Goal: Information Seeking & Learning: Learn about a topic

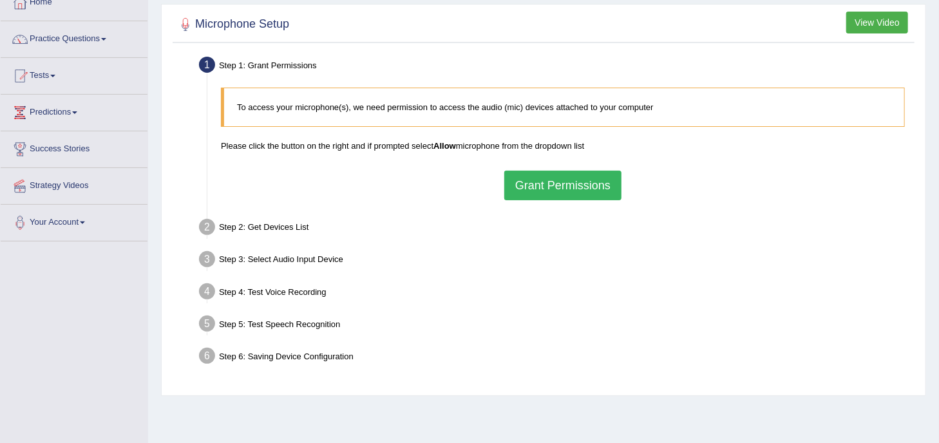
scroll to position [79, 0]
click at [543, 180] on button "Grant Permissions" at bounding box center [562, 186] width 117 height 30
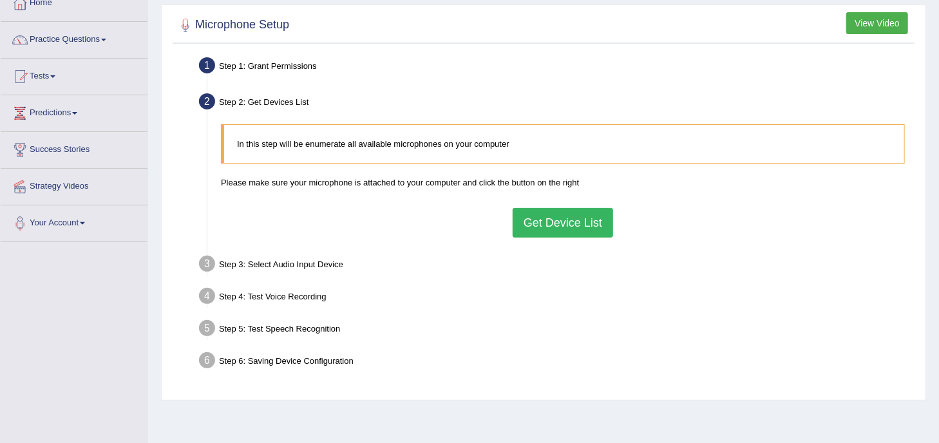
click at [559, 220] on button "Get Device List" at bounding box center [563, 223] width 100 height 30
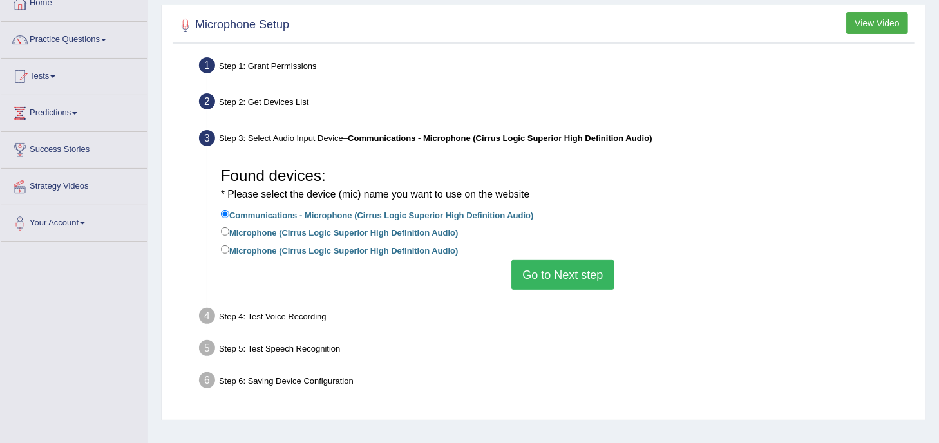
click at [569, 274] on button "Go to Next step" at bounding box center [562, 275] width 102 height 30
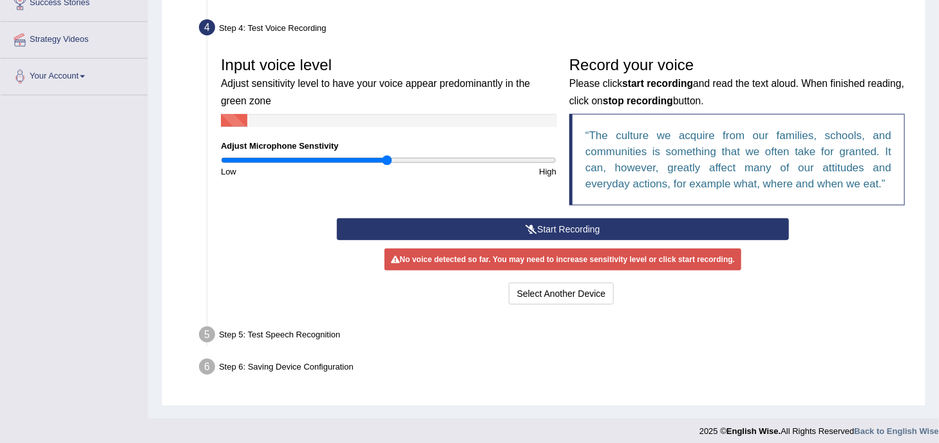
scroll to position [229, 0]
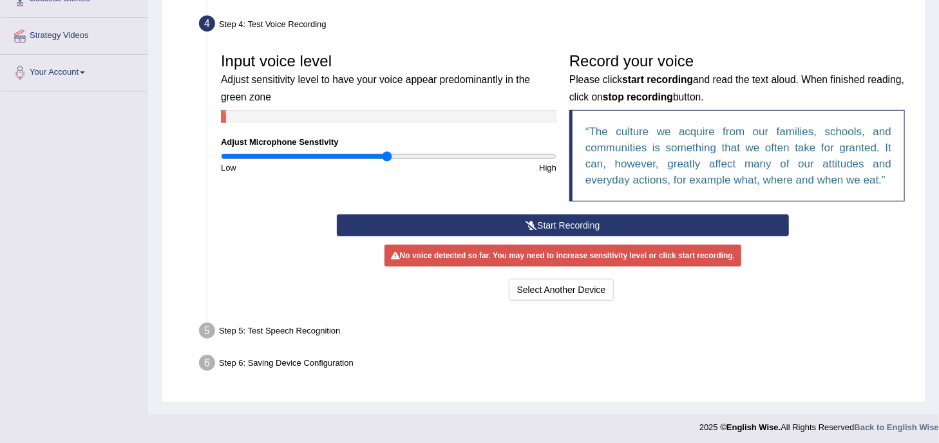
click at [546, 224] on button "Start Recording" at bounding box center [562, 225] width 451 height 22
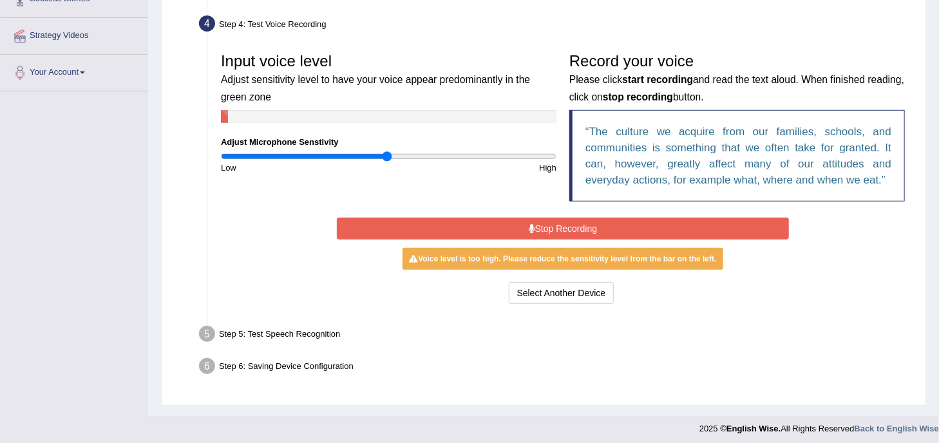
click at [540, 227] on button "Stop Recording" at bounding box center [562, 229] width 451 height 22
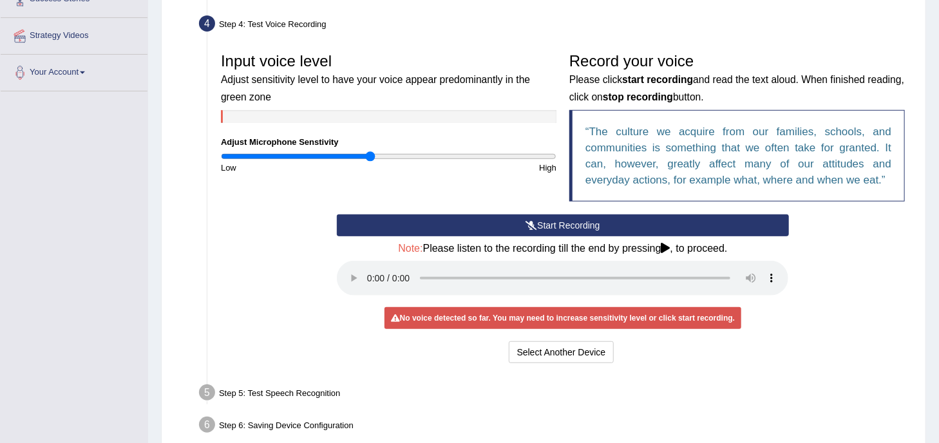
drag, startPoint x: 383, startPoint y: 156, endPoint x: 371, endPoint y: 159, distance: 12.7
click at [371, 159] on input "range" at bounding box center [388, 156] width 335 height 10
click at [515, 231] on button "Start Recording" at bounding box center [562, 225] width 451 height 22
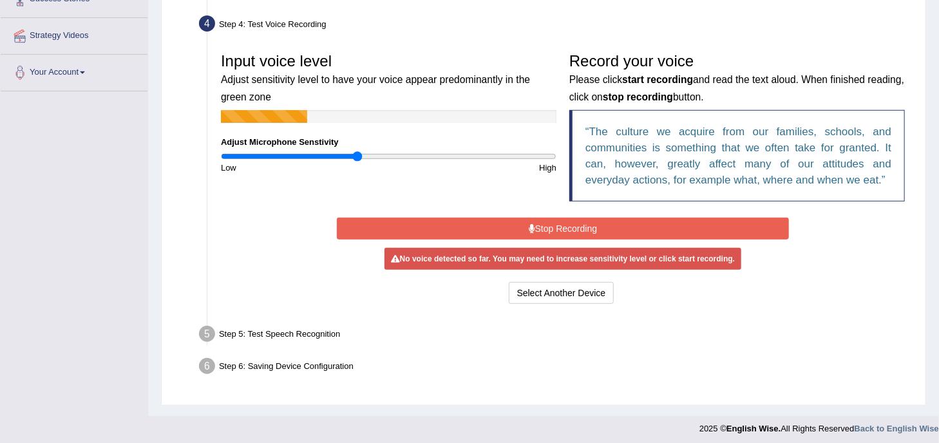
click at [357, 156] on input "range" at bounding box center [388, 156] width 335 height 10
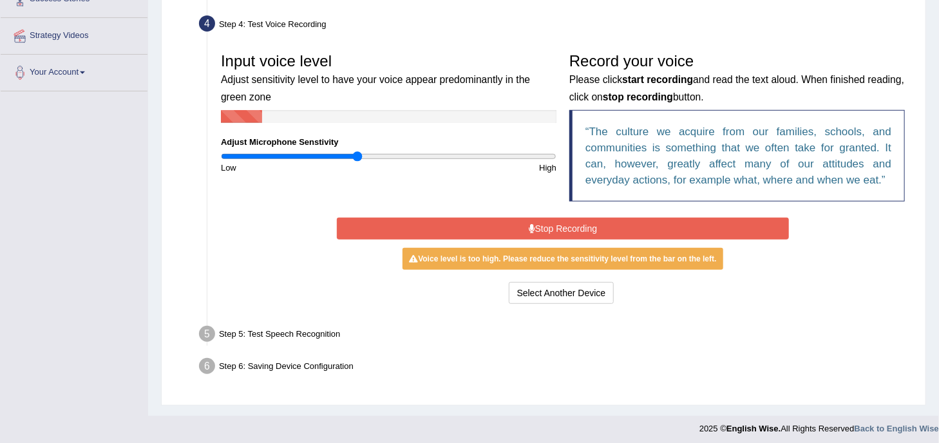
click at [340, 150] on div "Input voice level Adjust sensitivity level to have your voice appear predominan…" at bounding box center [388, 109] width 348 height 127
click at [466, 221] on button "Stop Recording" at bounding box center [562, 229] width 451 height 22
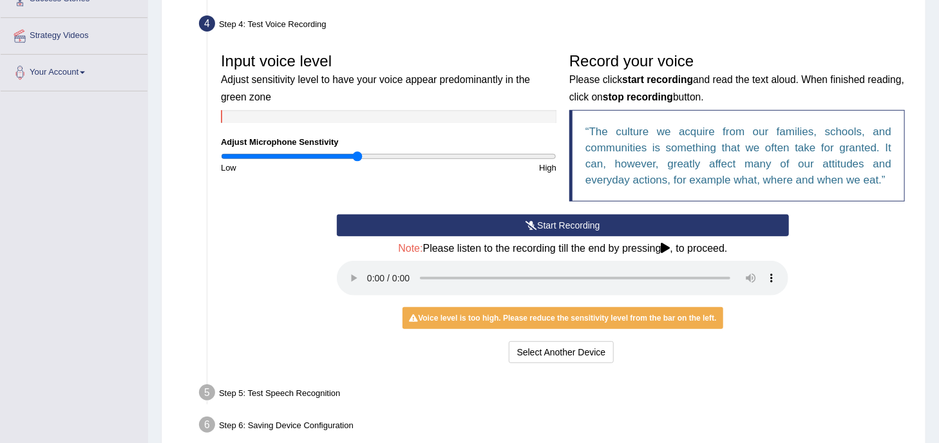
click at [499, 221] on button "Start Recording" at bounding box center [562, 225] width 451 height 22
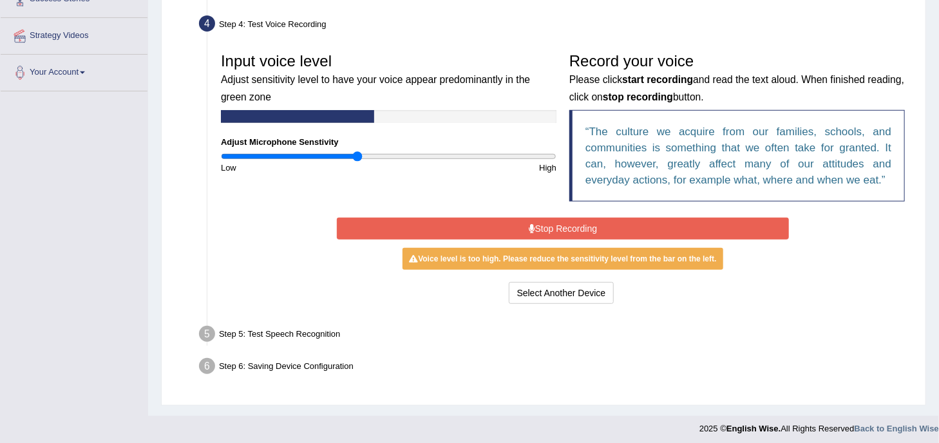
click at [499, 221] on button "Stop Recording" at bounding box center [562, 229] width 451 height 22
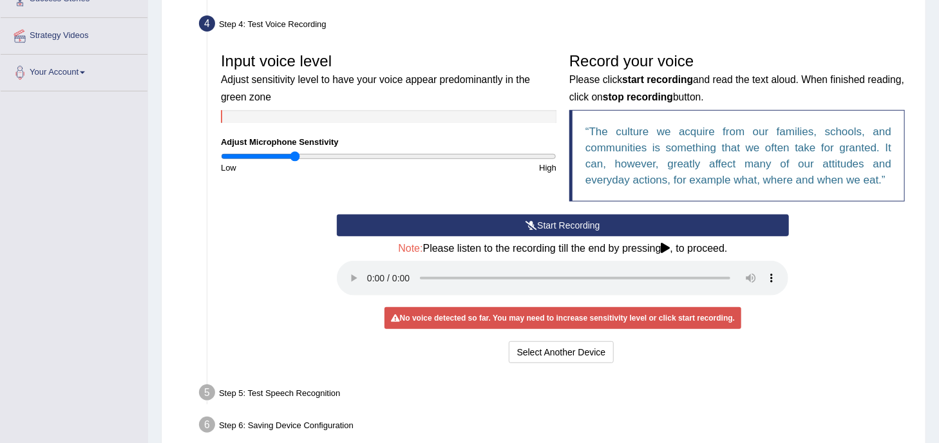
drag, startPoint x: 357, startPoint y: 156, endPoint x: 294, endPoint y: 156, distance: 62.5
type input "0.44"
click at [294, 156] on input "range" at bounding box center [388, 156] width 335 height 10
click at [574, 220] on button "Start Recording" at bounding box center [562, 225] width 451 height 22
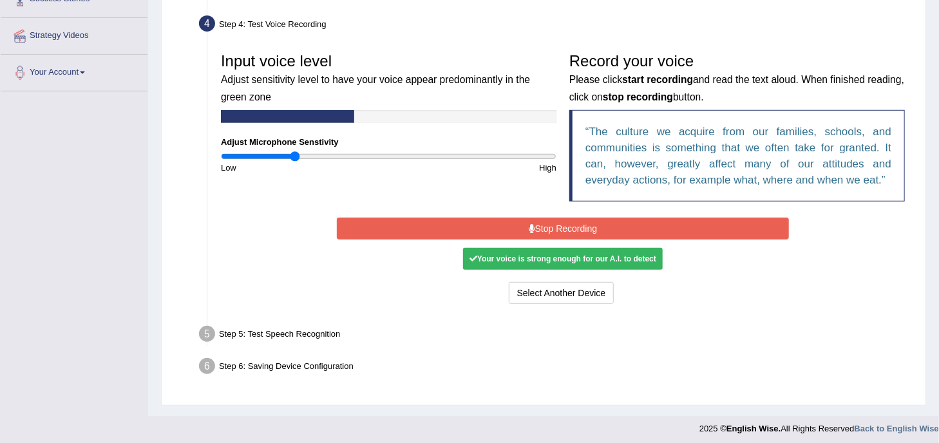
click at [574, 221] on button "Stop Recording" at bounding box center [562, 229] width 451 height 22
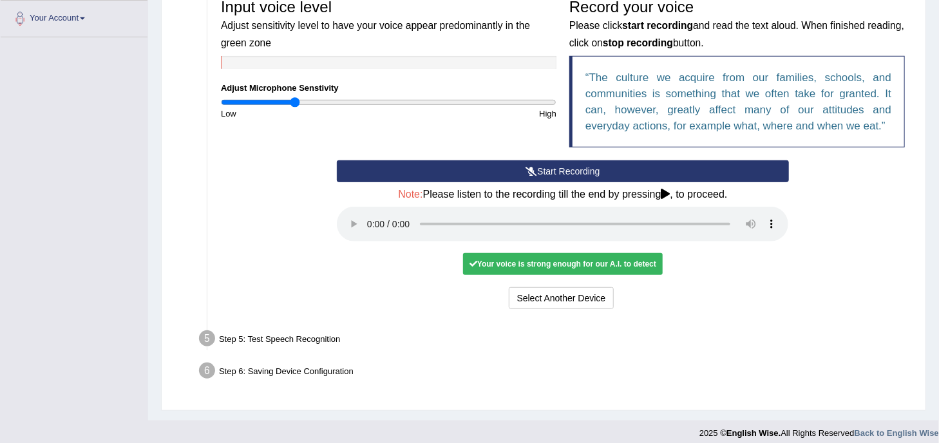
scroll to position [292, 0]
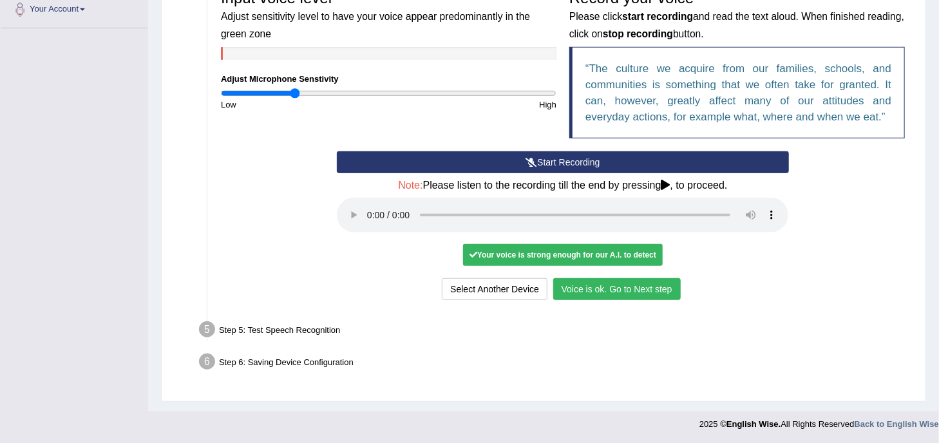
click at [613, 288] on button "Voice is ok. Go to Next step" at bounding box center [616, 289] width 127 height 22
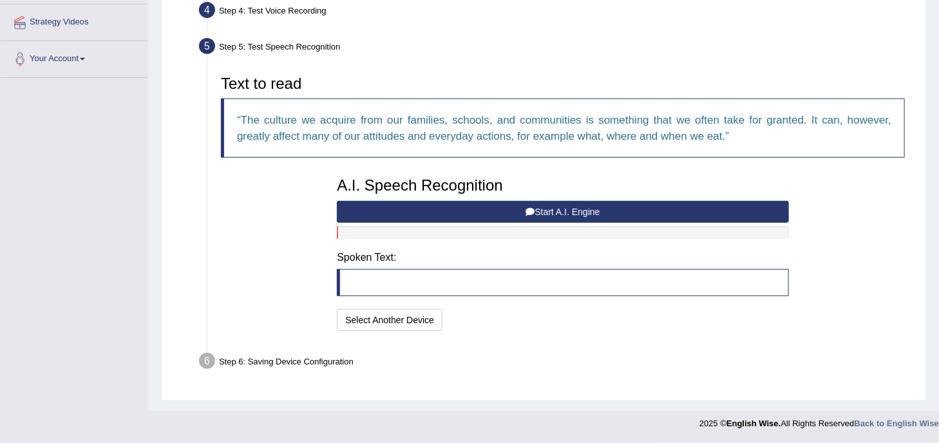
scroll to position [241, 0]
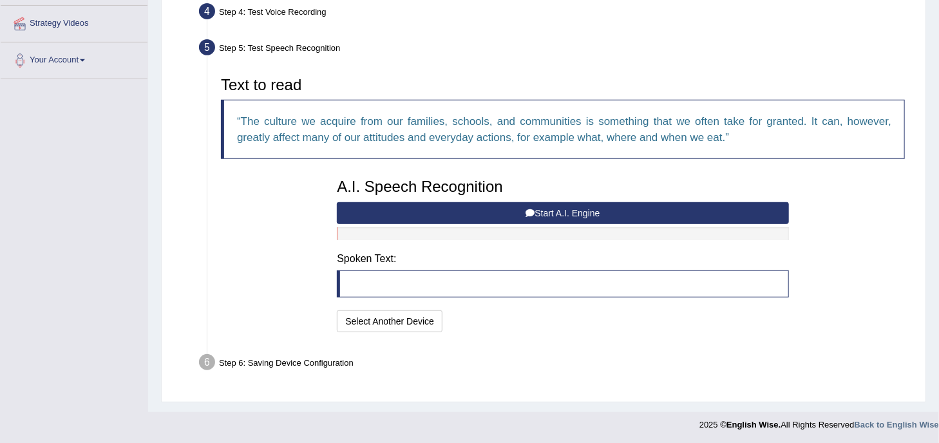
click at [585, 211] on button "Start A.I. Engine" at bounding box center [562, 213] width 451 height 22
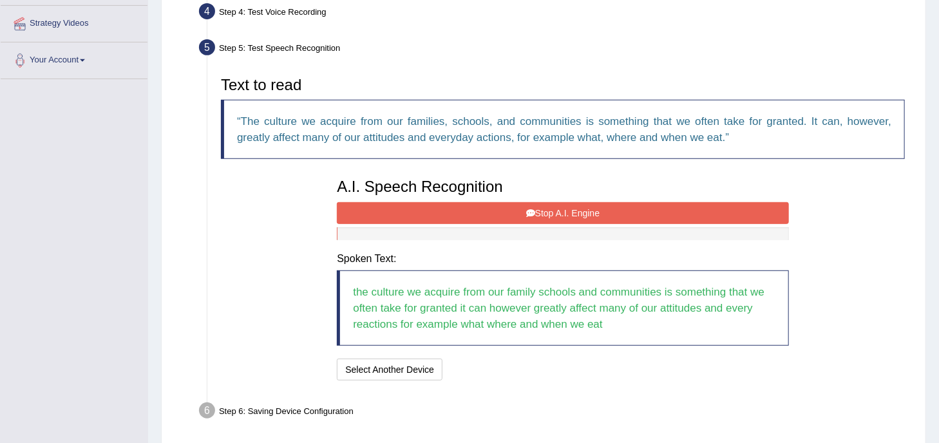
click at [585, 211] on button "Stop A.I. Engine" at bounding box center [562, 213] width 451 height 22
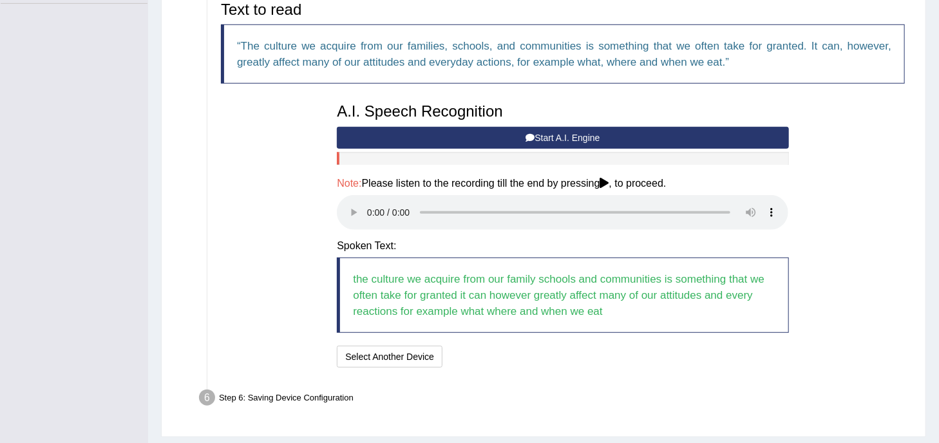
scroll to position [352, 0]
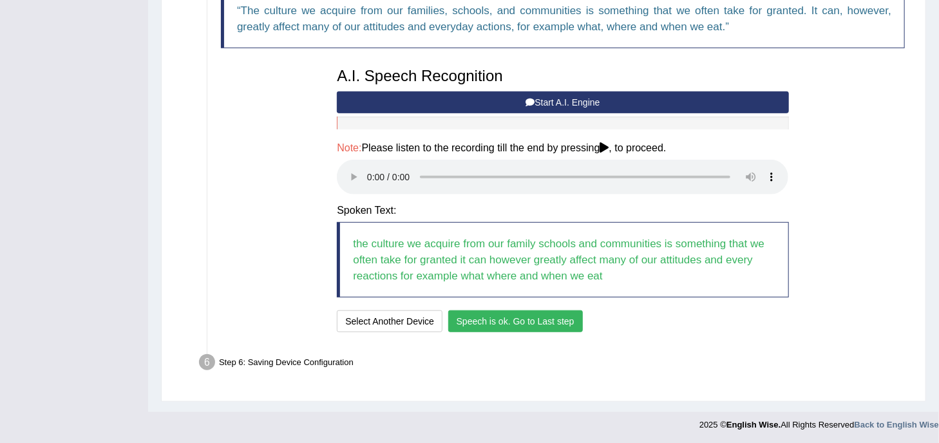
click at [549, 319] on button "Speech is ok. Go to Last step" at bounding box center [515, 321] width 135 height 22
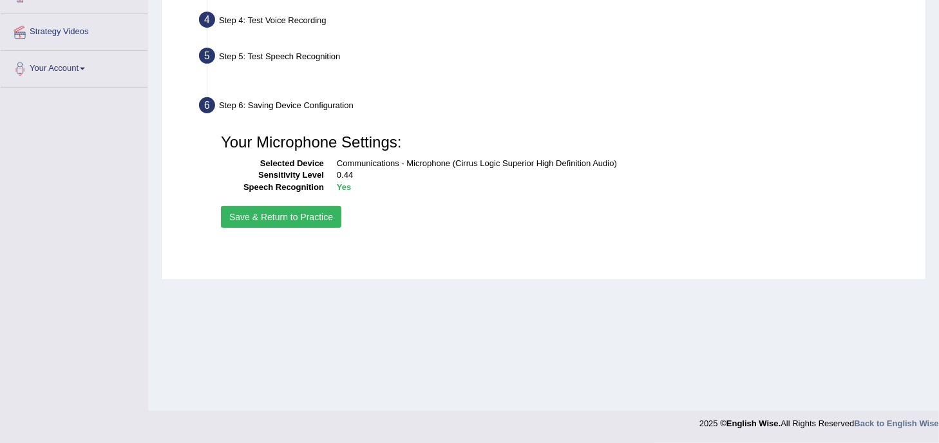
scroll to position [233, 0]
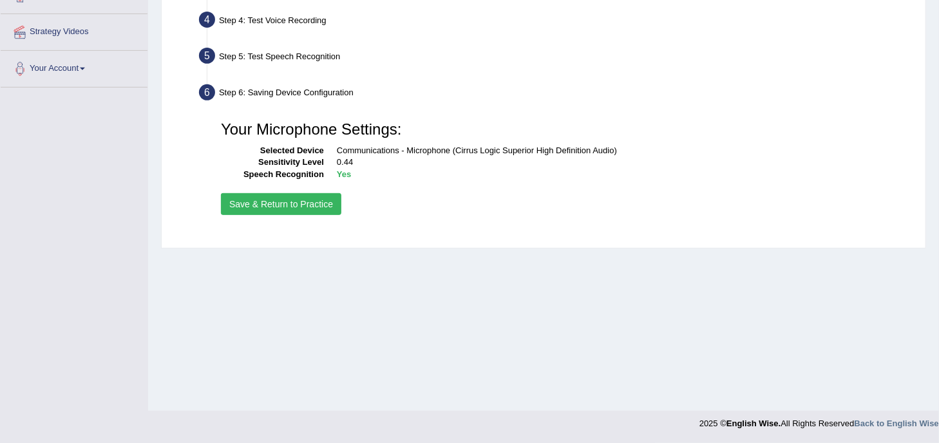
click at [319, 205] on button "Save & Return to Practice" at bounding box center [281, 204] width 120 height 22
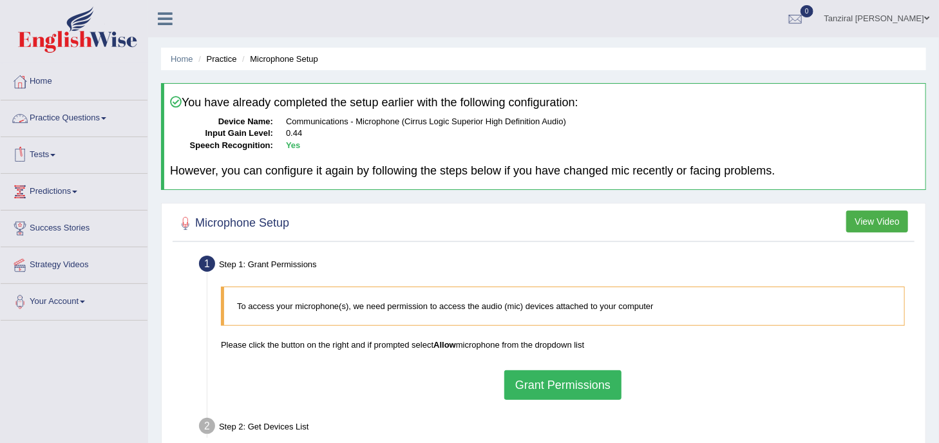
click at [90, 111] on link "Practice Questions" at bounding box center [74, 116] width 147 height 32
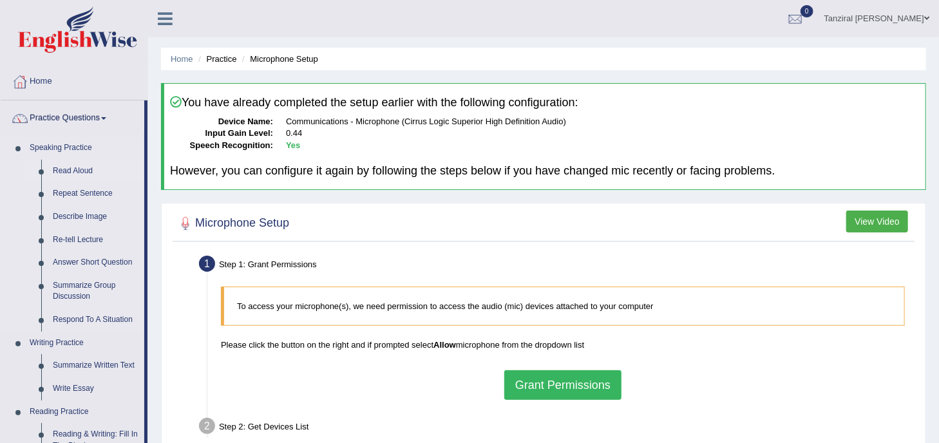
click at [77, 173] on link "Read Aloud" at bounding box center [95, 171] width 97 height 23
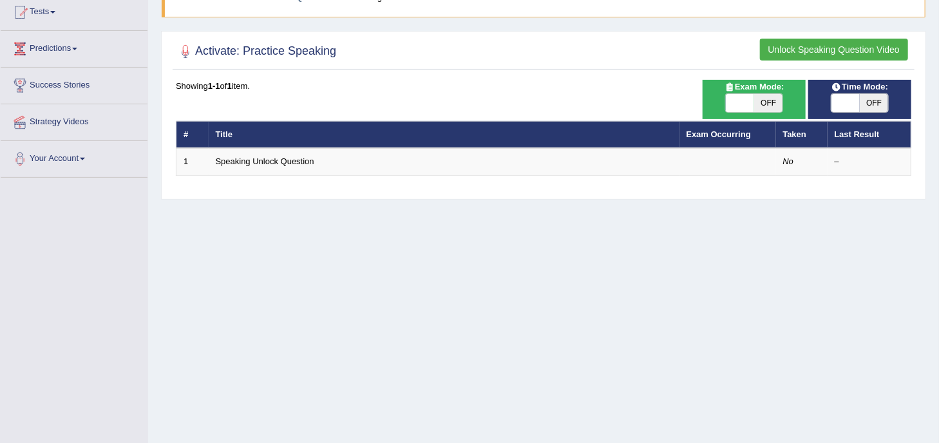
scroll to position [144, 0]
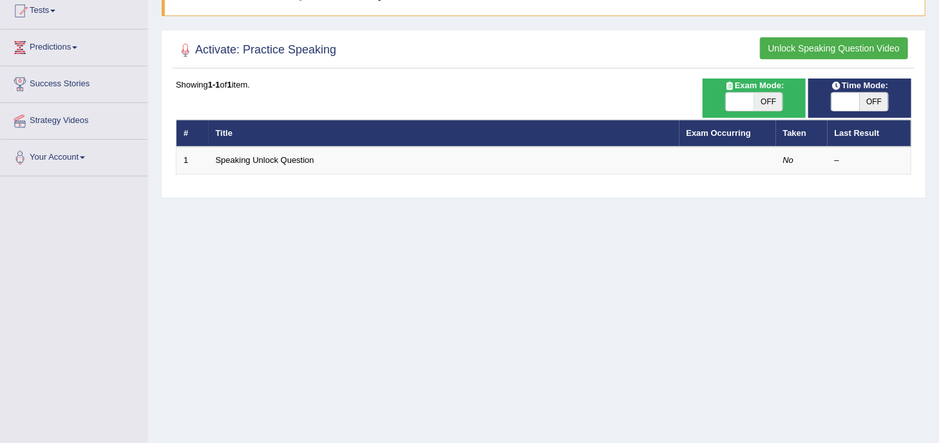
click at [821, 50] on button "Unlock Speaking Question Video" at bounding box center [834, 48] width 148 height 22
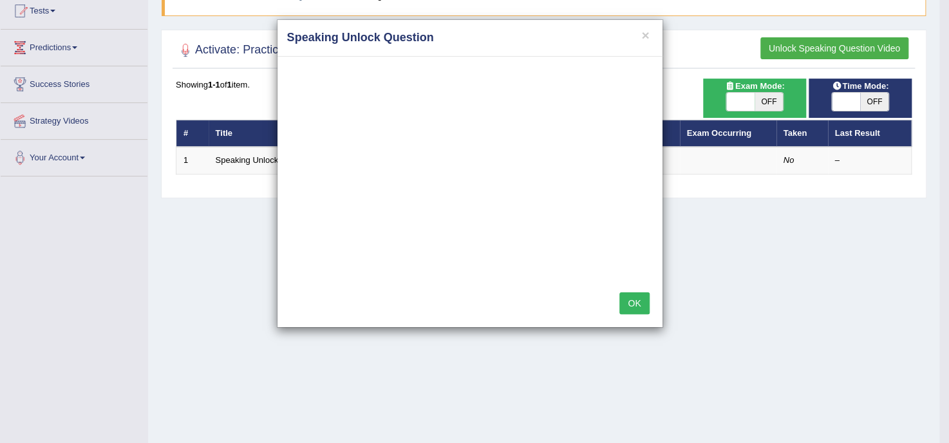
click at [639, 306] on button "OK" at bounding box center [634, 303] width 30 height 22
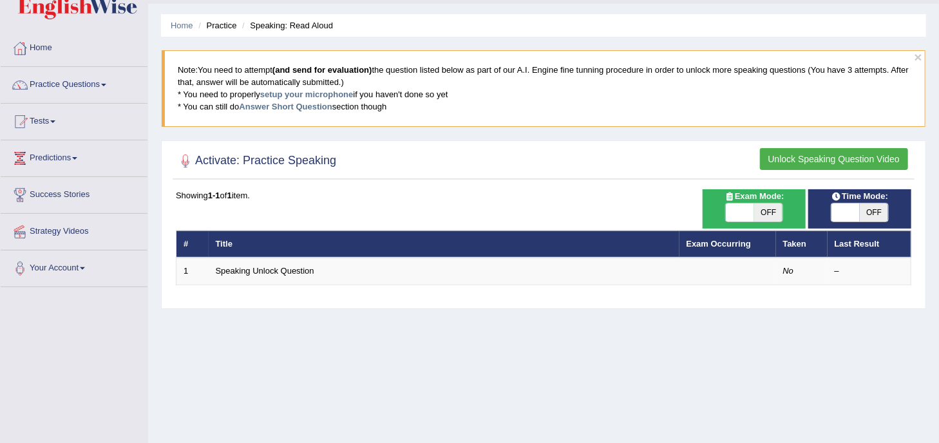
scroll to position [18, 0]
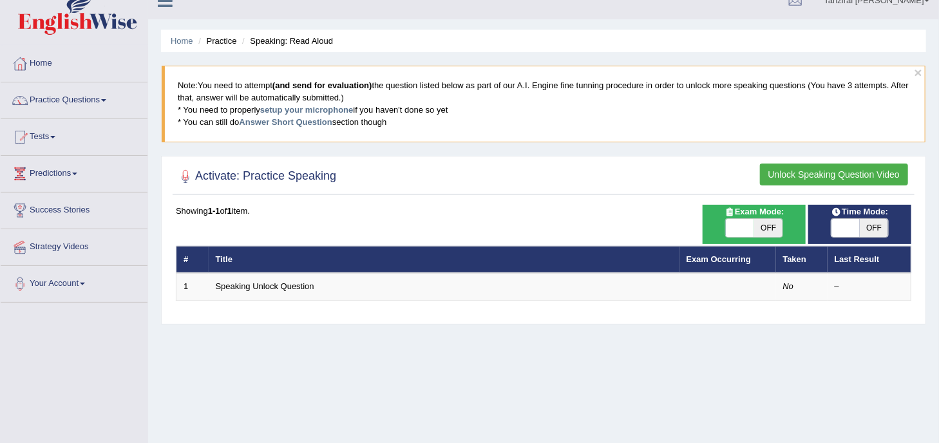
click at [768, 171] on button "Unlock Speaking Question Video" at bounding box center [834, 175] width 148 height 22
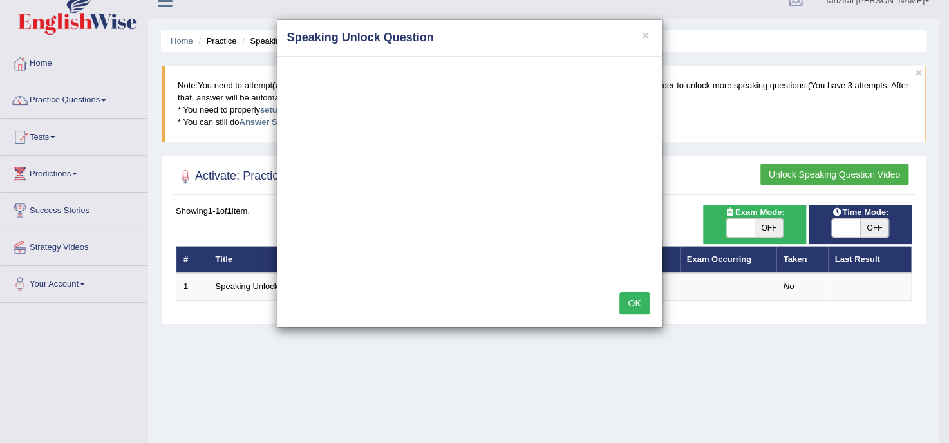
click at [635, 306] on button "OK" at bounding box center [634, 303] width 30 height 22
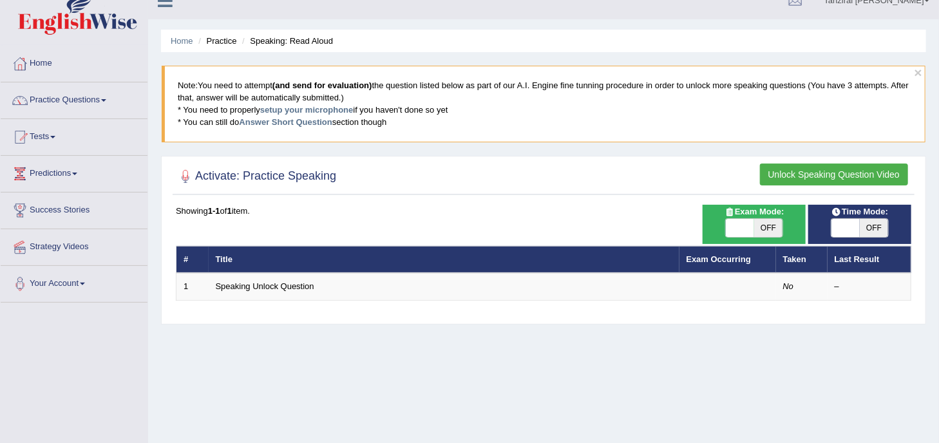
scroll to position [233, 0]
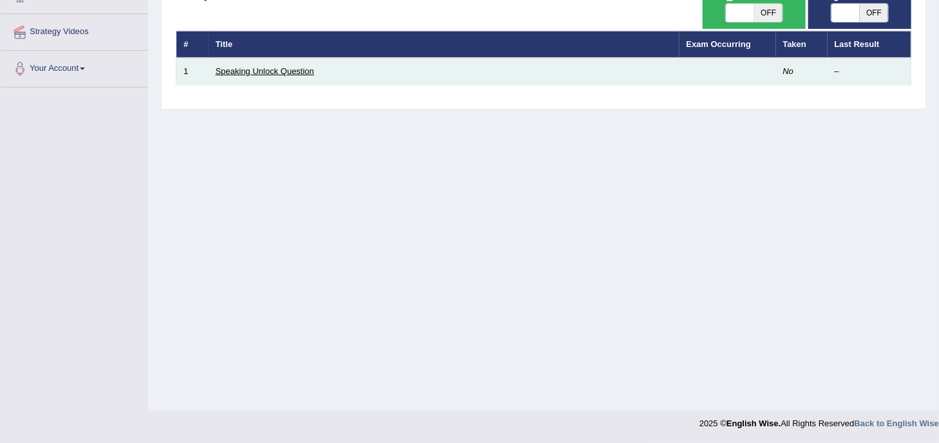
click at [305, 71] on link "Speaking Unlock Question" at bounding box center [265, 71] width 99 height 10
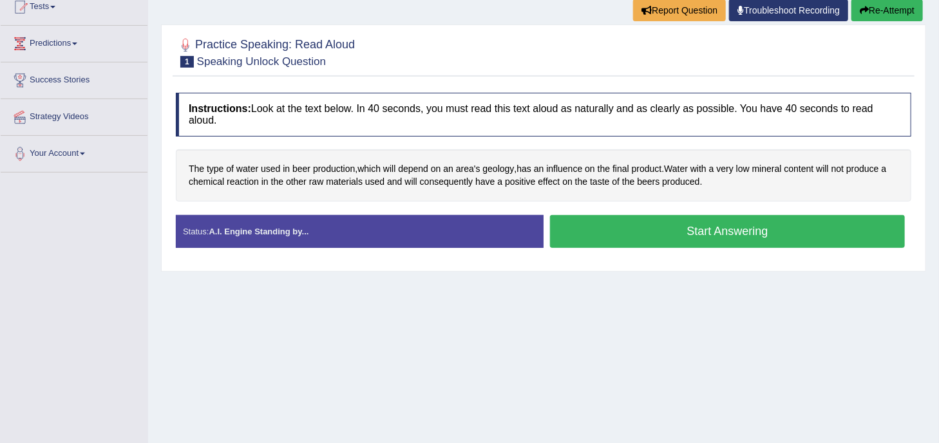
scroll to position [179, 0]
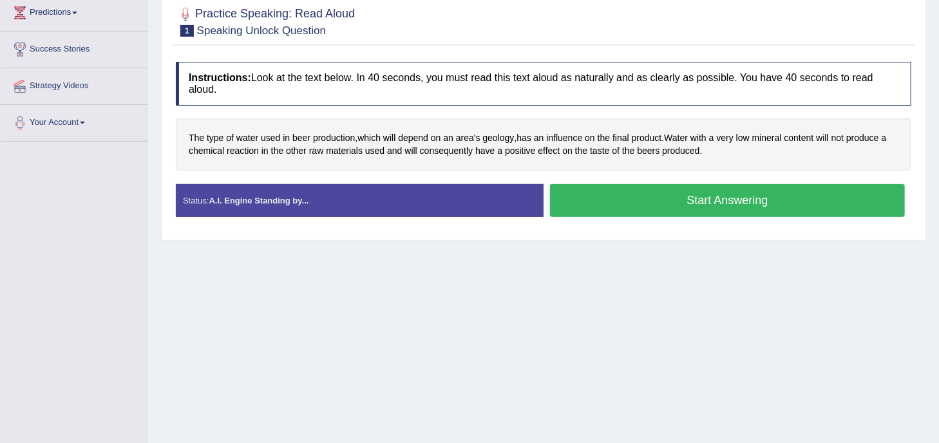
click at [647, 191] on button "Start Answering" at bounding box center [727, 200] width 355 height 33
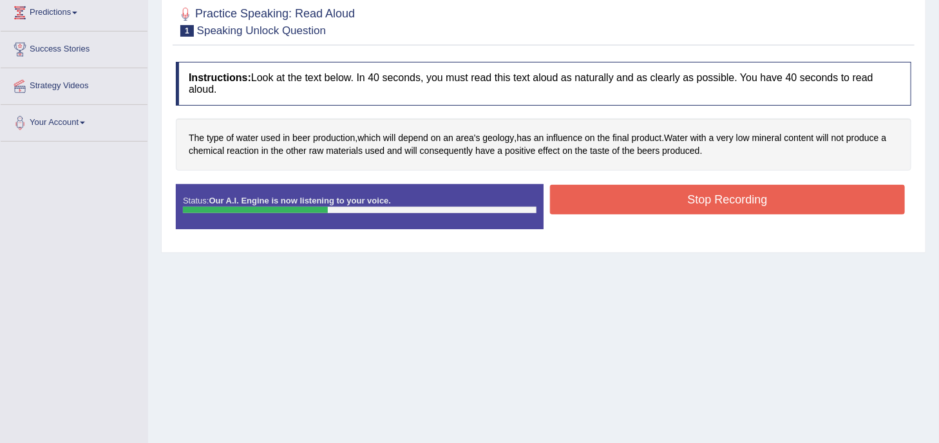
click at [653, 209] on button "Stop Recording" at bounding box center [727, 200] width 355 height 30
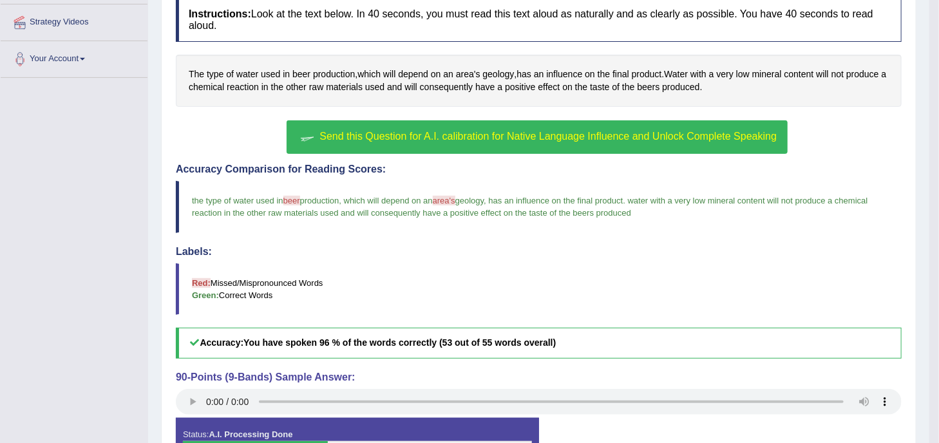
scroll to position [241, 0]
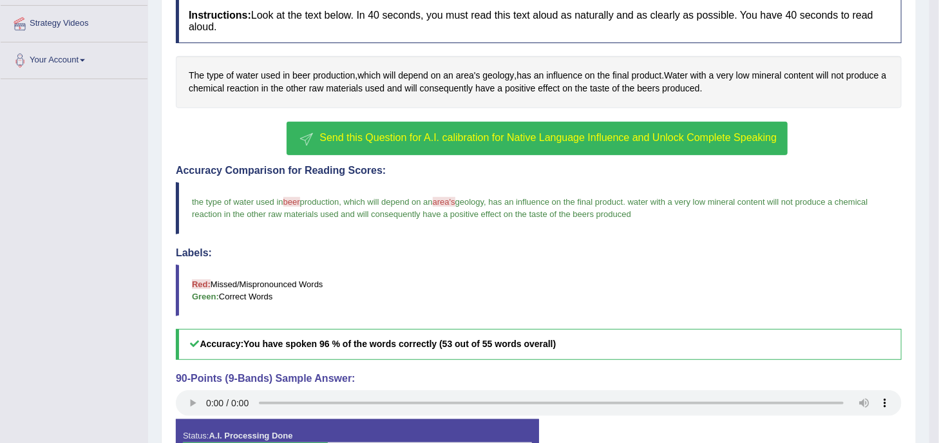
click at [559, 138] on span "Send this Question for A.I. calibration for Native Language Influence and Unloc…" at bounding box center [547, 137] width 457 height 11
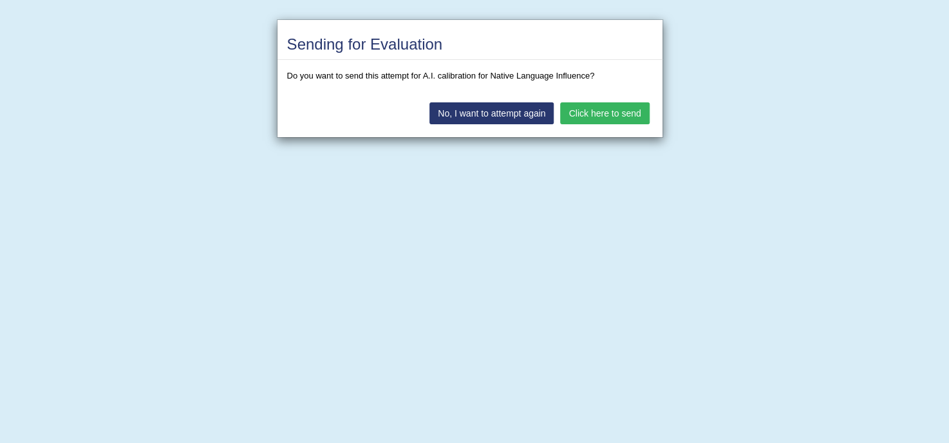
click at [600, 111] on button "Click here to send" at bounding box center [604, 113] width 89 height 22
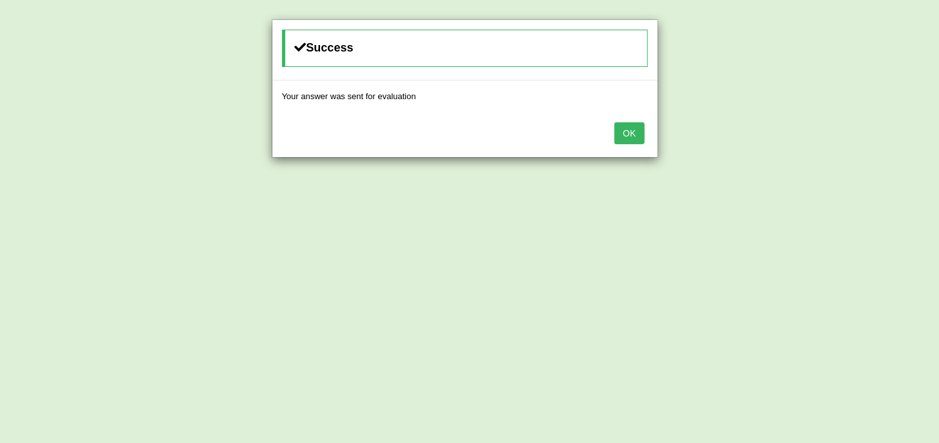
click at [634, 131] on button "OK" at bounding box center [629, 133] width 30 height 22
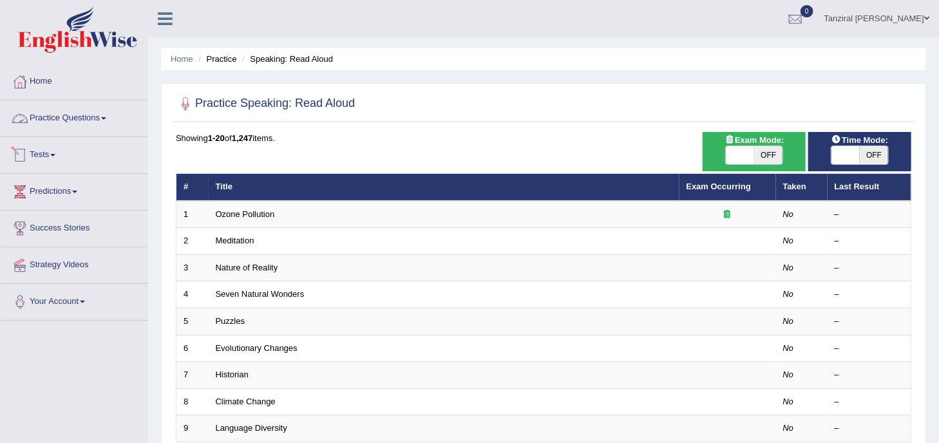
click at [88, 117] on link "Practice Questions" at bounding box center [74, 116] width 147 height 32
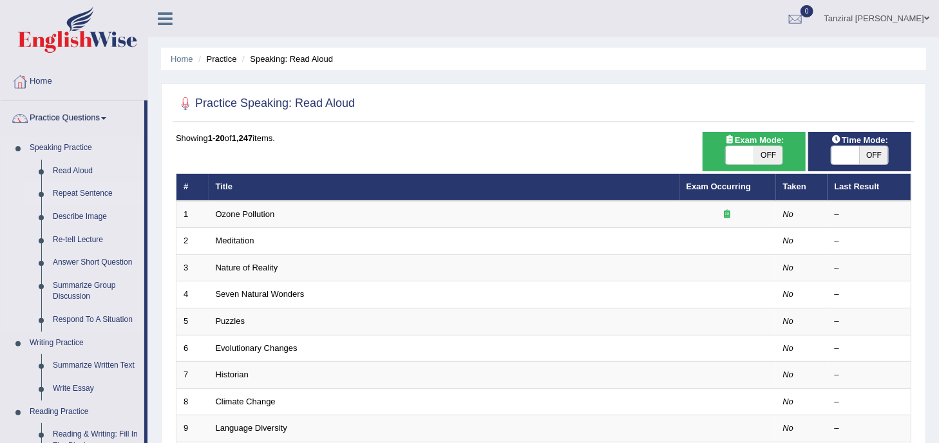
click at [88, 198] on link "Repeat Sentence" at bounding box center [95, 193] width 97 height 23
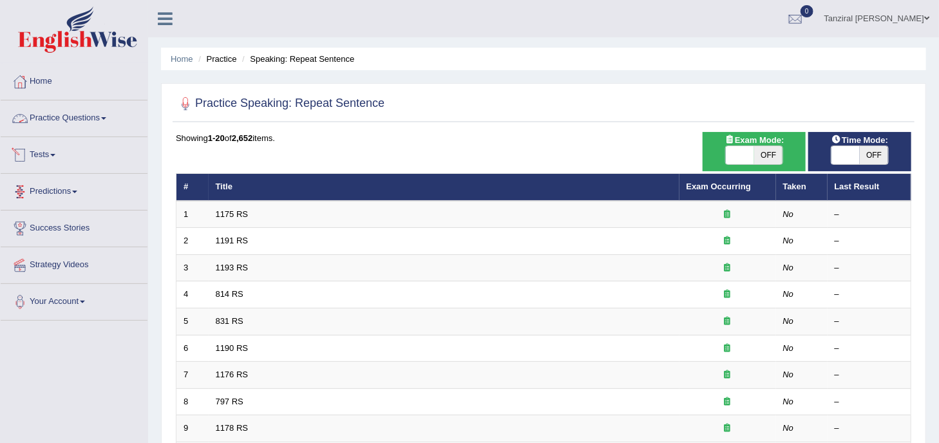
click at [57, 115] on link "Practice Questions" at bounding box center [74, 116] width 147 height 32
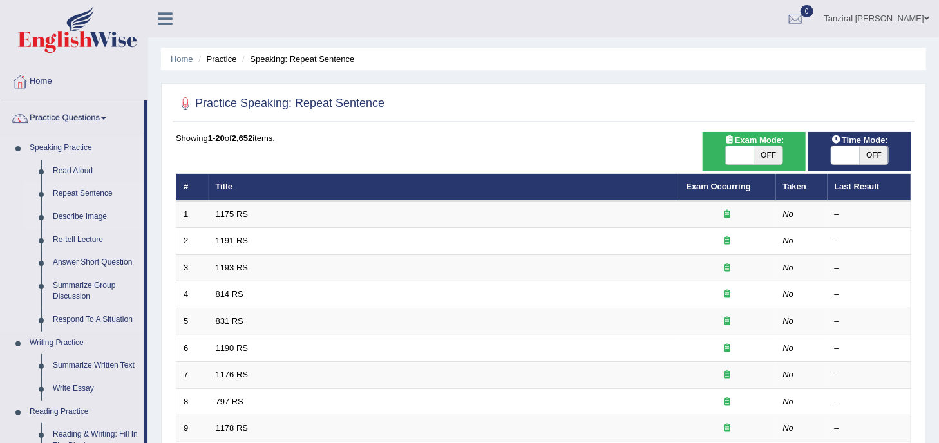
click at [72, 218] on link "Describe Image" at bounding box center [95, 216] width 97 height 23
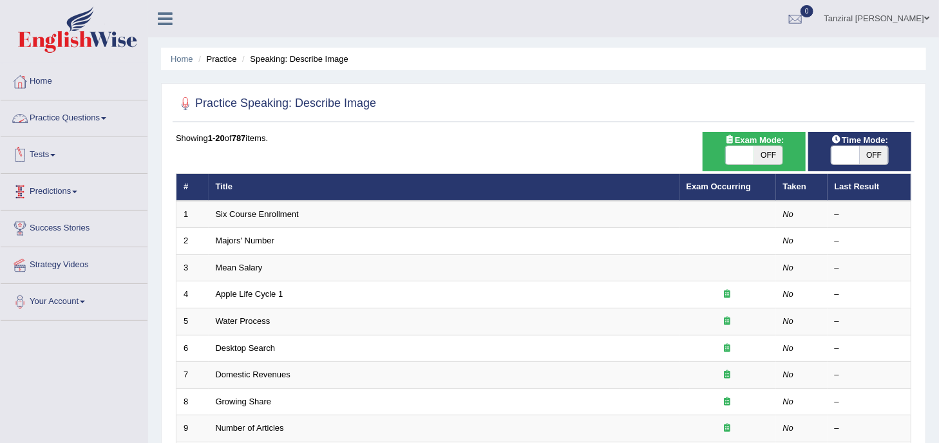
click at [92, 110] on link "Practice Questions" at bounding box center [74, 116] width 147 height 32
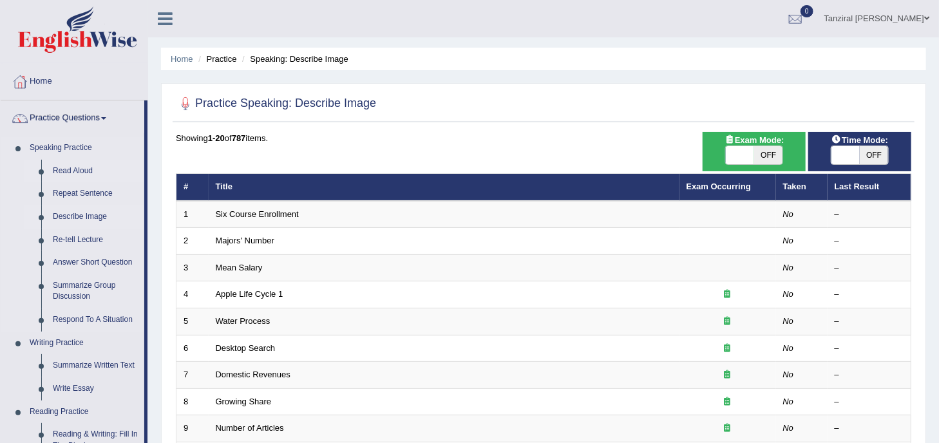
click at [80, 170] on link "Read Aloud" at bounding box center [95, 171] width 97 height 23
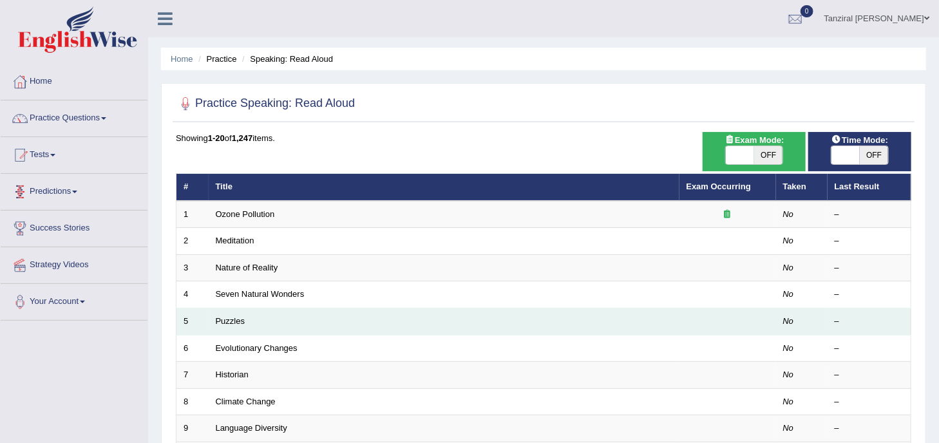
scroll to position [102, 0]
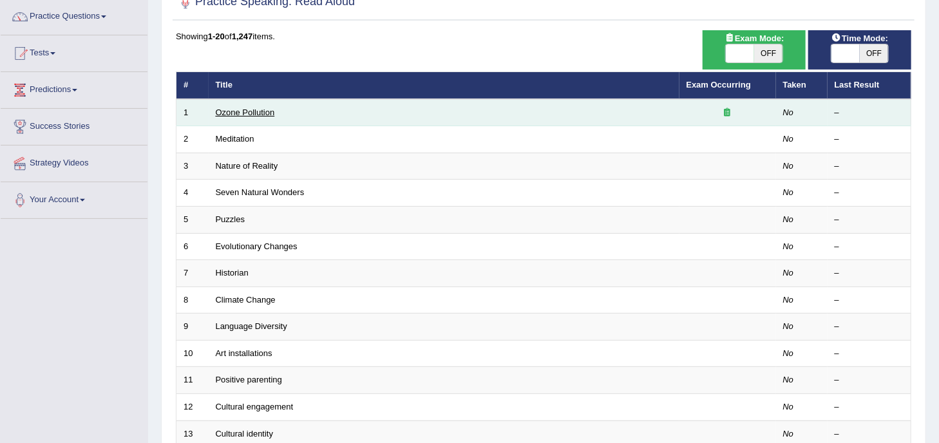
click at [263, 108] on link "Ozone Pollution" at bounding box center [245, 113] width 59 height 10
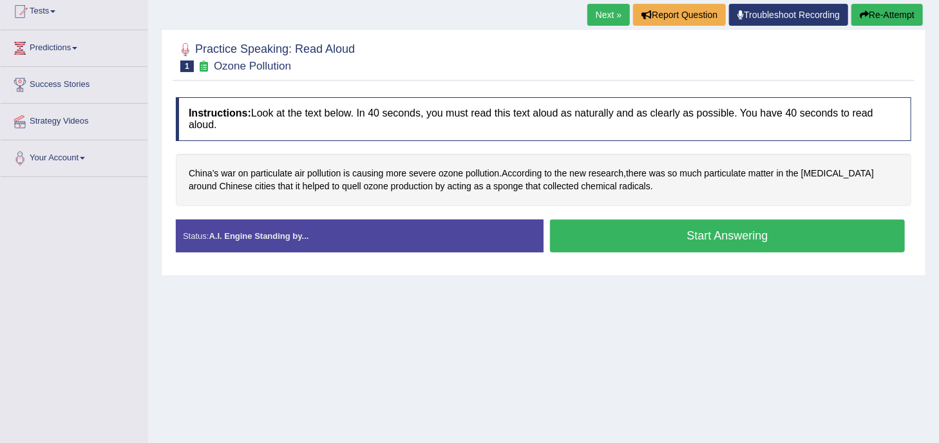
scroll to position [144, 0]
click at [664, 234] on button "Start Answering" at bounding box center [727, 236] width 355 height 33
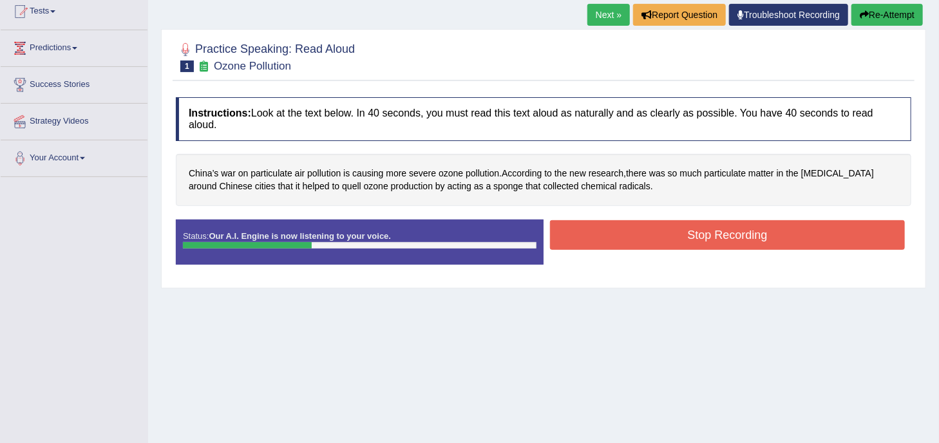
click at [685, 240] on button "Stop Recording" at bounding box center [727, 235] width 355 height 30
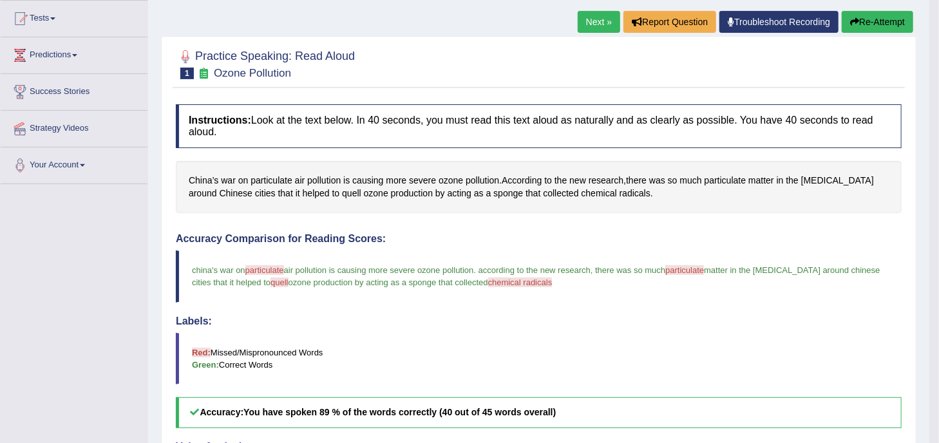
scroll to position [138, 0]
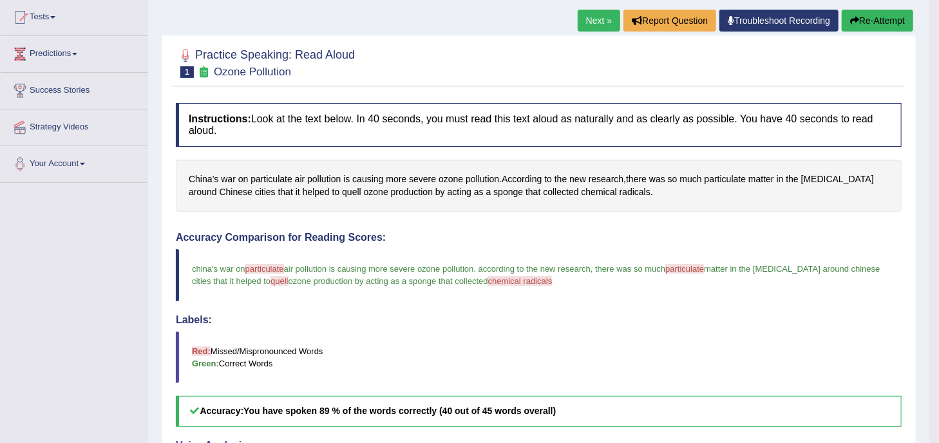
click at [872, 23] on button "Re-Attempt" at bounding box center [877, 21] width 71 height 22
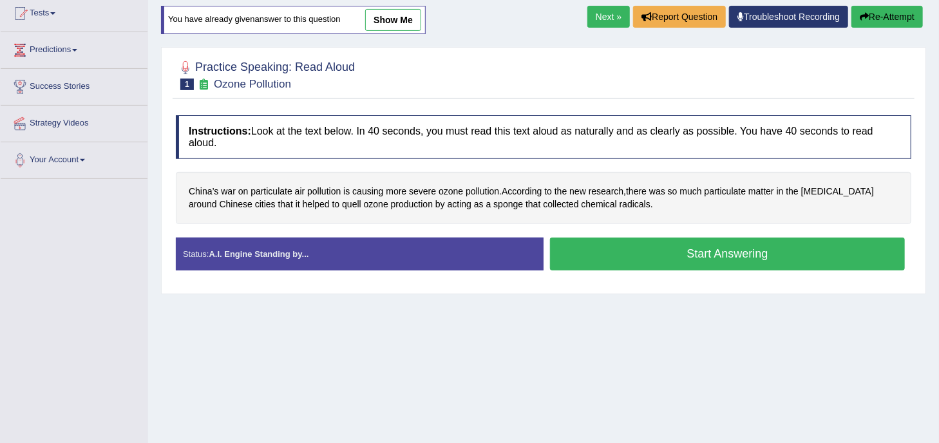
click at [654, 242] on button "Start Answering" at bounding box center [727, 254] width 355 height 33
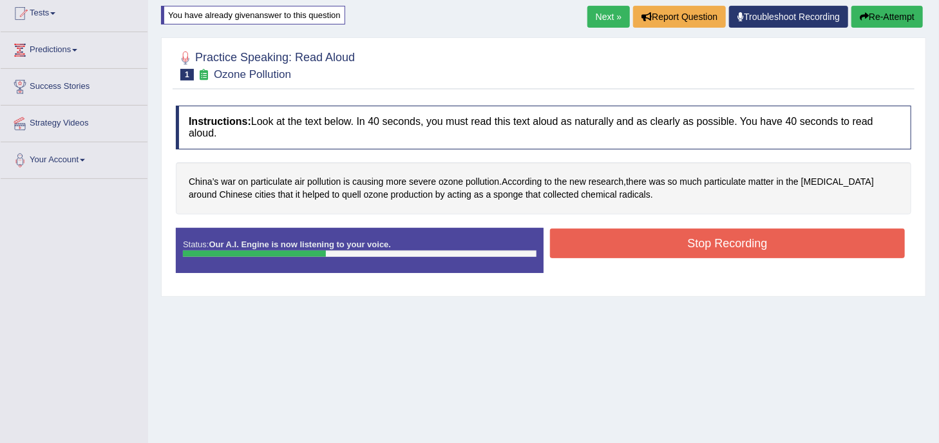
click at [654, 242] on button "Stop Recording" at bounding box center [727, 244] width 355 height 30
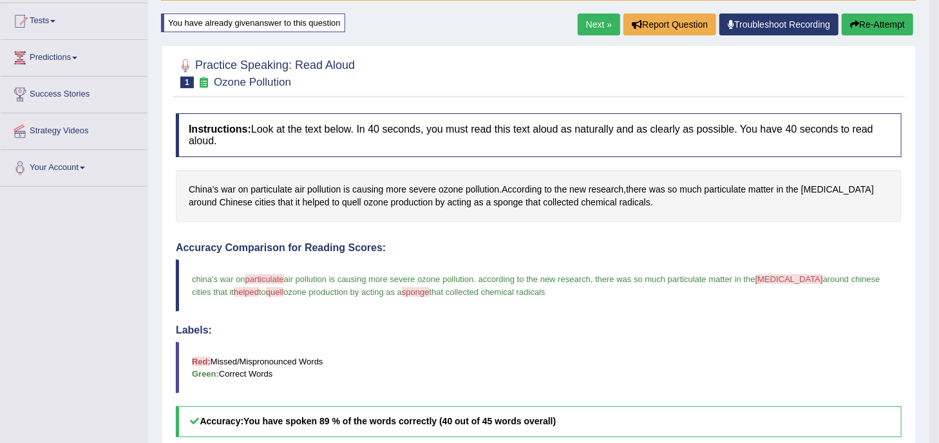
scroll to position [132, 0]
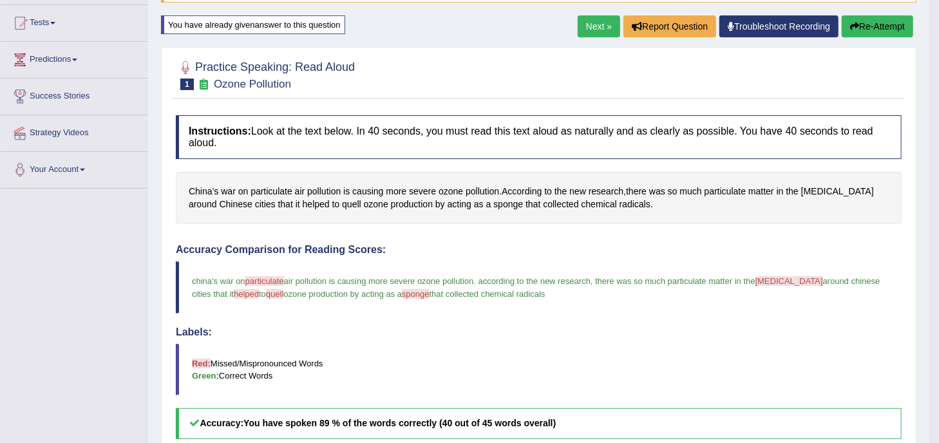
click at [599, 26] on link "Next »" at bounding box center [599, 26] width 42 height 22
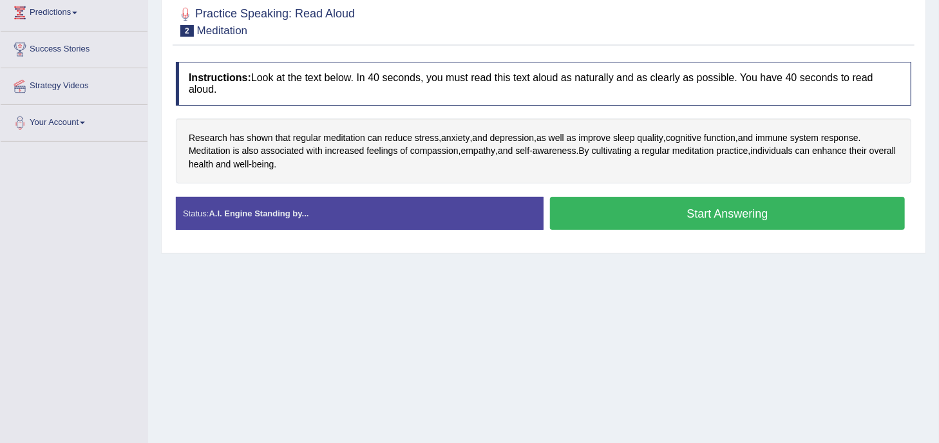
scroll to position [182, 0]
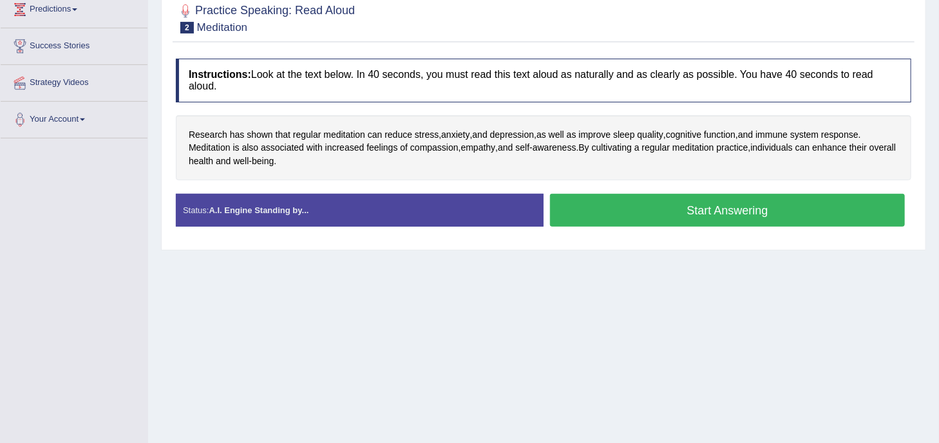
click at [631, 205] on button "Start Answering" at bounding box center [727, 210] width 355 height 33
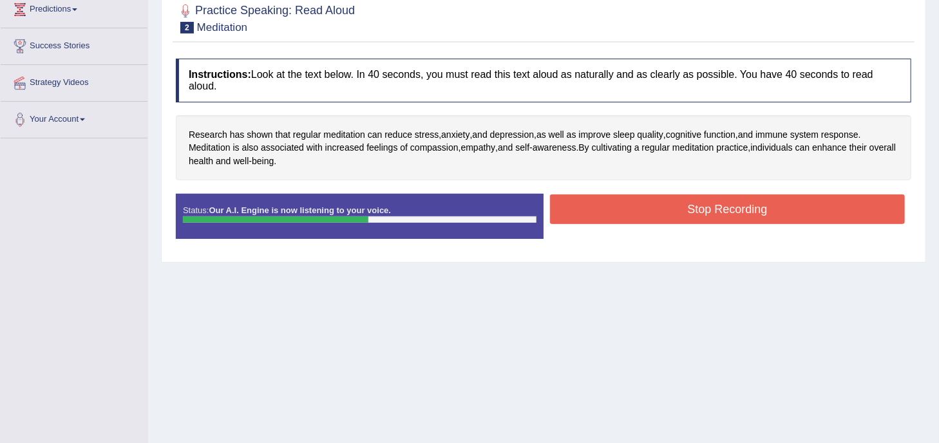
click at [686, 214] on button "Stop Recording" at bounding box center [727, 209] width 355 height 30
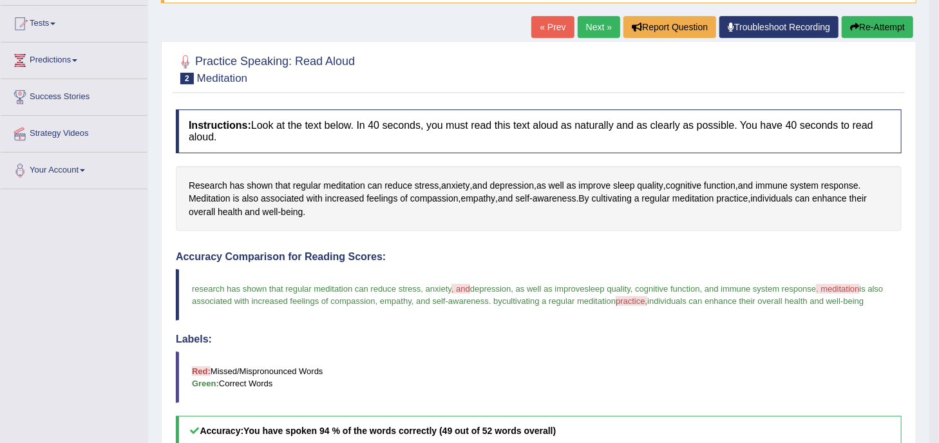
scroll to position [98, 0]
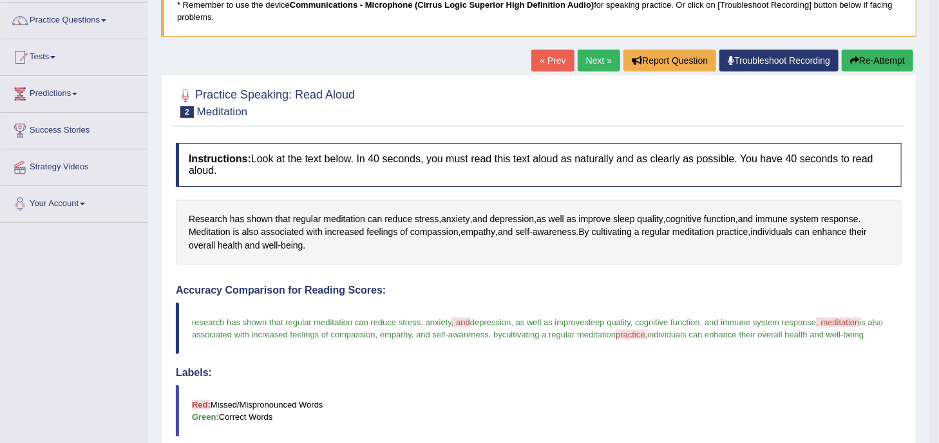
click at [601, 58] on link "Next »" at bounding box center [599, 61] width 42 height 22
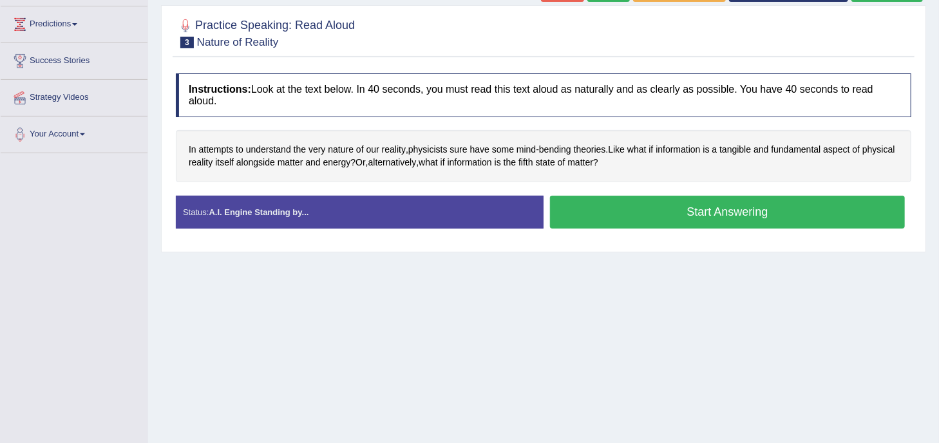
click at [701, 197] on button "Start Answering" at bounding box center [727, 212] width 355 height 33
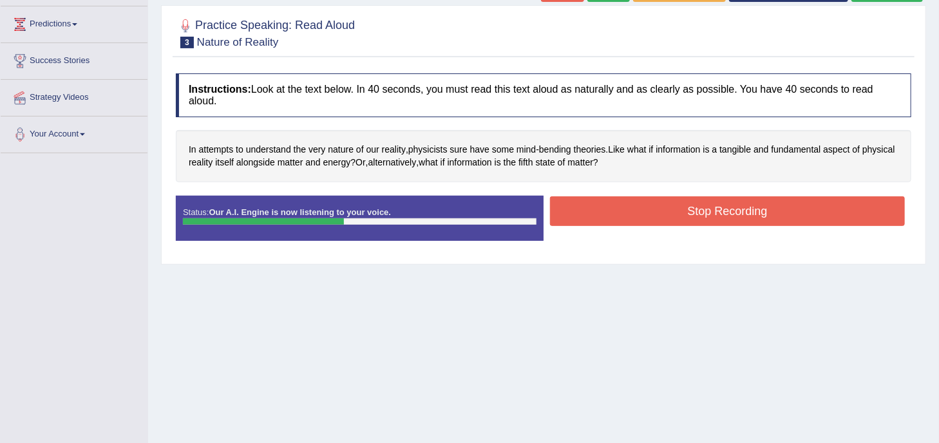
click at [739, 202] on button "Stop Recording" at bounding box center [727, 211] width 355 height 30
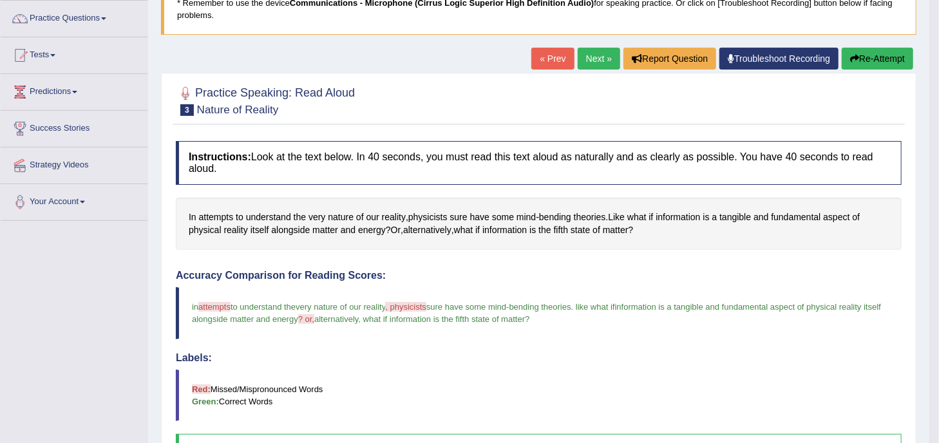
scroll to position [97, 0]
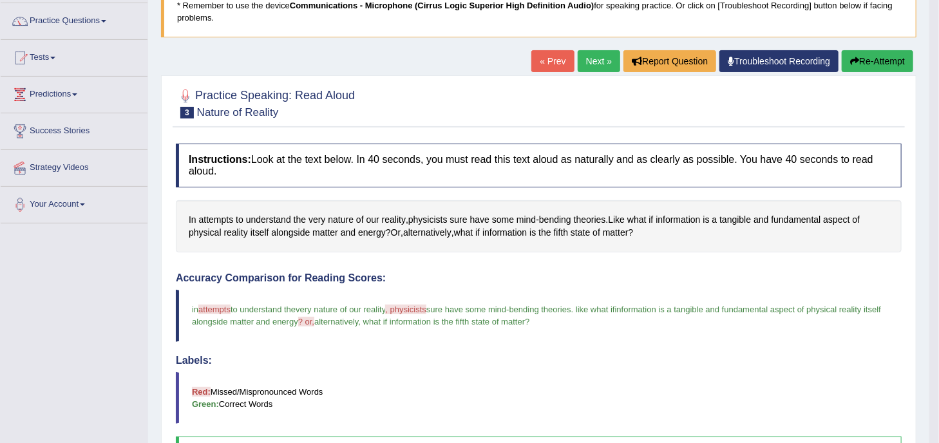
click at [607, 59] on link "Next »" at bounding box center [599, 61] width 42 height 22
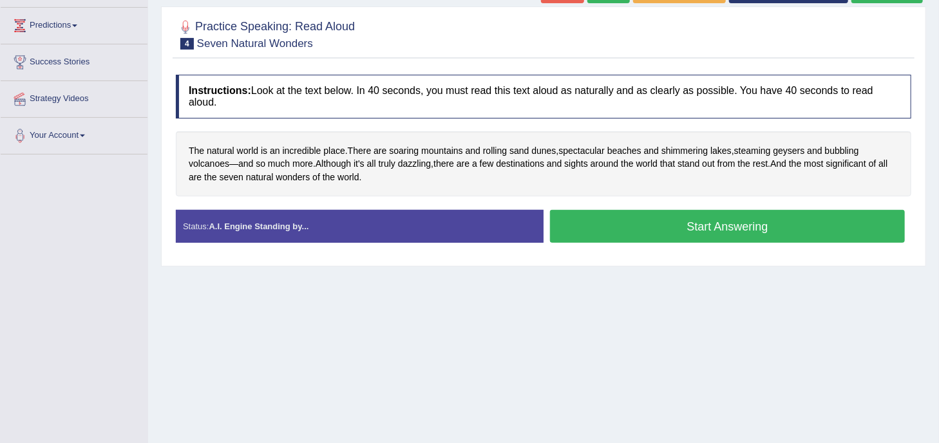
scroll to position [167, 0]
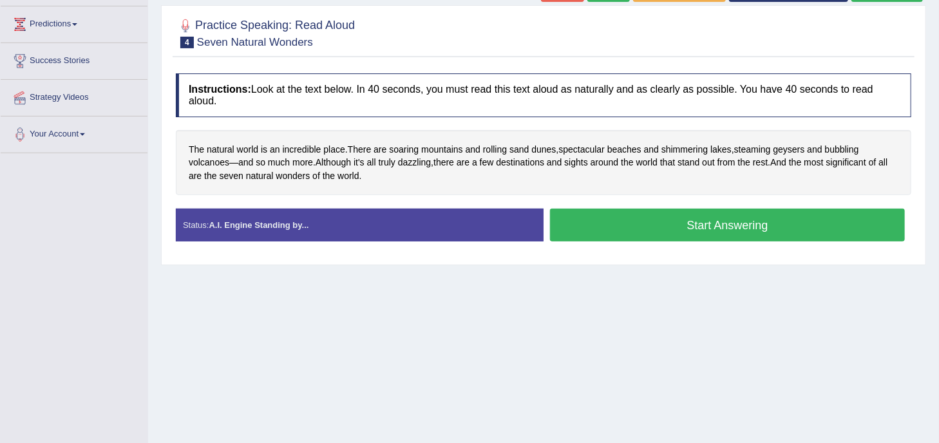
click at [644, 234] on button "Start Answering" at bounding box center [727, 225] width 355 height 33
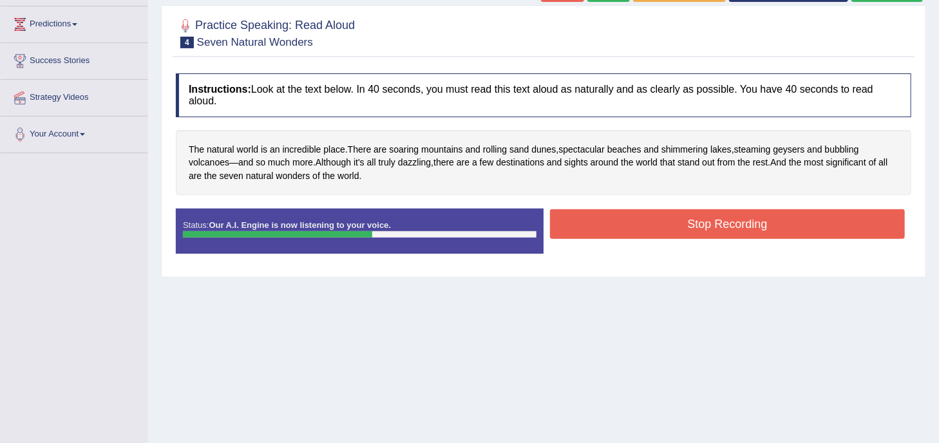
click at [644, 234] on button "Stop Recording" at bounding box center [727, 224] width 355 height 30
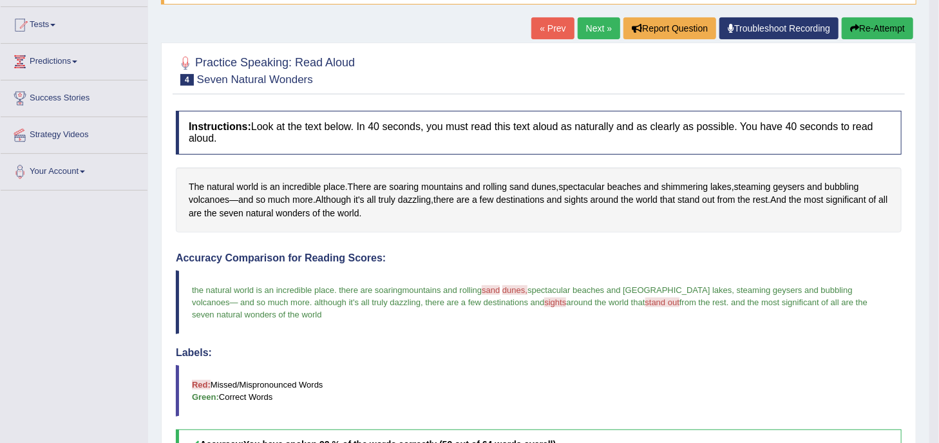
scroll to position [124, 0]
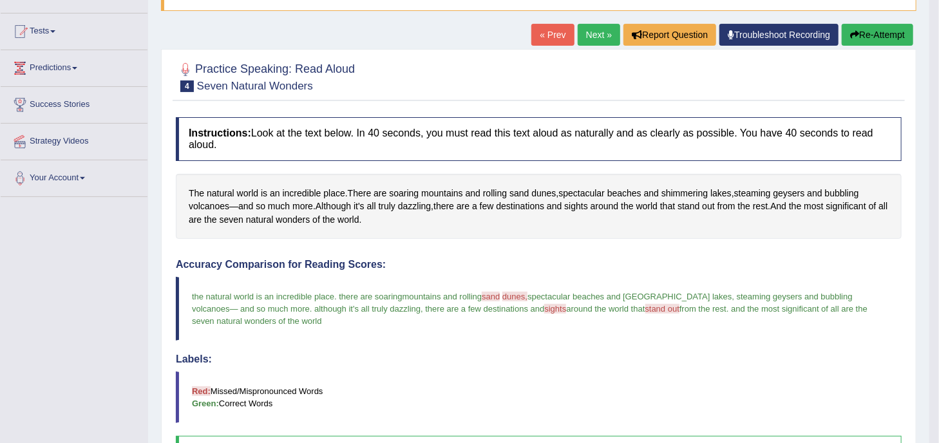
click at [601, 39] on link "Next »" at bounding box center [599, 35] width 42 height 22
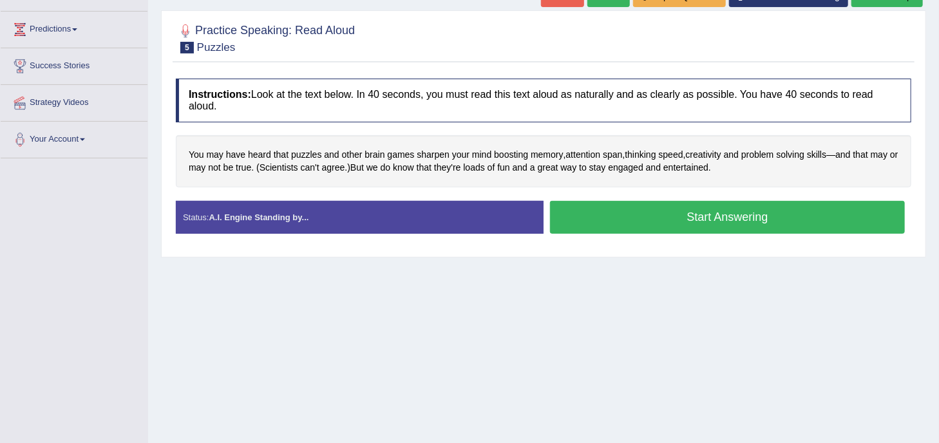
scroll to position [164, 0]
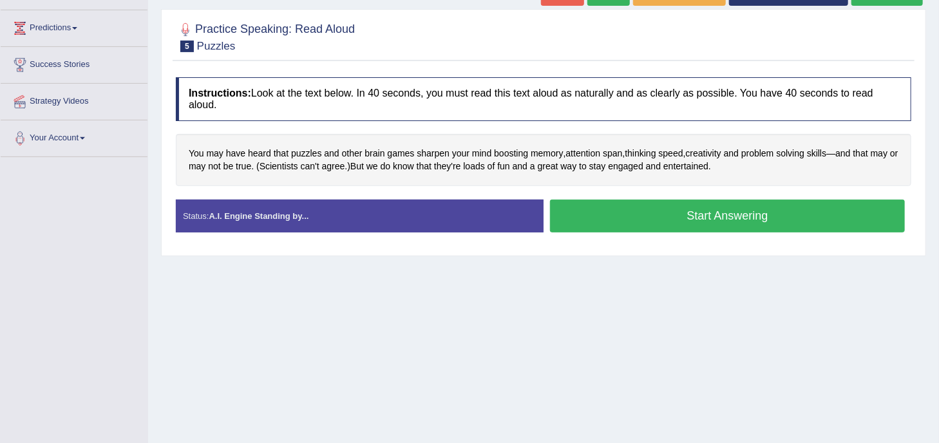
click at [652, 205] on button "Start Answering" at bounding box center [727, 216] width 355 height 33
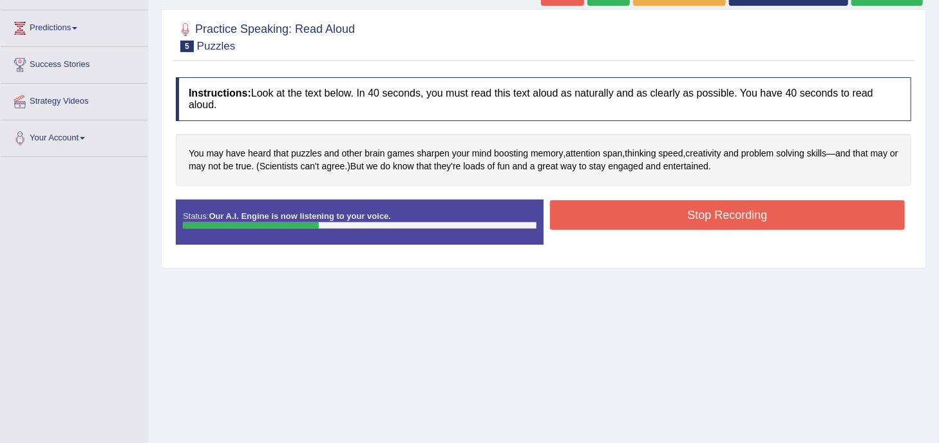
click at [737, 216] on button "Stop Recording" at bounding box center [727, 215] width 355 height 30
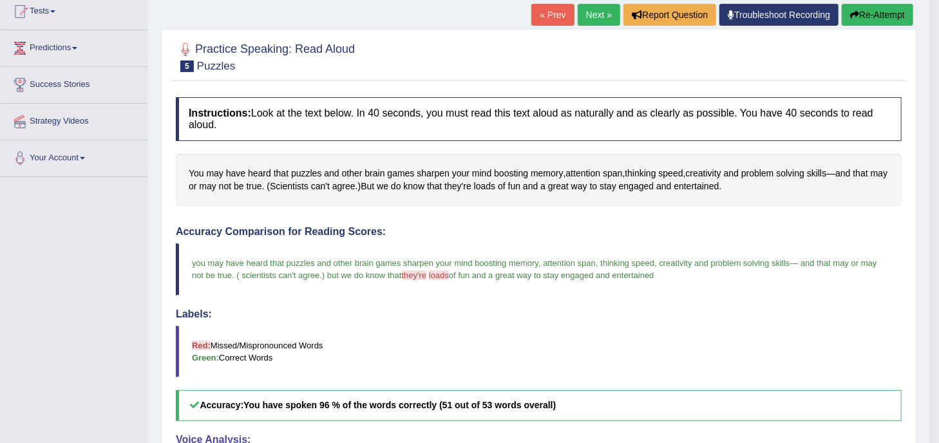
scroll to position [143, 0]
click at [596, 10] on link "Next »" at bounding box center [599, 16] width 42 height 22
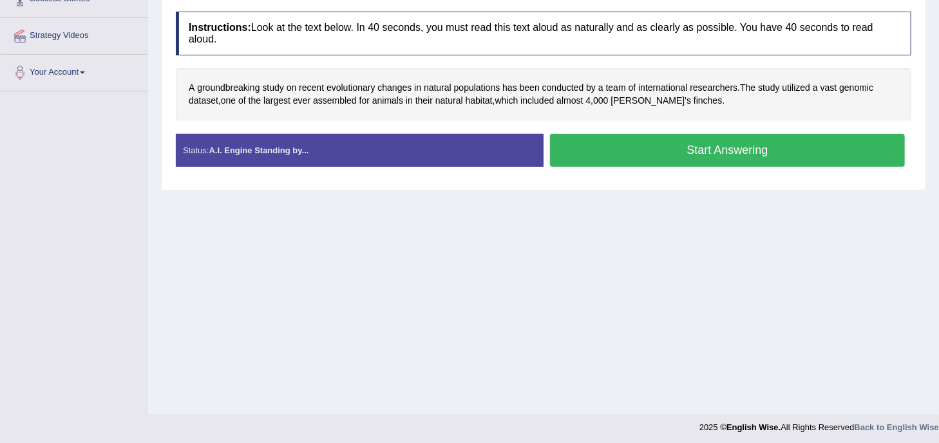
scroll to position [233, 0]
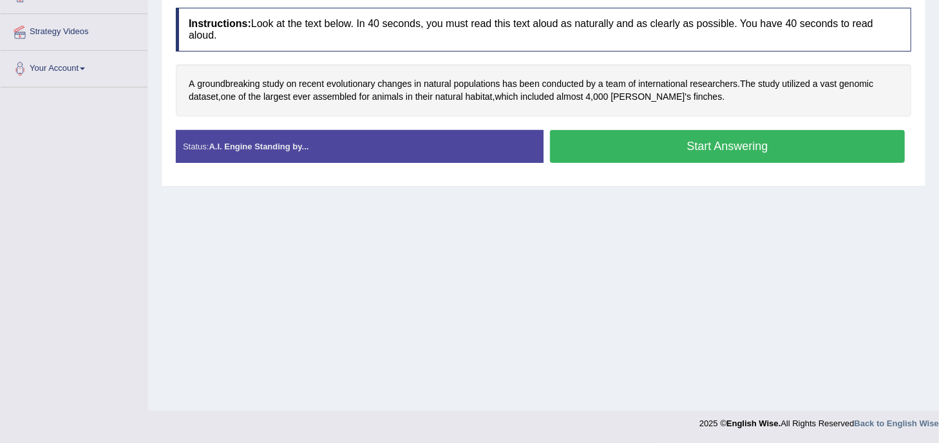
click at [672, 148] on button "Start Answering" at bounding box center [727, 146] width 355 height 33
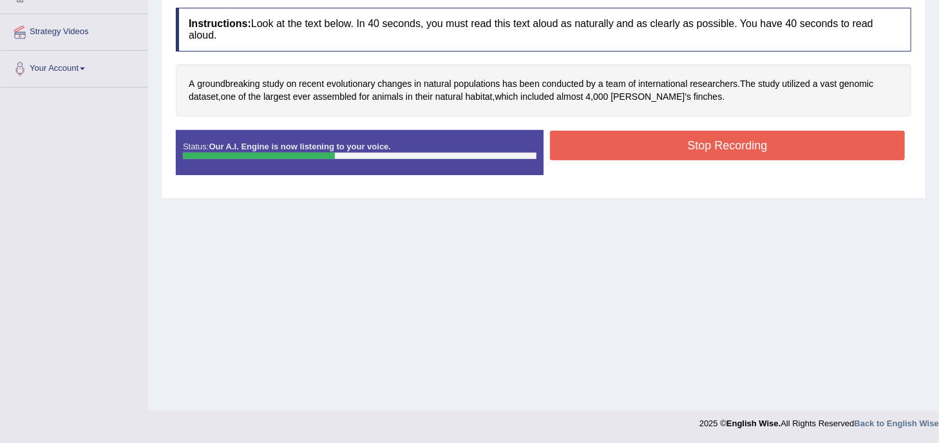
click at [672, 148] on button "Stop Recording" at bounding box center [727, 146] width 355 height 30
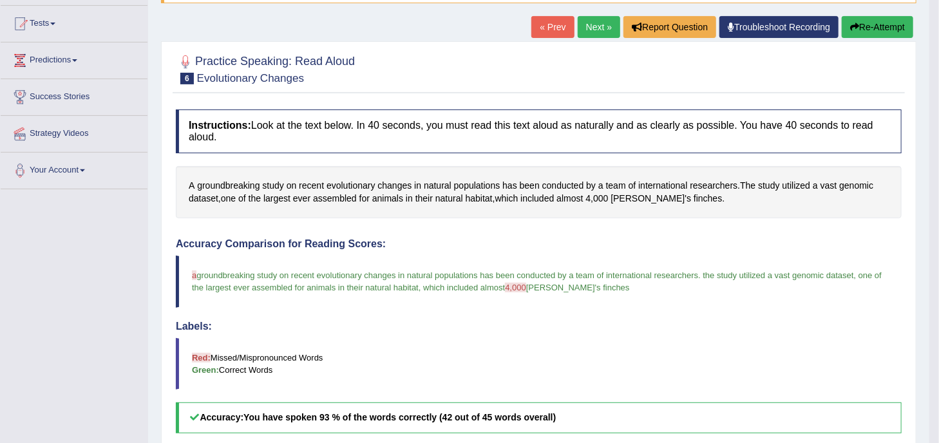
scroll to position [132, 0]
click at [871, 29] on button "Re-Attempt" at bounding box center [877, 26] width 71 height 22
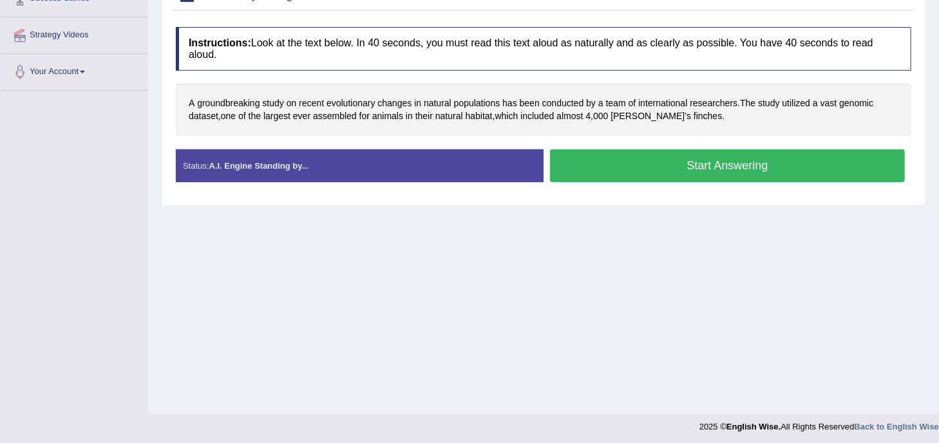
scroll to position [231, 0]
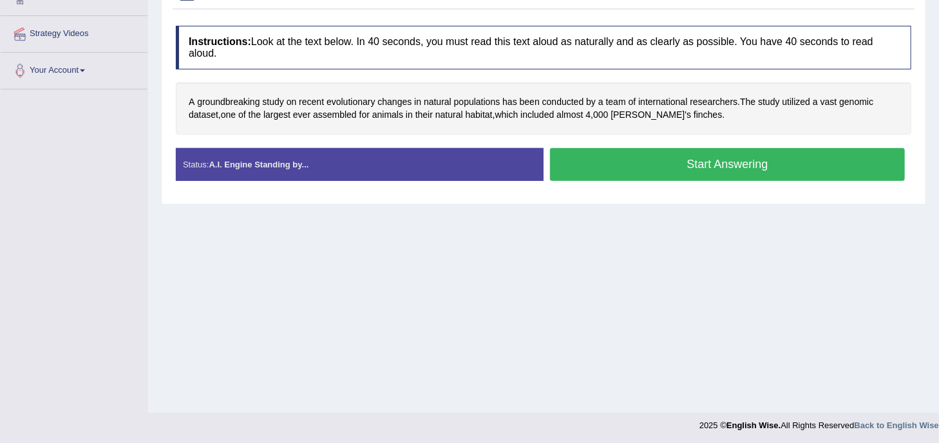
click at [671, 167] on button "Start Answering" at bounding box center [727, 164] width 355 height 33
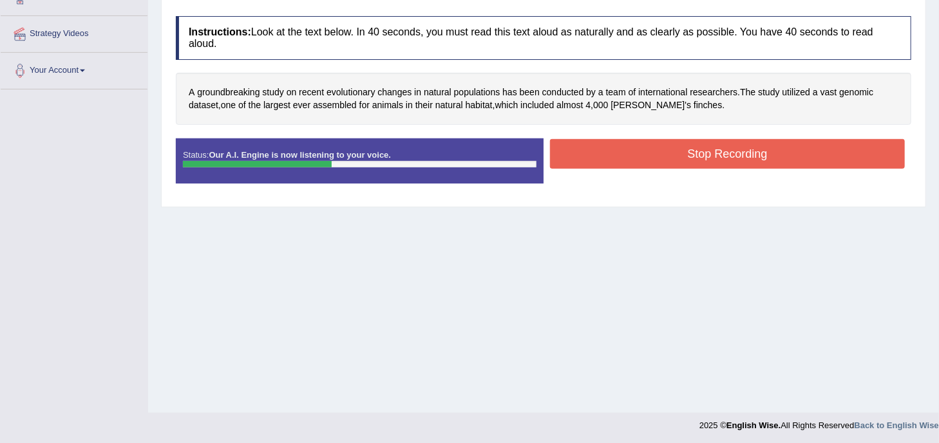
click at [690, 154] on button "Stop Recording" at bounding box center [727, 154] width 355 height 30
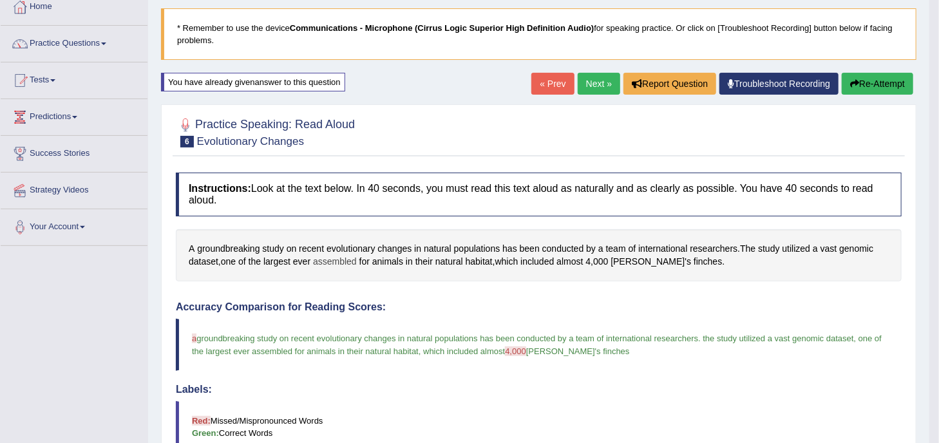
scroll to position [72, 0]
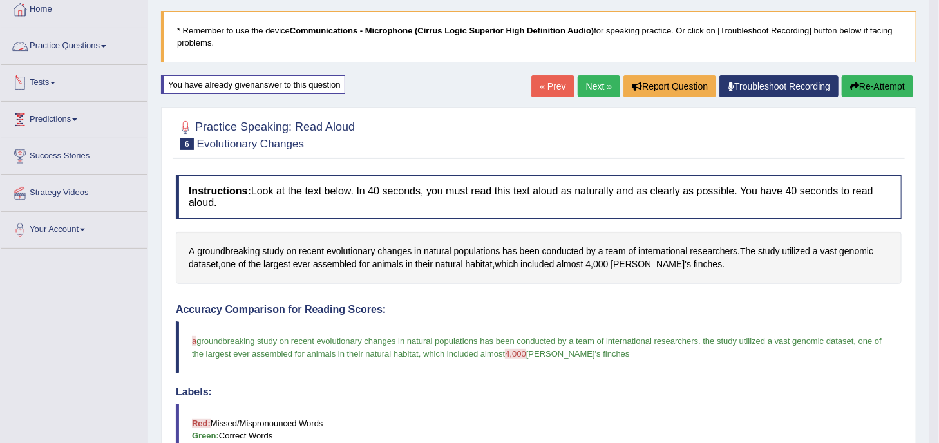
click at [92, 48] on link "Practice Questions" at bounding box center [74, 44] width 147 height 32
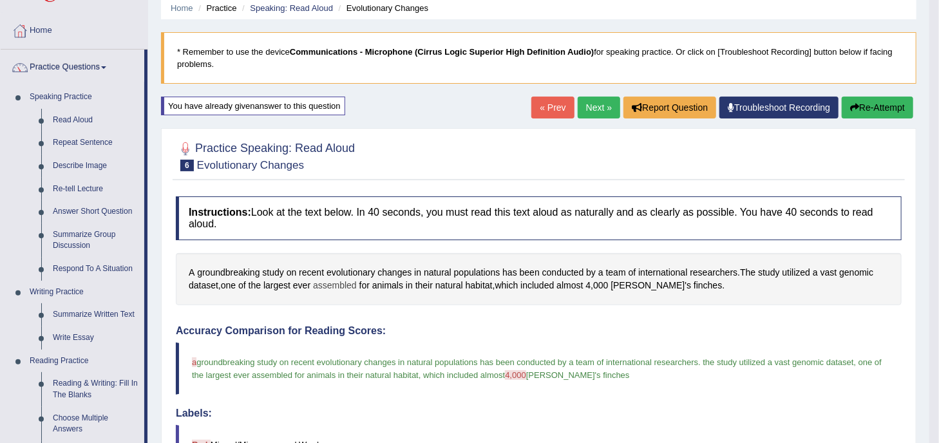
scroll to position [50, 0]
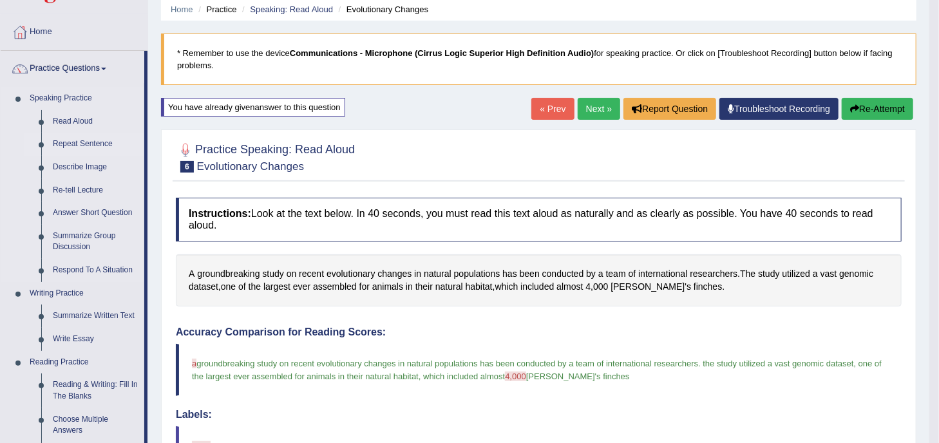
click at [90, 143] on link "Repeat Sentence" at bounding box center [95, 144] width 97 height 23
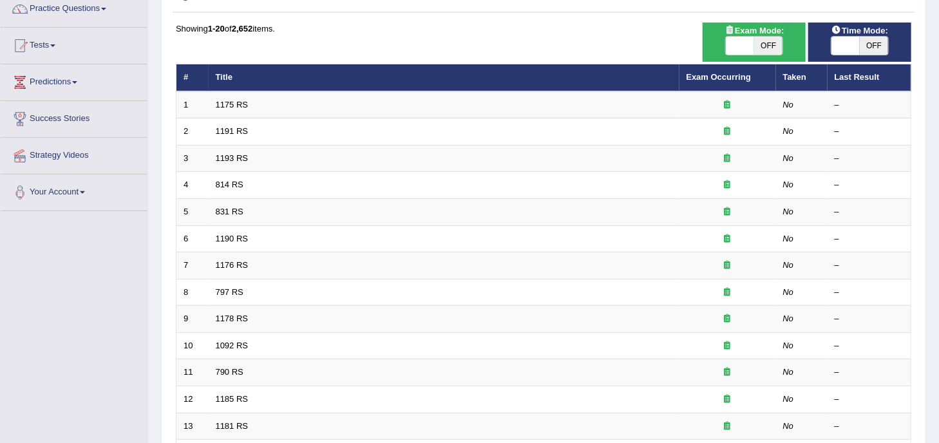
scroll to position [111, 0]
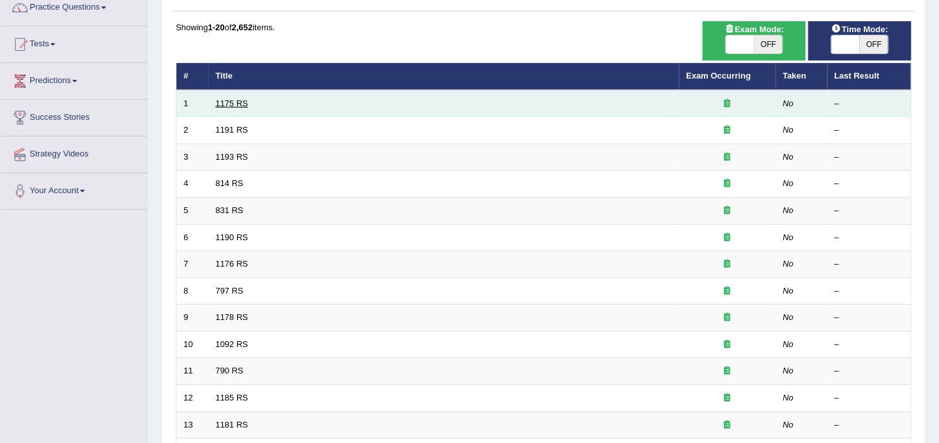
click at [221, 101] on link "1175 RS" at bounding box center [232, 104] width 33 height 10
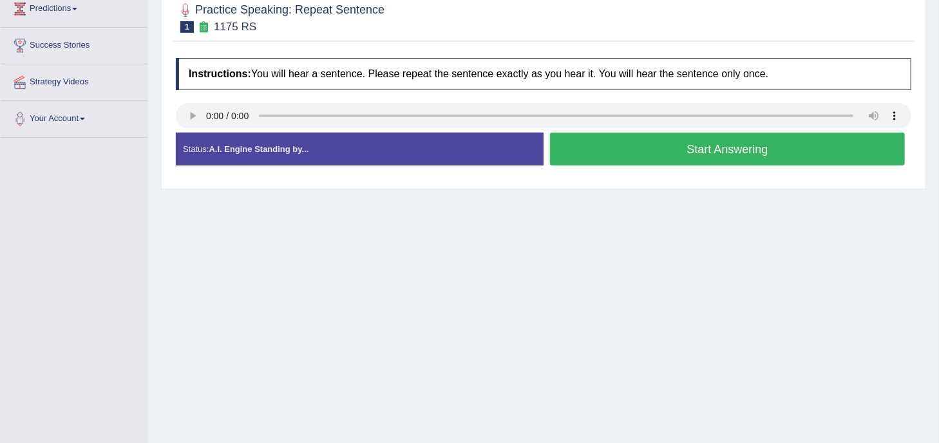
scroll to position [183, 0]
click at [652, 151] on button "Start Answering" at bounding box center [727, 149] width 355 height 33
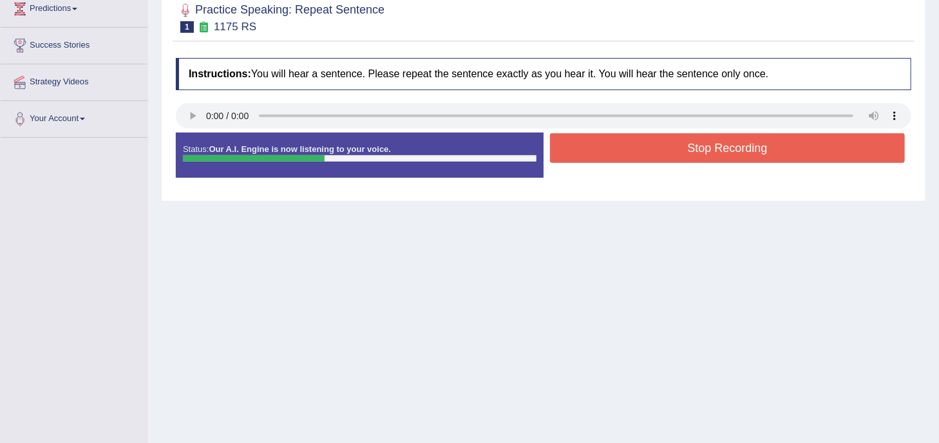
click at [652, 151] on button "Stop Recording" at bounding box center [727, 148] width 355 height 30
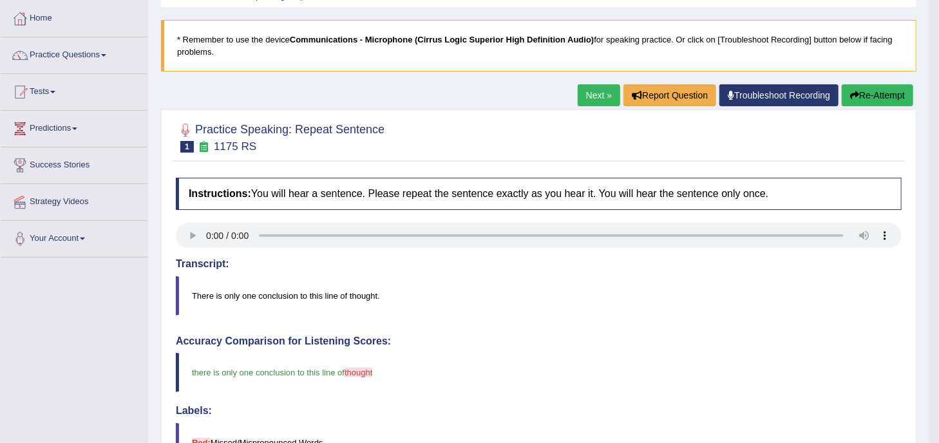
scroll to position [62, 0]
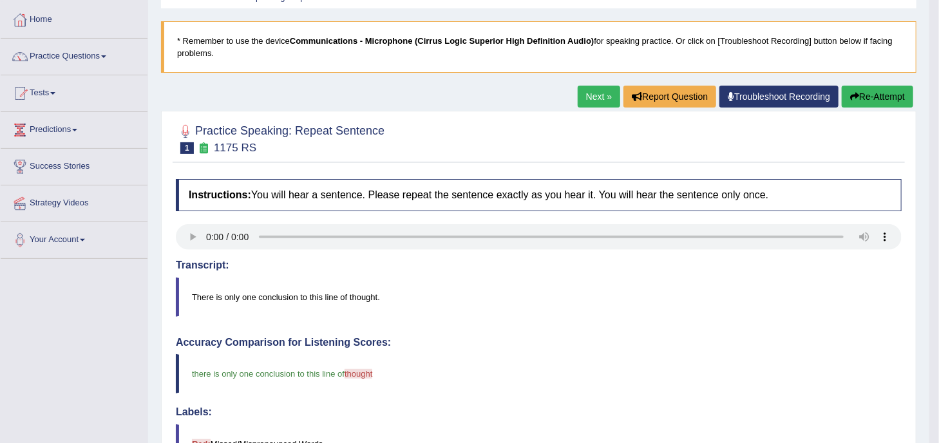
click at [594, 95] on link "Next »" at bounding box center [599, 97] width 42 height 22
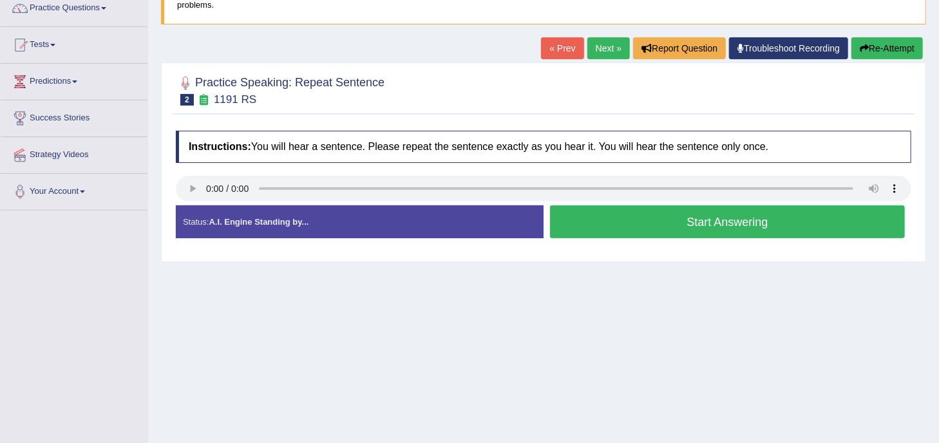
scroll to position [111, 0]
click at [653, 224] on button "Start Answering" at bounding box center [727, 221] width 355 height 33
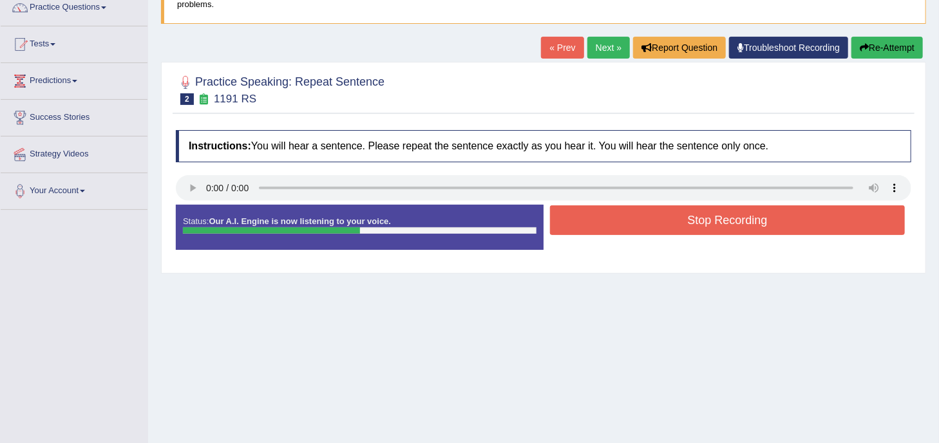
click at [653, 224] on button "Stop Recording" at bounding box center [727, 220] width 355 height 30
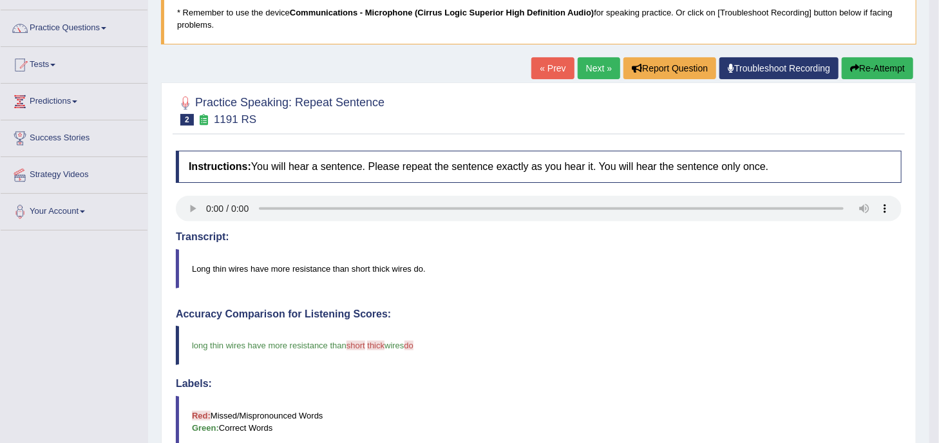
scroll to position [88, 0]
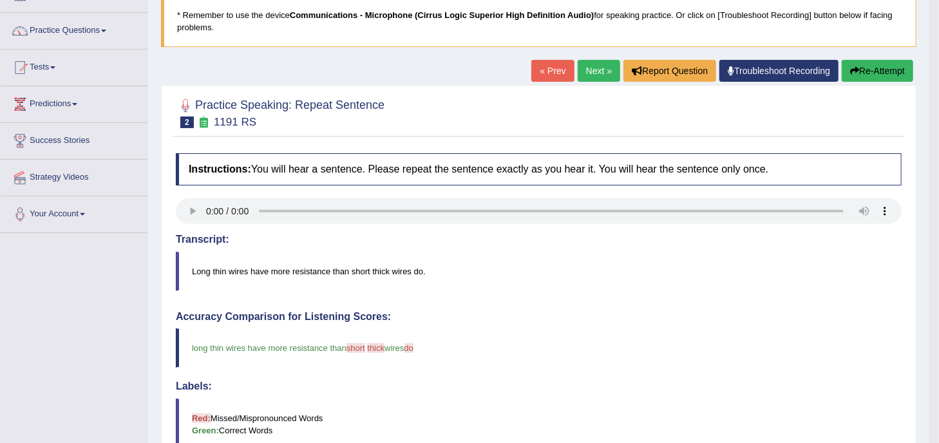
click at [596, 67] on link "Next »" at bounding box center [599, 71] width 42 height 22
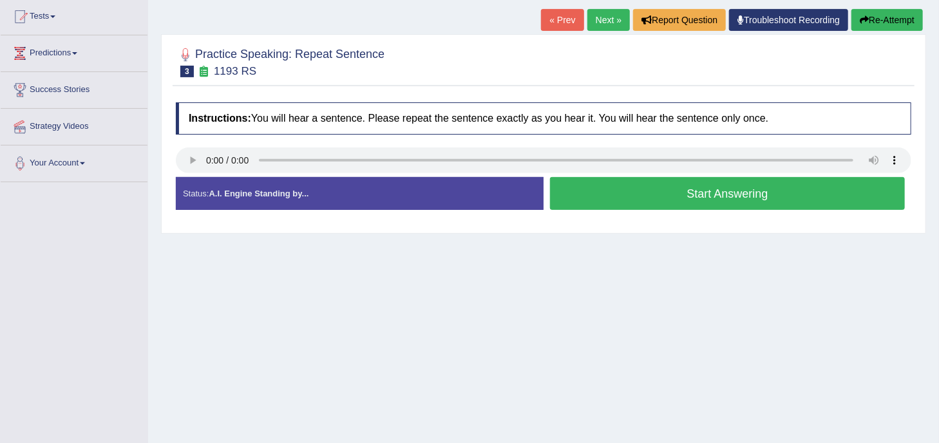
scroll to position [139, 0]
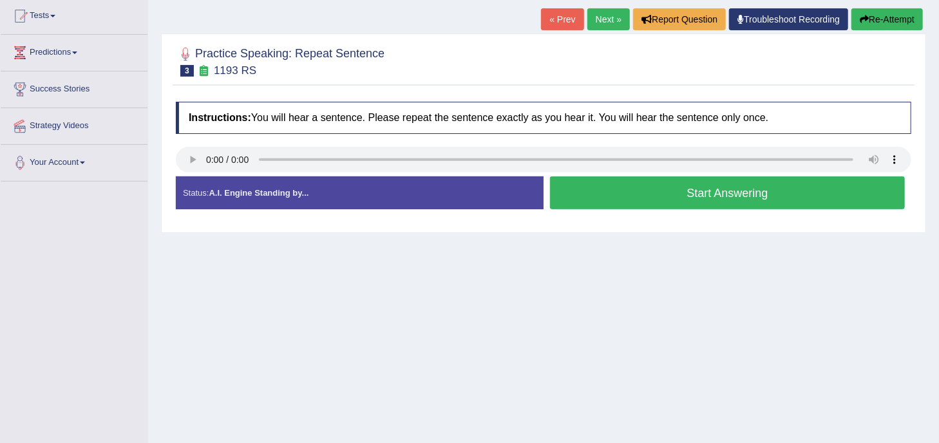
click at [655, 190] on button "Start Answering" at bounding box center [727, 192] width 355 height 33
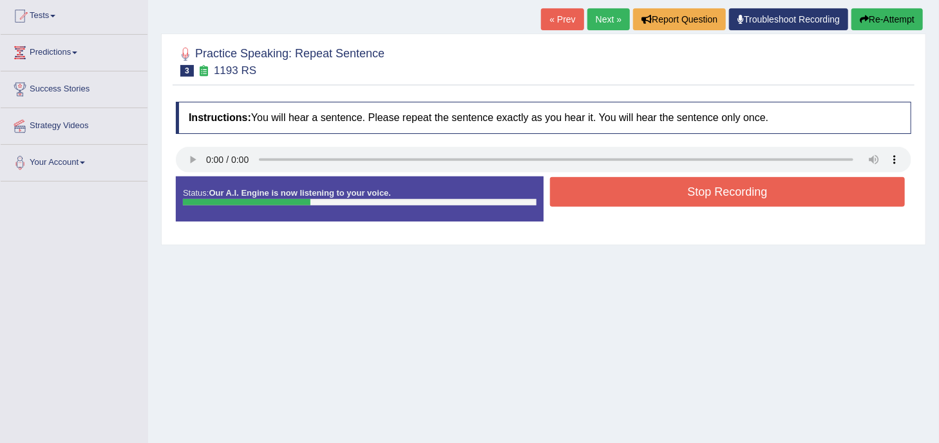
click at [655, 190] on button "Stop Recording" at bounding box center [727, 192] width 355 height 30
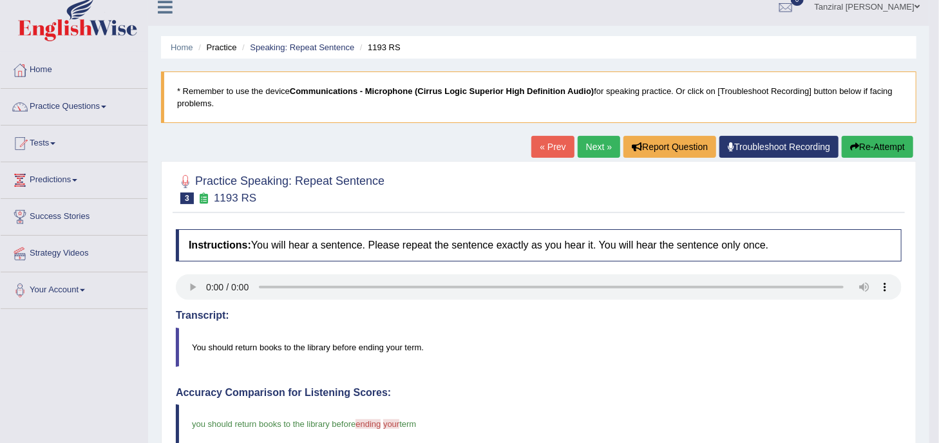
scroll to position [10, 0]
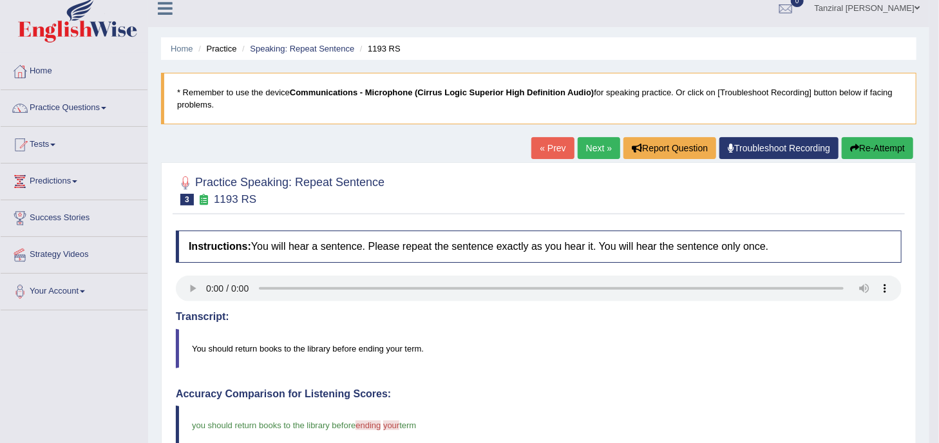
click at [594, 145] on link "Next »" at bounding box center [599, 148] width 42 height 22
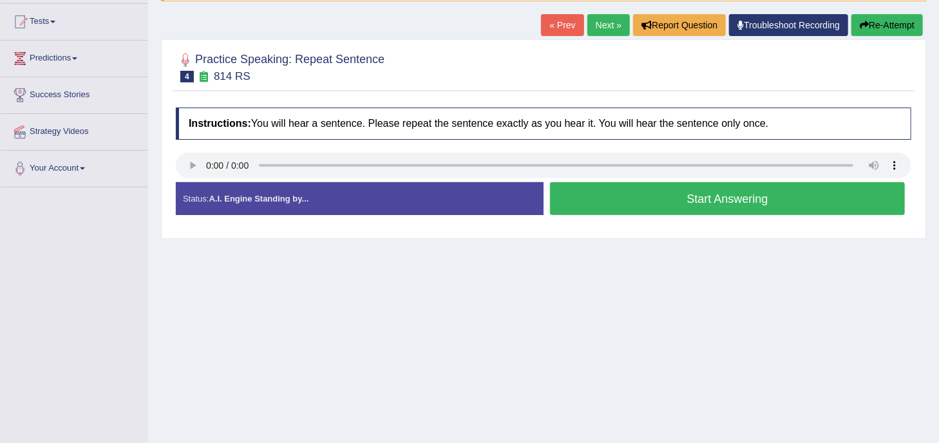
scroll to position [134, 0]
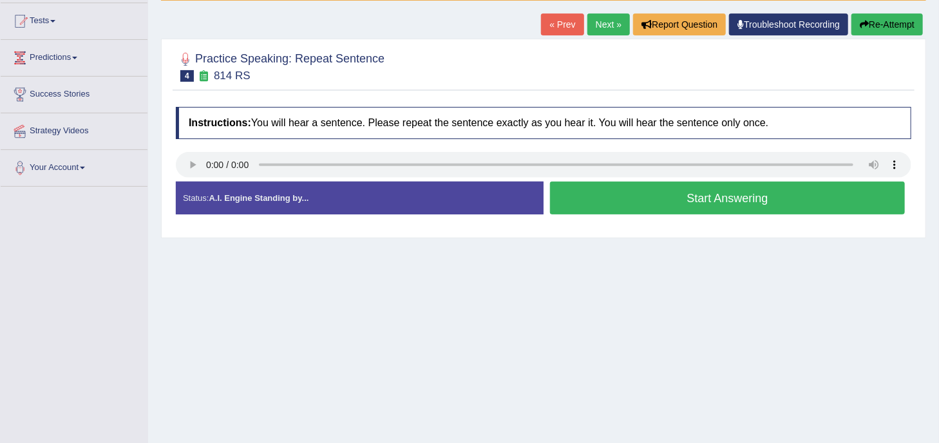
click at [690, 197] on button "Start Answering" at bounding box center [727, 198] width 355 height 33
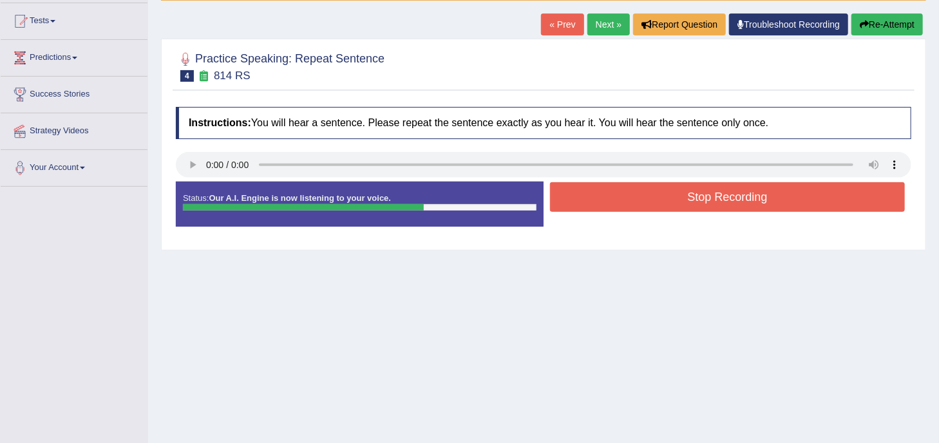
click at [690, 197] on button "Stop Recording" at bounding box center [727, 197] width 355 height 30
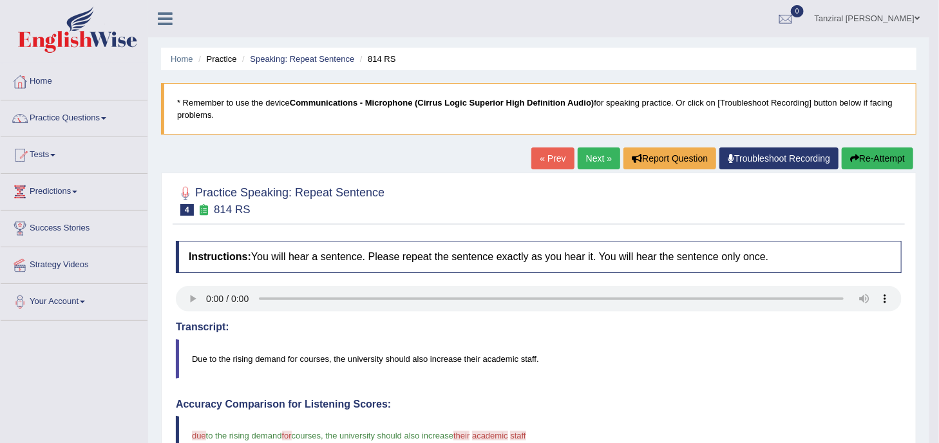
scroll to position [0, 0]
click at [594, 164] on link "Next »" at bounding box center [599, 158] width 42 height 22
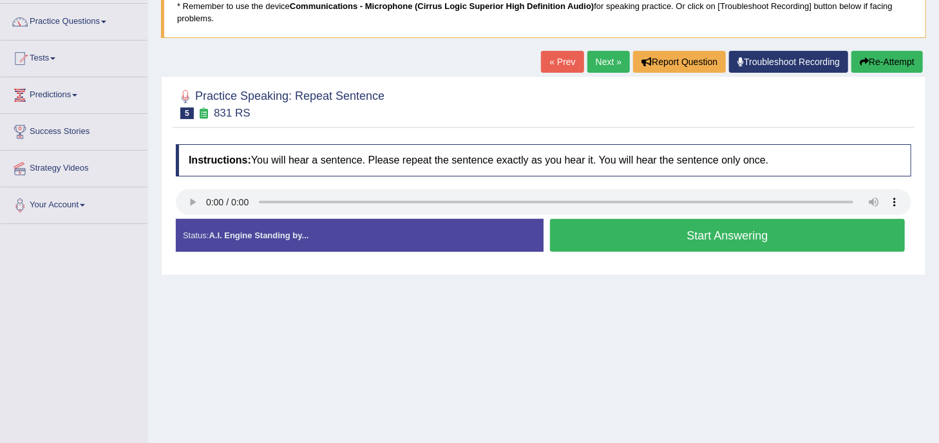
scroll to position [98, 0]
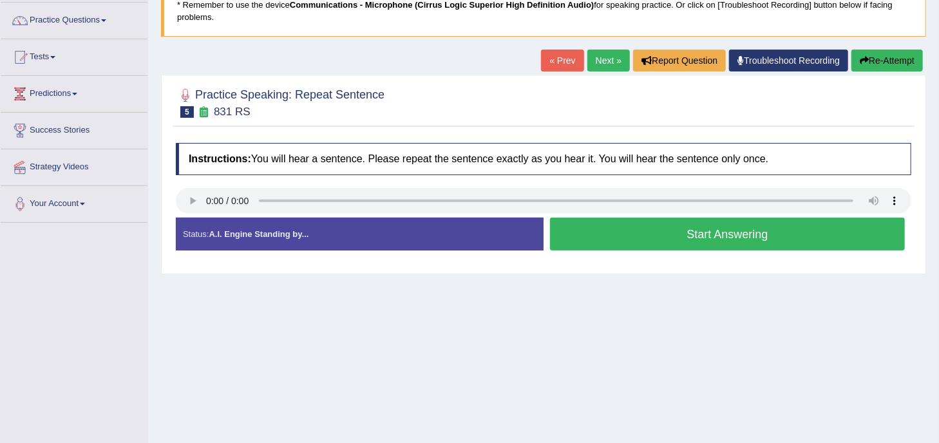
click at [612, 64] on link "Next »" at bounding box center [608, 61] width 42 height 22
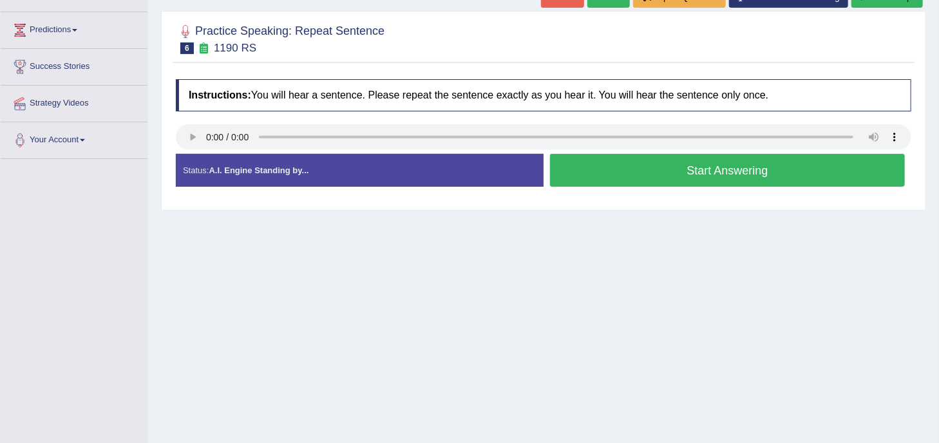
scroll to position [162, 0]
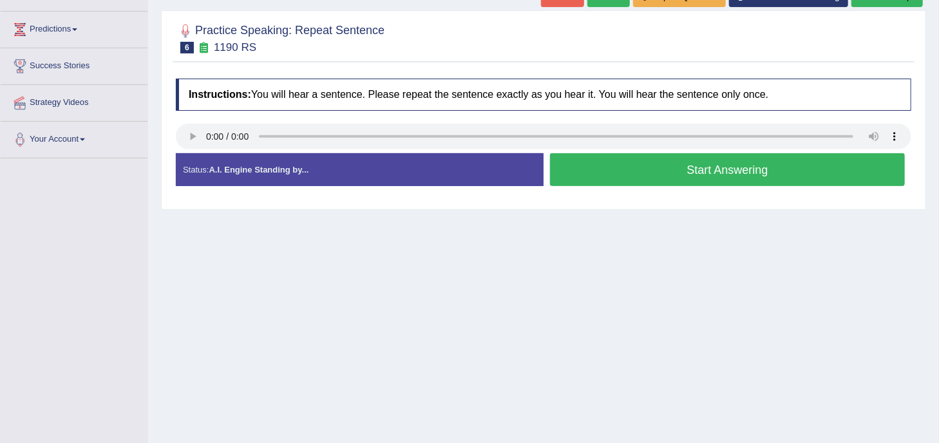
click at [681, 169] on button "Start Answering" at bounding box center [727, 169] width 355 height 33
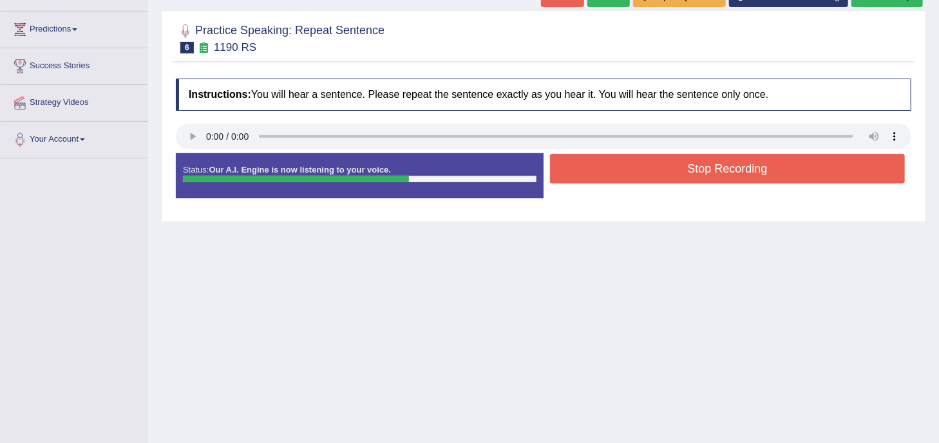
click at [682, 172] on button "Stop Recording" at bounding box center [727, 169] width 355 height 30
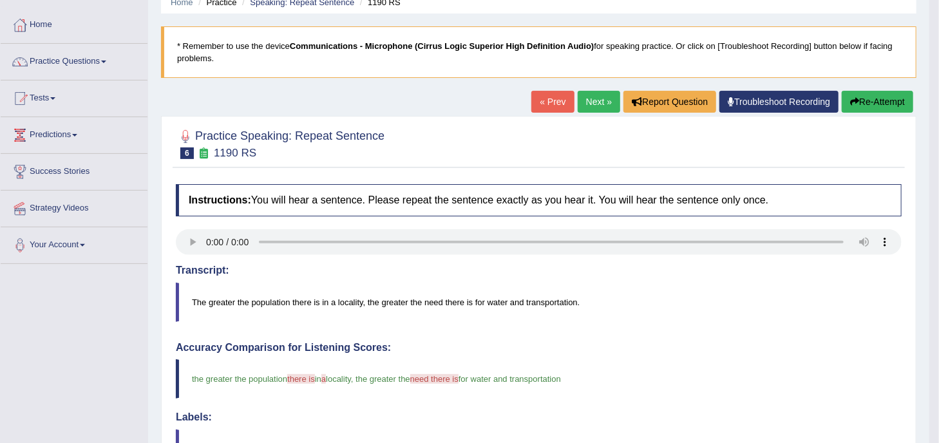
scroll to position [56, 0]
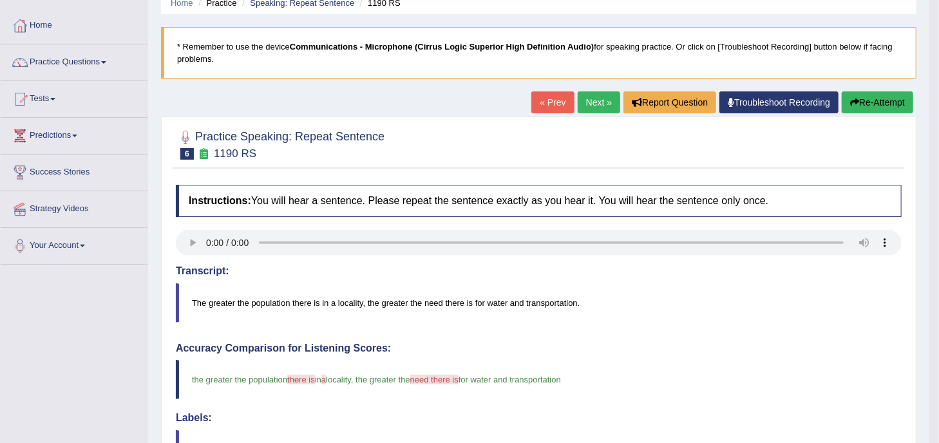
click at [599, 97] on link "Next »" at bounding box center [599, 102] width 42 height 22
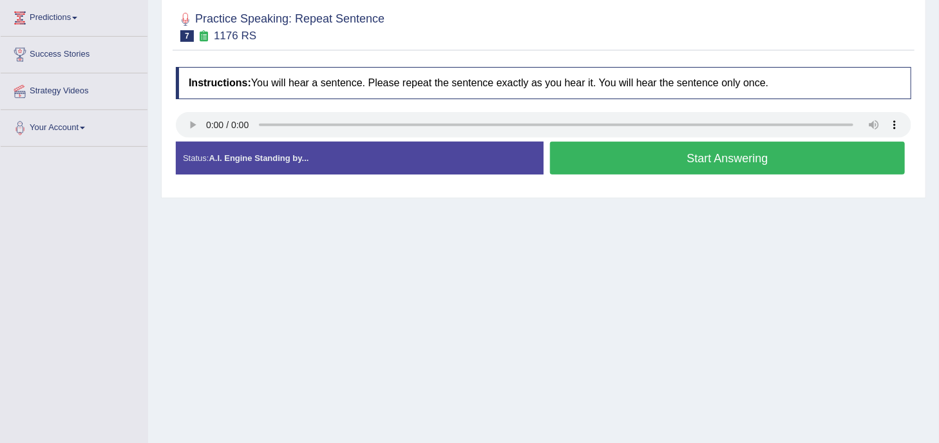
scroll to position [185, 0]
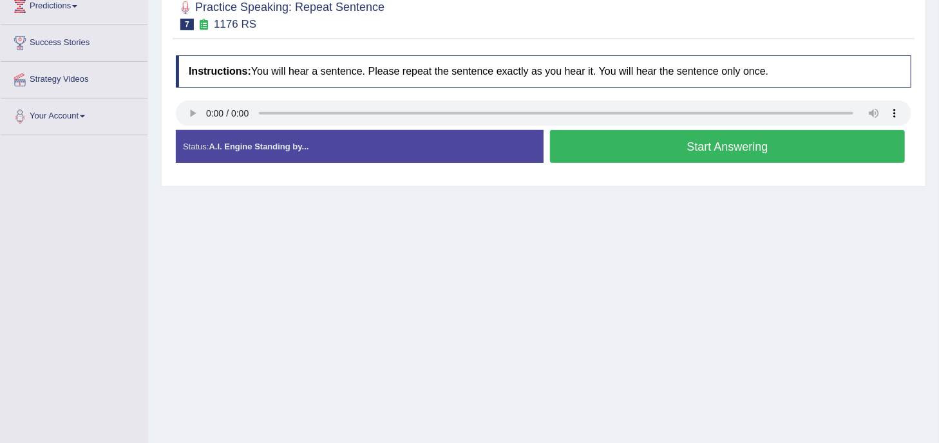
click at [684, 137] on button "Start Answering" at bounding box center [727, 146] width 355 height 33
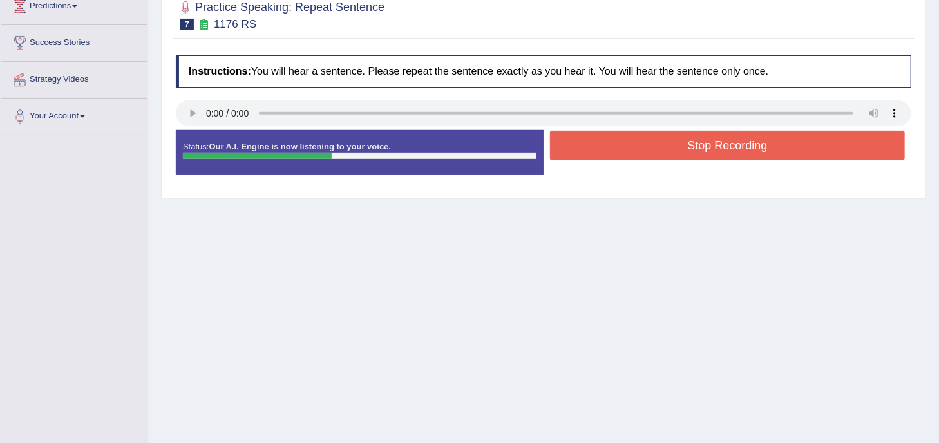
click at [672, 141] on button "Stop Recording" at bounding box center [727, 146] width 355 height 30
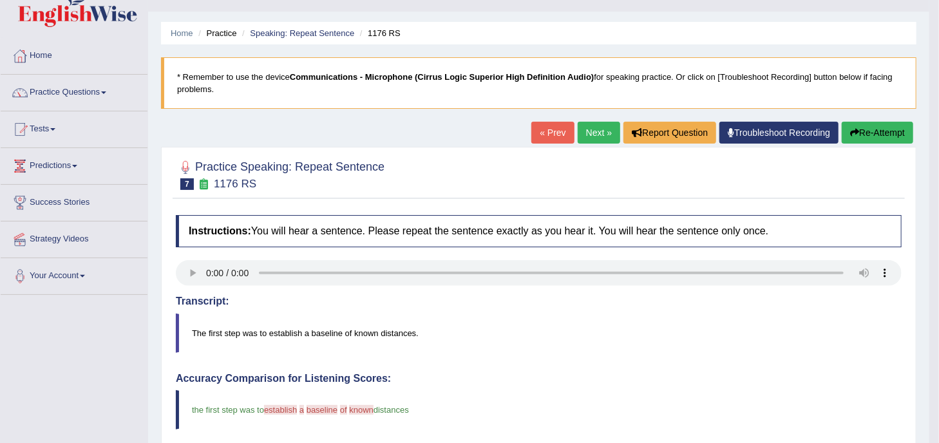
scroll to position [23, 0]
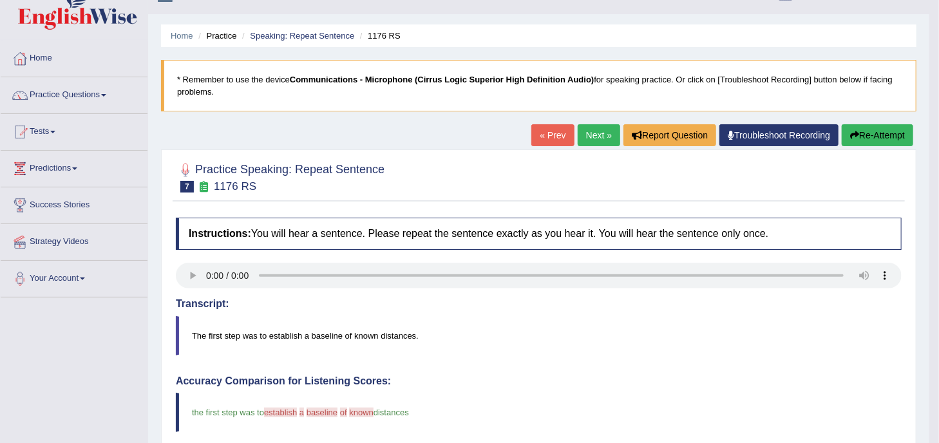
click at [599, 133] on link "Next »" at bounding box center [599, 135] width 42 height 22
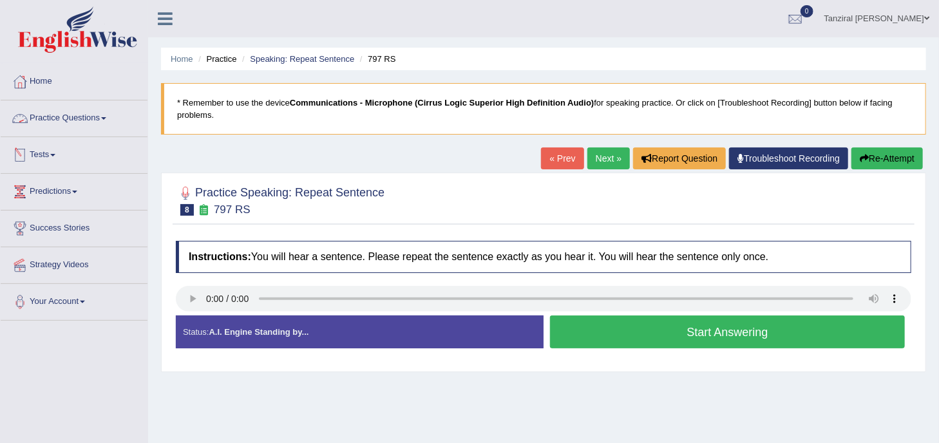
click at [97, 115] on link "Practice Questions" at bounding box center [74, 116] width 147 height 32
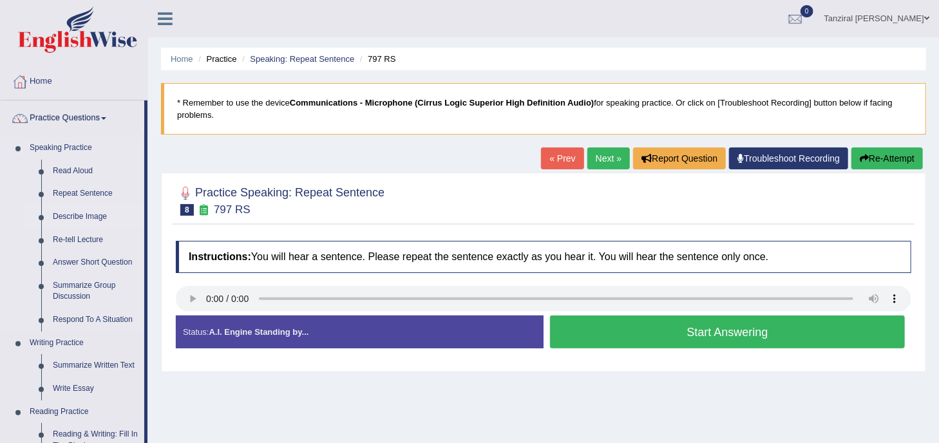
click at [90, 218] on link "Describe Image" at bounding box center [95, 216] width 97 height 23
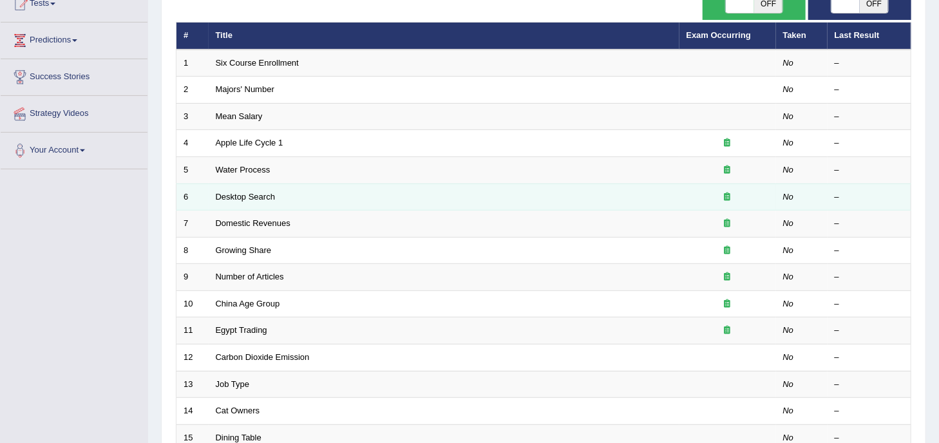
scroll to position [152, 0]
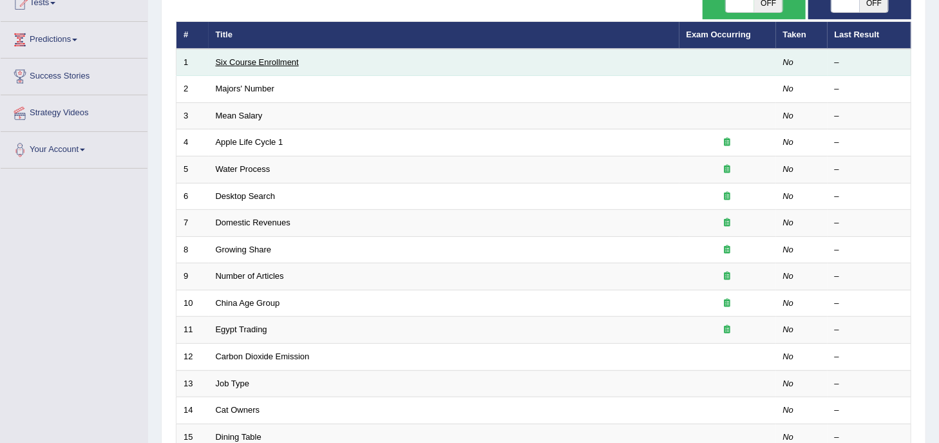
click at [279, 62] on link "Six Course Enrollment" at bounding box center [257, 62] width 83 height 10
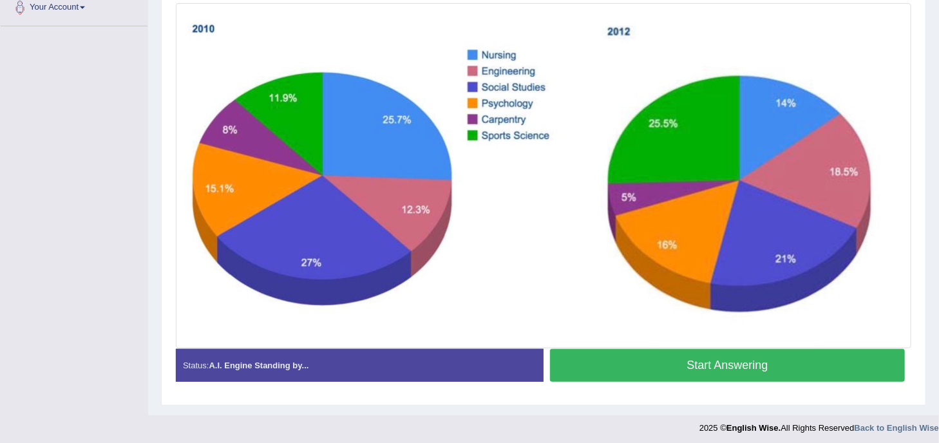
scroll to position [297, 0]
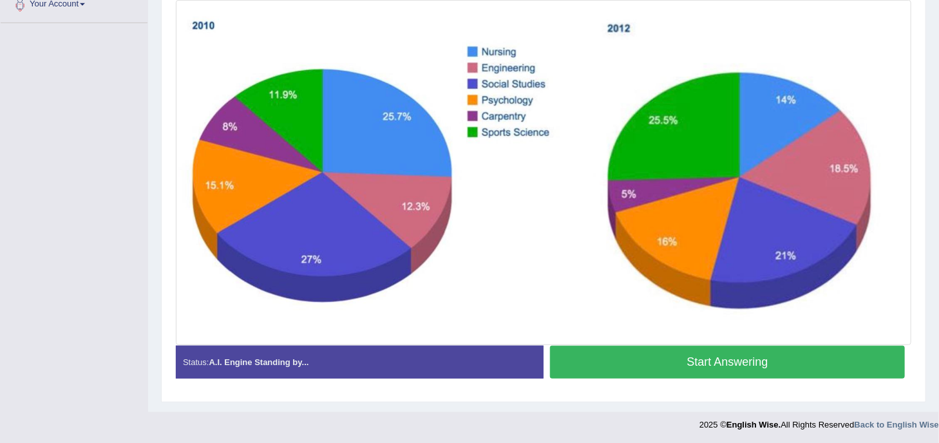
click at [628, 368] on button "Start Answering" at bounding box center [727, 362] width 355 height 33
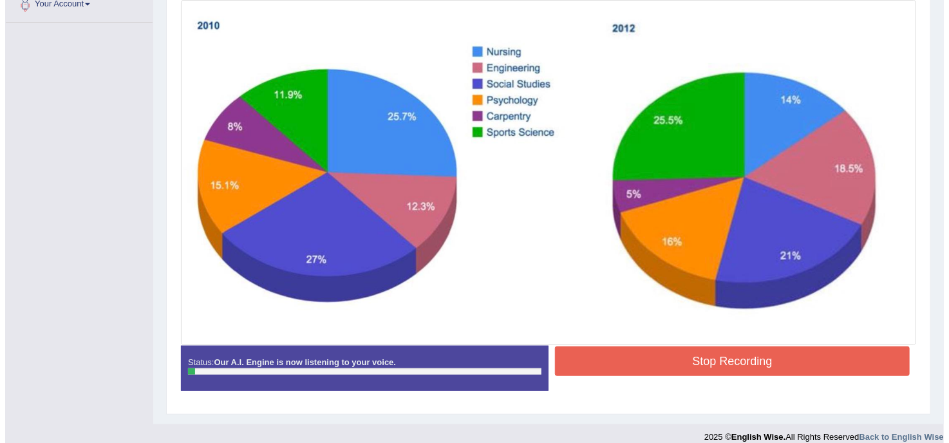
scroll to position [260, 0]
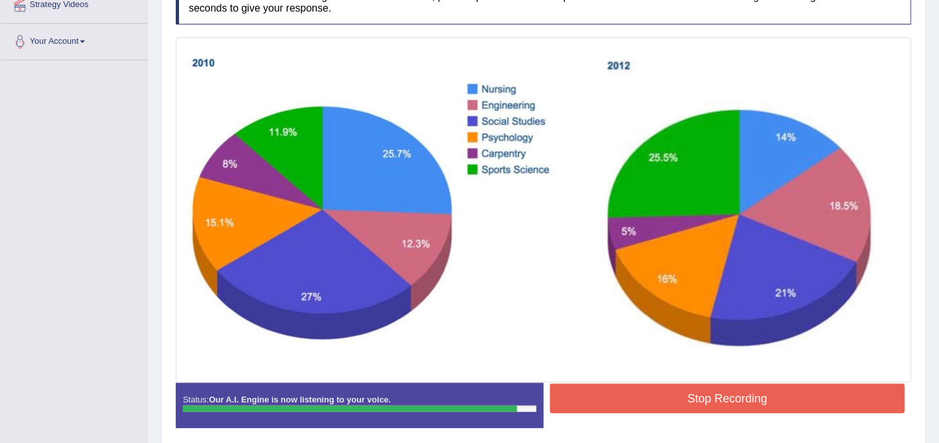
click at [699, 386] on button "Stop Recording" at bounding box center [727, 399] width 355 height 30
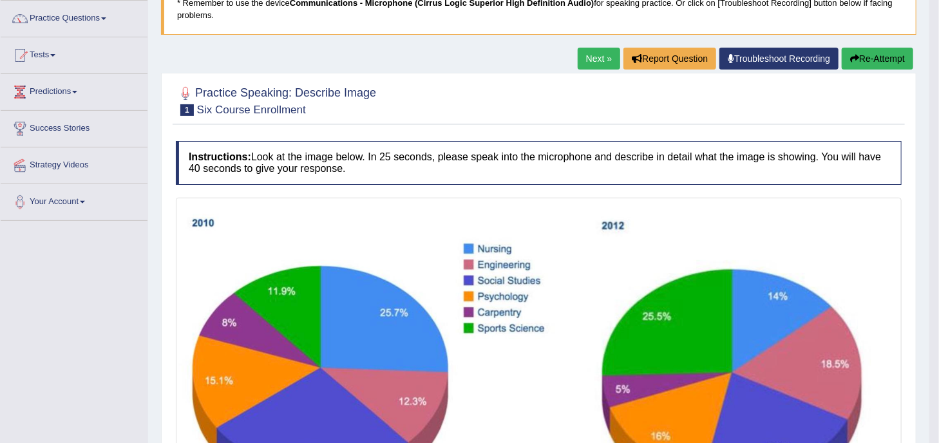
scroll to position [100, 0]
click at [885, 52] on button "Re-Attempt" at bounding box center [877, 58] width 71 height 22
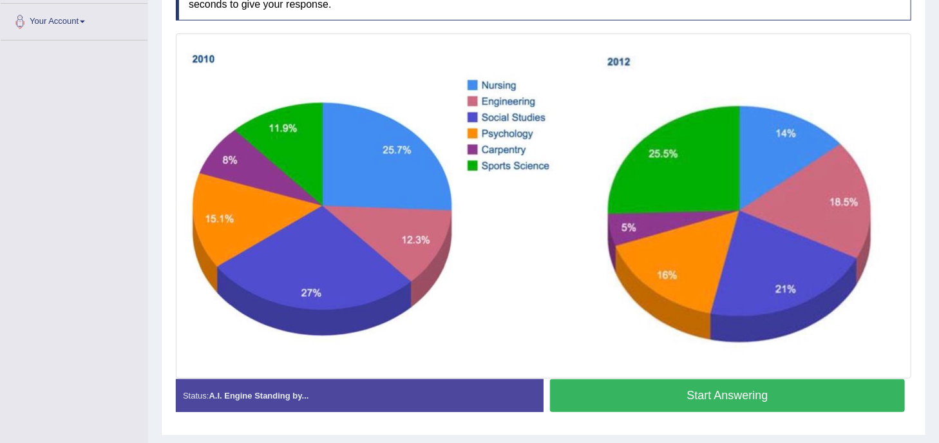
scroll to position [281, 0]
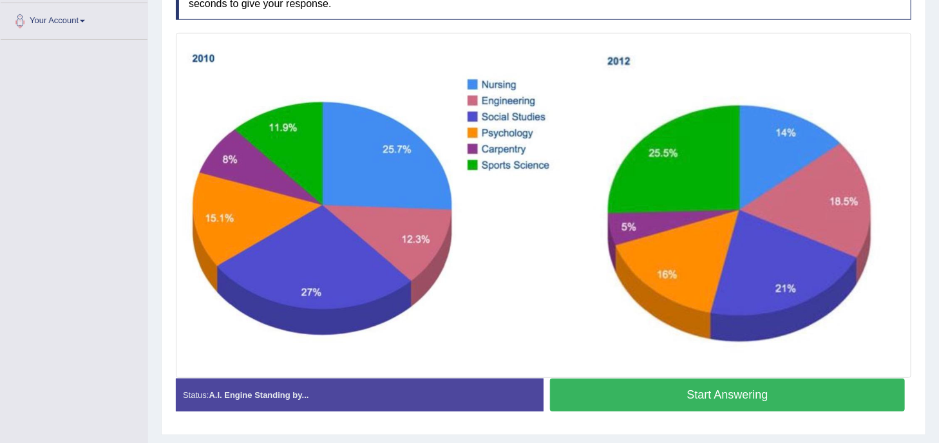
click at [663, 399] on button "Start Answering" at bounding box center [727, 395] width 355 height 33
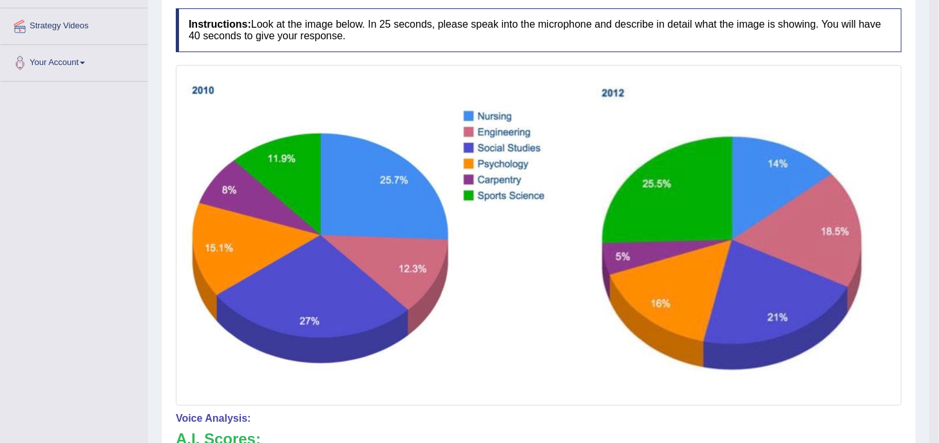
scroll to position [230, 0]
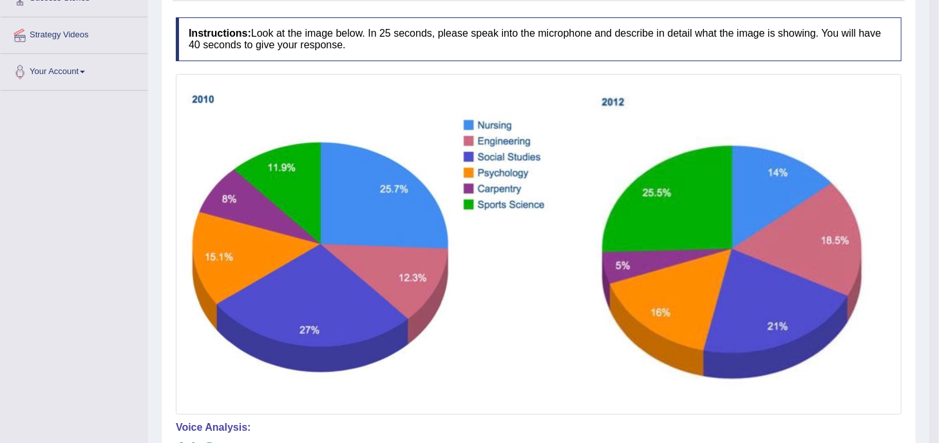
click at [559, 272] on img at bounding box center [538, 244] width 719 height 334
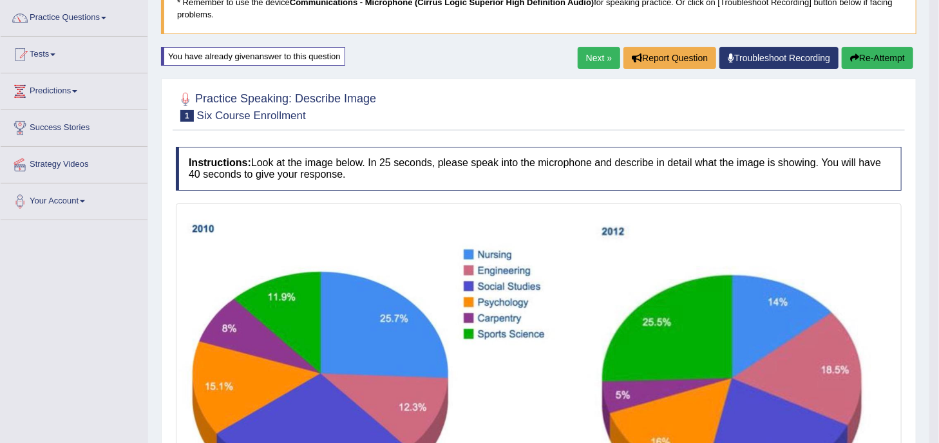
scroll to position [137, 0]
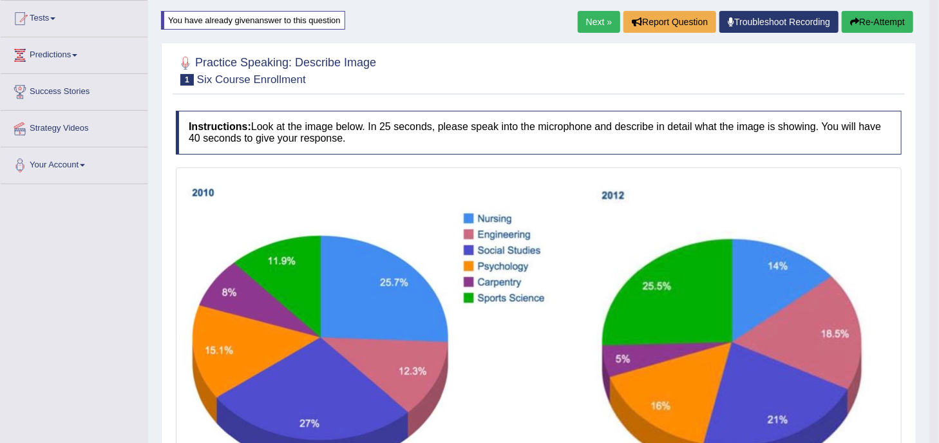
click at [885, 15] on button "Re-Attempt" at bounding box center [877, 22] width 71 height 22
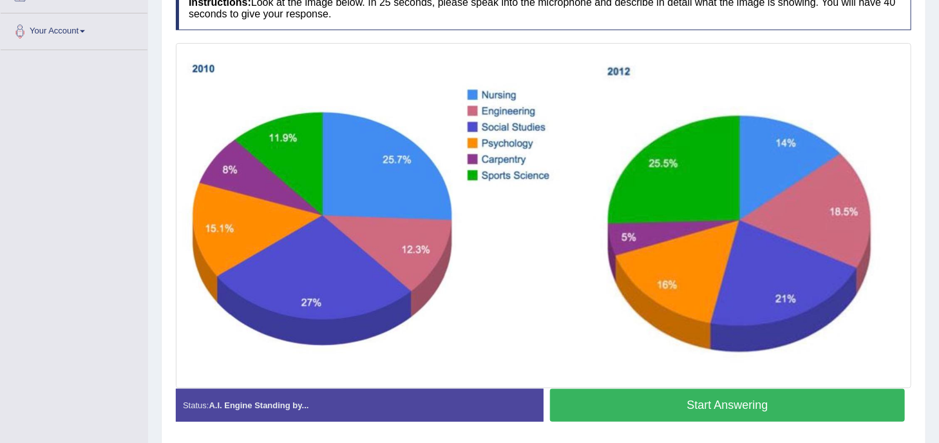
click at [701, 397] on button "Start Answering" at bounding box center [727, 405] width 355 height 33
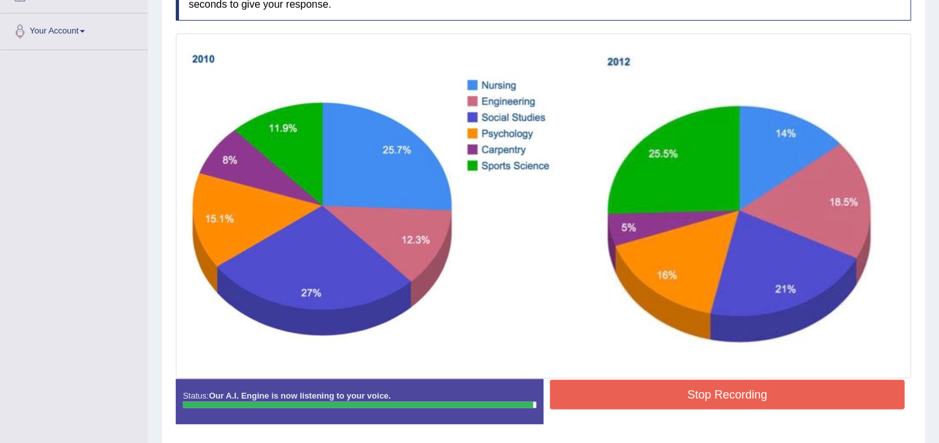
click at [701, 397] on button "Stop Recording" at bounding box center [727, 395] width 355 height 30
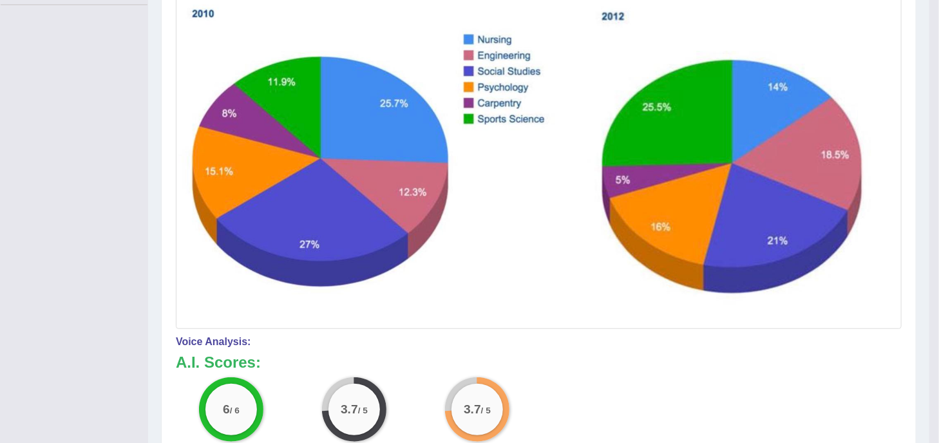
scroll to position [119, 0]
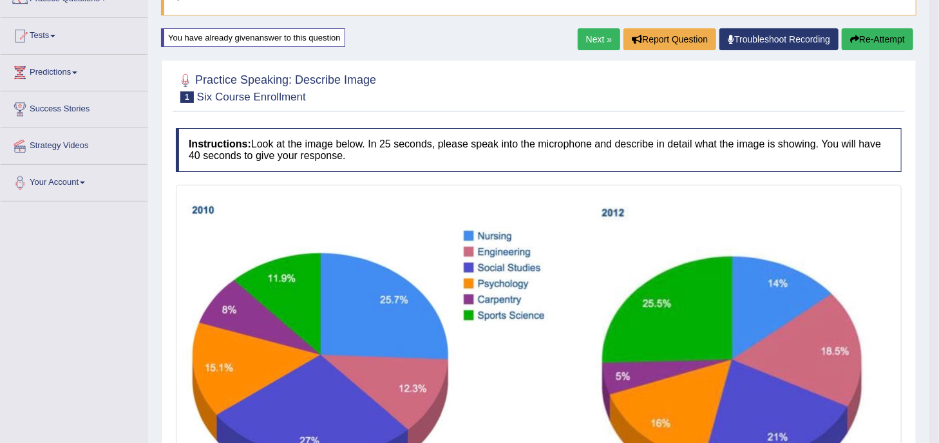
click at [595, 33] on link "Next »" at bounding box center [599, 39] width 42 height 22
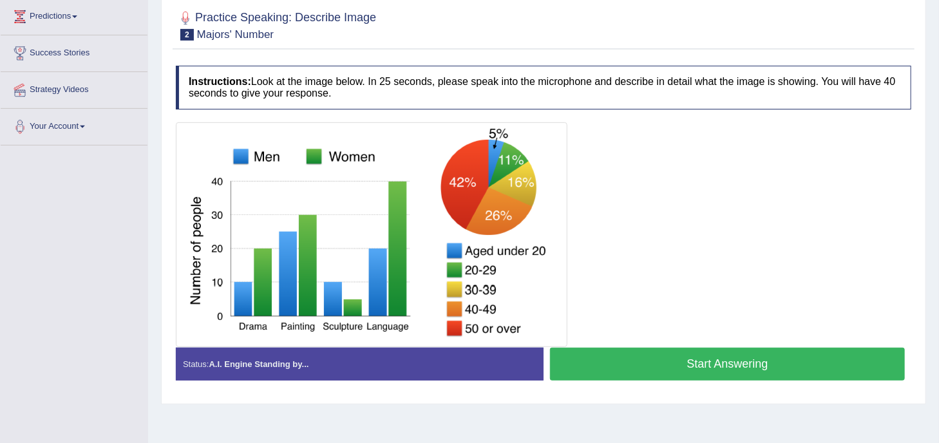
scroll to position [177, 0]
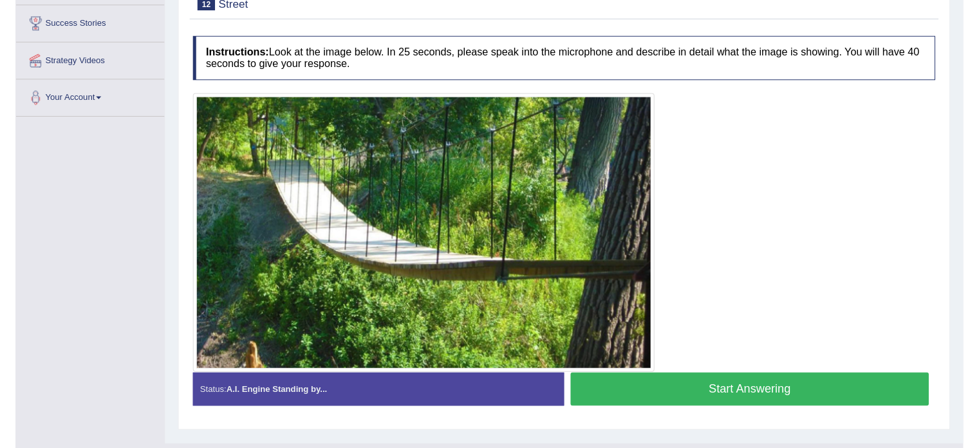
scroll to position [207, 0]
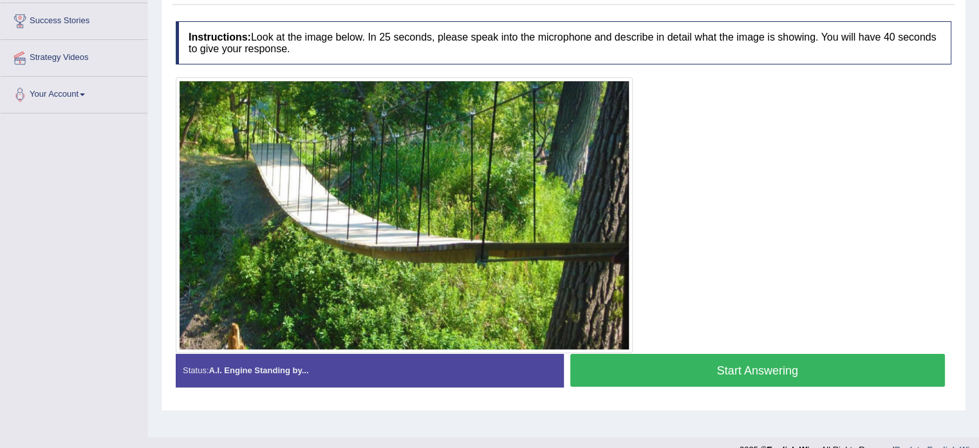
click at [668, 364] on button "Start Answering" at bounding box center [757, 369] width 375 height 33
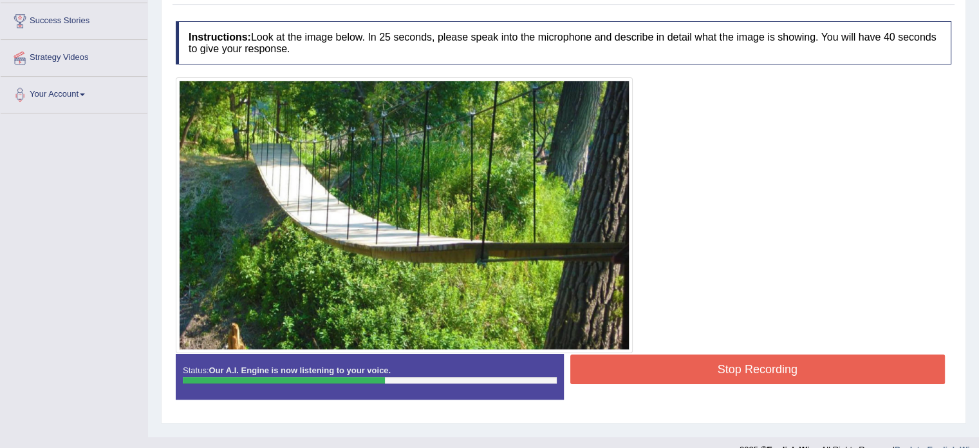
click at [755, 365] on button "Stop Recording" at bounding box center [757, 369] width 375 height 30
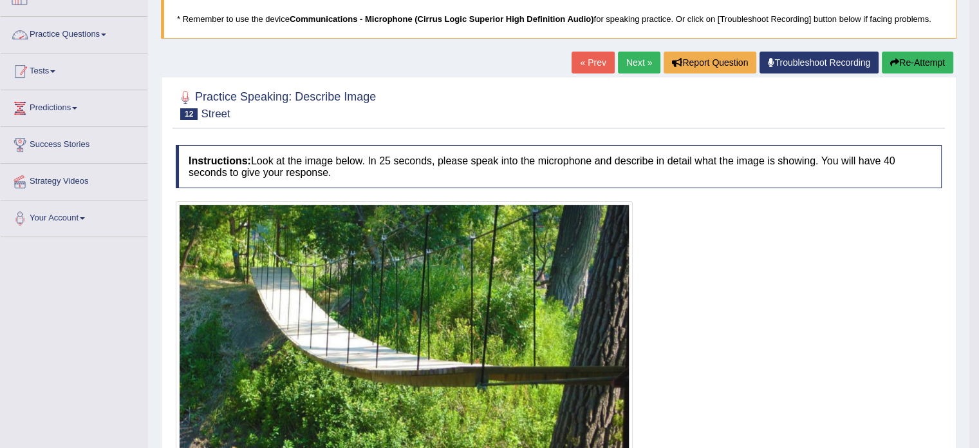
scroll to position [84, 0]
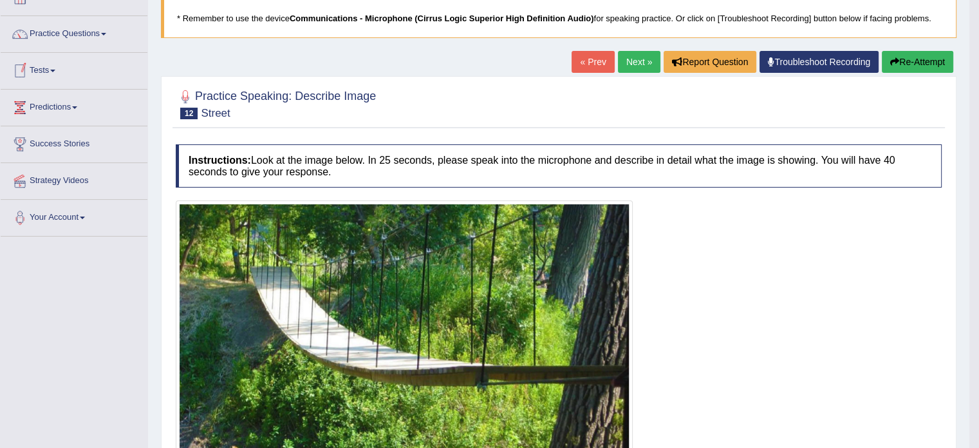
click at [93, 35] on link "Practice Questions" at bounding box center [74, 32] width 147 height 32
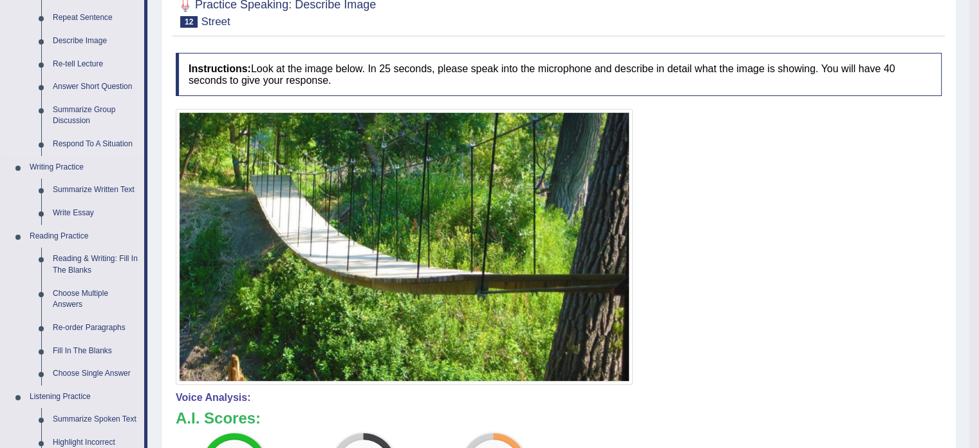
scroll to position [193, 0]
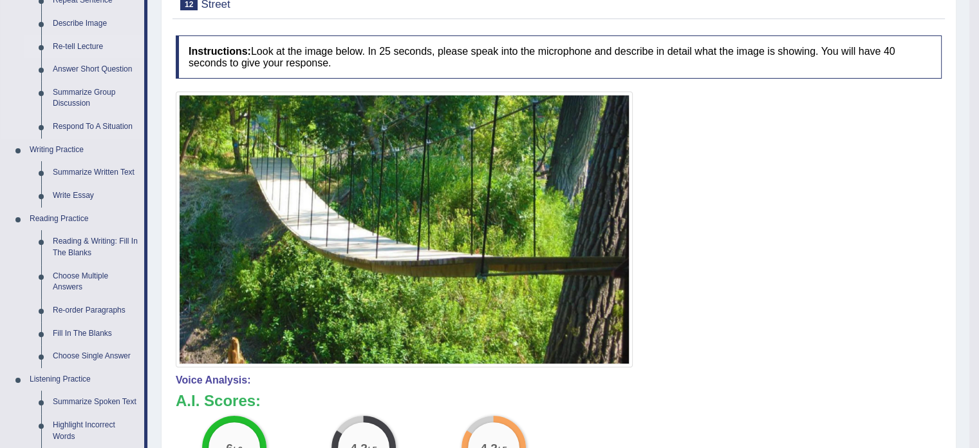
click at [88, 48] on link "Re-tell Lecture" at bounding box center [95, 46] width 97 height 23
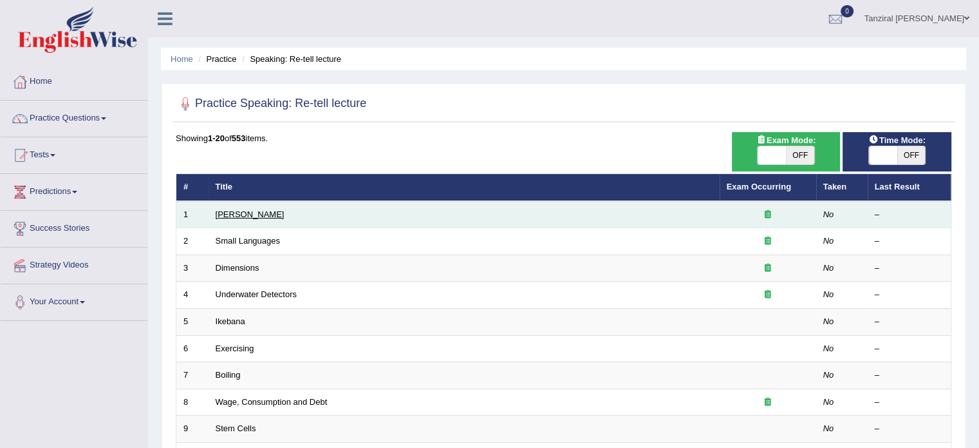
click at [248, 214] on link "[PERSON_NAME]" at bounding box center [250, 214] width 69 height 10
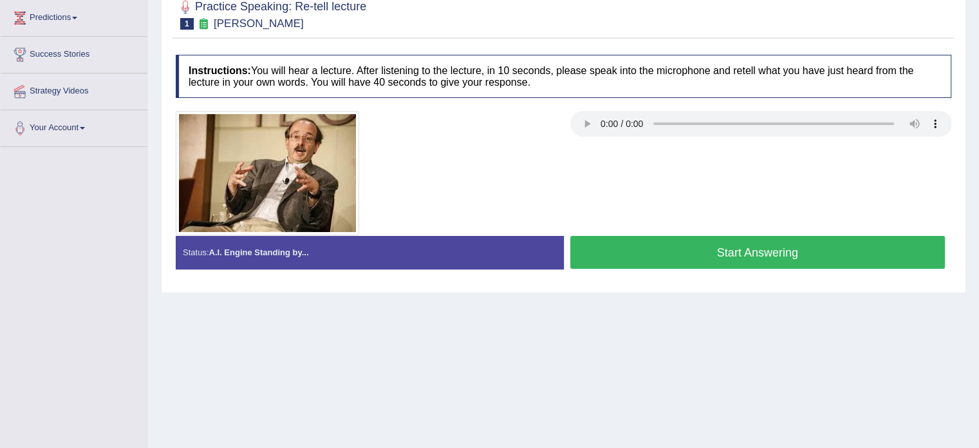
scroll to position [174, 0]
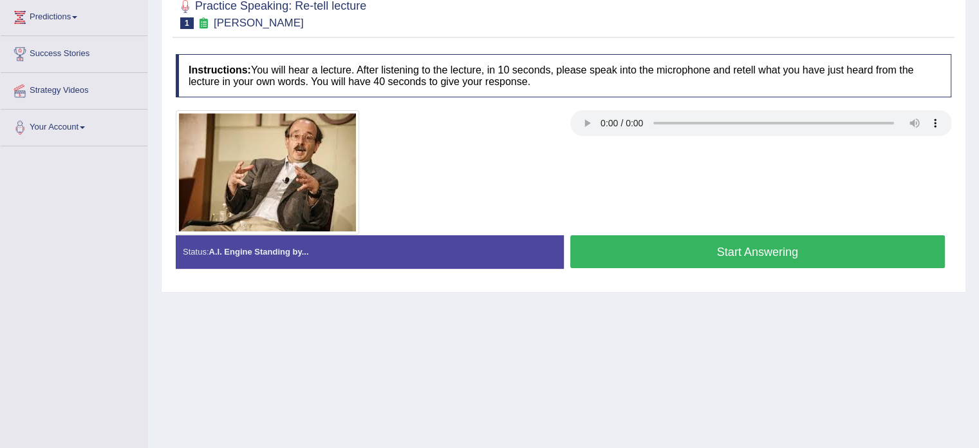
click at [657, 249] on button "Start Answering" at bounding box center [757, 251] width 375 height 33
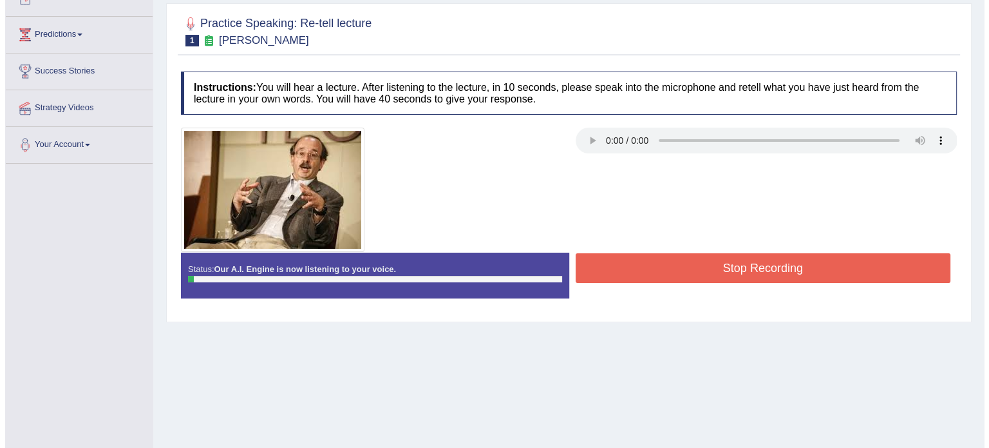
scroll to position [156, 0]
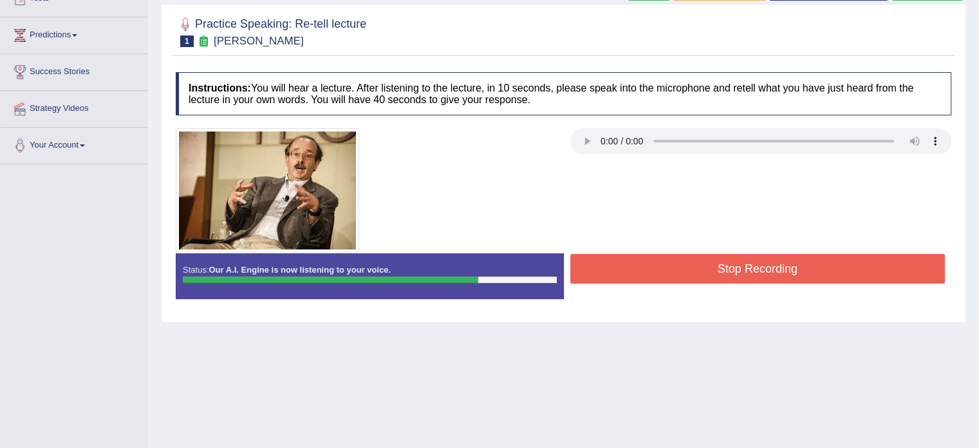
click at [677, 269] on button "Stop Recording" at bounding box center [757, 269] width 375 height 30
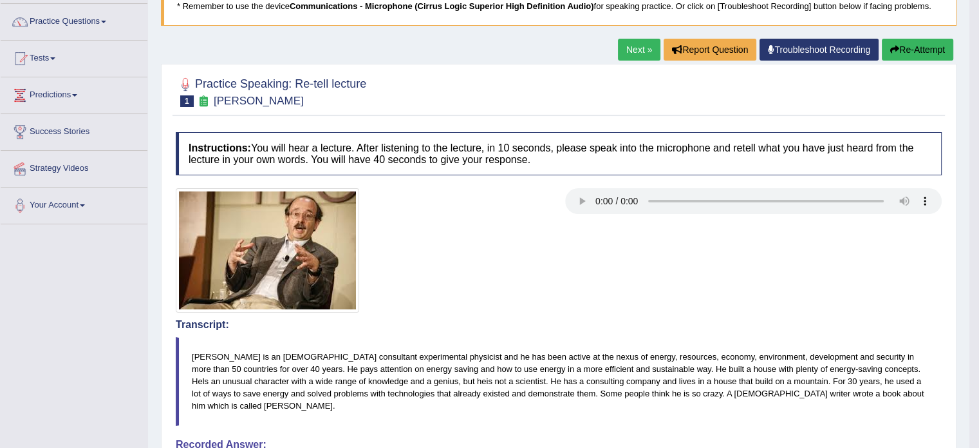
scroll to position [95, 0]
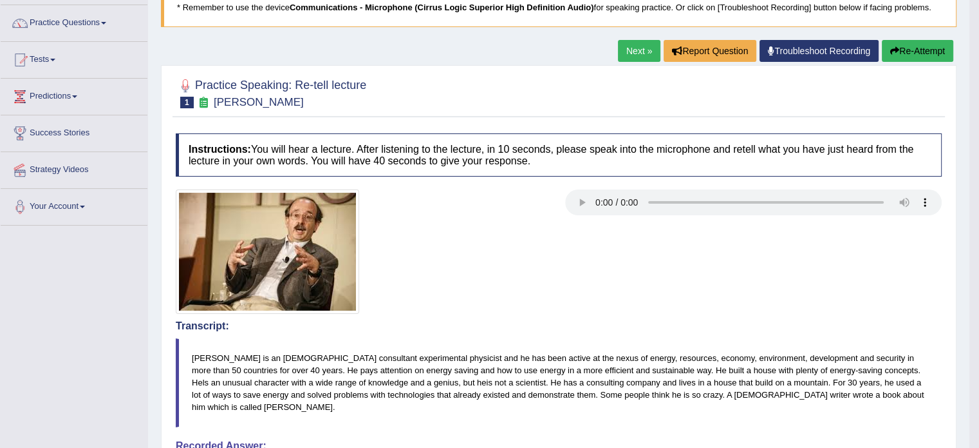
click at [914, 51] on button "Re-Attempt" at bounding box center [917, 51] width 71 height 22
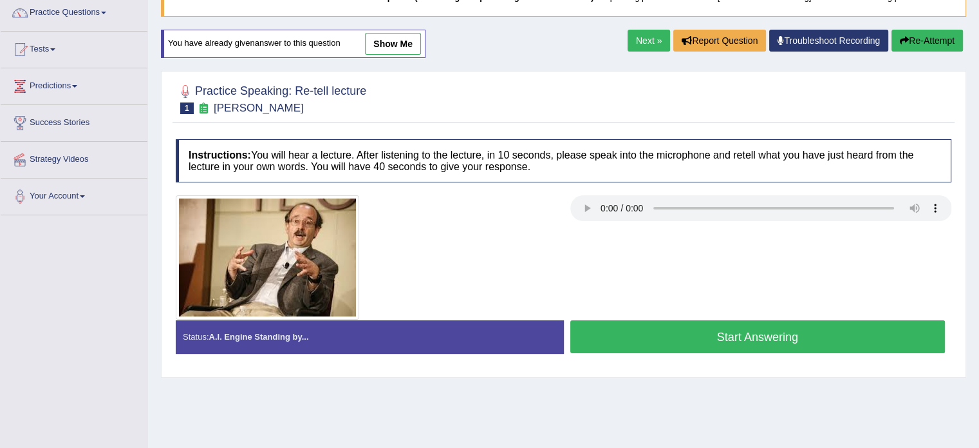
click at [680, 337] on button "Start Answering" at bounding box center [757, 336] width 375 height 33
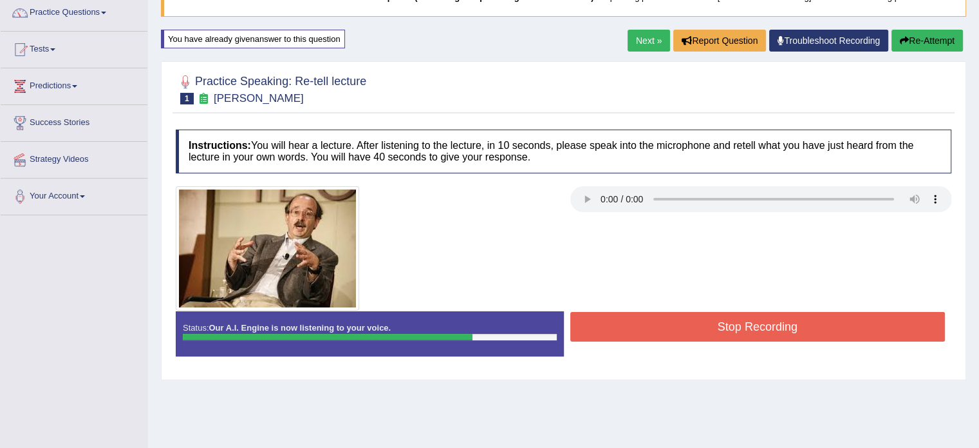
click at [686, 334] on button "Stop Recording" at bounding box center [757, 327] width 375 height 30
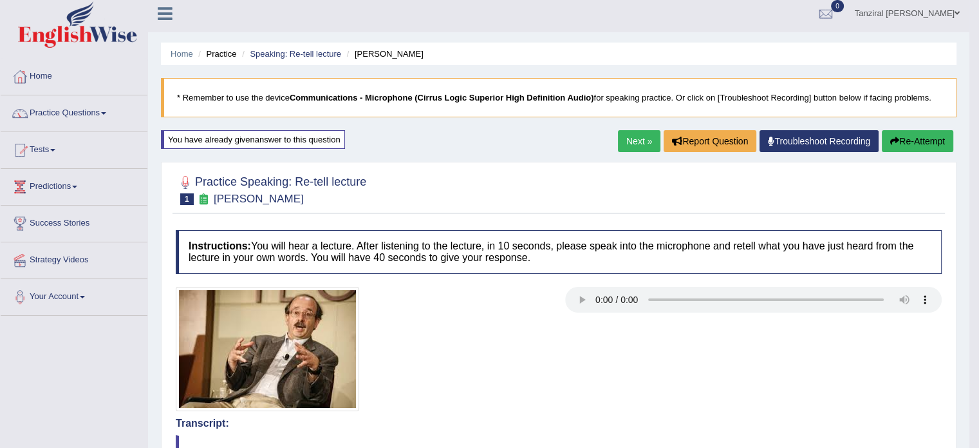
scroll to position [5, 0]
click at [634, 148] on link "Next »" at bounding box center [639, 142] width 42 height 22
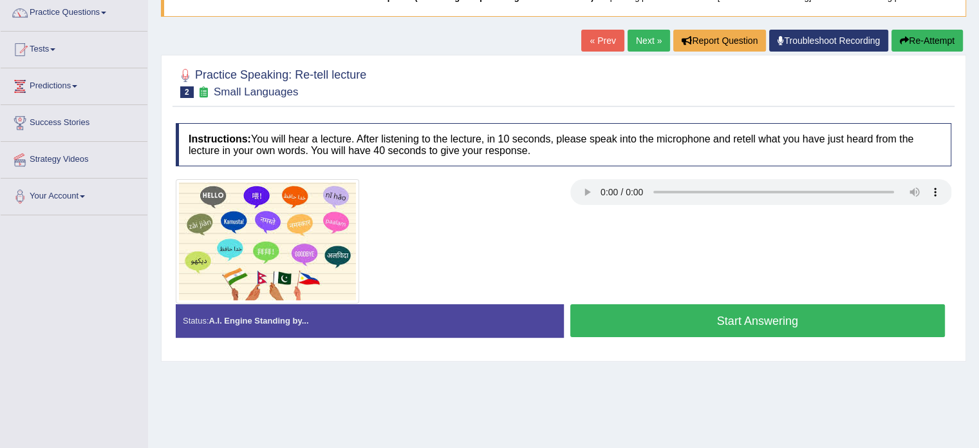
scroll to position [108, 0]
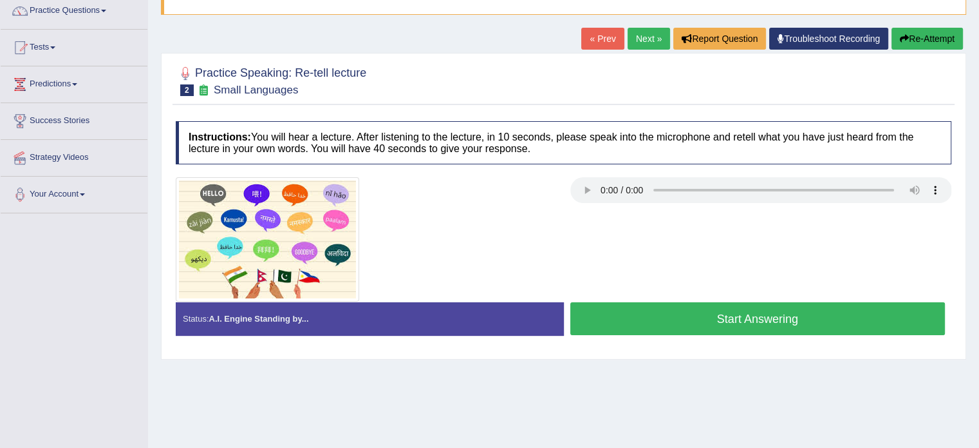
click at [677, 314] on button "Start Answering" at bounding box center [757, 318] width 375 height 33
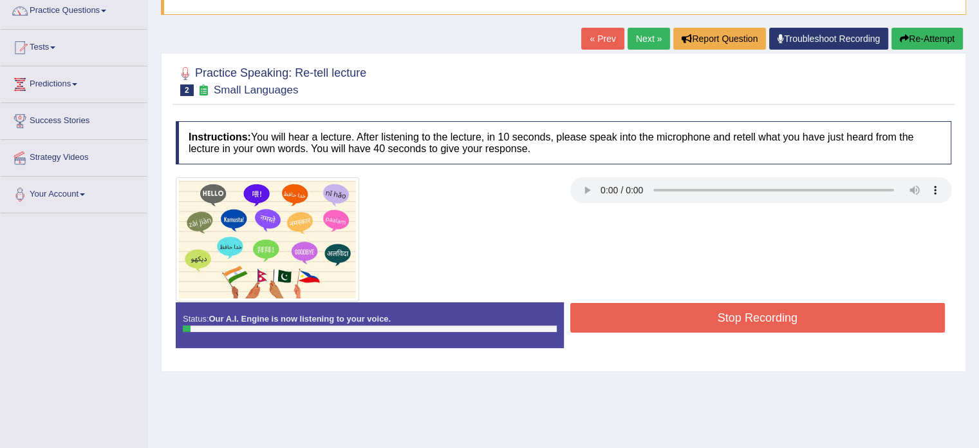
click at [647, 310] on button "Stop Recording" at bounding box center [757, 318] width 375 height 30
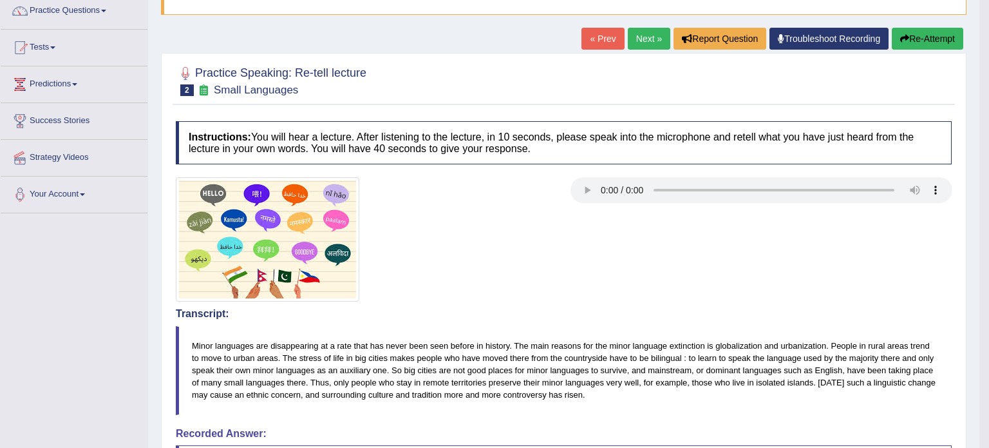
click at [921, 33] on body "Toggle navigation Home Practice Questions Speaking Practice Read Aloud Repeat S…" at bounding box center [494, 116] width 989 height 448
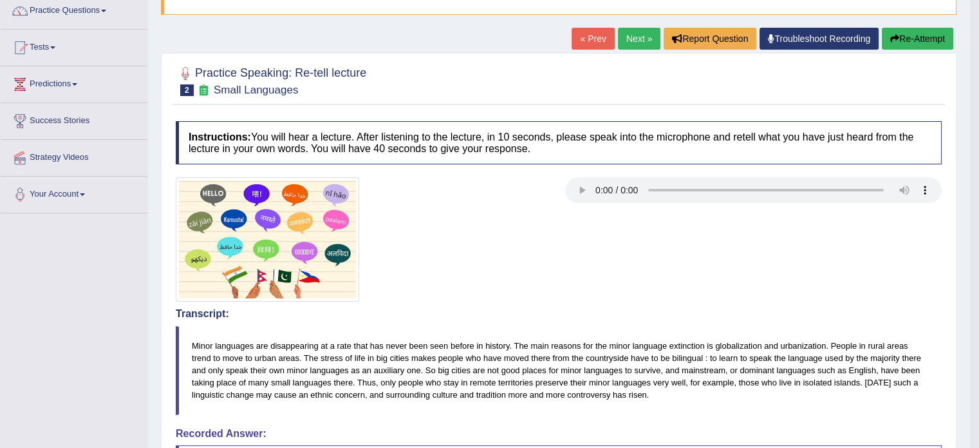
click at [927, 37] on button "Re-Attempt" at bounding box center [917, 39] width 71 height 22
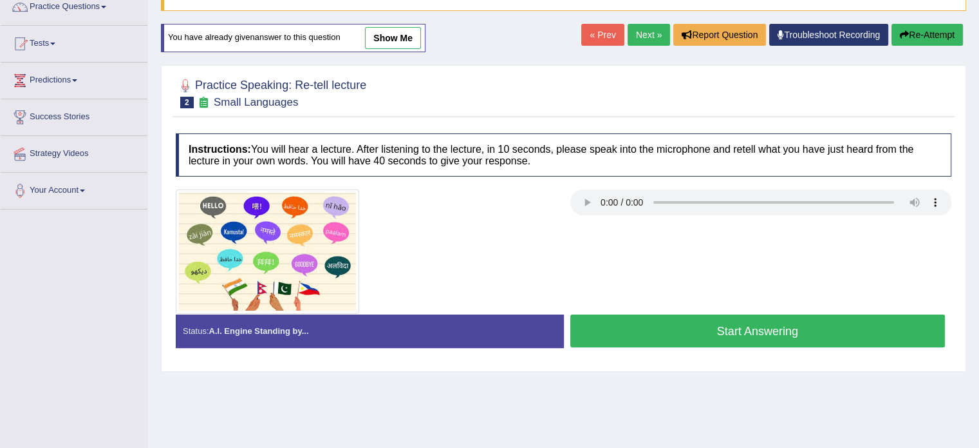
click at [657, 328] on button "Start Answering" at bounding box center [757, 330] width 375 height 33
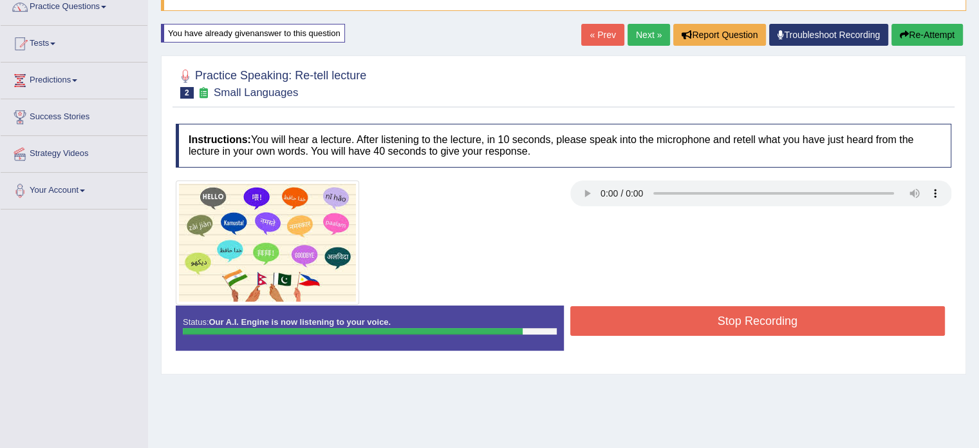
click at [657, 328] on button "Stop Recording" at bounding box center [757, 321] width 375 height 30
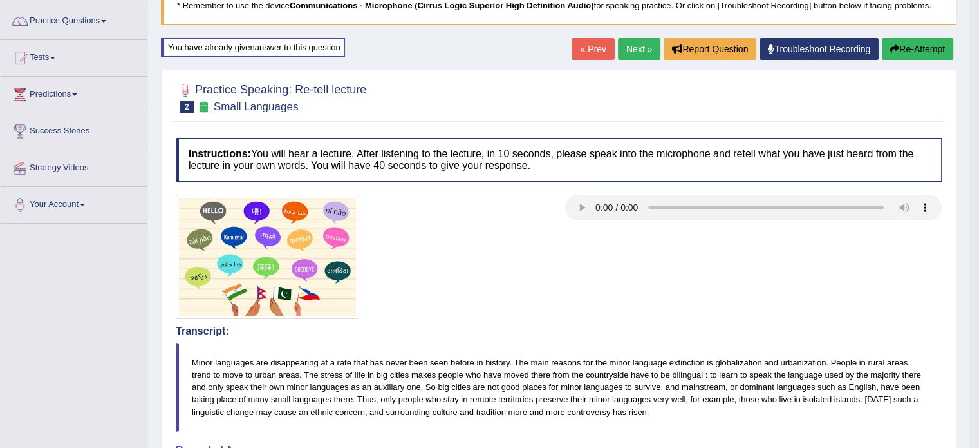
scroll to position [97, 0]
click at [89, 18] on link "Practice Questions" at bounding box center [74, 20] width 147 height 32
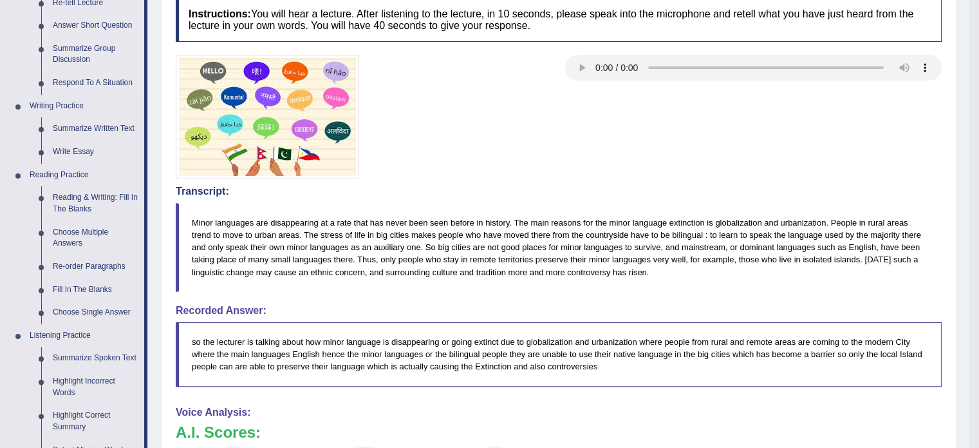
scroll to position [239, 0]
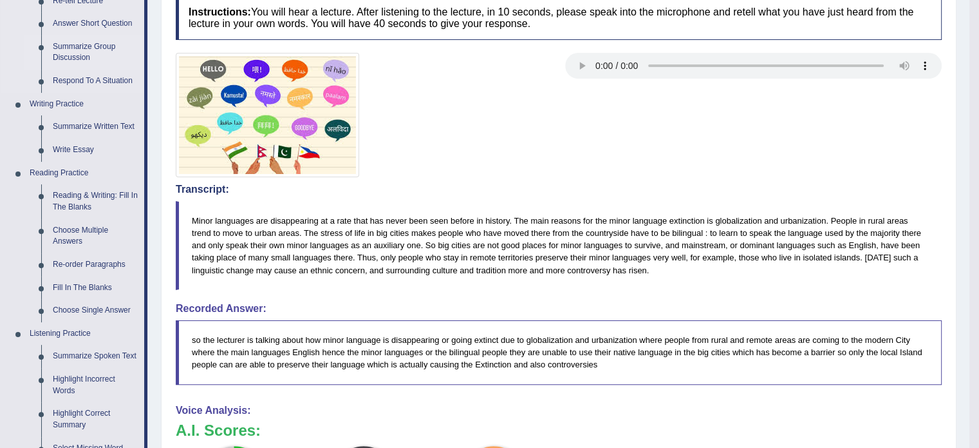
click at [81, 49] on link "Summarize Group Discussion" at bounding box center [95, 52] width 97 height 34
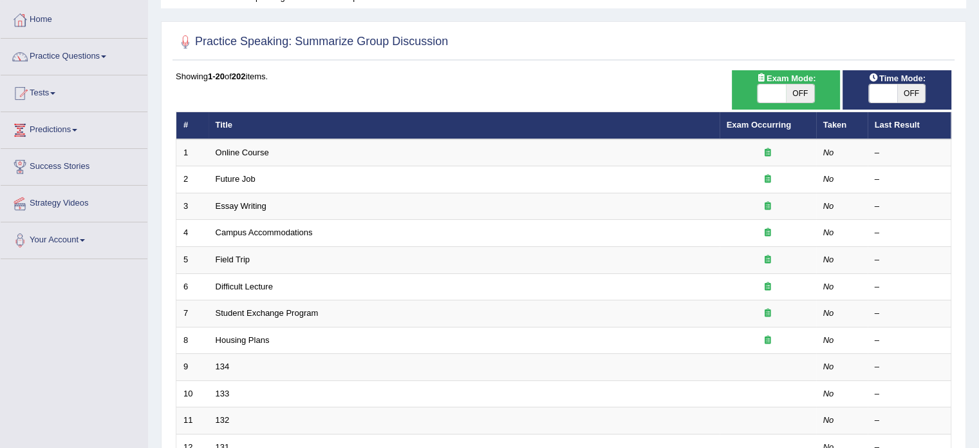
scroll to position [95, 0]
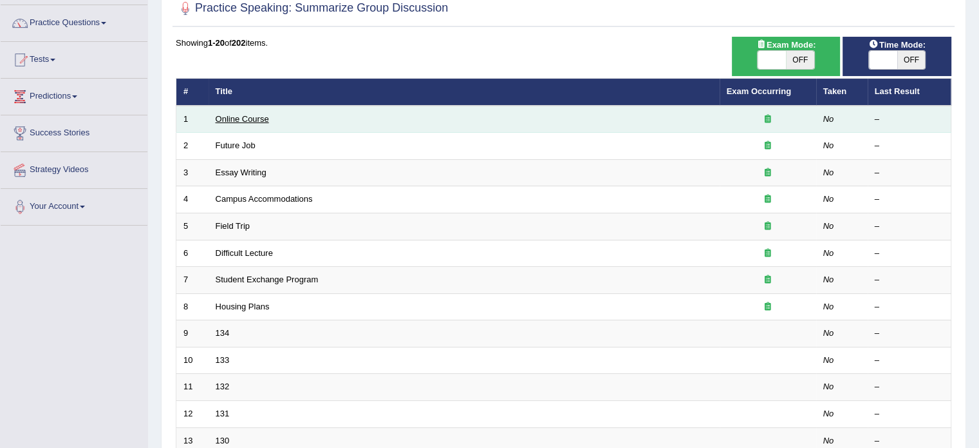
click at [259, 114] on link "Online Course" at bounding box center [242, 119] width 53 height 10
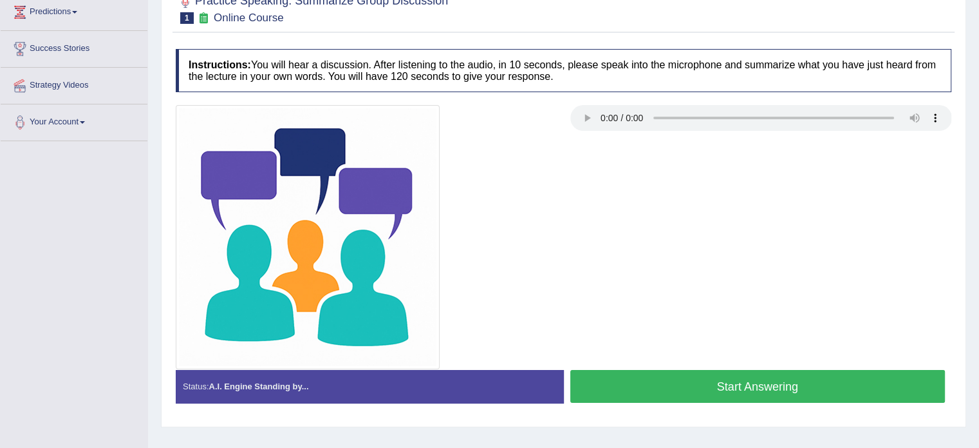
scroll to position [209, 0]
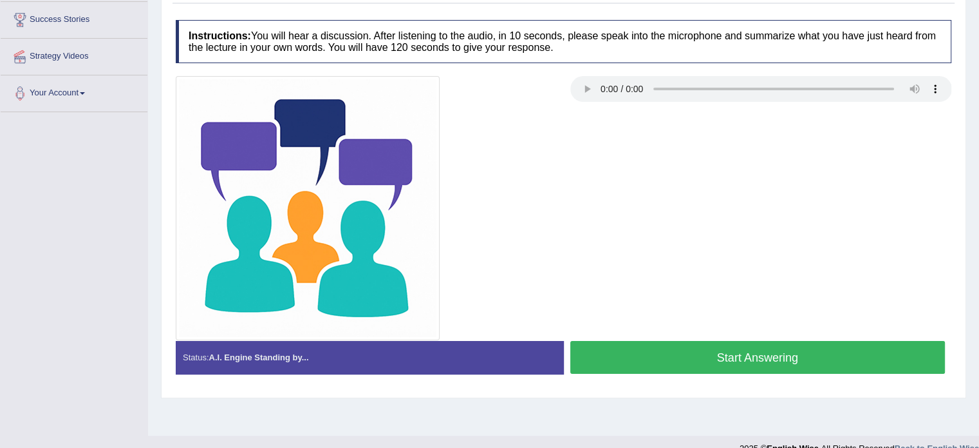
click at [700, 352] on button "Start Answering" at bounding box center [757, 357] width 375 height 33
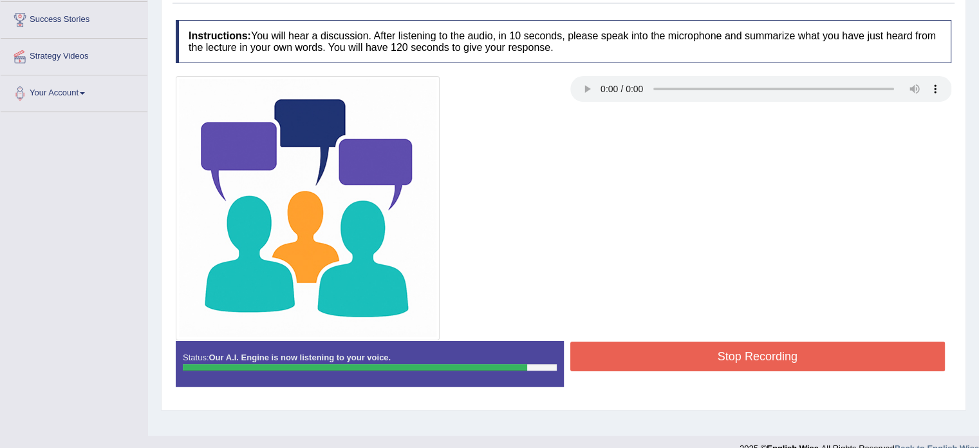
click at [700, 352] on button "Stop Recording" at bounding box center [757, 356] width 375 height 30
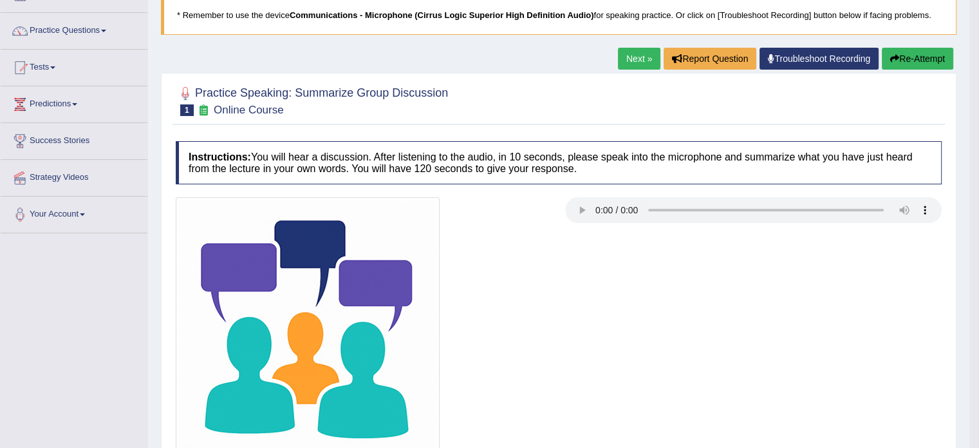
scroll to position [89, 0]
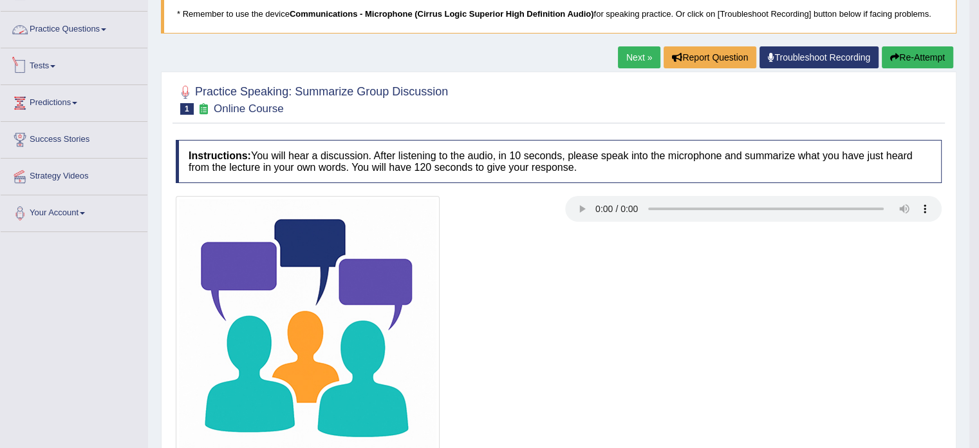
click at [79, 28] on link "Practice Questions" at bounding box center [74, 28] width 147 height 32
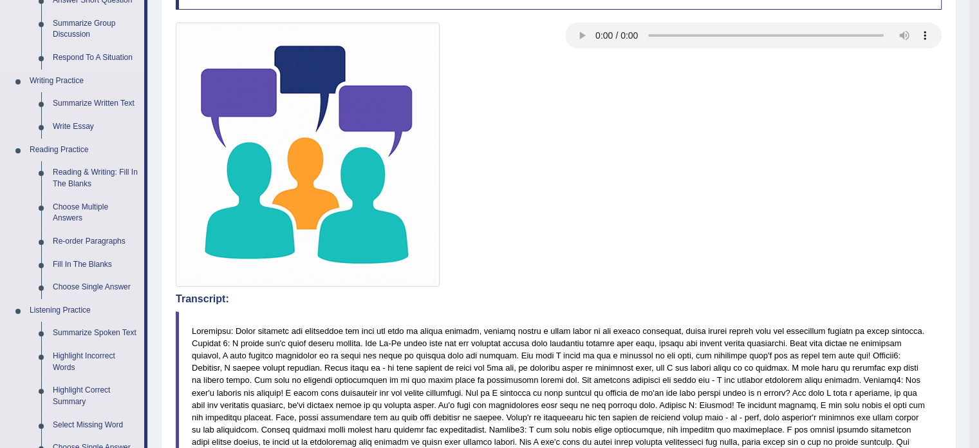
scroll to position [263, 0]
click at [106, 55] on link "Respond To A Situation" at bounding box center [95, 57] width 97 height 23
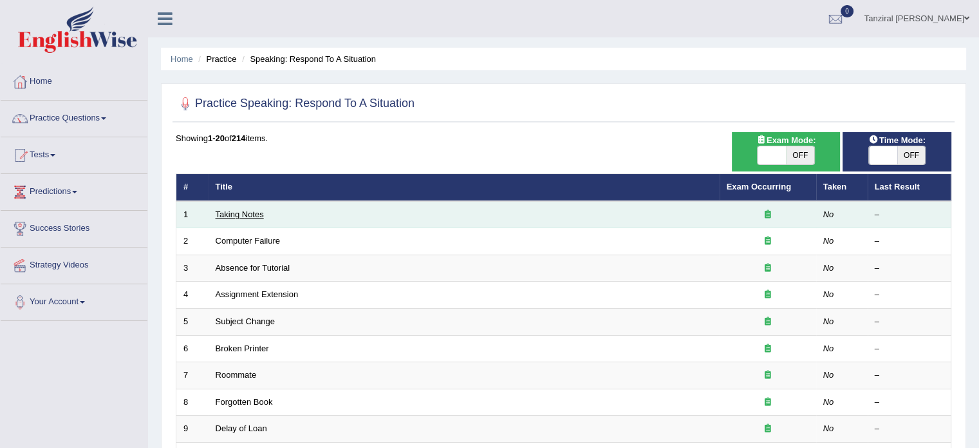
click at [253, 213] on link "Taking Notes" at bounding box center [240, 214] width 48 height 10
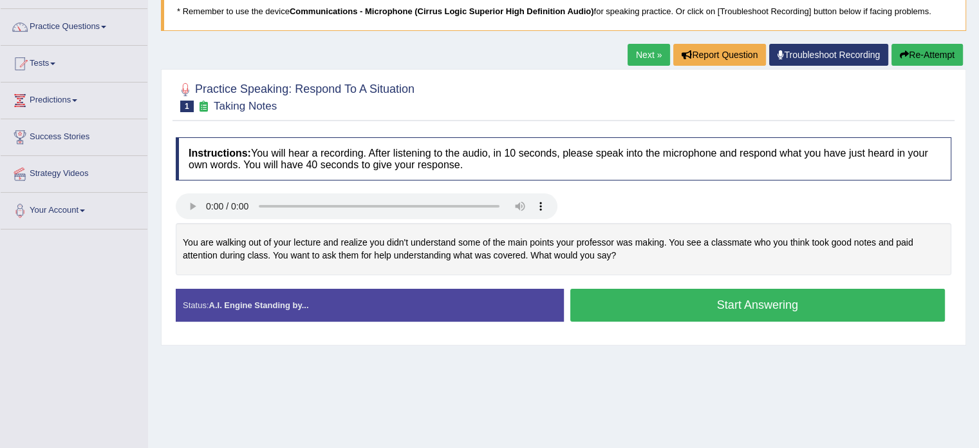
scroll to position [93, 0]
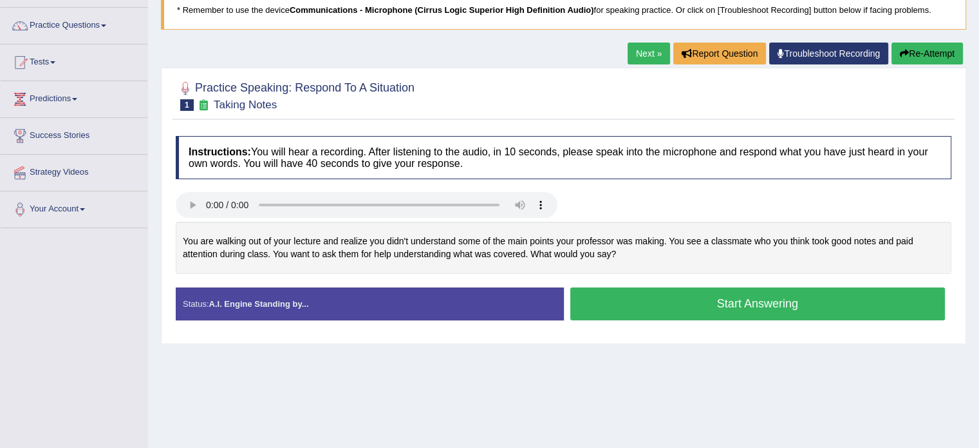
click at [632, 299] on button "Start Answering" at bounding box center [757, 303] width 375 height 33
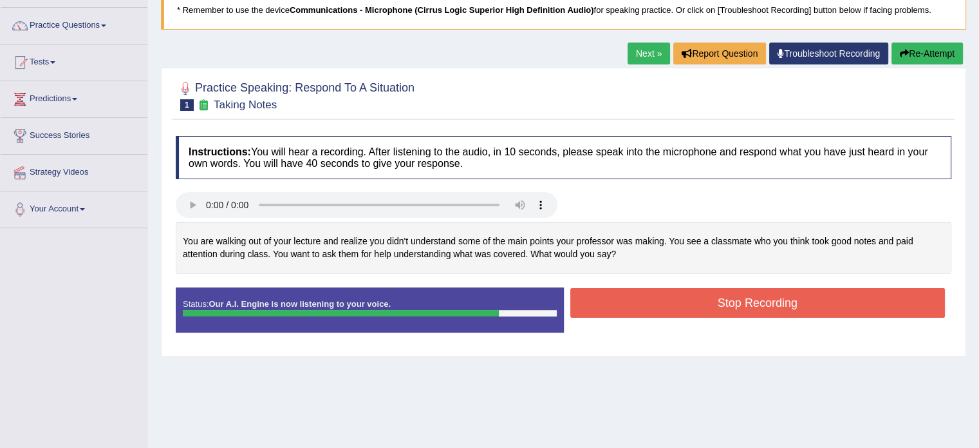
click at [679, 308] on button "Stop Recording" at bounding box center [757, 303] width 375 height 30
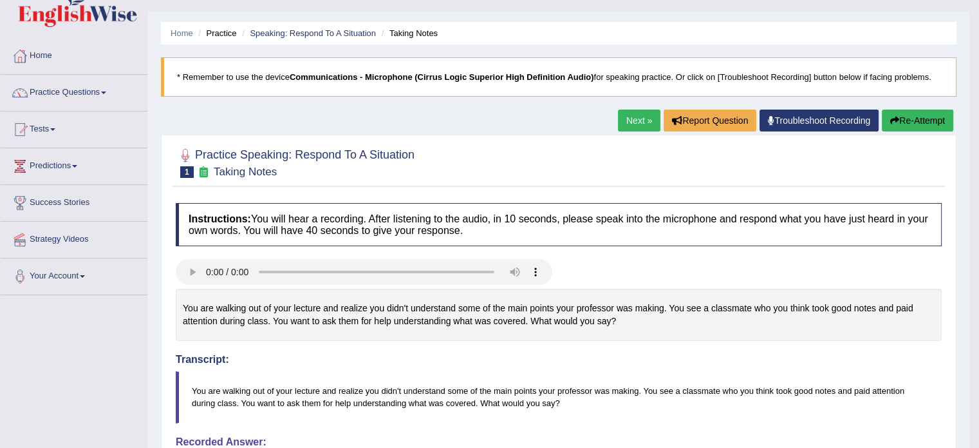
scroll to position [18, 0]
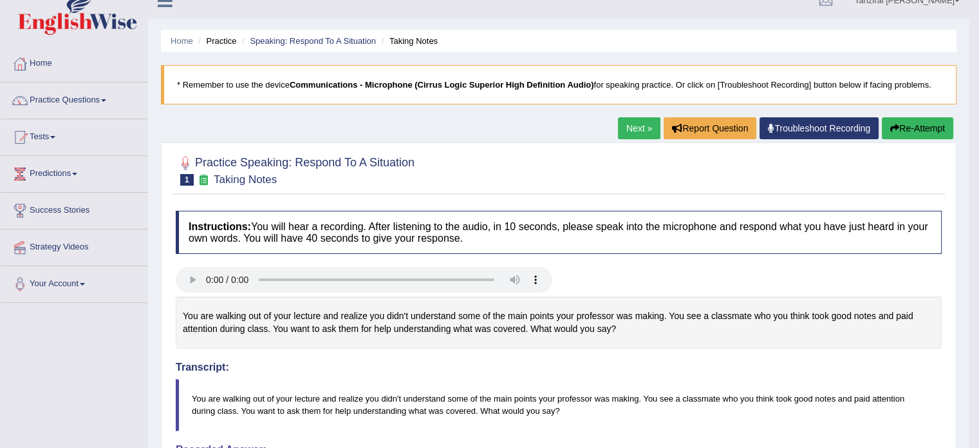
click at [632, 123] on link "Next »" at bounding box center [639, 128] width 42 height 22
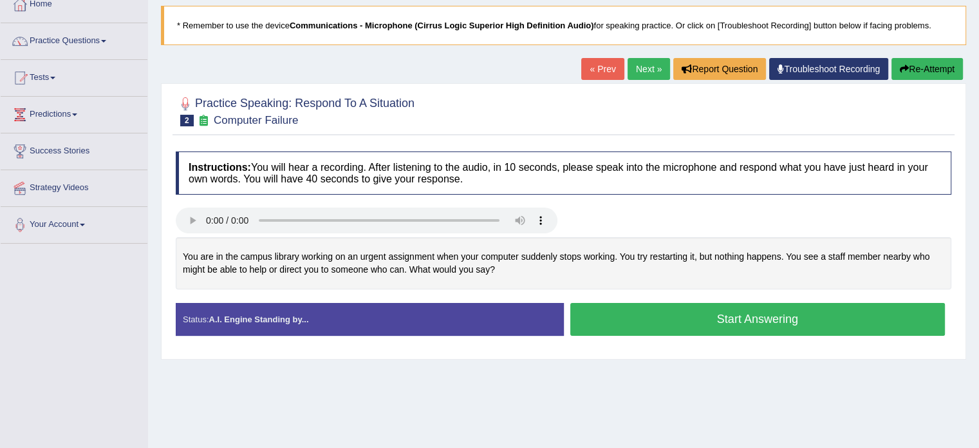
scroll to position [98, 0]
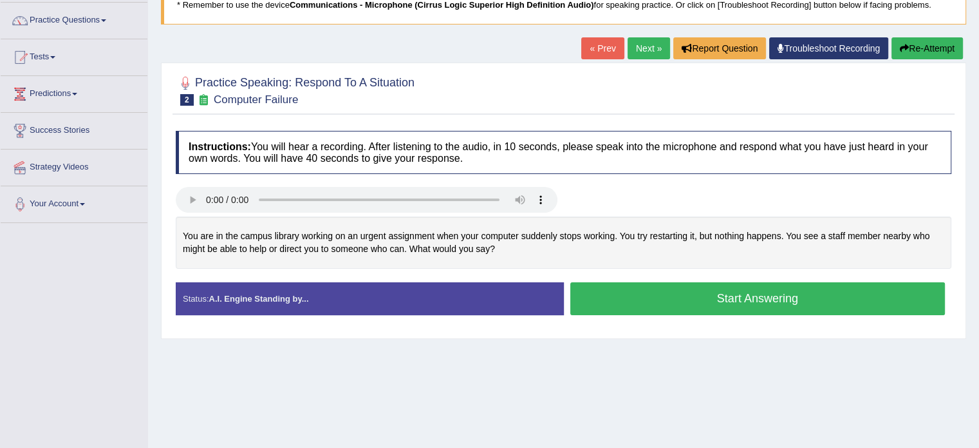
click at [634, 293] on button "Start Answering" at bounding box center [757, 298] width 375 height 33
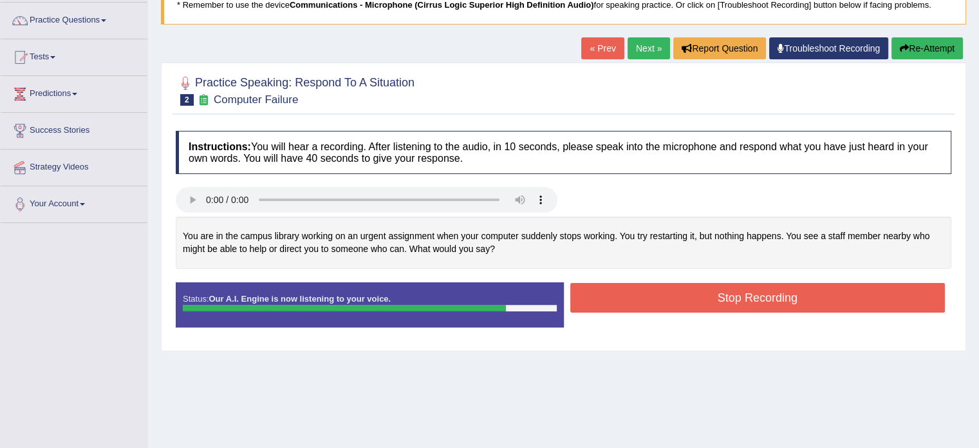
click at [698, 289] on button "Stop Recording" at bounding box center [757, 298] width 375 height 30
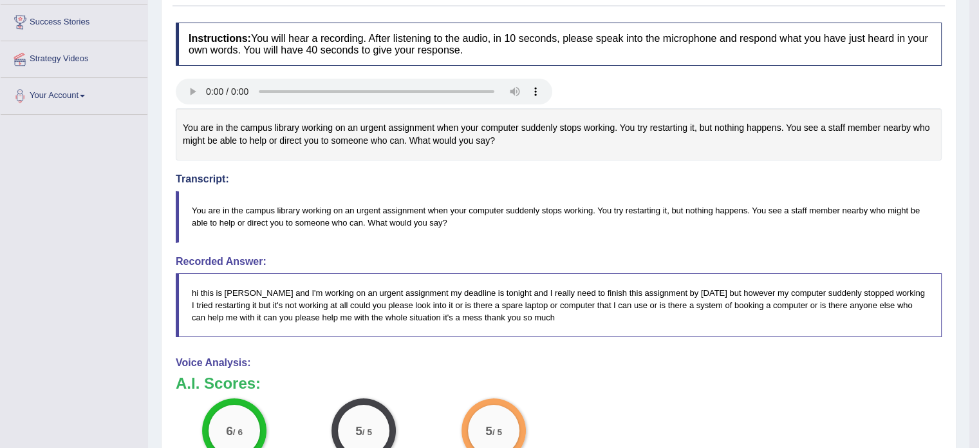
scroll to position [0, 0]
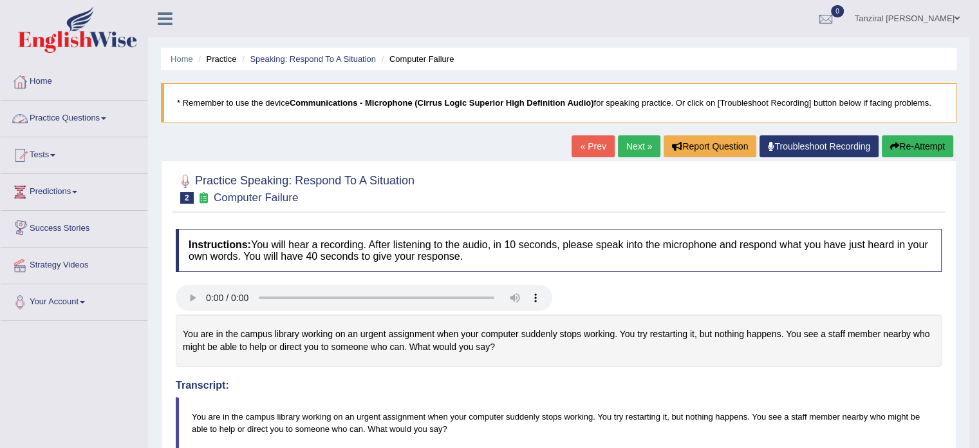
click at [77, 127] on link "Practice Questions" at bounding box center [74, 116] width 147 height 32
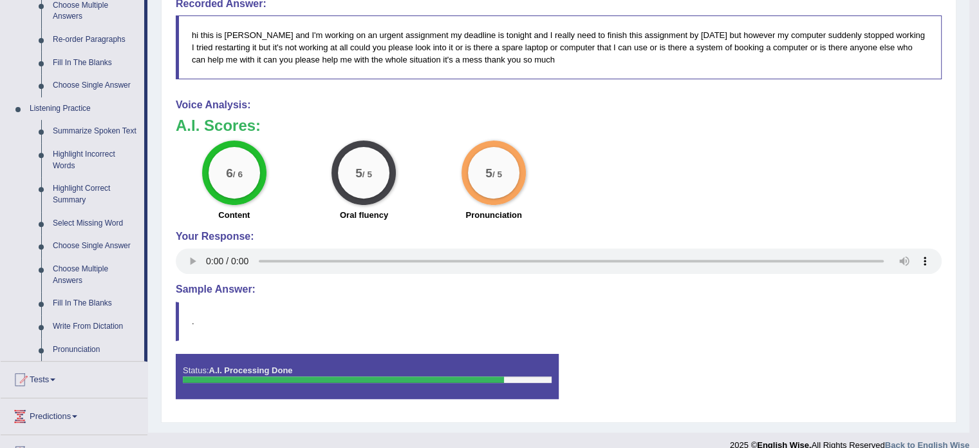
scroll to position [465, 0]
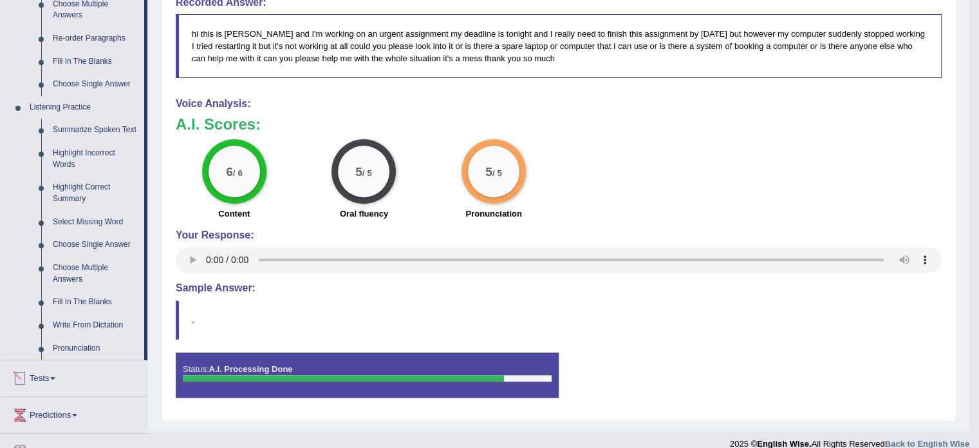
click at [53, 376] on link "Tests" at bounding box center [74, 376] width 147 height 32
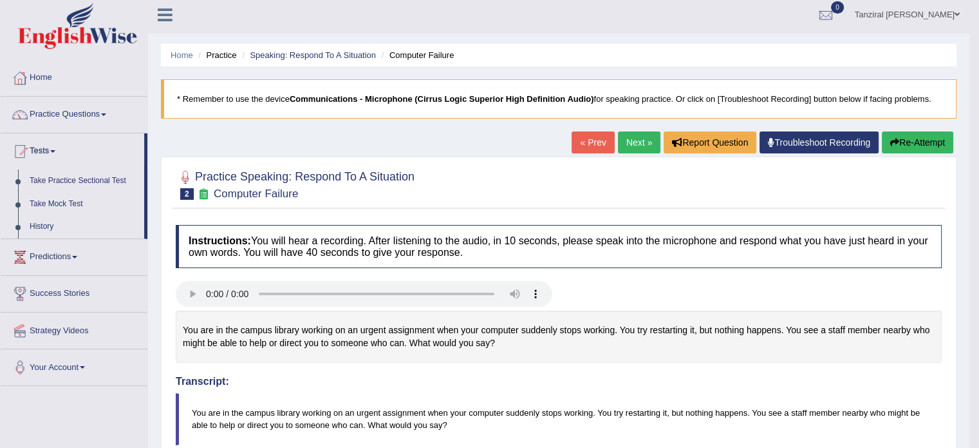
scroll to position [0, 0]
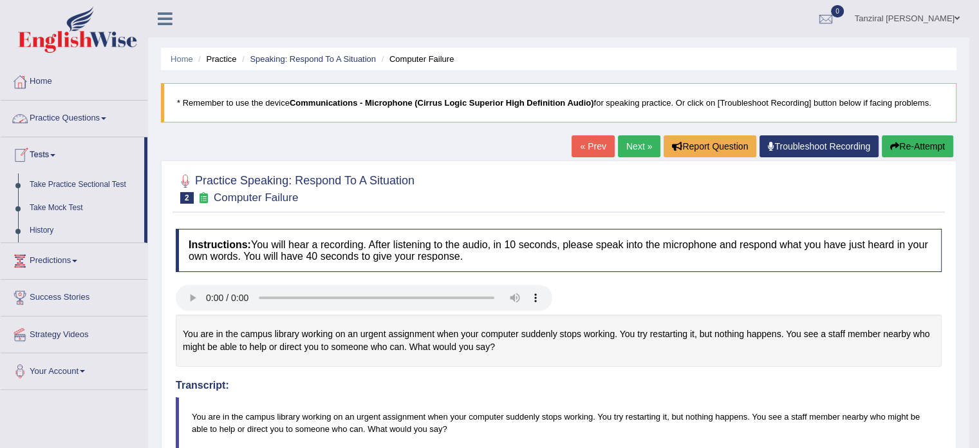
click at [102, 116] on link "Practice Questions" at bounding box center [74, 116] width 147 height 32
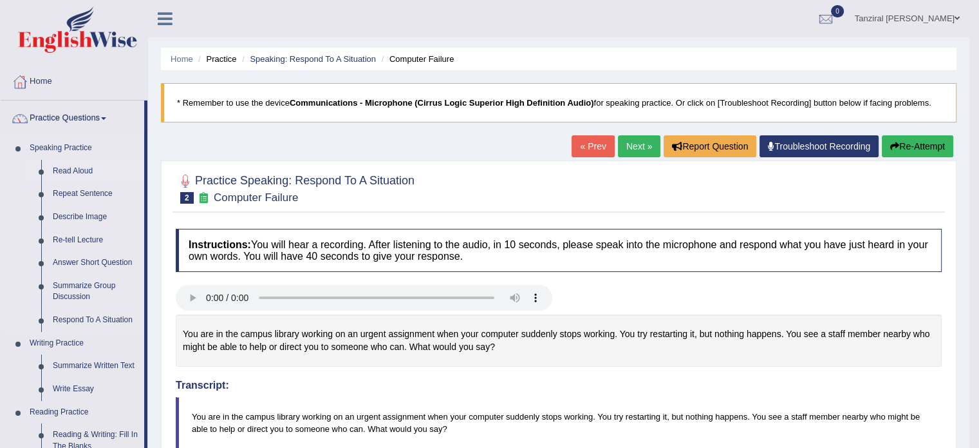
click at [80, 162] on link "Read Aloud" at bounding box center [95, 171] width 97 height 23
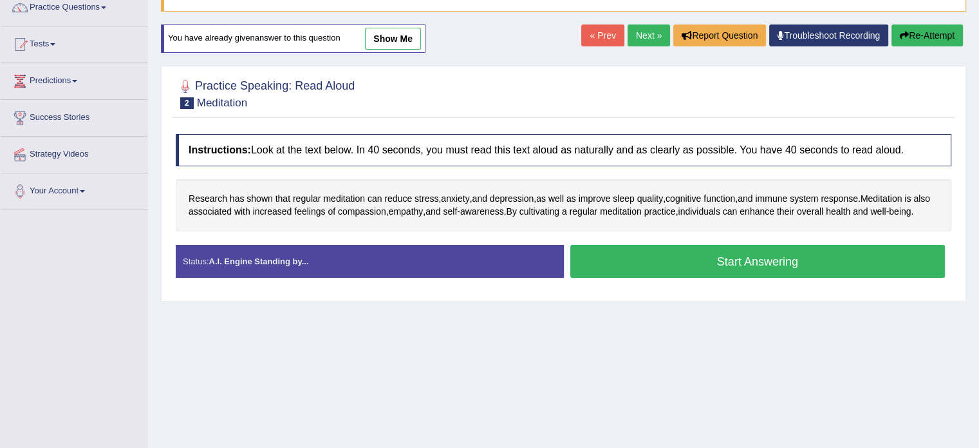
scroll to position [115, 0]
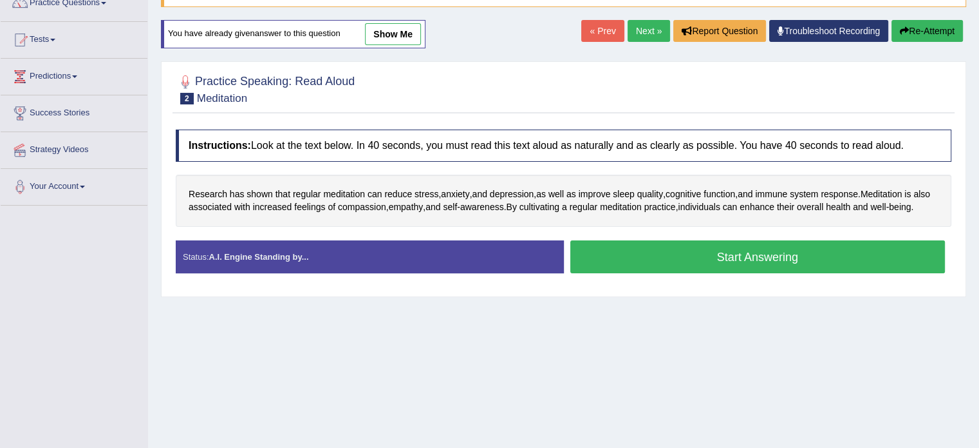
click at [704, 266] on button "Start Answering" at bounding box center [757, 256] width 375 height 33
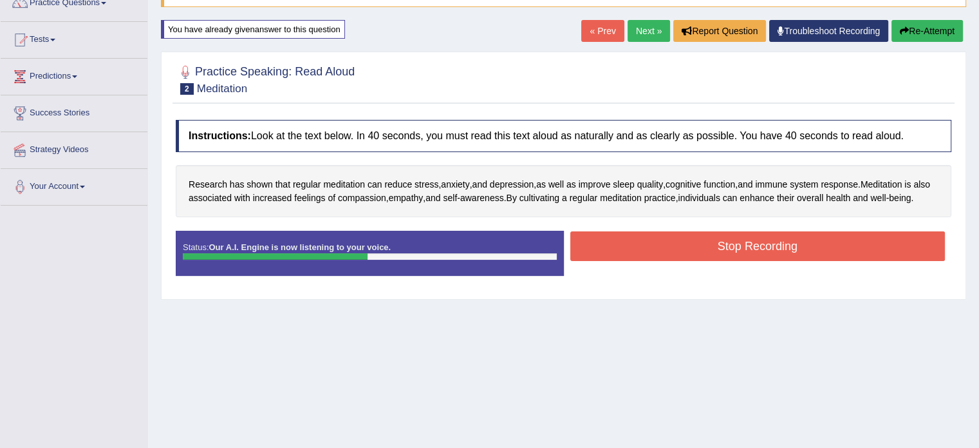
click at [704, 261] on button "Stop Recording" at bounding box center [757, 246] width 375 height 30
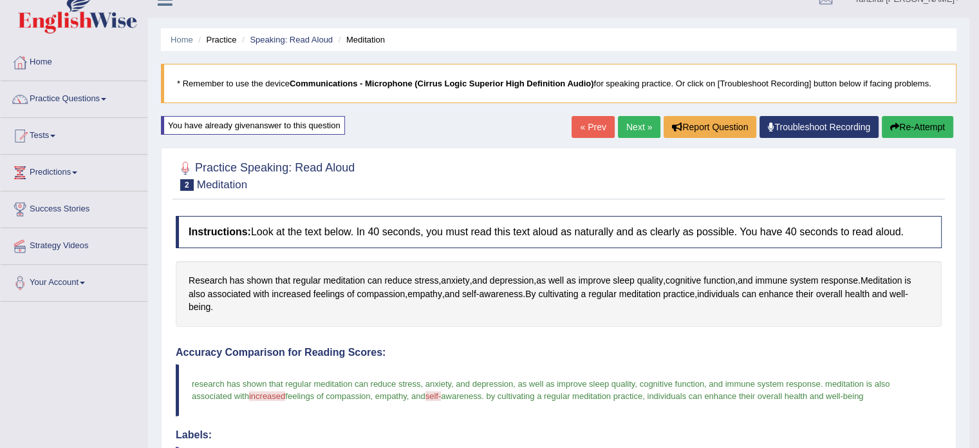
scroll to position [18, 0]
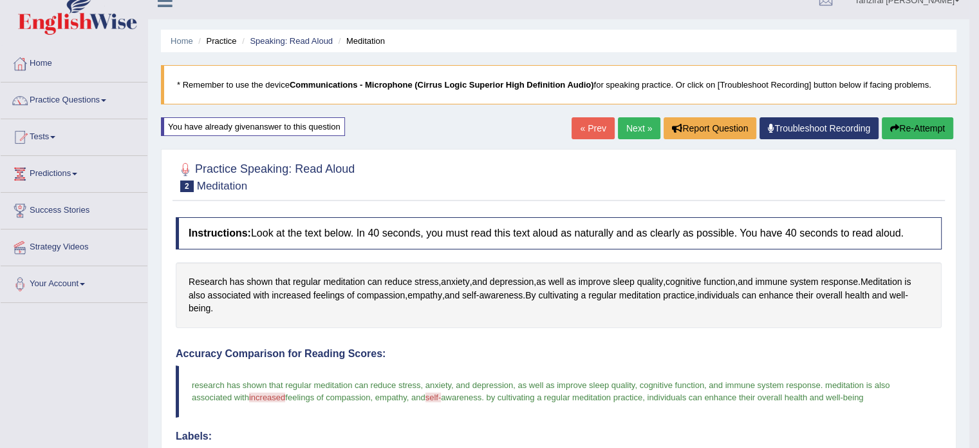
click at [637, 129] on link "Next »" at bounding box center [639, 128] width 42 height 22
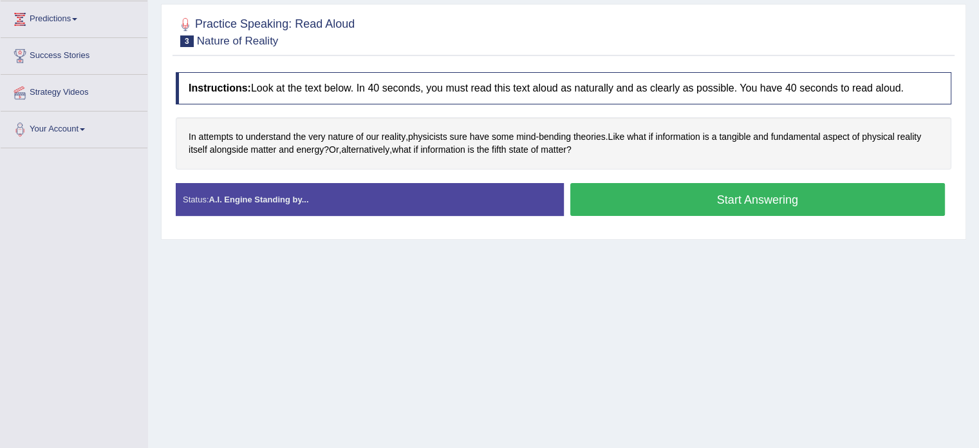
scroll to position [175, 0]
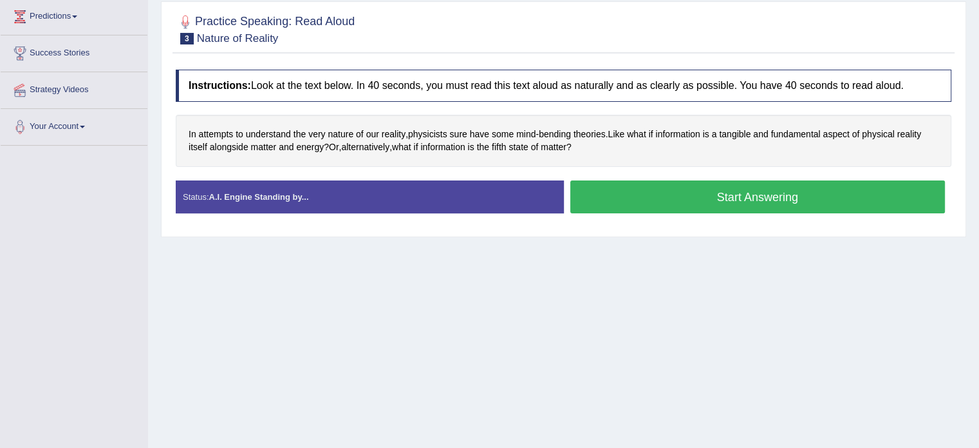
click at [681, 194] on button "Start Answering" at bounding box center [757, 196] width 375 height 33
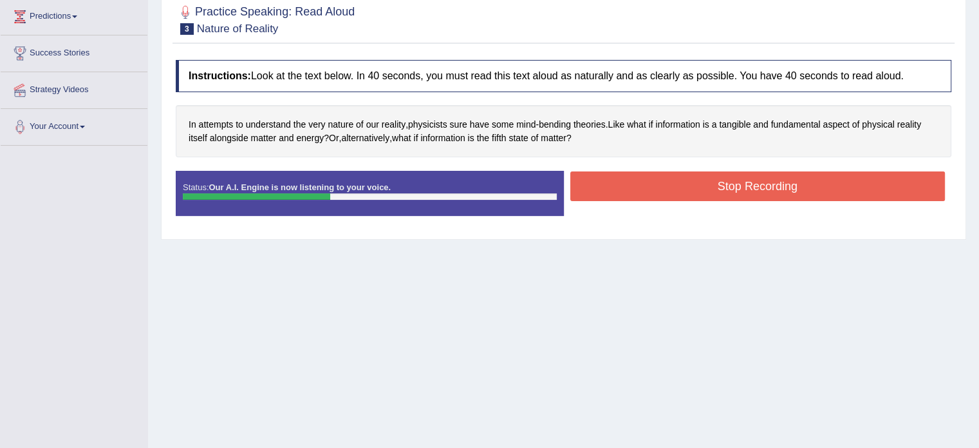
click at [681, 194] on button "Stop Recording" at bounding box center [757, 186] width 375 height 30
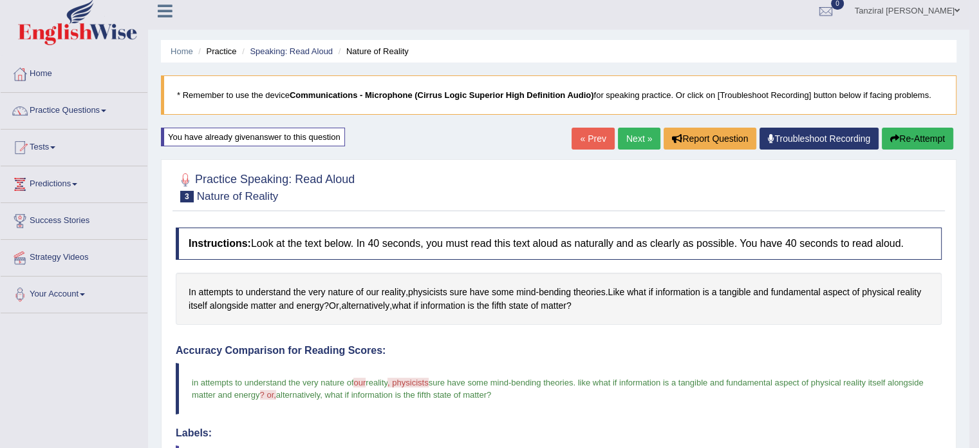
scroll to position [0, 0]
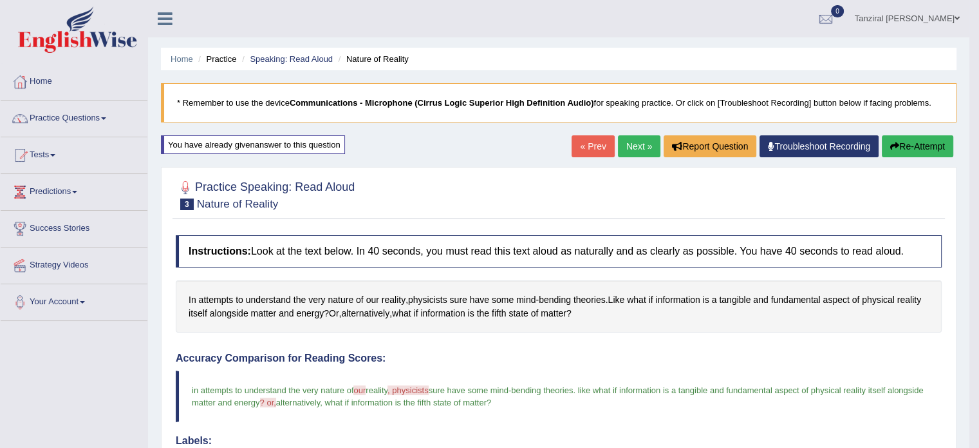
click at [639, 141] on link "Next »" at bounding box center [639, 146] width 42 height 22
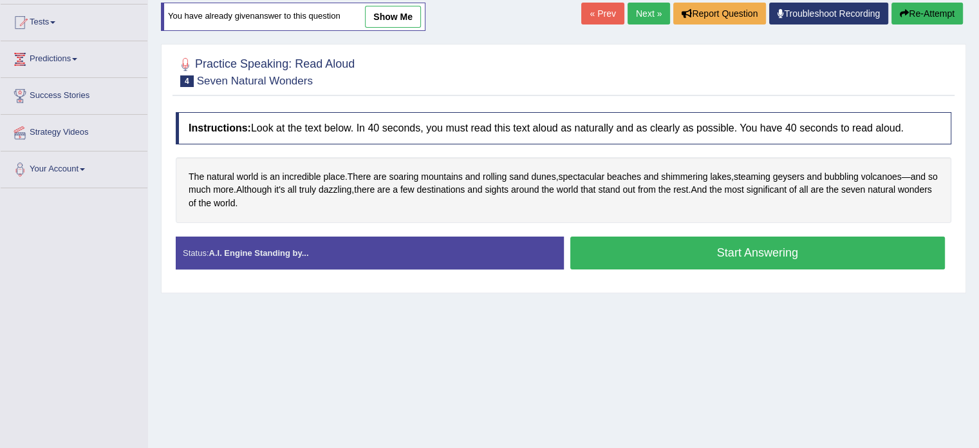
scroll to position [134, 0]
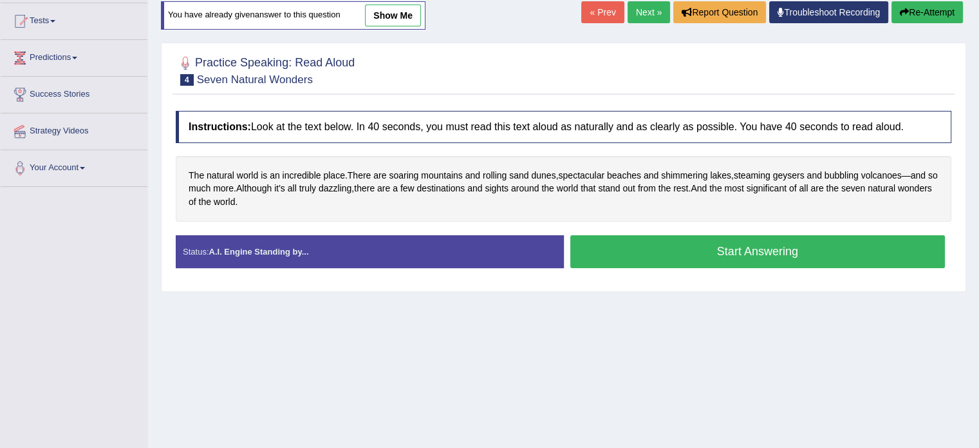
click at [667, 255] on button "Start Answering" at bounding box center [757, 251] width 375 height 33
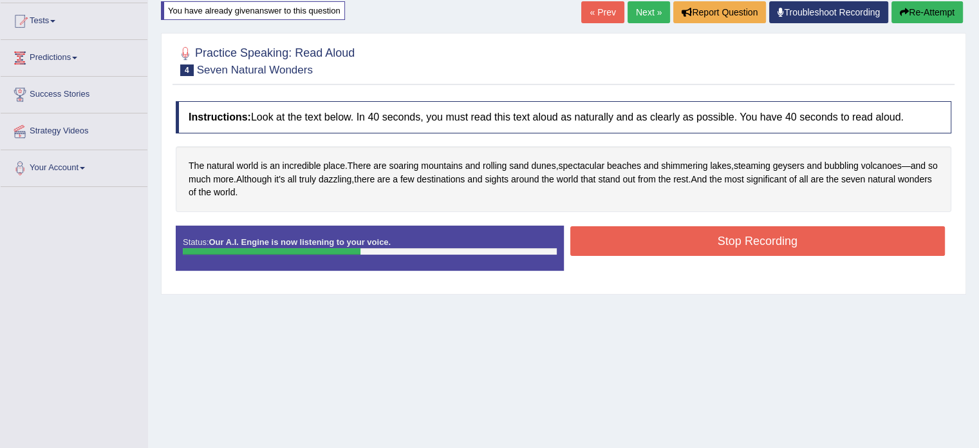
click at [675, 238] on button "Stop Recording" at bounding box center [757, 241] width 375 height 30
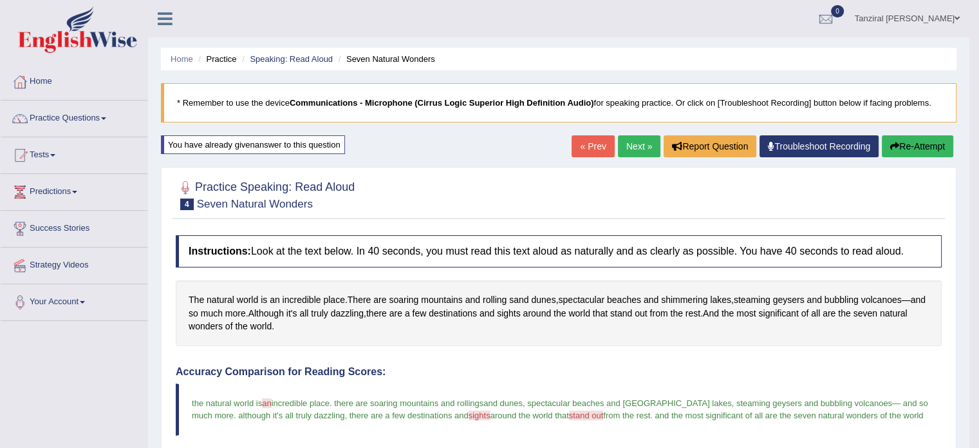
scroll to position [0, 0]
click at [639, 147] on link "Next »" at bounding box center [639, 146] width 42 height 22
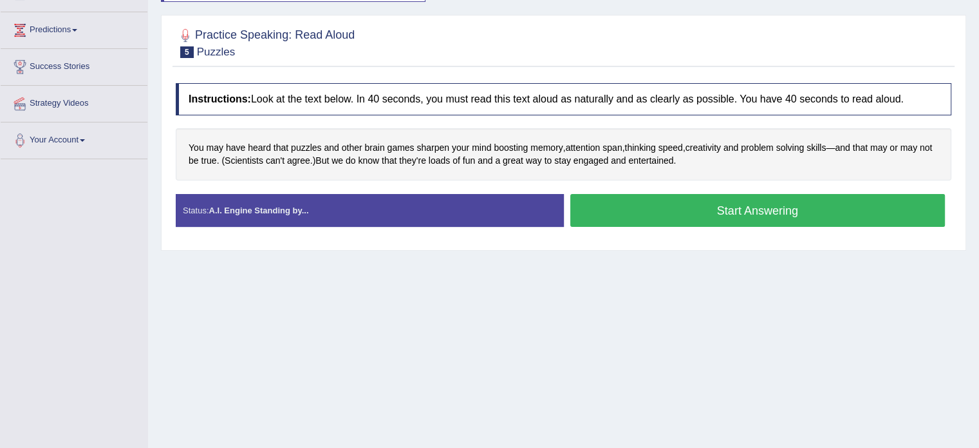
scroll to position [162, 0]
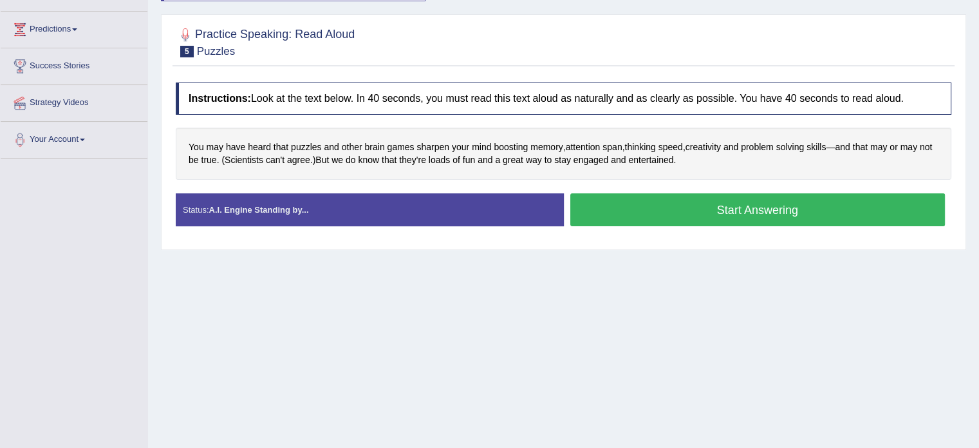
click at [639, 201] on button "Start Answering" at bounding box center [757, 209] width 375 height 33
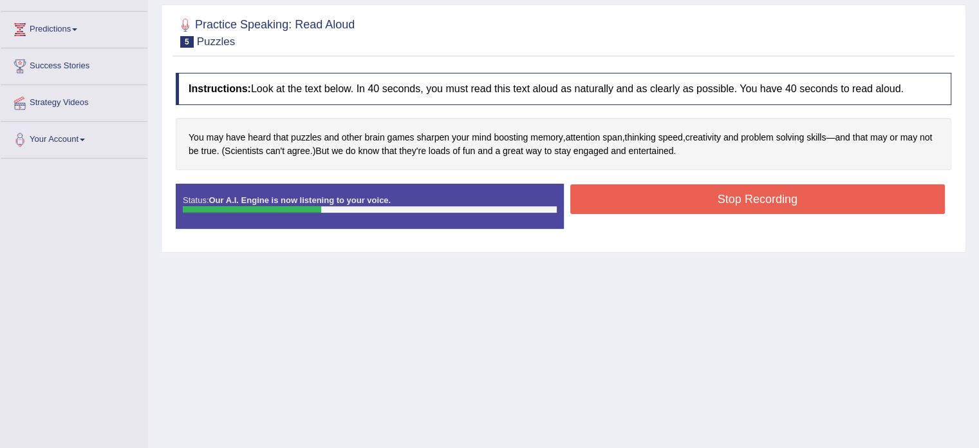
click at [639, 201] on button "Stop Recording" at bounding box center [757, 199] width 375 height 30
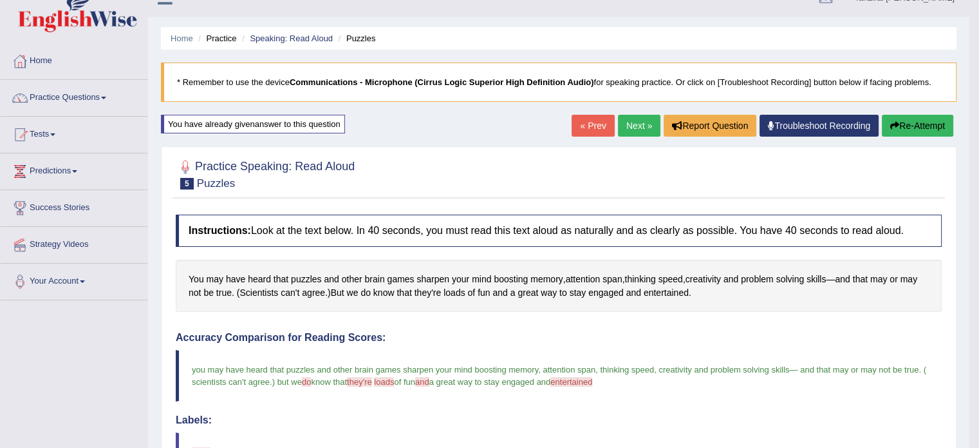
scroll to position [0, 0]
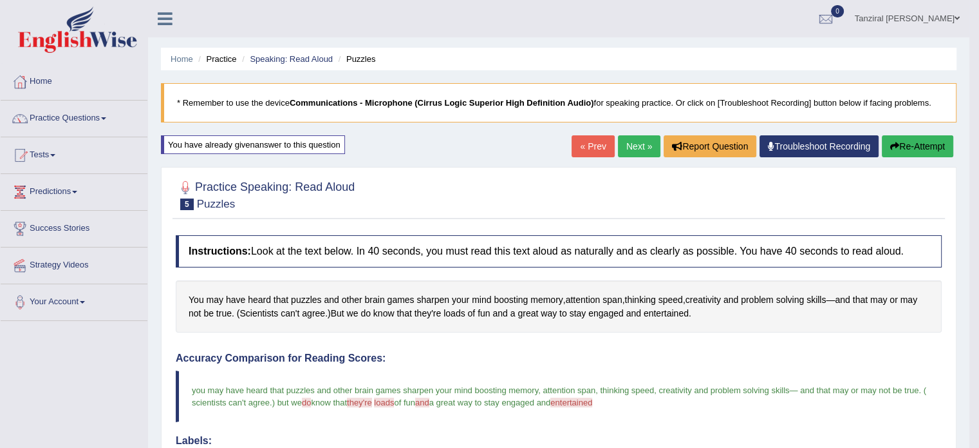
click at [639, 138] on link "Next »" at bounding box center [639, 146] width 42 height 22
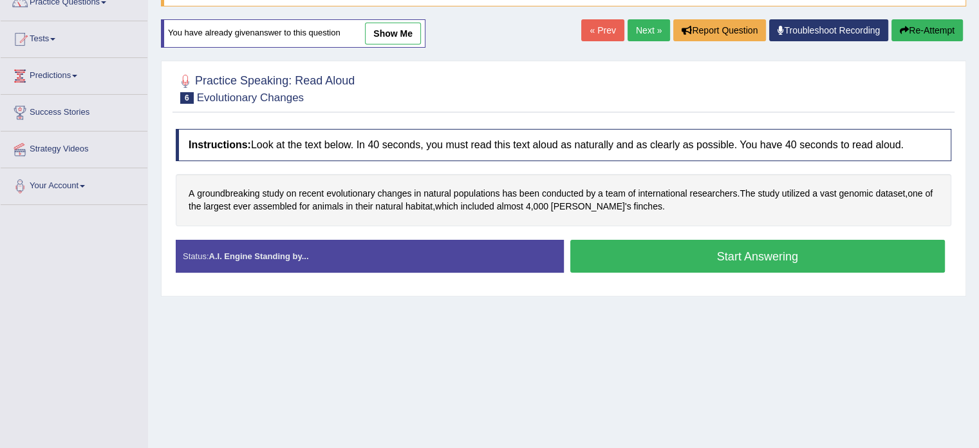
scroll to position [118, 0]
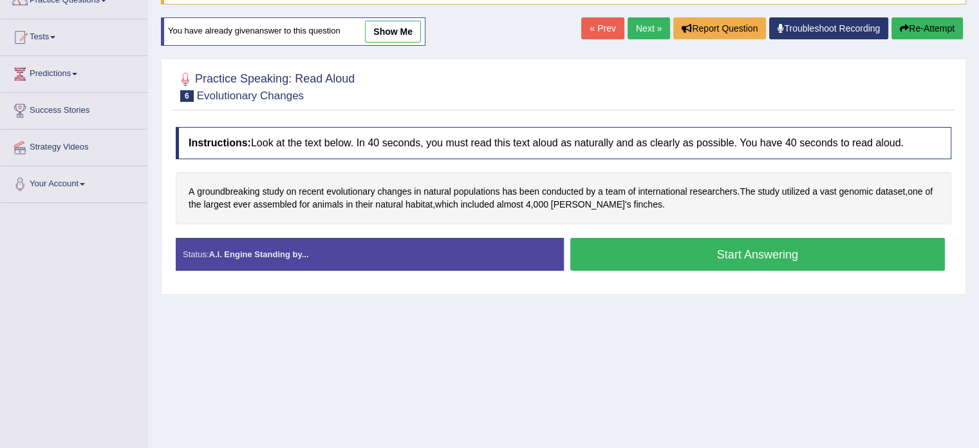
click at [670, 258] on button "Start Answering" at bounding box center [757, 254] width 375 height 33
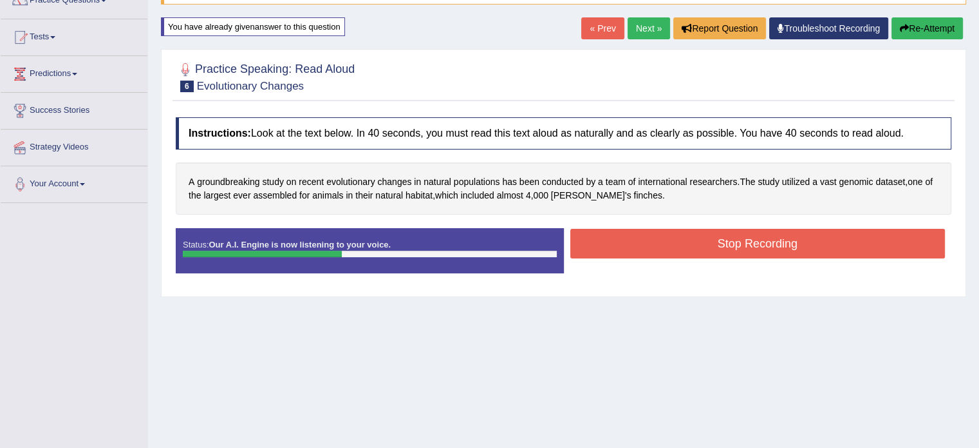
click at [686, 240] on button "Stop Recording" at bounding box center [757, 244] width 375 height 30
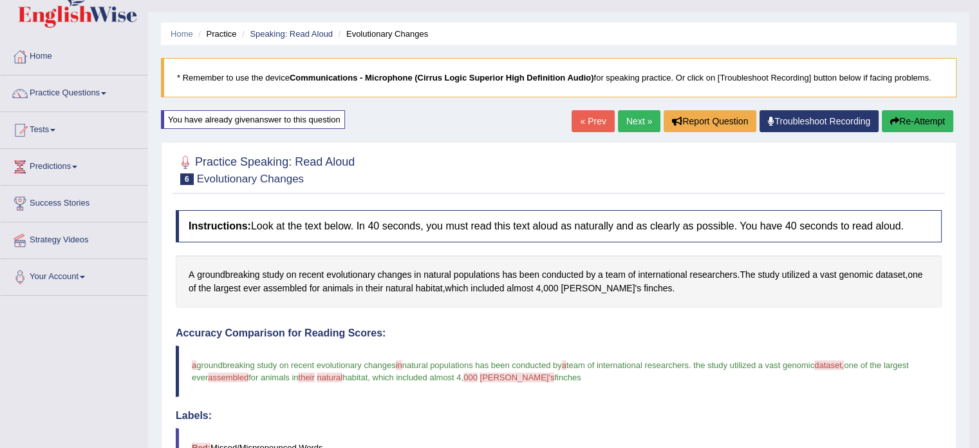
scroll to position [23, 0]
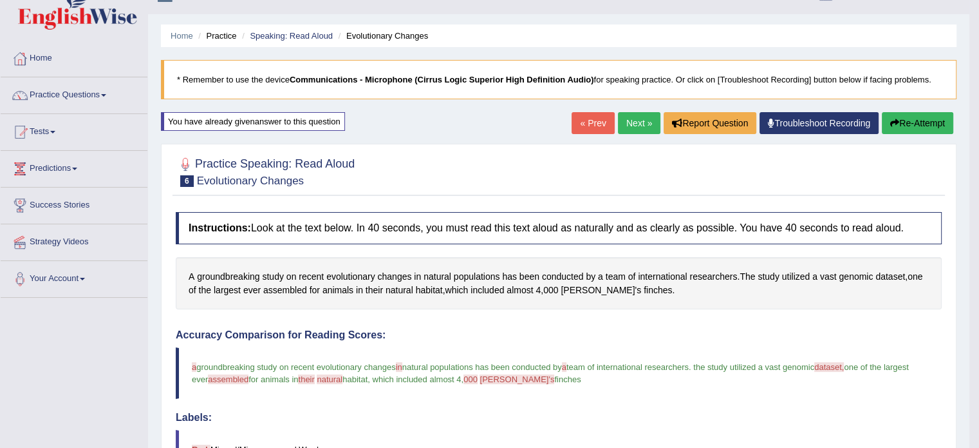
click at [641, 120] on link "Next »" at bounding box center [639, 123] width 42 height 22
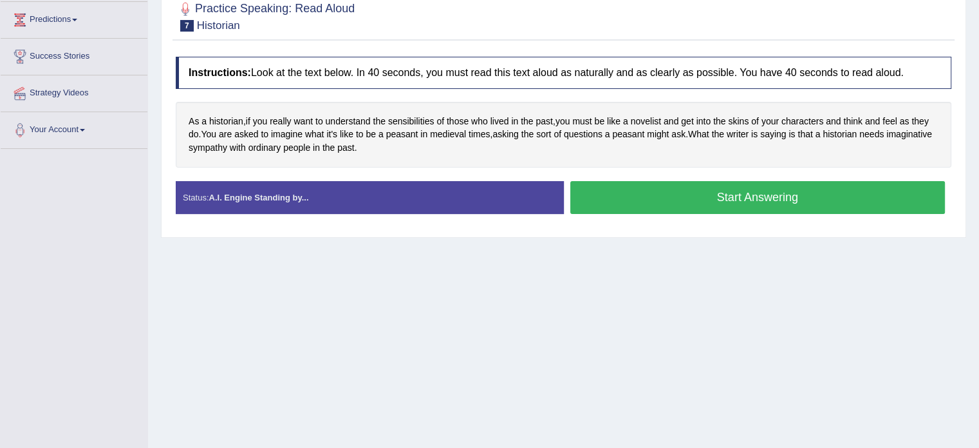
scroll to position [171, 0]
click at [624, 199] on button "Start Answering" at bounding box center [757, 198] width 375 height 33
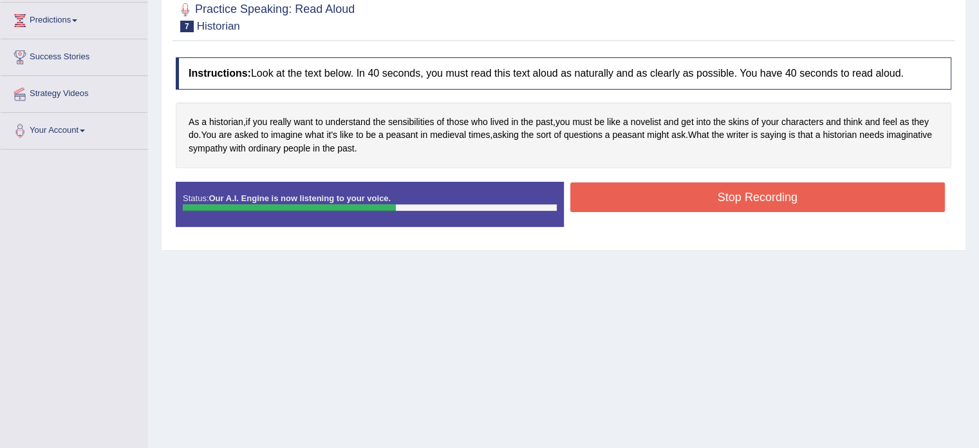
click at [681, 193] on button "Stop Recording" at bounding box center [757, 197] width 375 height 30
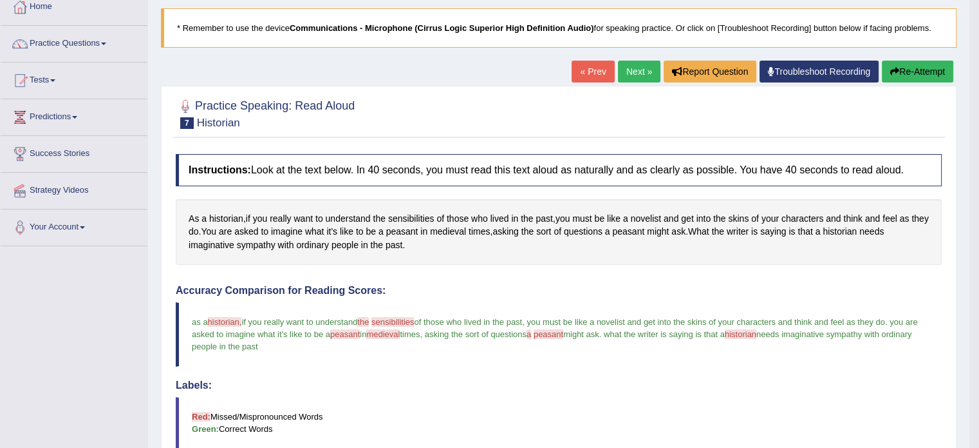
scroll to position [0, 0]
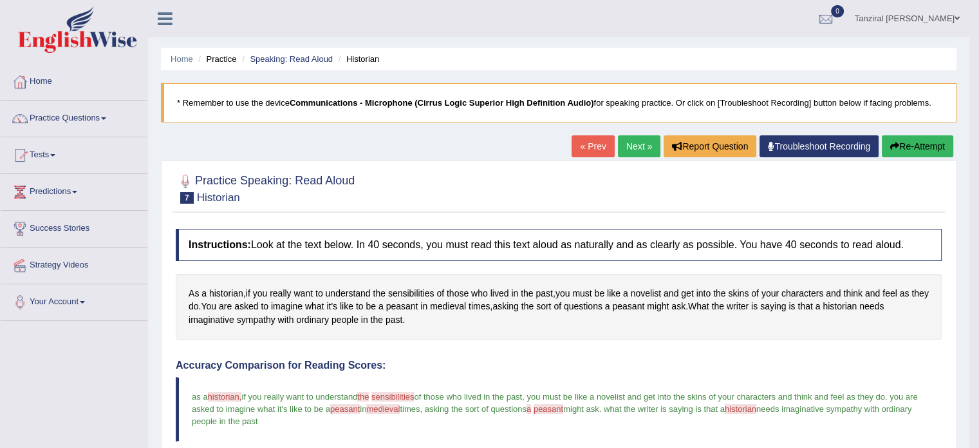
click at [631, 146] on link "Next »" at bounding box center [639, 146] width 42 height 22
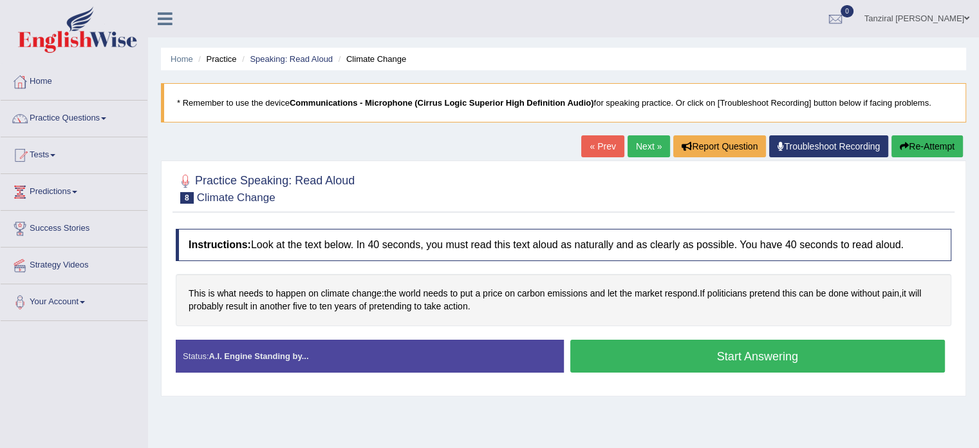
click at [614, 351] on button "Start Answering" at bounding box center [757, 355] width 375 height 33
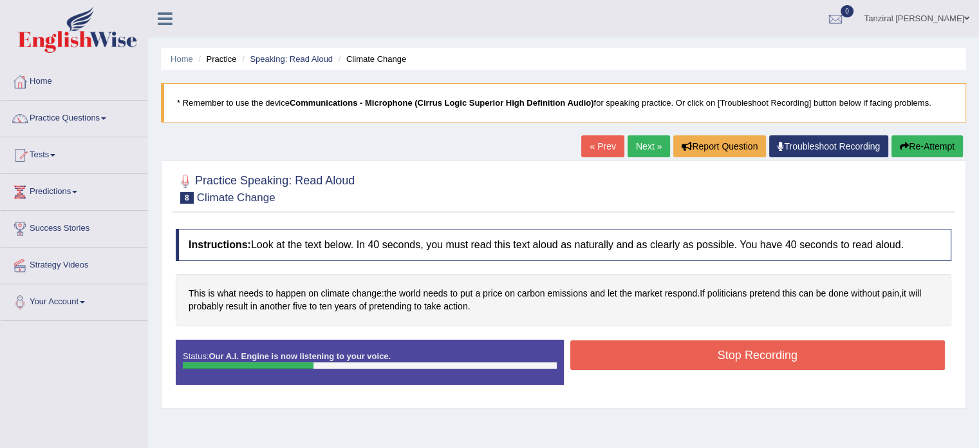
click at [628, 360] on button "Stop Recording" at bounding box center [757, 355] width 375 height 30
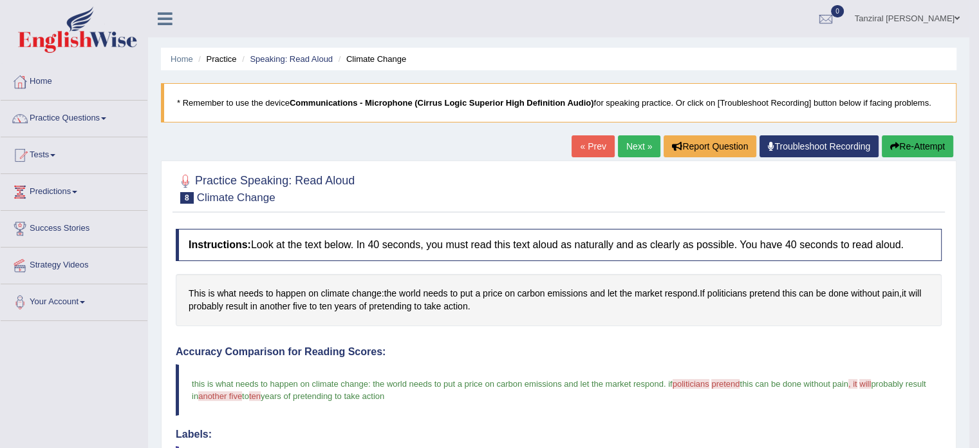
click at [628, 148] on link "Next »" at bounding box center [639, 146] width 42 height 22
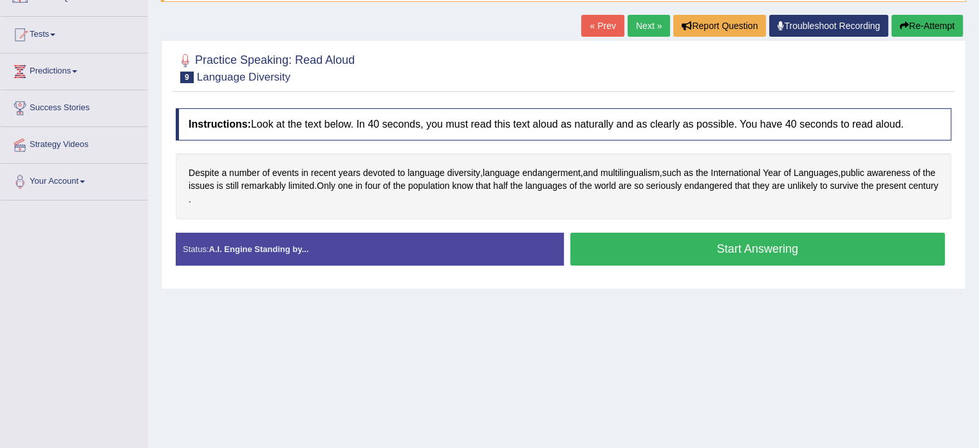
scroll to position [121, 0]
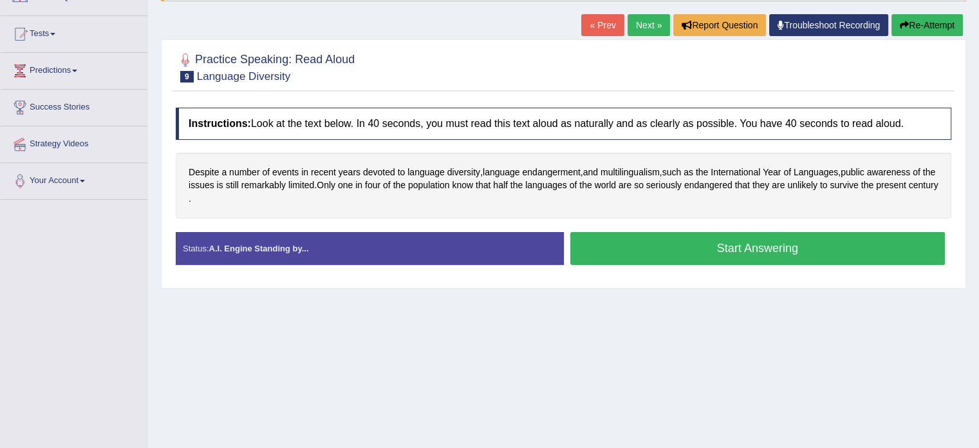
click at [605, 239] on button "Start Answering" at bounding box center [757, 248] width 375 height 33
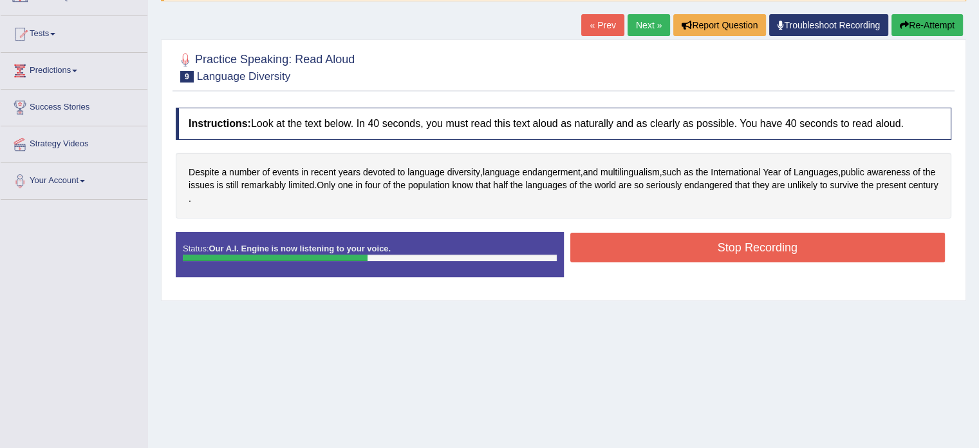
click at [668, 246] on button "Stop Recording" at bounding box center [757, 247] width 375 height 30
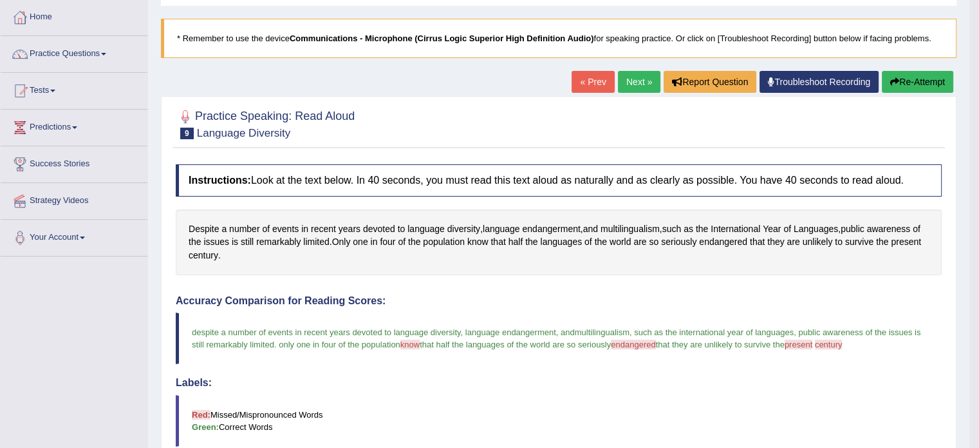
scroll to position [0, 0]
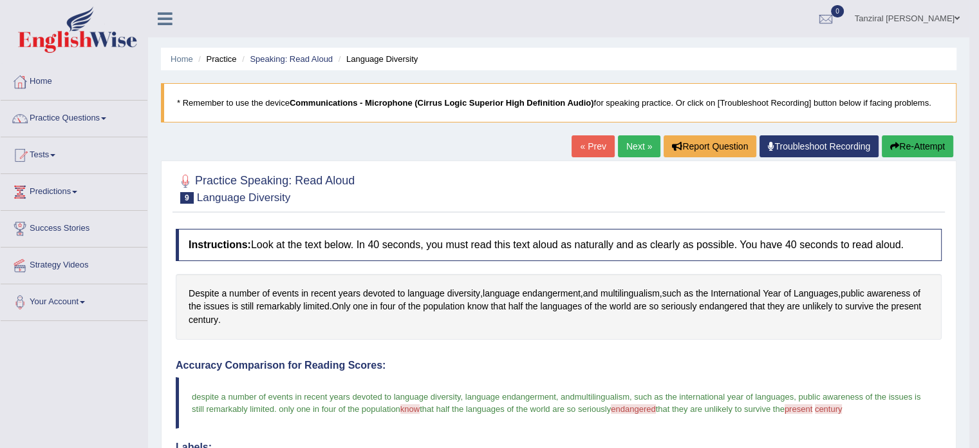
click at [641, 142] on link "Next »" at bounding box center [639, 146] width 42 height 22
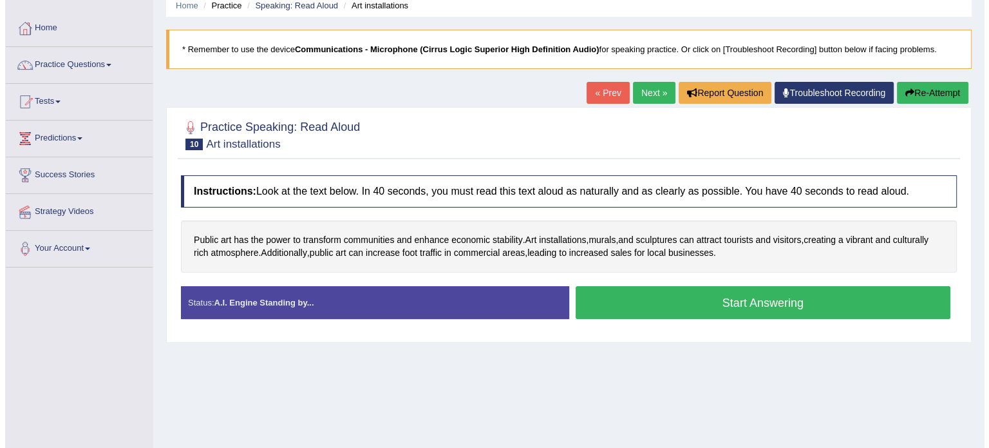
scroll to position [54, 0]
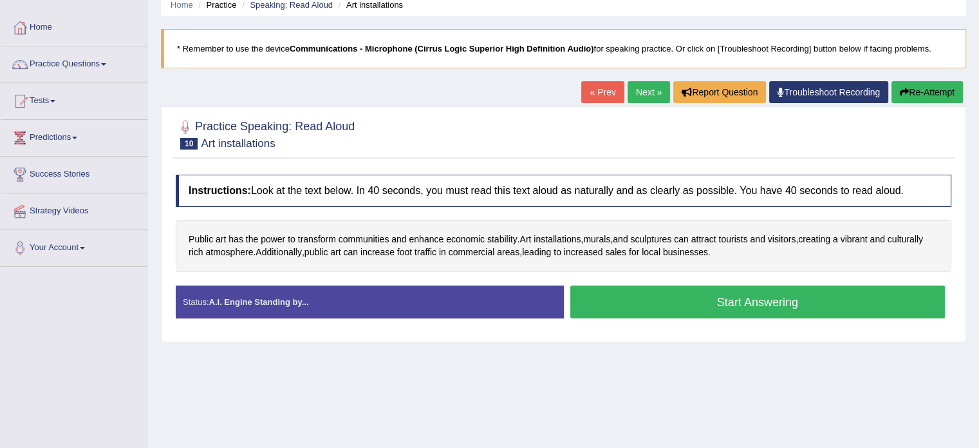
click at [665, 293] on button "Start Answering" at bounding box center [757, 301] width 375 height 33
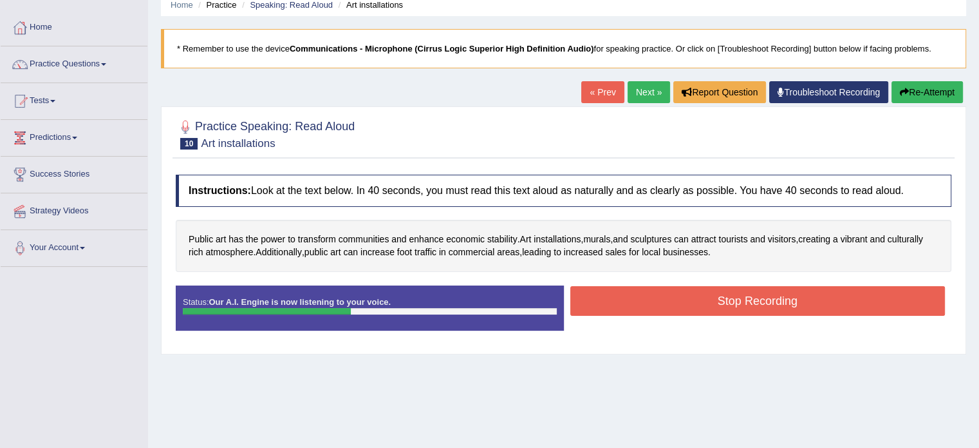
click at [707, 297] on button "Stop Recording" at bounding box center [757, 301] width 375 height 30
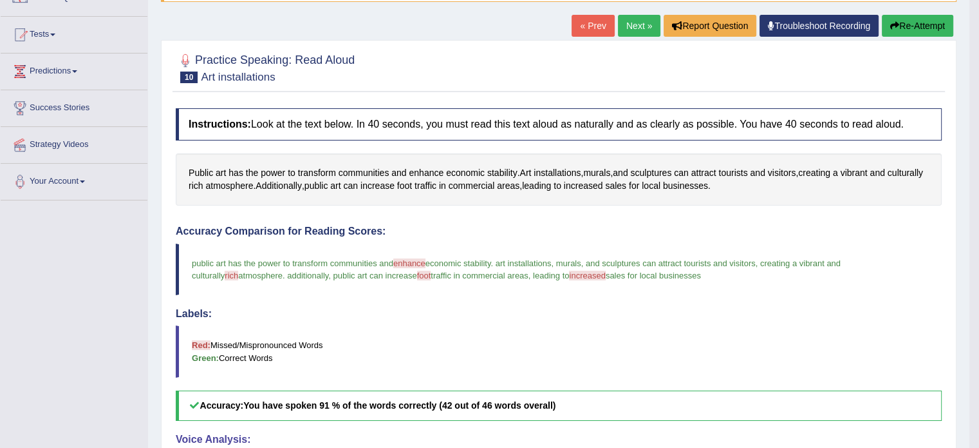
scroll to position [118, 0]
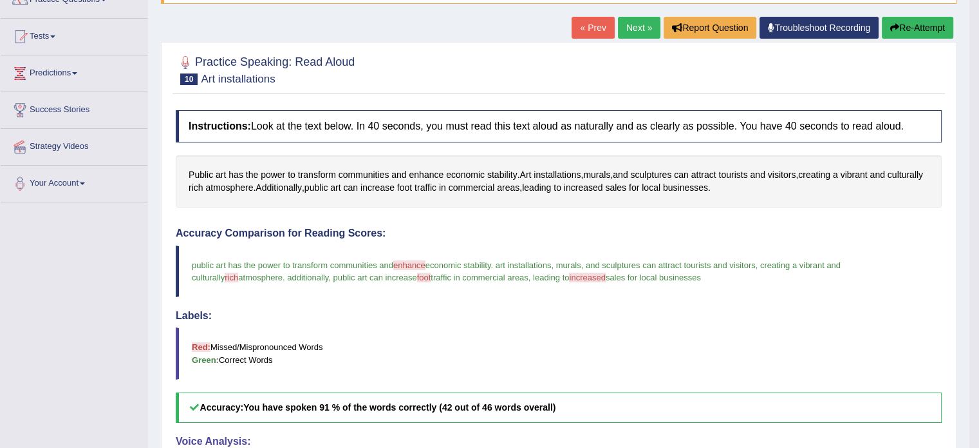
click at [912, 23] on button "Re-Attempt" at bounding box center [917, 28] width 71 height 22
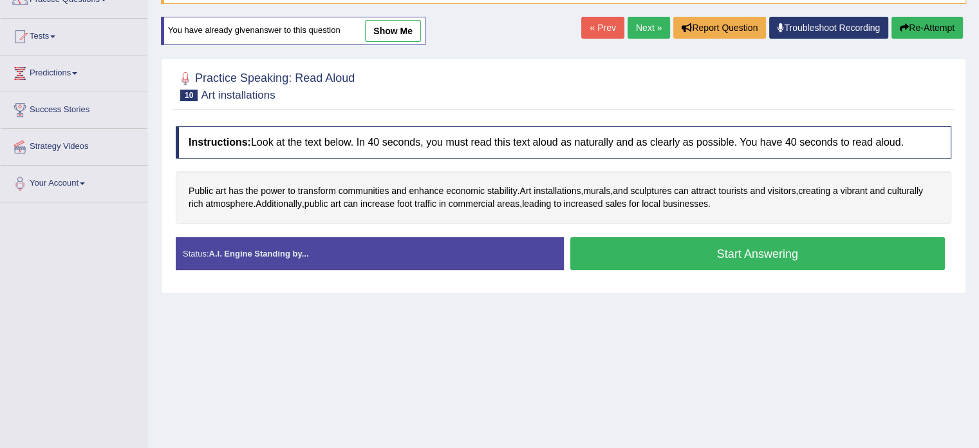
click at [613, 245] on button "Start Answering" at bounding box center [757, 253] width 375 height 33
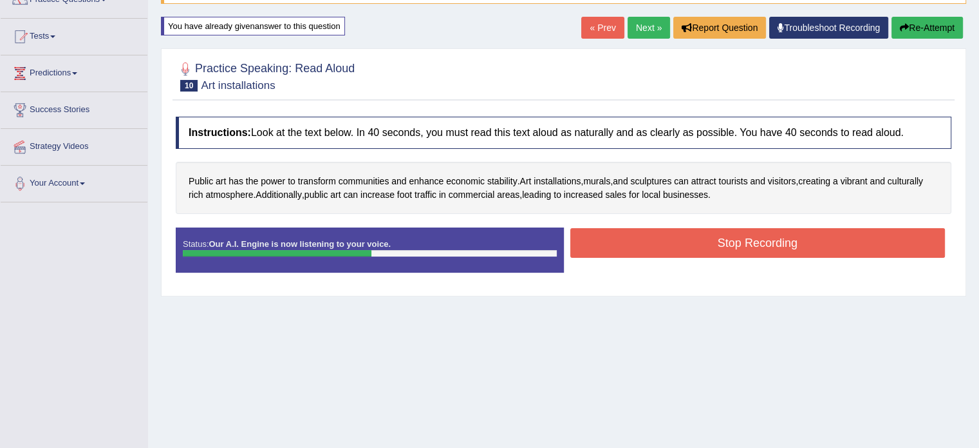
click at [713, 240] on button "Stop Recording" at bounding box center [757, 243] width 375 height 30
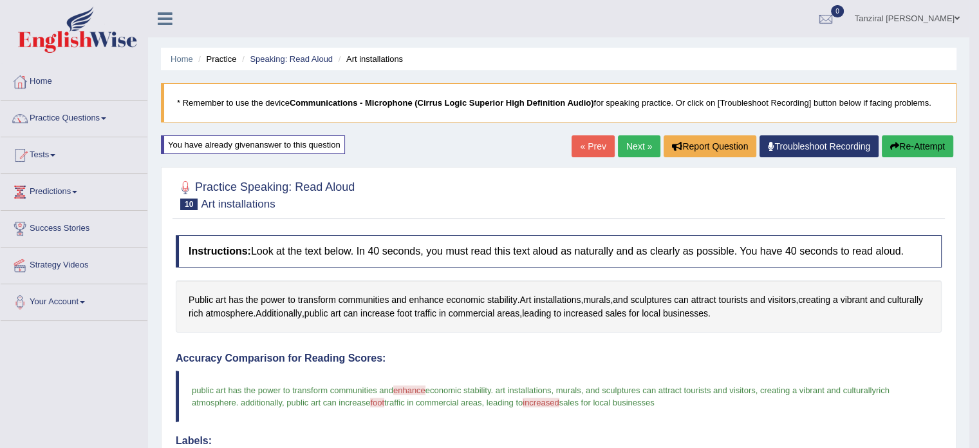
click at [901, 154] on button "Re-Attempt" at bounding box center [917, 146] width 71 height 22
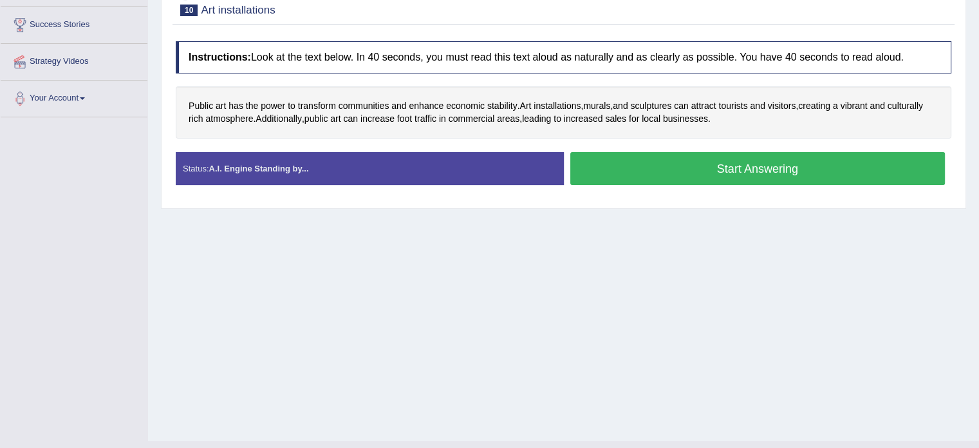
scroll to position [203, 0]
click at [713, 175] on button "Start Answering" at bounding box center [757, 168] width 375 height 33
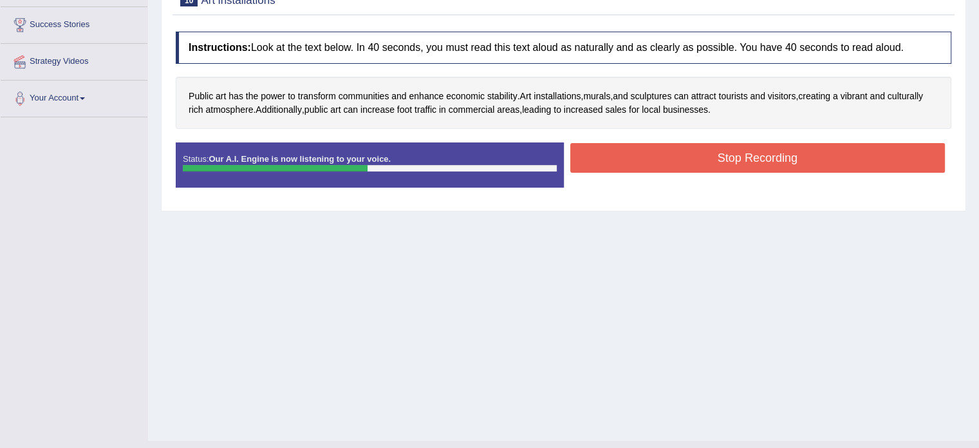
click at [741, 153] on button "Stop Recording" at bounding box center [757, 158] width 375 height 30
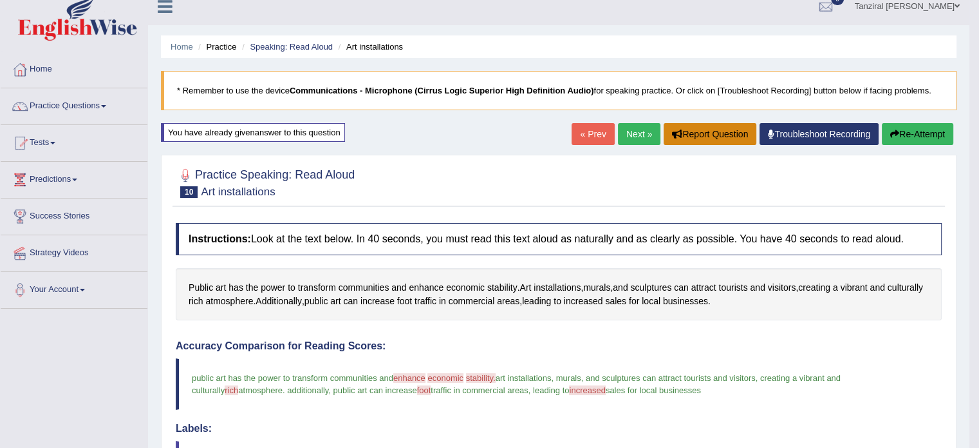
scroll to position [3, 0]
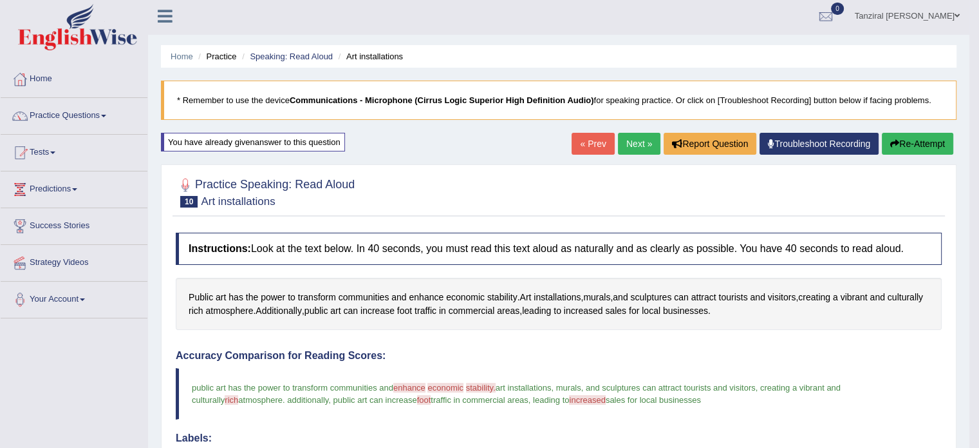
click at [637, 149] on link "Next »" at bounding box center [639, 144] width 42 height 22
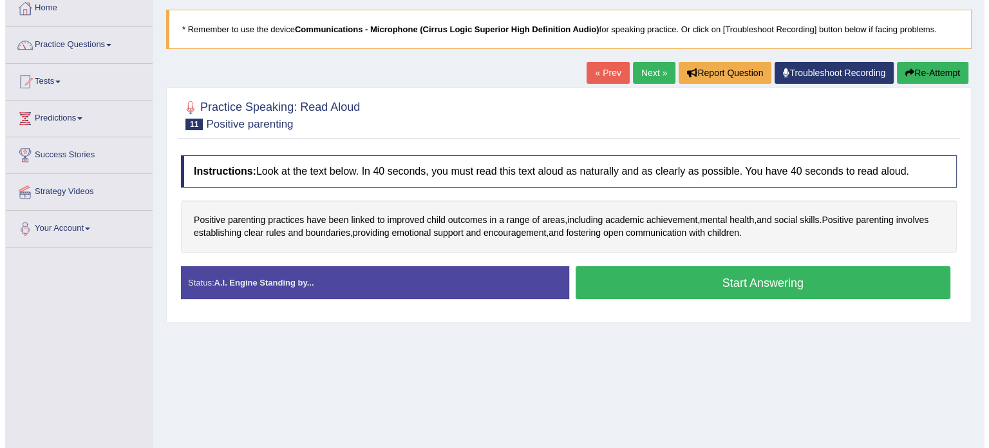
scroll to position [75, 0]
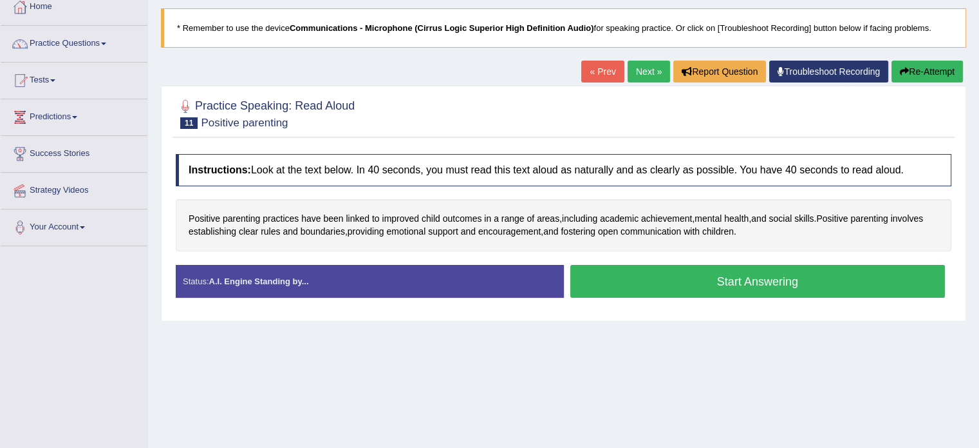
click at [709, 278] on button "Start Answering" at bounding box center [757, 281] width 375 height 33
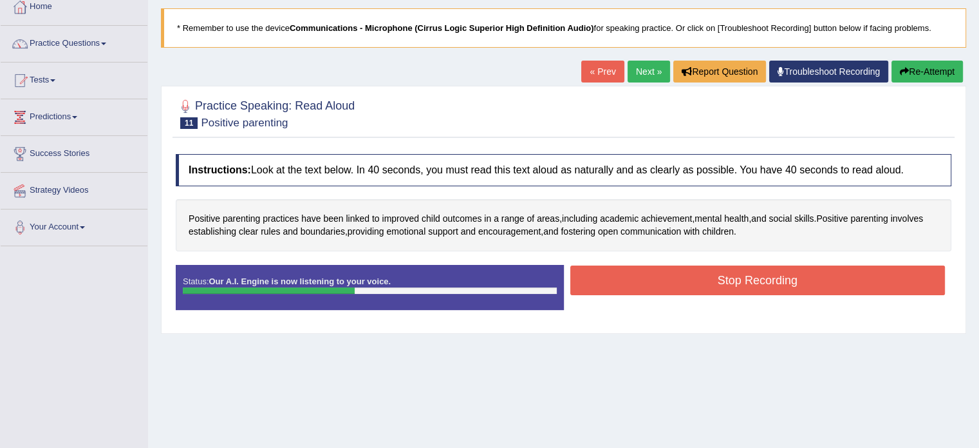
click at [748, 284] on button "Stop Recording" at bounding box center [757, 280] width 375 height 30
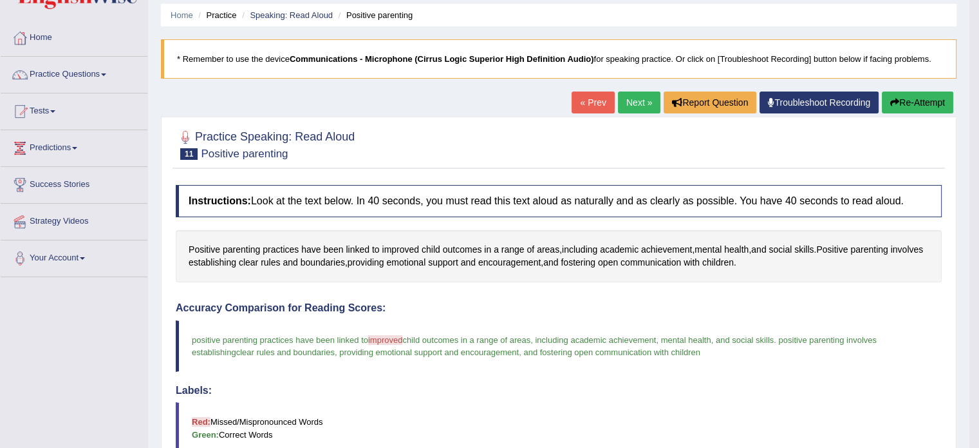
scroll to position [0, 0]
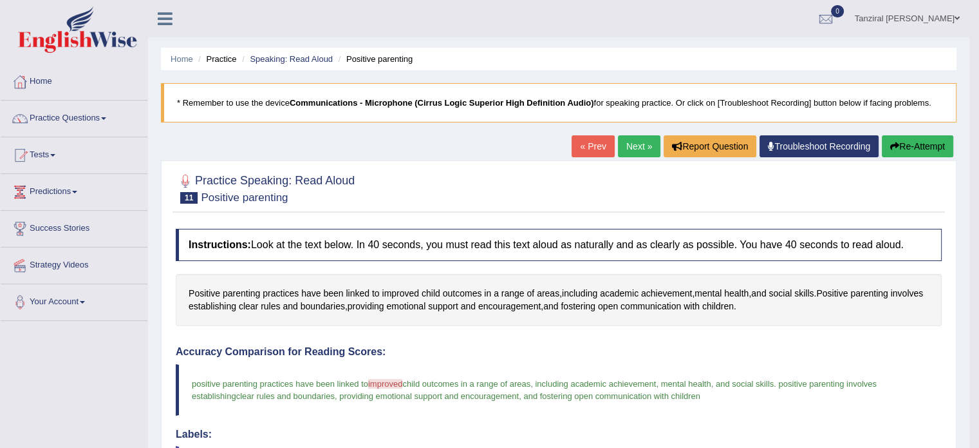
click at [622, 148] on link "Next »" at bounding box center [639, 146] width 42 height 22
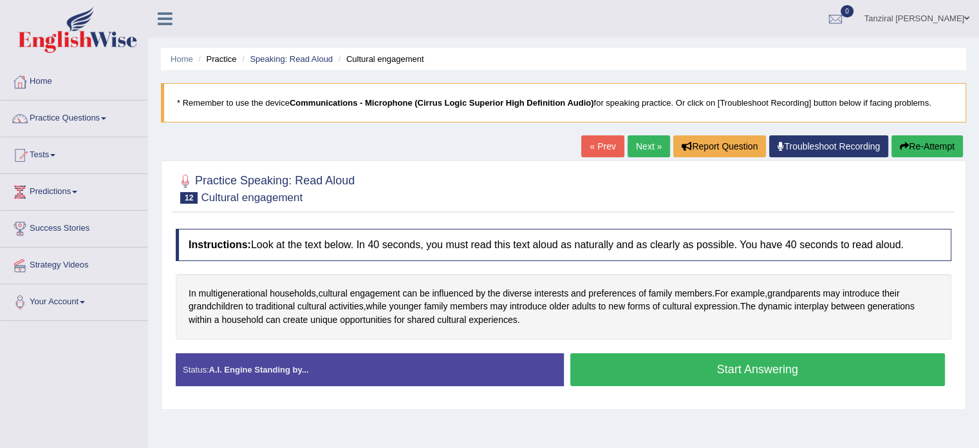
click at [592, 147] on link "« Prev" at bounding box center [602, 146] width 42 height 22
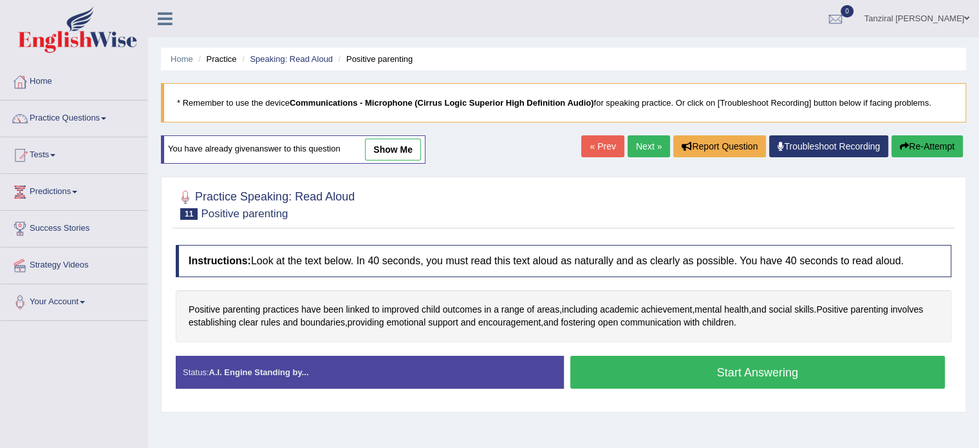
click at [909, 142] on button "Re-Attempt" at bounding box center [927, 146] width 71 height 22
click at [703, 350] on div "Instructions: Look at the text below. In 40 seconds, you must read this text al…" at bounding box center [564, 321] width 782 height 167
click at [706, 357] on button "Start Answering" at bounding box center [757, 371] width 375 height 33
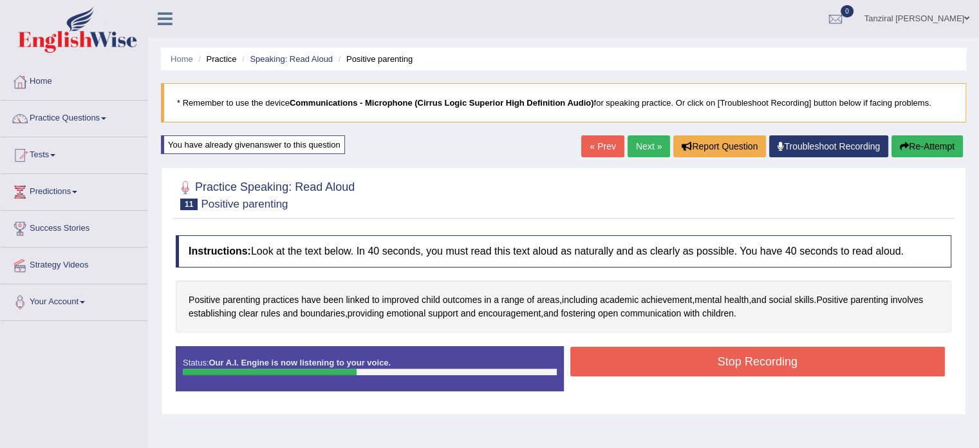
click at [639, 352] on button "Stop Recording" at bounding box center [757, 361] width 375 height 30
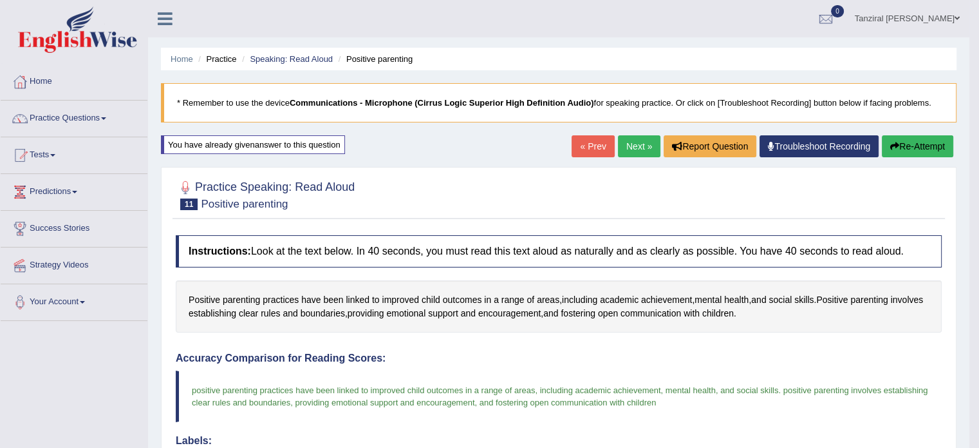
click at [637, 147] on link "Next »" at bounding box center [639, 146] width 42 height 22
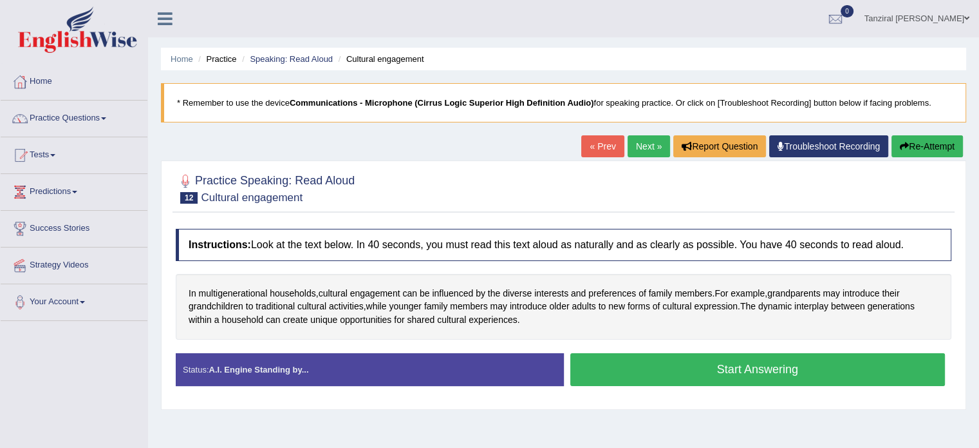
click at [630, 144] on link "Next »" at bounding box center [649, 146] width 42 height 22
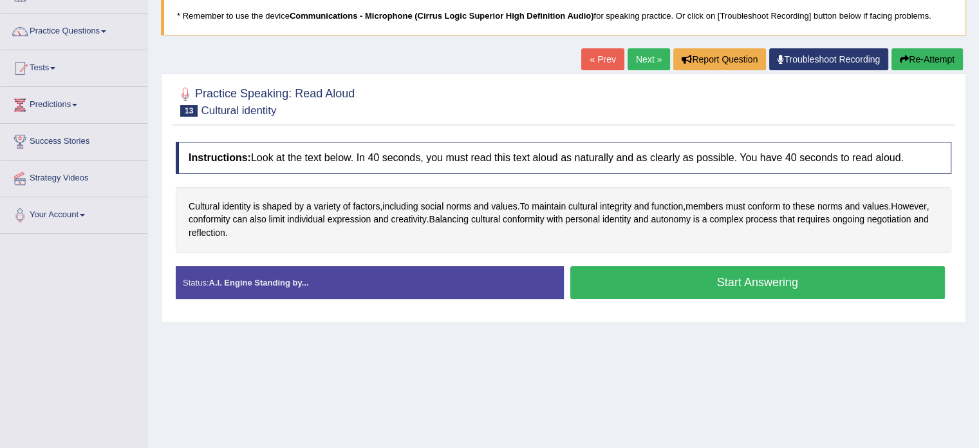
scroll to position [89, 0]
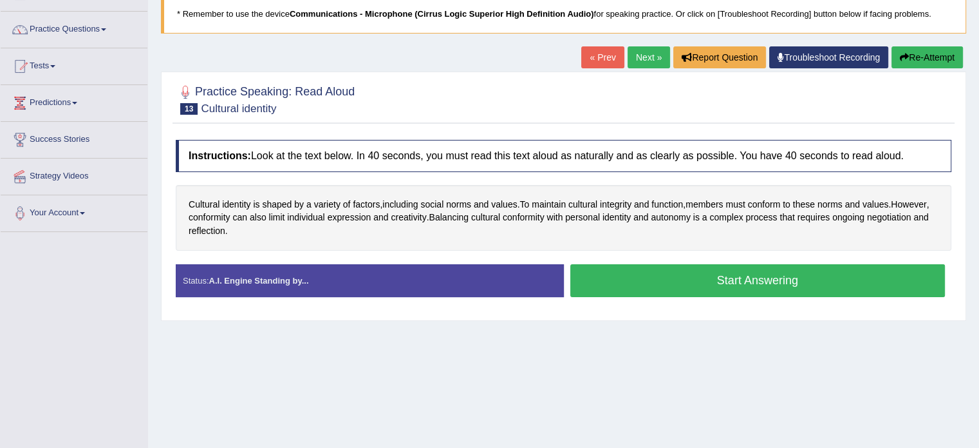
click at [655, 276] on button "Start Answering" at bounding box center [757, 280] width 375 height 33
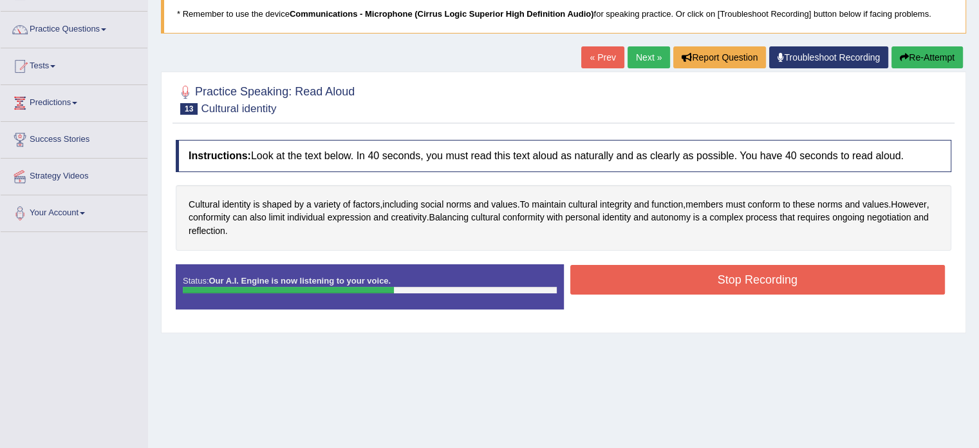
click at [655, 276] on button "Stop Recording" at bounding box center [757, 280] width 375 height 30
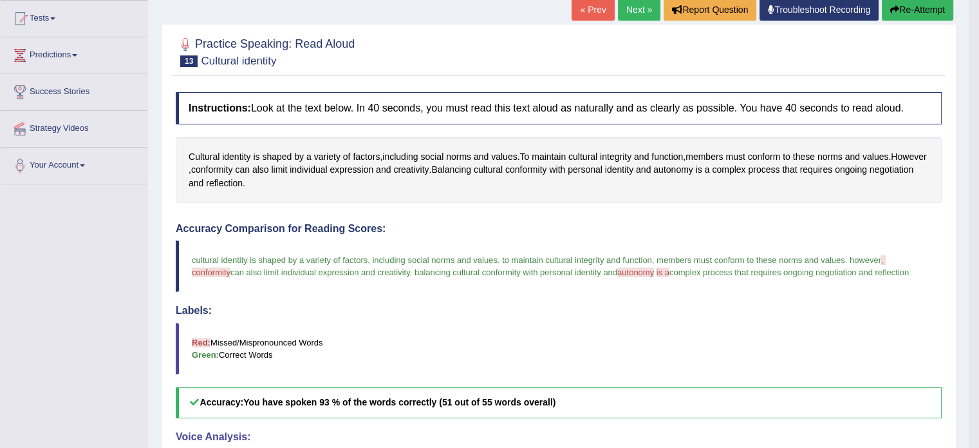
scroll to position [0, 0]
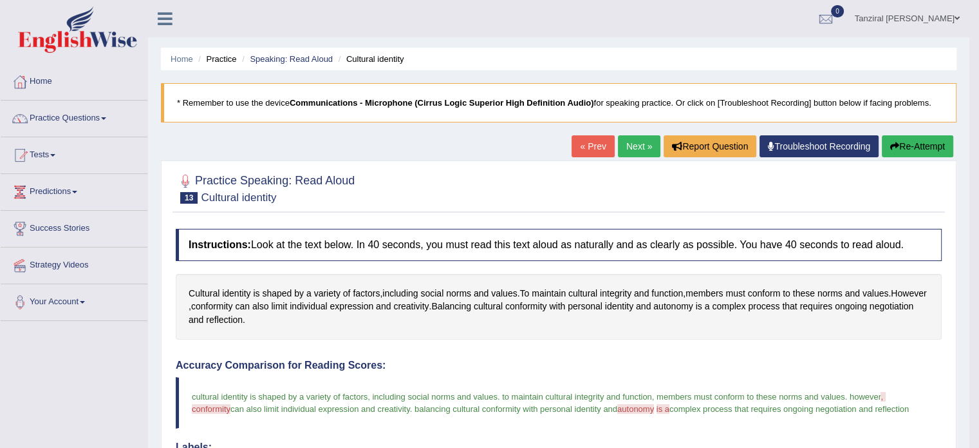
click at [629, 147] on link "Next »" at bounding box center [639, 146] width 42 height 22
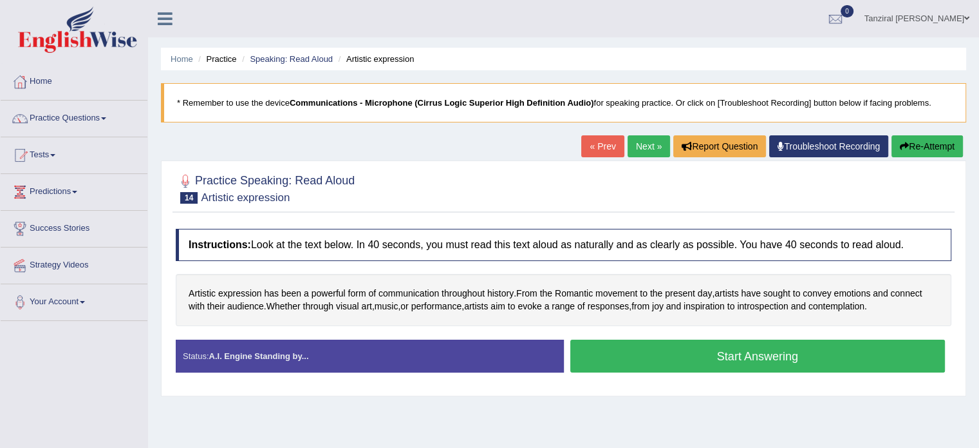
click at [636, 368] on button "Start Answering" at bounding box center [757, 355] width 375 height 33
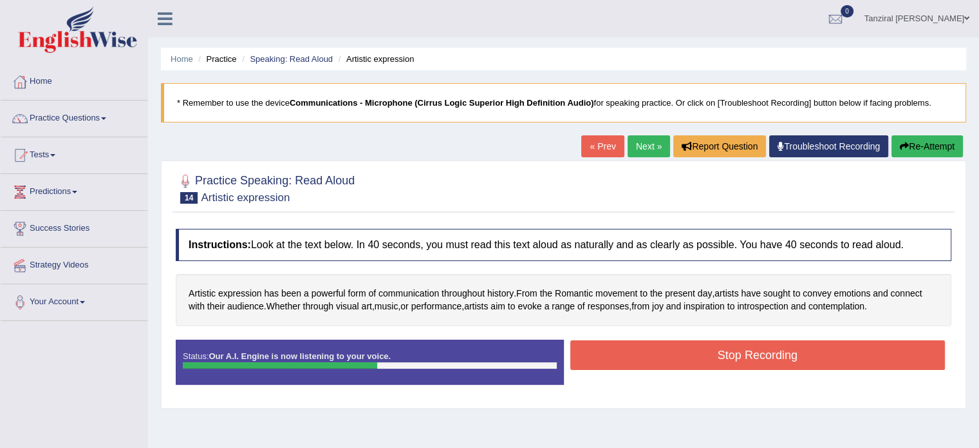
click at [785, 343] on button "Stop Recording" at bounding box center [757, 355] width 375 height 30
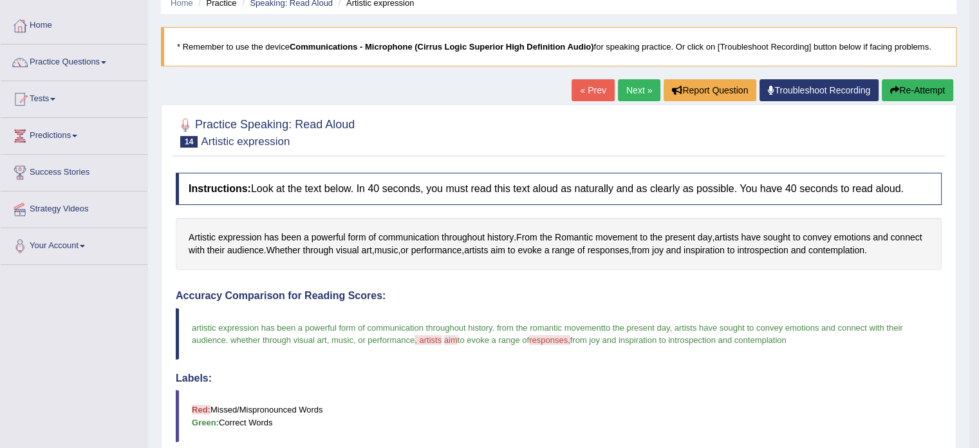
scroll to position [49, 0]
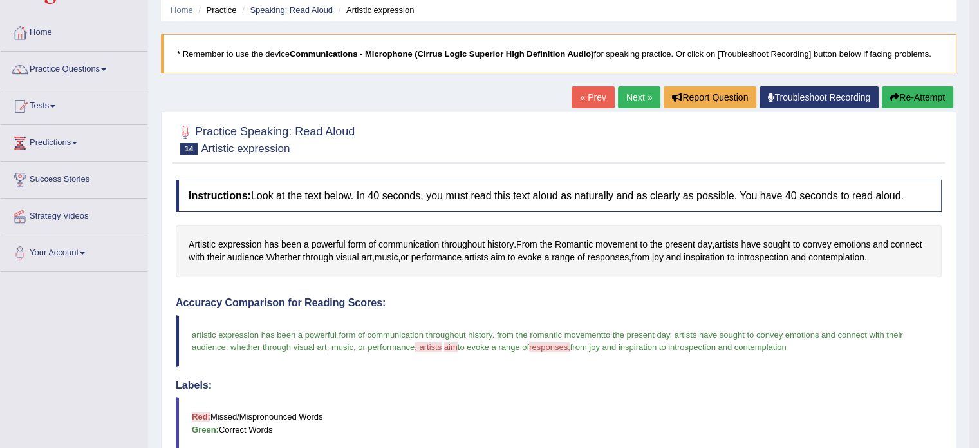
click at [634, 102] on link "Next »" at bounding box center [639, 97] width 42 height 22
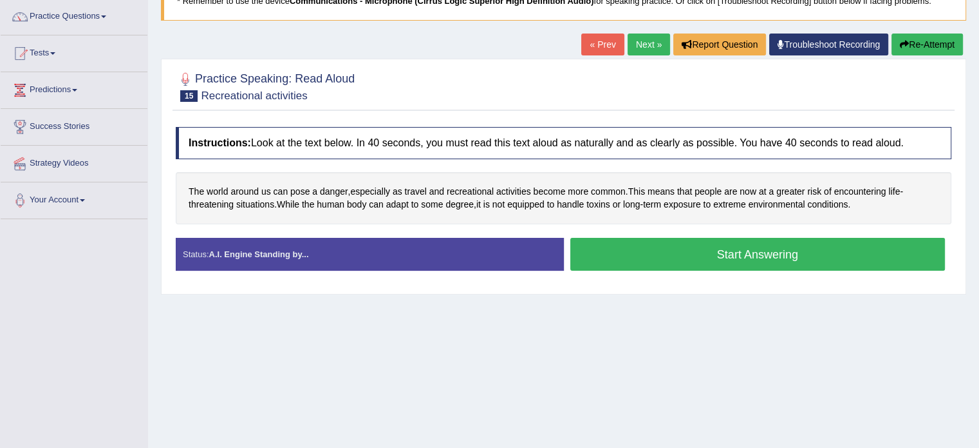
scroll to position [103, 0]
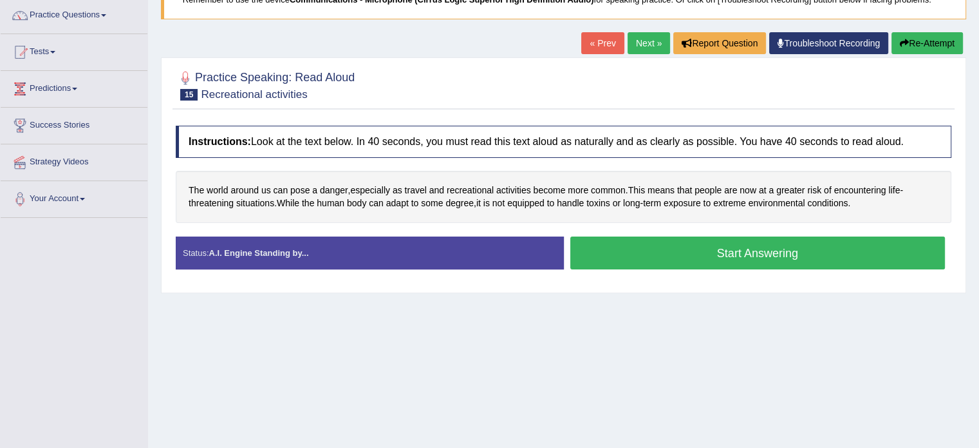
click at [616, 260] on button "Start Answering" at bounding box center [757, 252] width 375 height 33
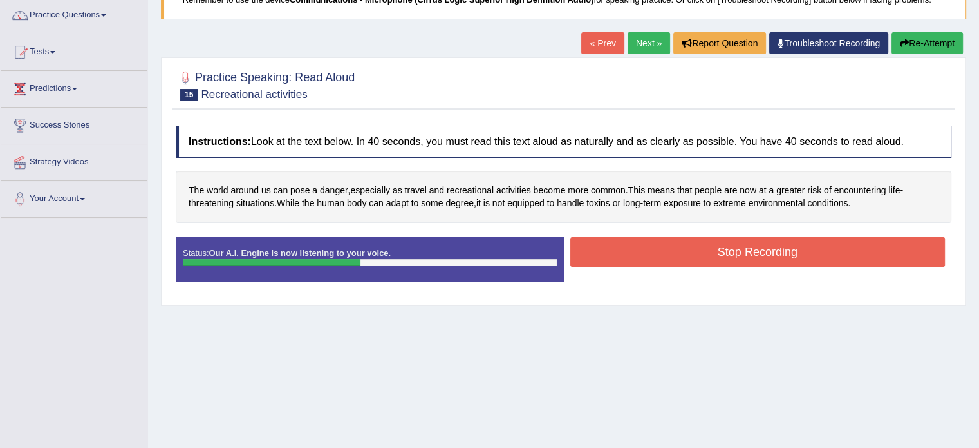
click at [616, 260] on button "Stop Recording" at bounding box center [757, 252] width 375 height 30
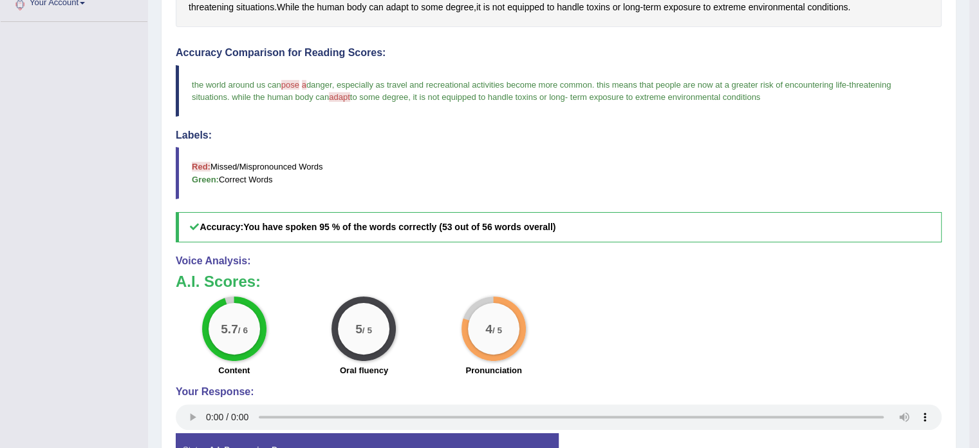
scroll to position [0, 0]
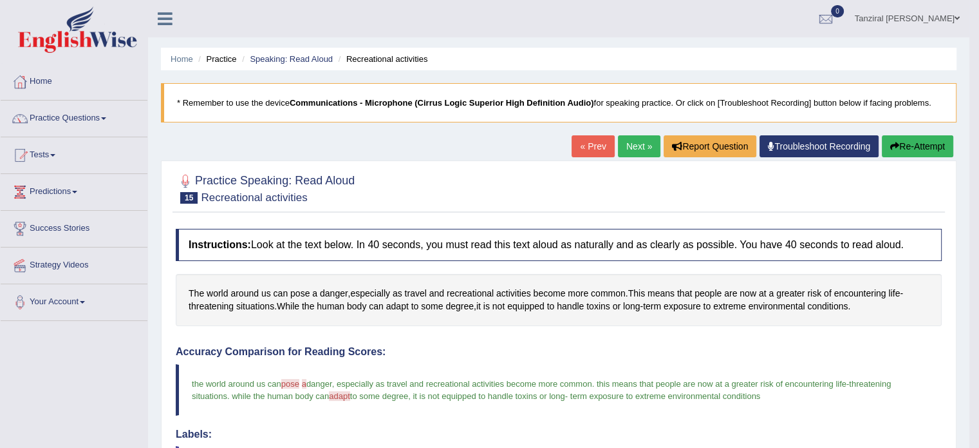
click at [632, 144] on link "Next »" at bounding box center [639, 146] width 42 height 22
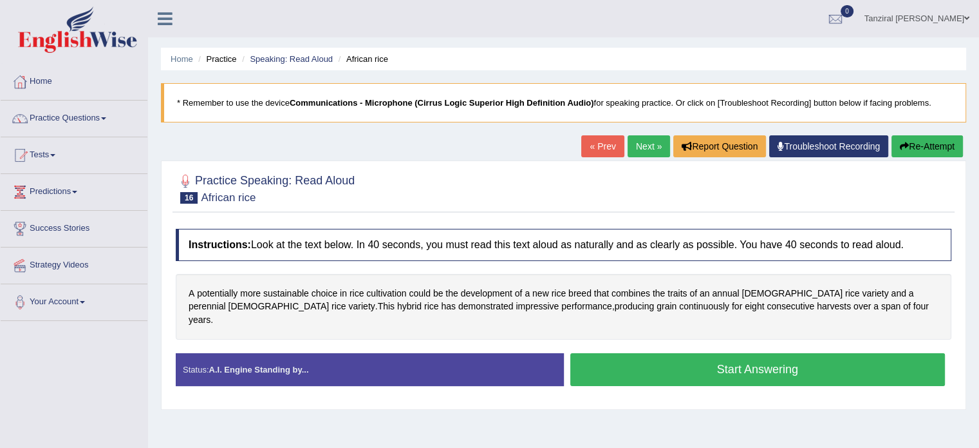
click at [603, 355] on button "Start Answering" at bounding box center [757, 369] width 375 height 33
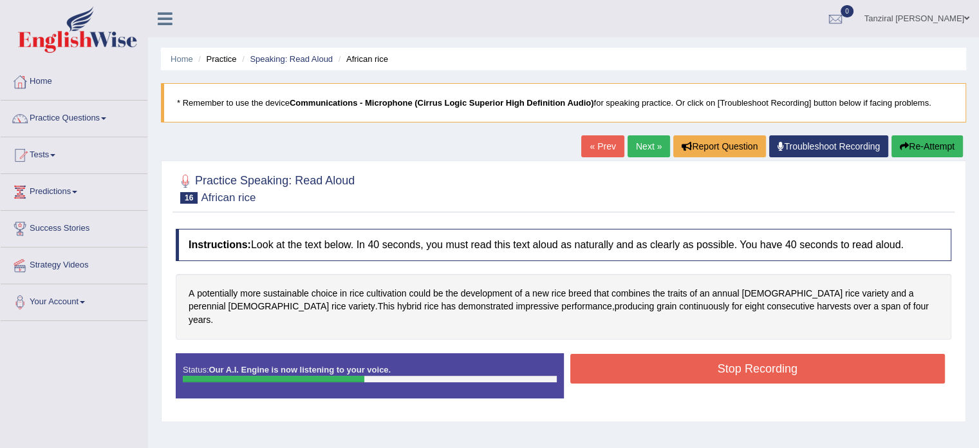
click at [652, 355] on button "Stop Recording" at bounding box center [757, 368] width 375 height 30
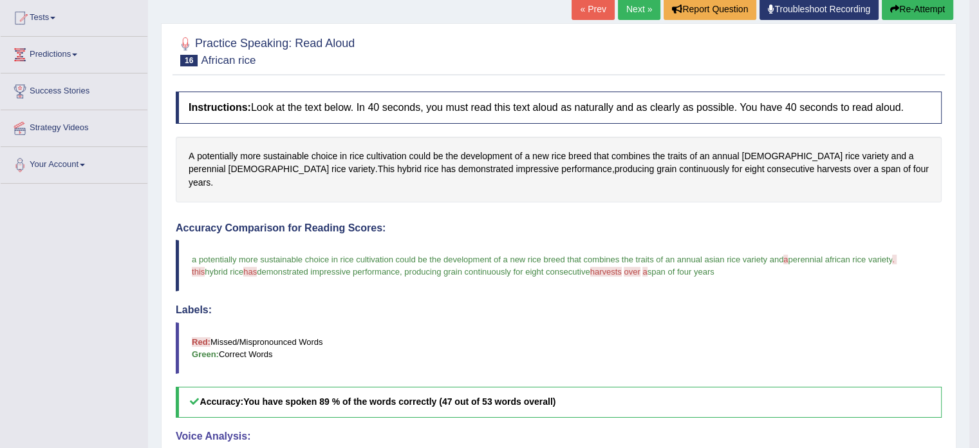
scroll to position [120, 0]
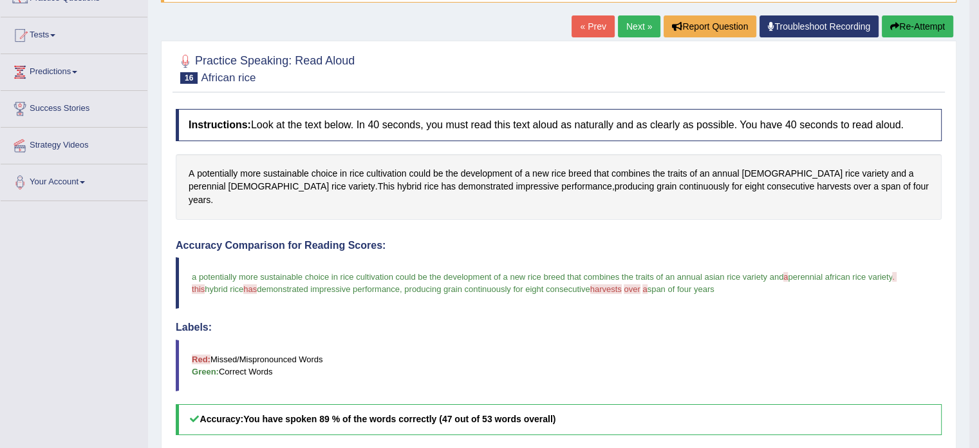
click at [634, 32] on link "Next »" at bounding box center [639, 26] width 42 height 22
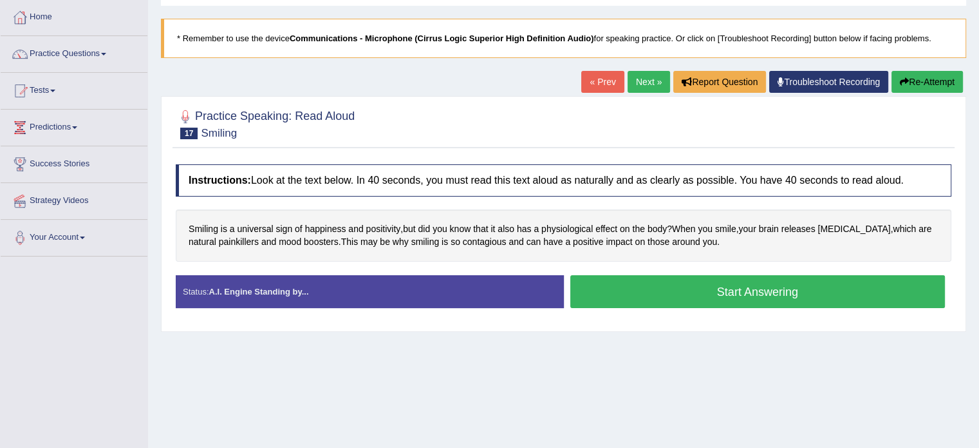
scroll to position [66, 0]
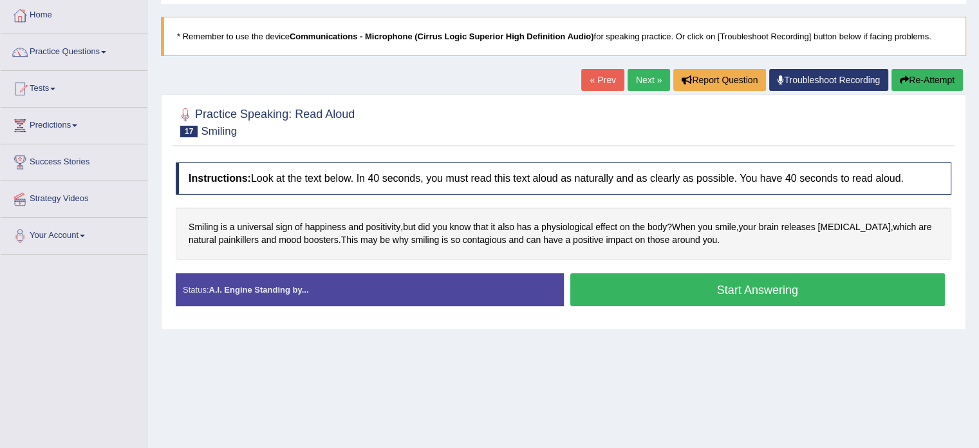
click at [644, 282] on button "Start Answering" at bounding box center [757, 289] width 375 height 33
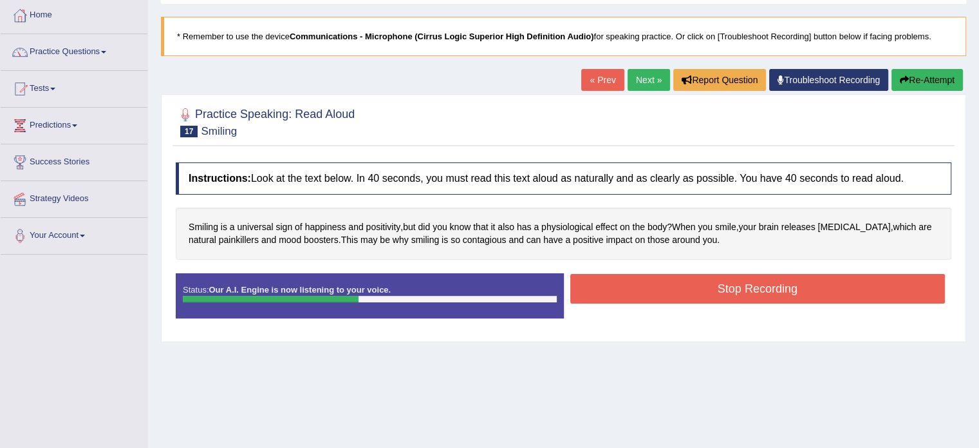
click at [686, 292] on button "Stop Recording" at bounding box center [757, 289] width 375 height 30
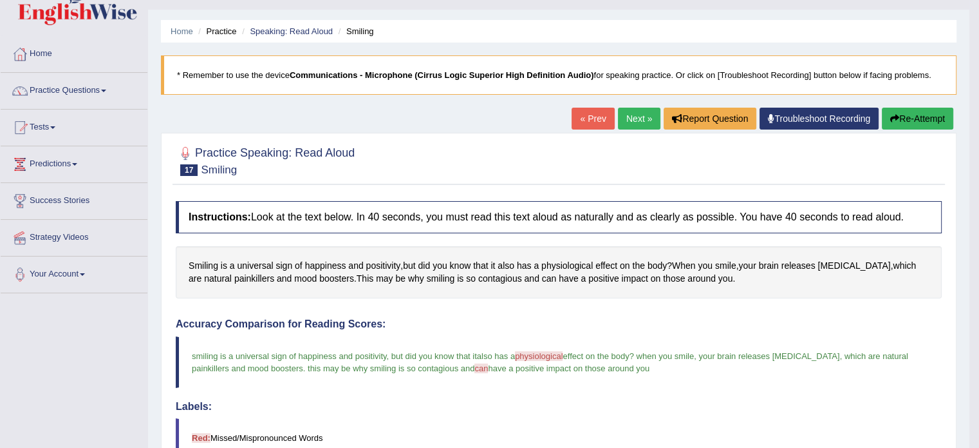
scroll to position [0, 0]
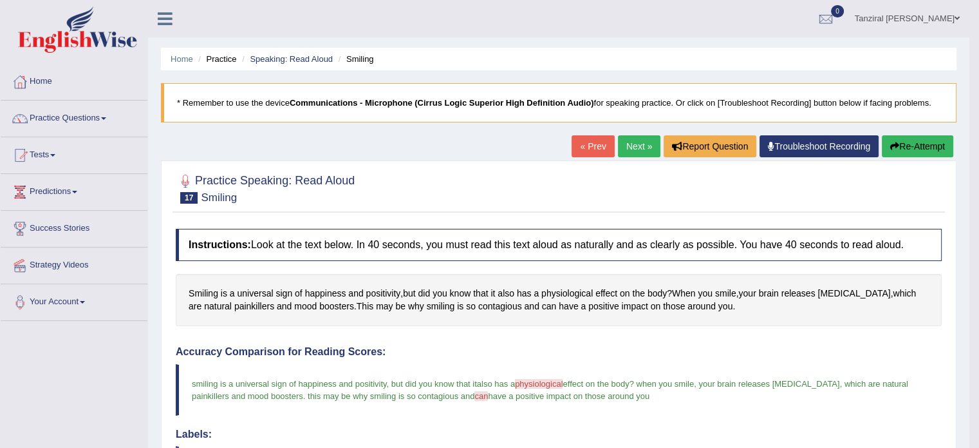
click at [631, 145] on link "Next »" at bounding box center [639, 146] width 42 height 22
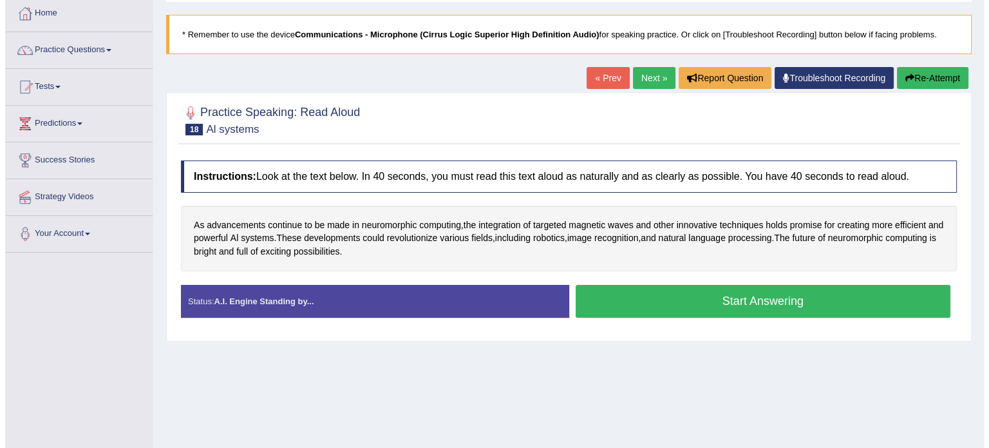
scroll to position [70, 0]
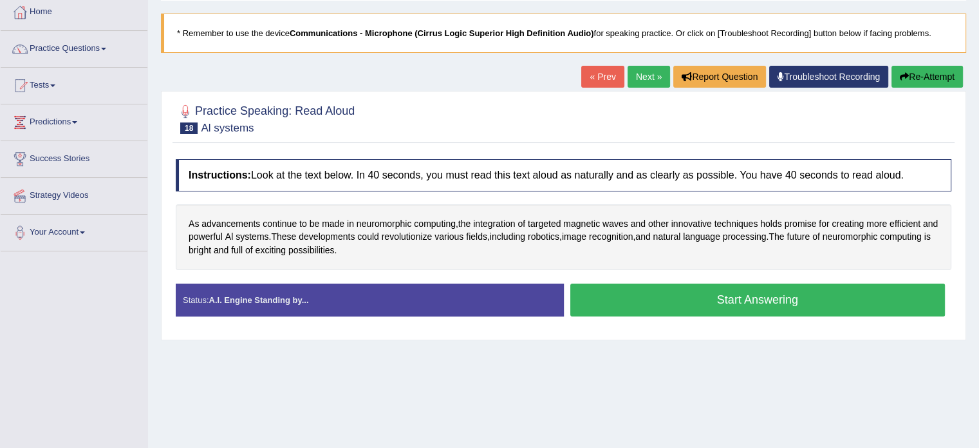
click at [658, 298] on button "Start Answering" at bounding box center [757, 299] width 375 height 33
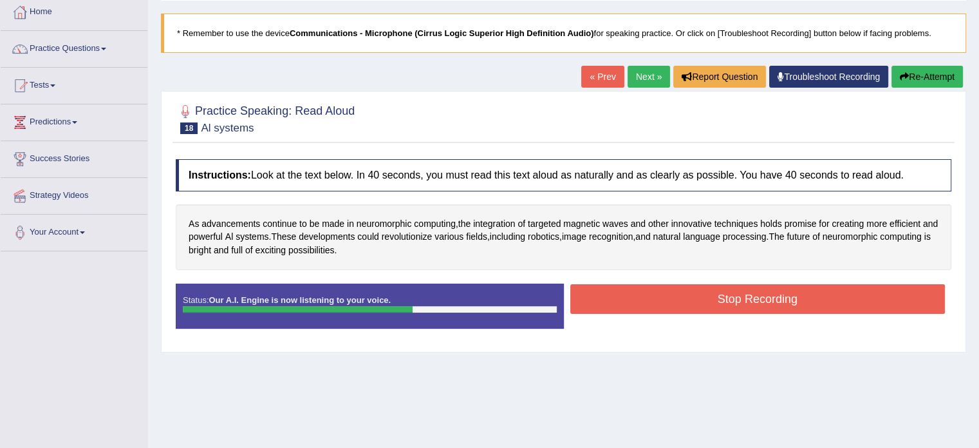
click at [724, 299] on button "Stop Recording" at bounding box center [757, 299] width 375 height 30
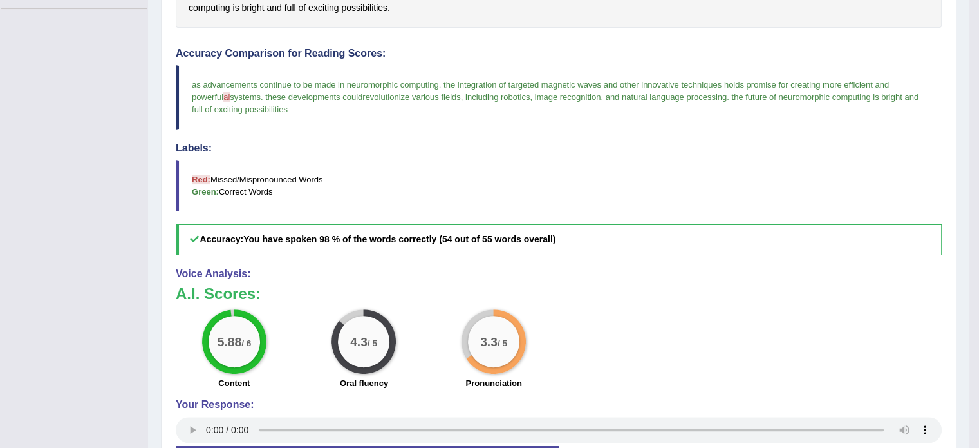
scroll to position [0, 0]
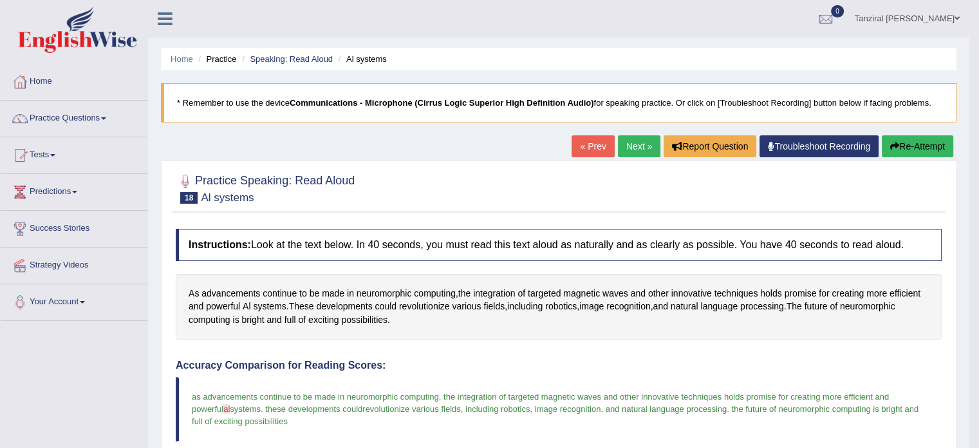
click at [632, 146] on link "Next »" at bounding box center [639, 146] width 42 height 22
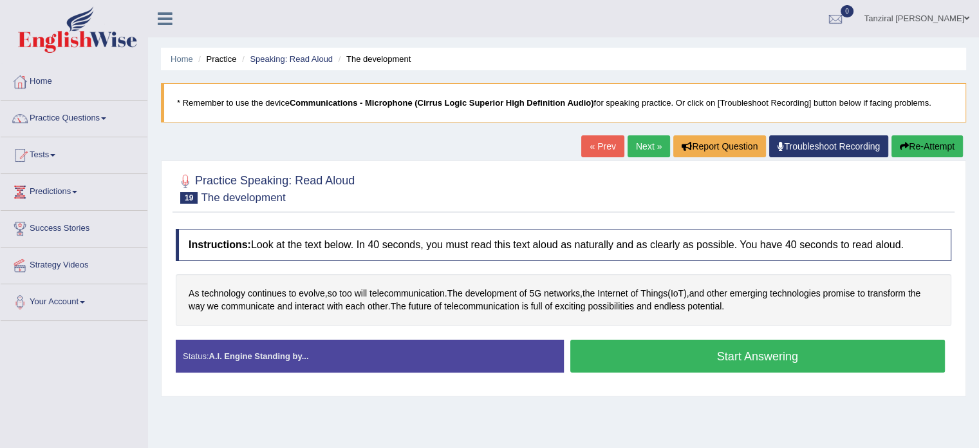
click at [688, 355] on button "Start Answering" at bounding box center [757, 355] width 375 height 33
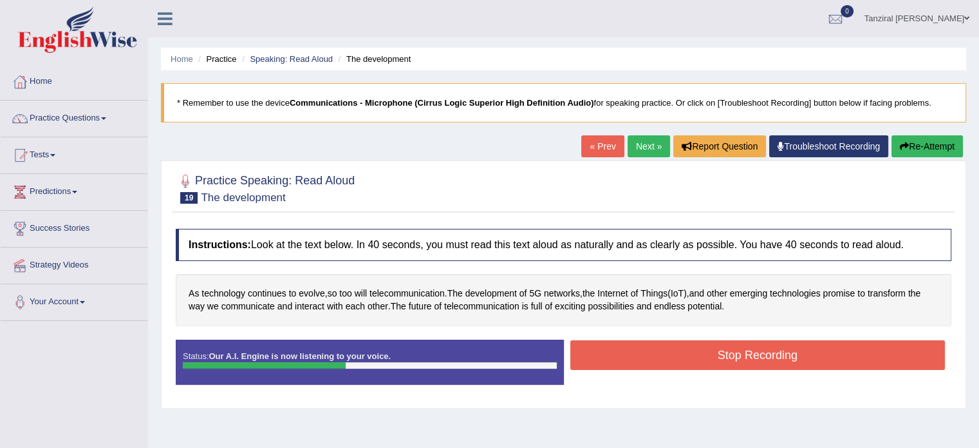
click at [666, 357] on button "Stop Recording" at bounding box center [757, 355] width 375 height 30
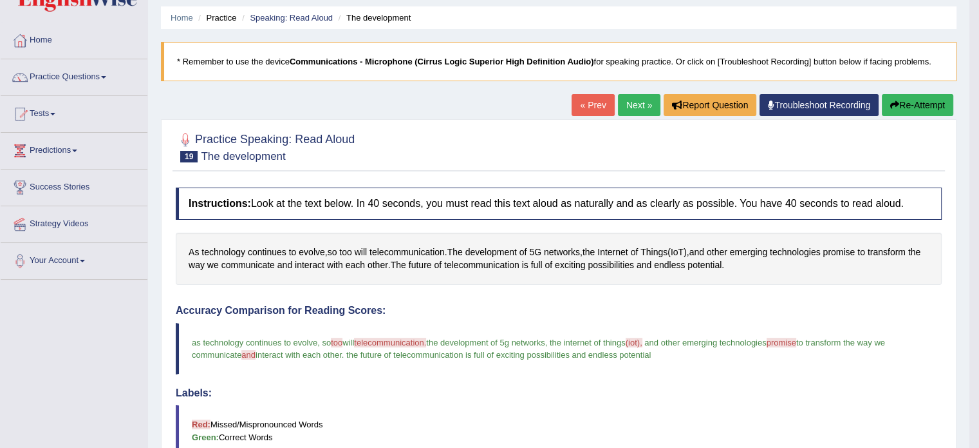
scroll to position [15, 0]
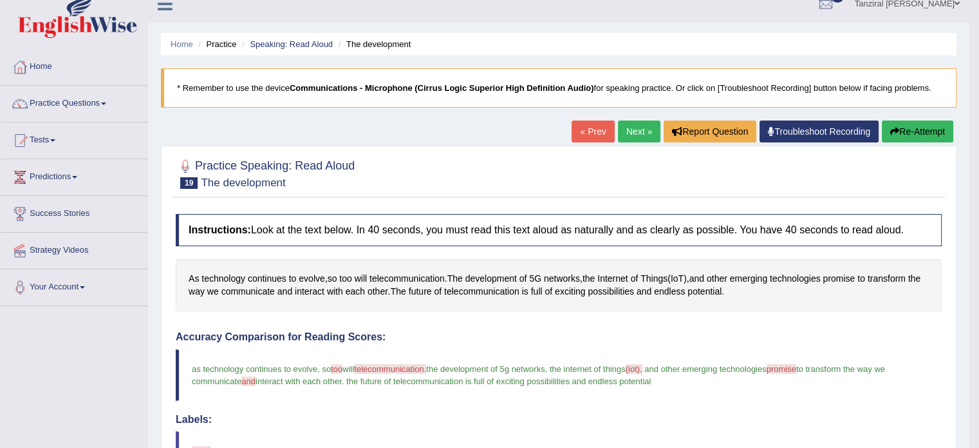
click at [631, 127] on link "Next »" at bounding box center [639, 131] width 42 height 22
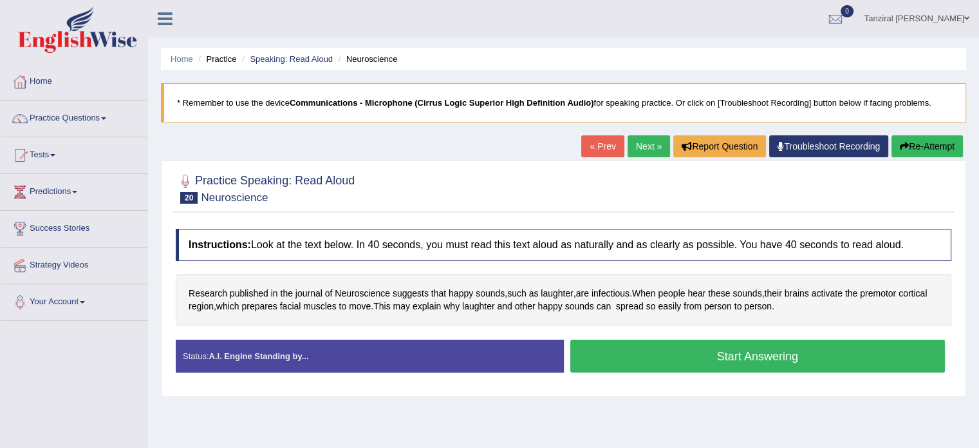
click at [684, 353] on button "Start Answering" at bounding box center [757, 355] width 375 height 33
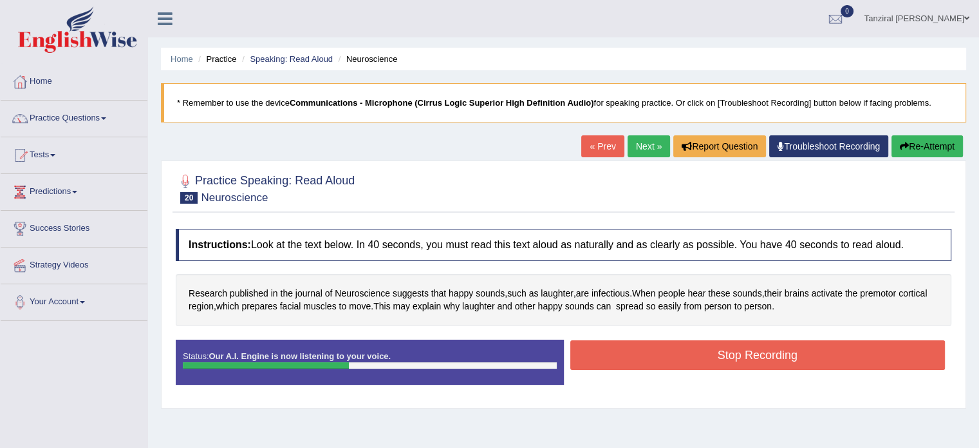
click at [690, 370] on div "Stop Recording" at bounding box center [758, 356] width 388 height 33
click at [689, 360] on button "Stop Recording" at bounding box center [757, 355] width 375 height 30
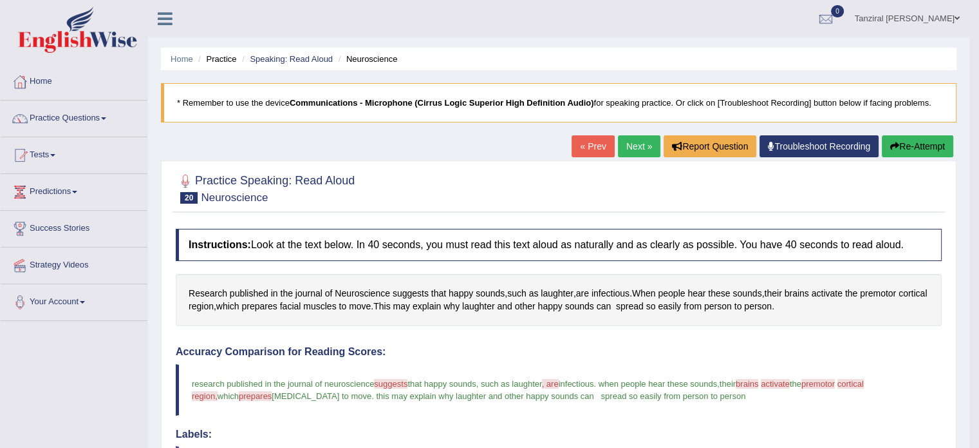
click at [634, 145] on link "Next »" at bounding box center [639, 146] width 42 height 22
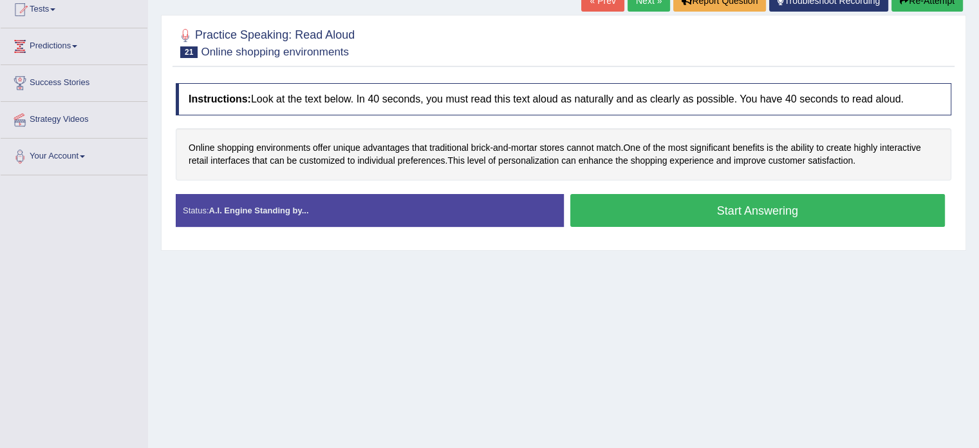
scroll to position [147, 0]
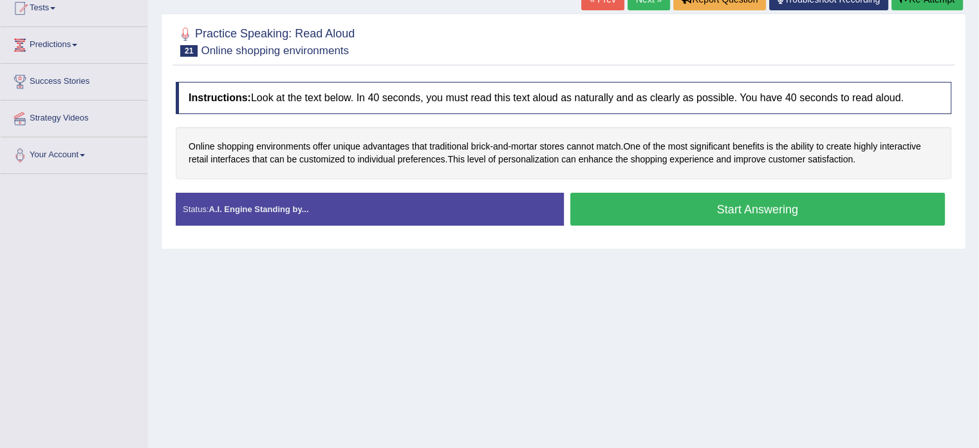
click at [661, 209] on button "Start Answering" at bounding box center [757, 209] width 375 height 33
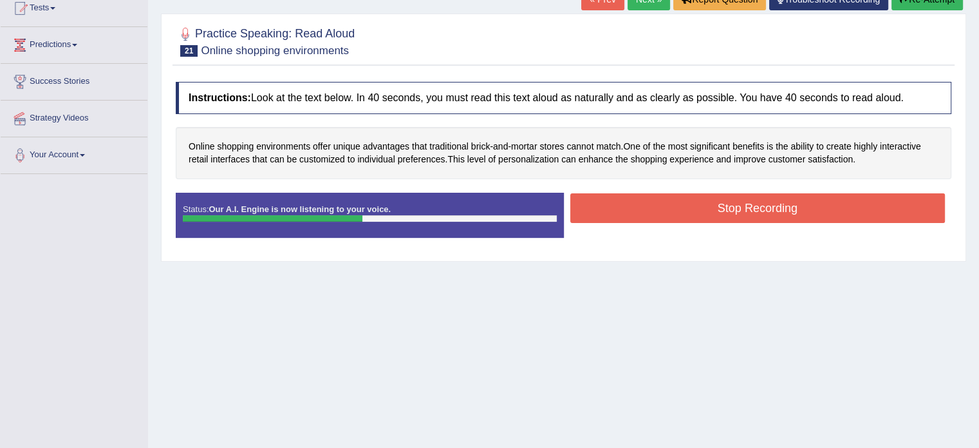
click at [708, 198] on button "Stop Recording" at bounding box center [757, 208] width 375 height 30
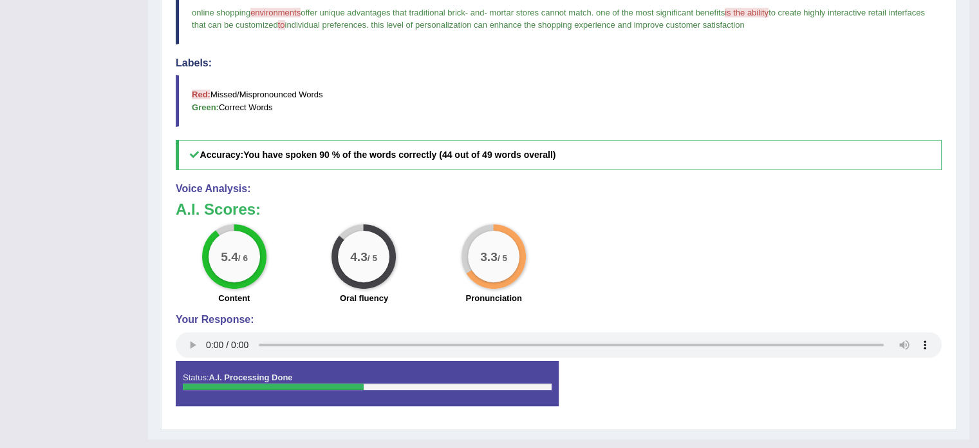
scroll to position [0, 0]
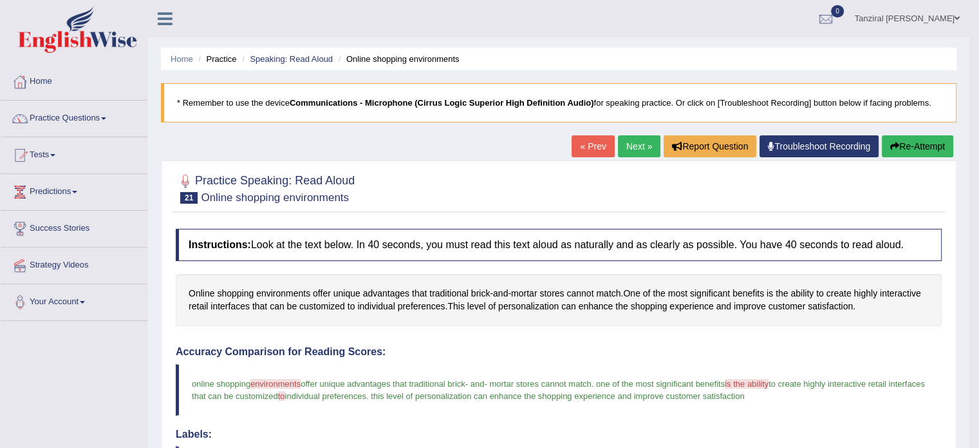
click at [644, 137] on link "Next »" at bounding box center [639, 146] width 42 height 22
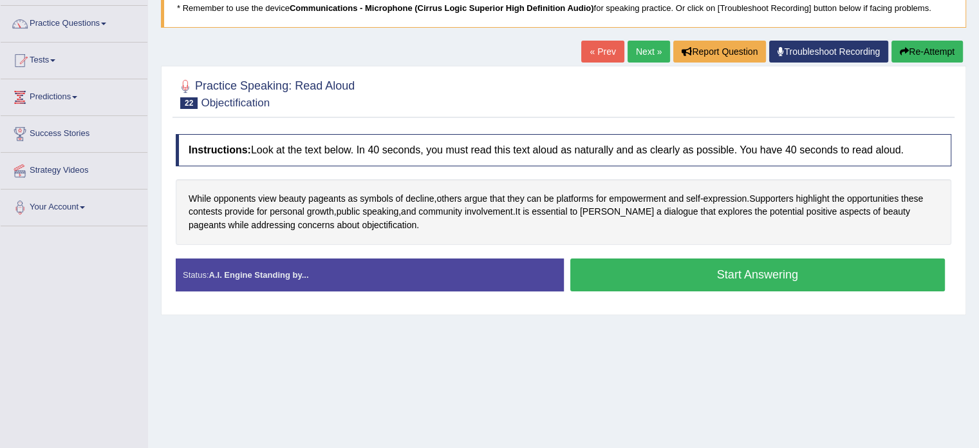
scroll to position [97, 0]
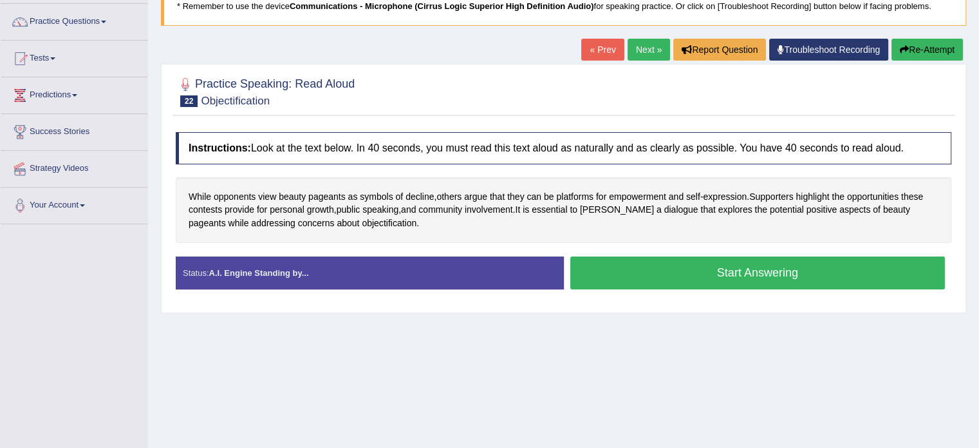
click at [702, 272] on button "Start Answering" at bounding box center [757, 272] width 375 height 33
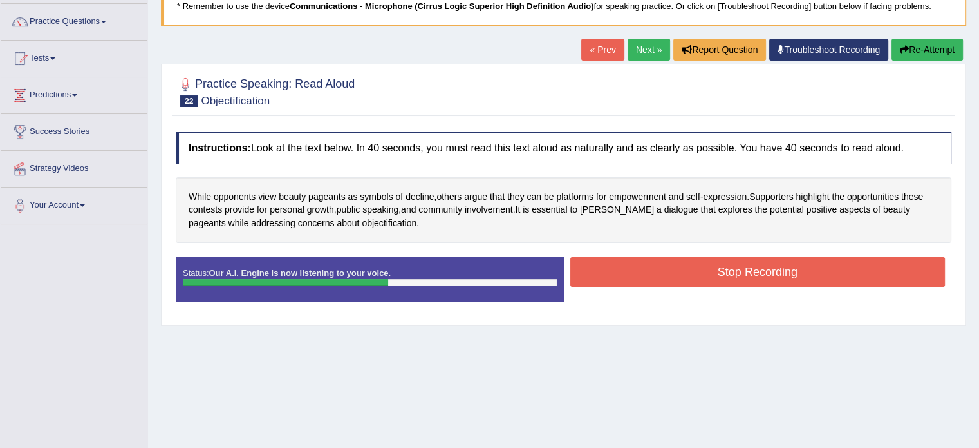
click at [667, 275] on button "Stop Recording" at bounding box center [757, 272] width 375 height 30
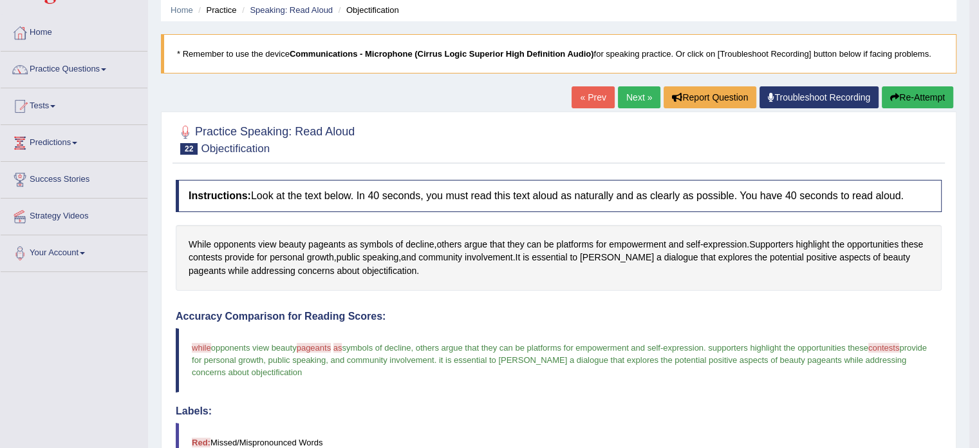
scroll to position [49, 0]
click at [629, 97] on link "Next »" at bounding box center [639, 97] width 42 height 22
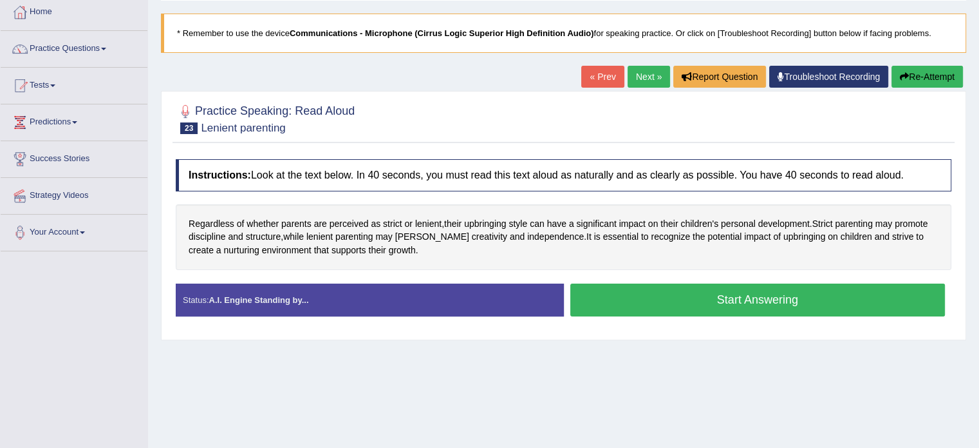
scroll to position [71, 0]
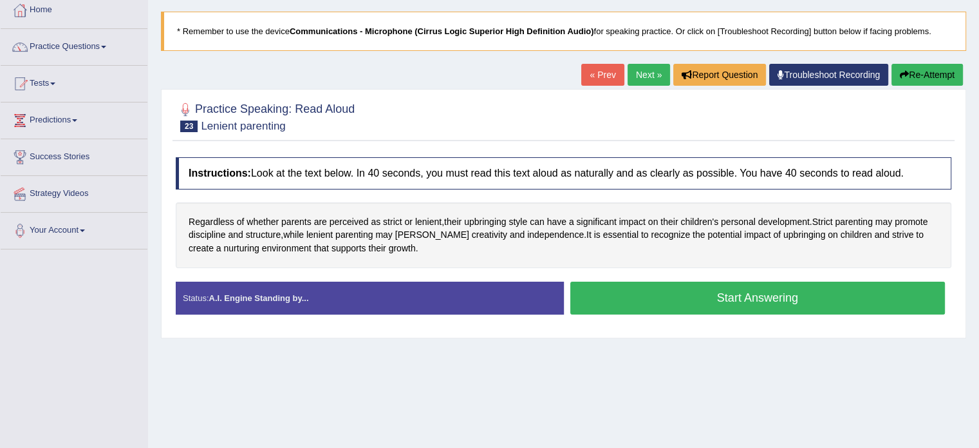
click at [610, 288] on button "Start Answering" at bounding box center [757, 297] width 375 height 33
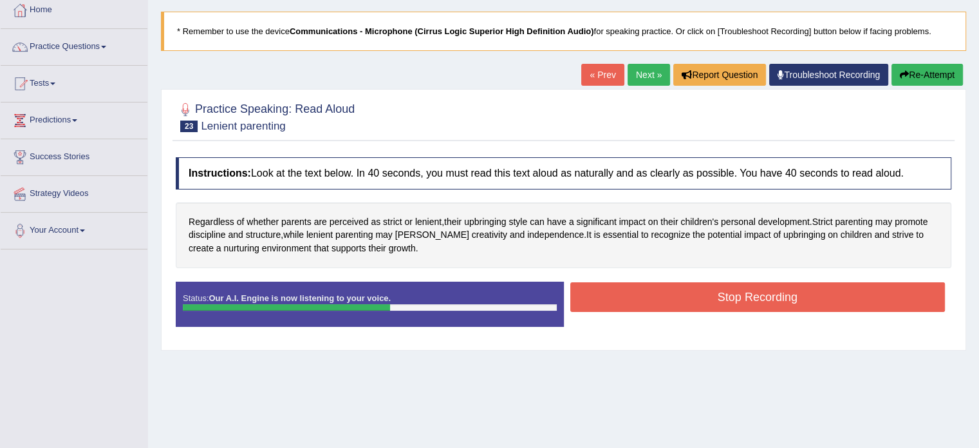
click at [644, 303] on button "Stop Recording" at bounding box center [757, 297] width 375 height 30
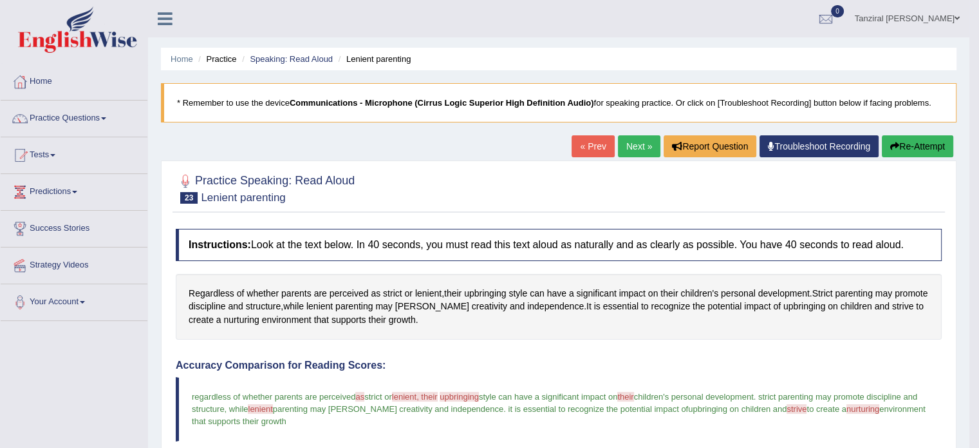
scroll to position [0, 0]
click at [625, 144] on link "Next »" at bounding box center [639, 146] width 42 height 22
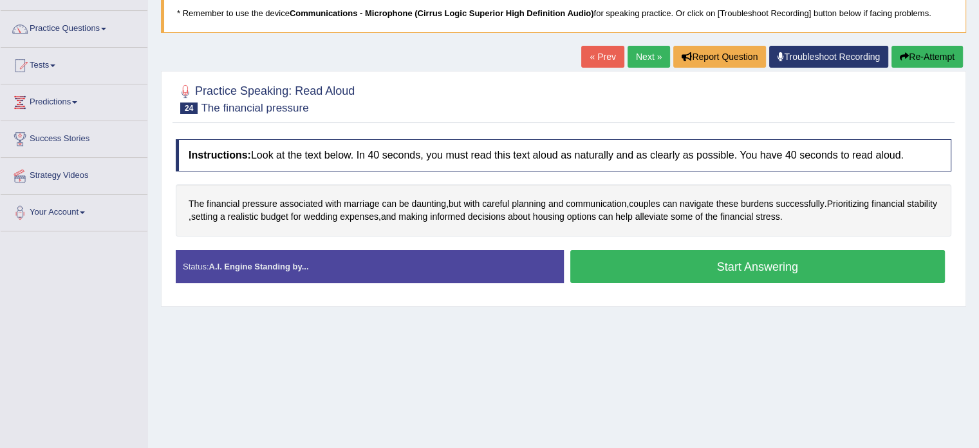
scroll to position [90, 0]
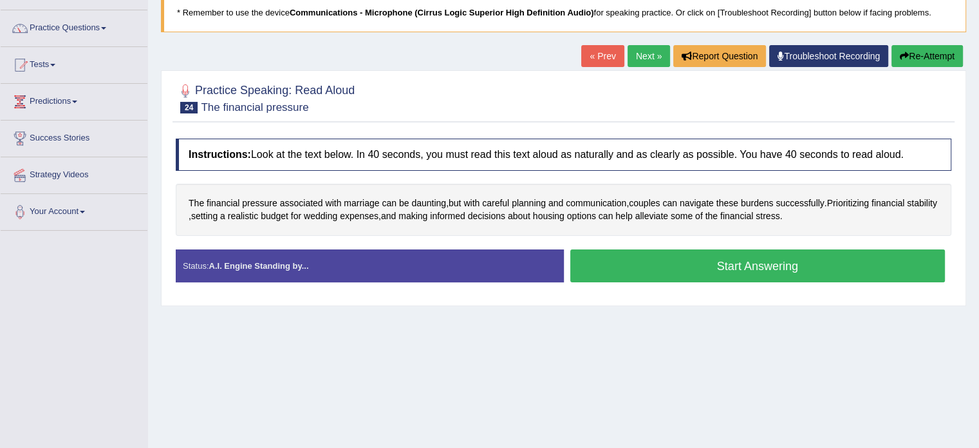
click at [646, 269] on button "Start Answering" at bounding box center [757, 265] width 375 height 33
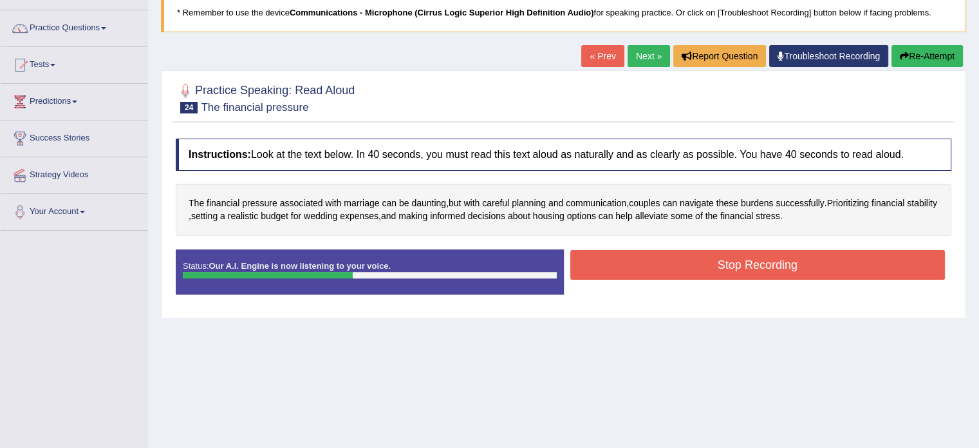
click at [654, 269] on button "Stop Recording" at bounding box center [757, 265] width 375 height 30
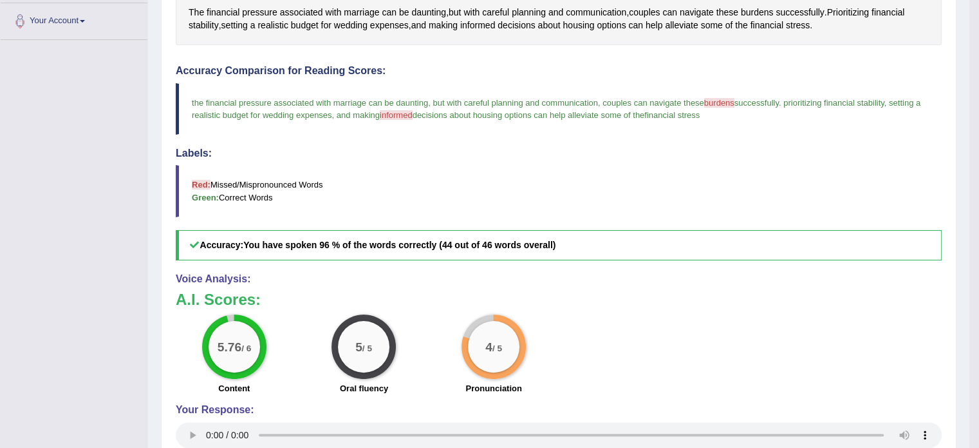
scroll to position [0, 0]
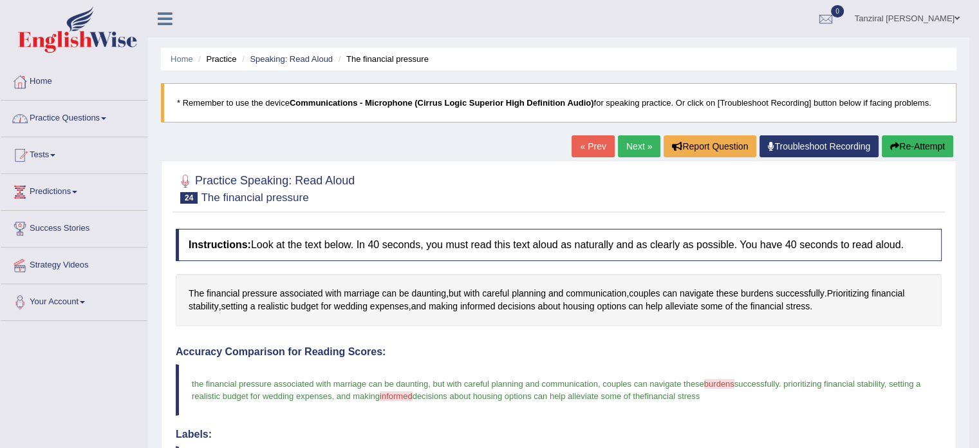
click at [99, 115] on link "Practice Questions" at bounding box center [74, 116] width 147 height 32
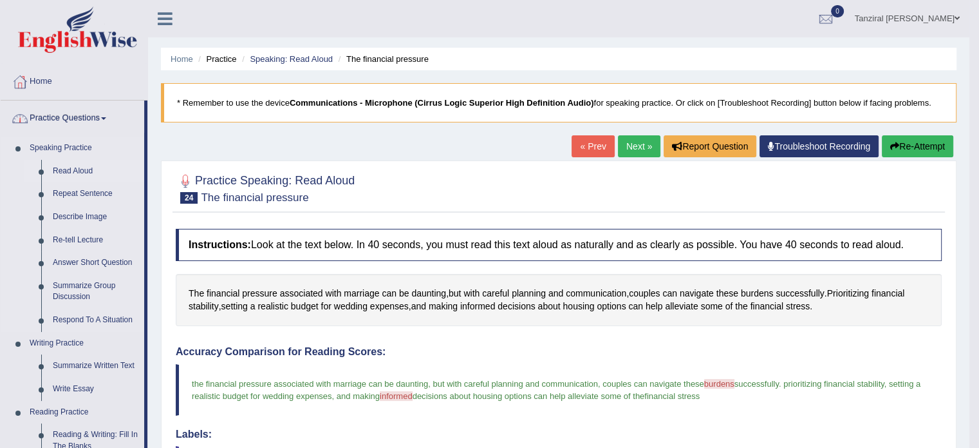
click at [85, 171] on link "Read Aloud" at bounding box center [95, 171] width 97 height 23
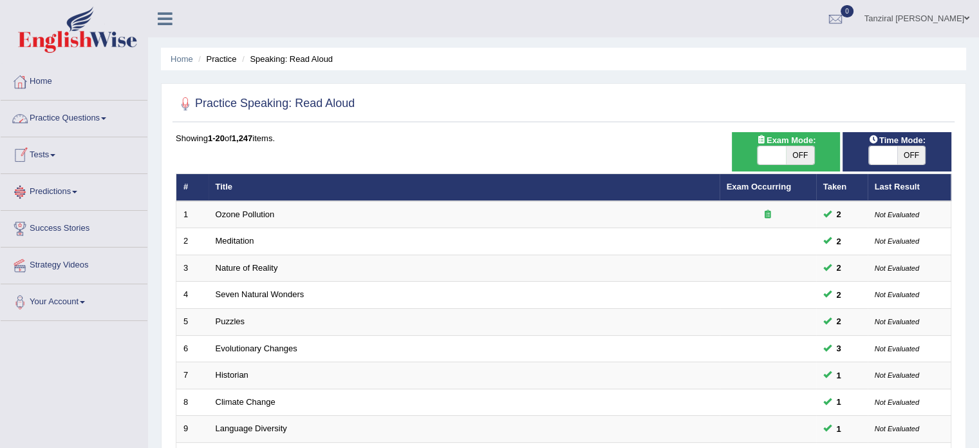
click at [54, 117] on link "Practice Questions" at bounding box center [74, 116] width 147 height 32
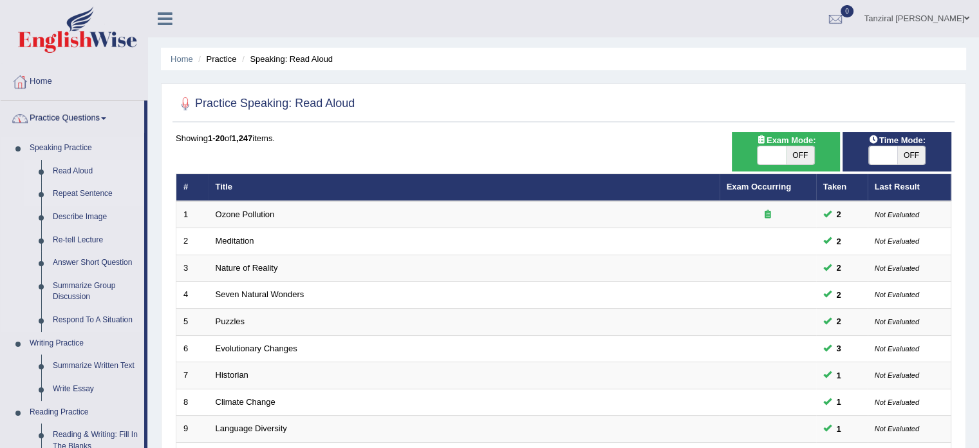
click at [73, 191] on link "Repeat Sentence" at bounding box center [95, 193] width 97 height 23
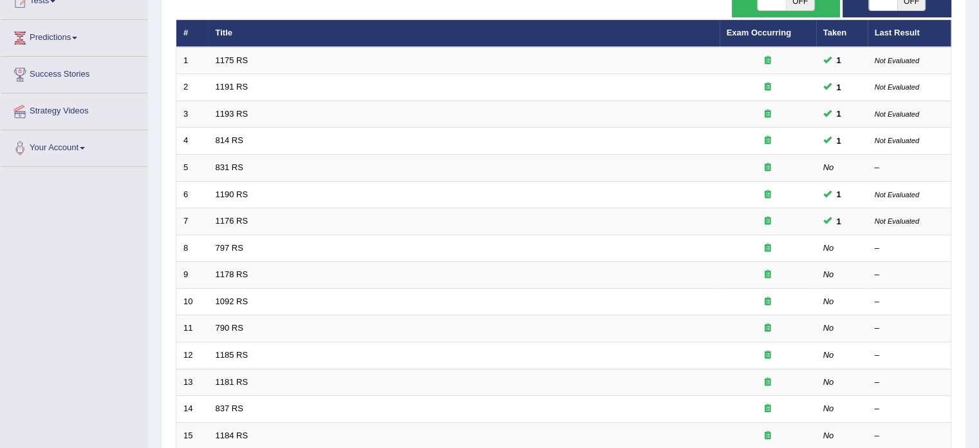
scroll to position [155, 0]
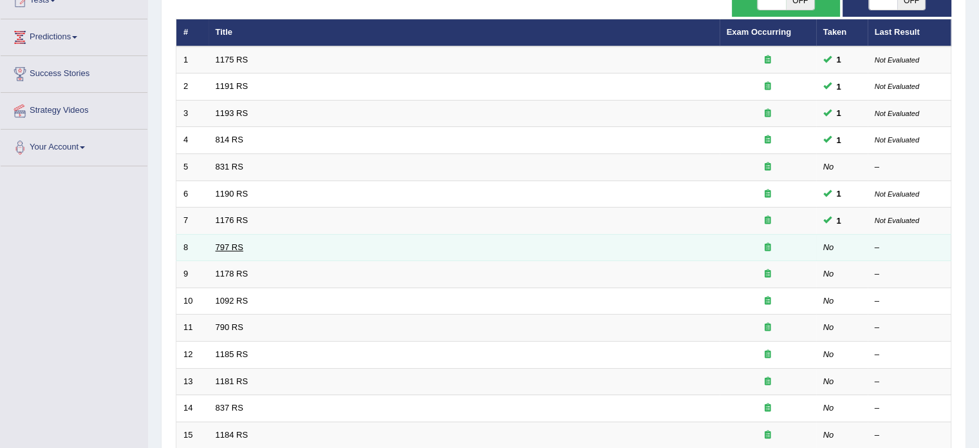
click at [223, 244] on link "797 RS" at bounding box center [230, 247] width 28 height 10
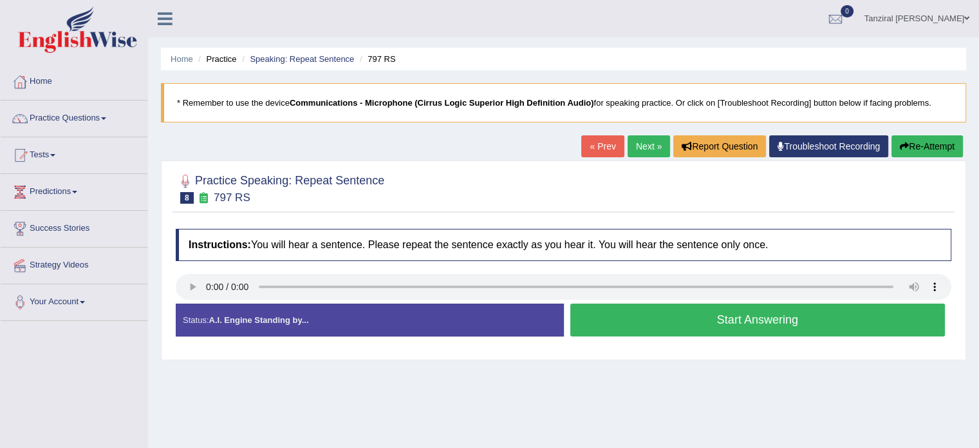
click at [687, 319] on button "Start Answering" at bounding box center [757, 319] width 375 height 33
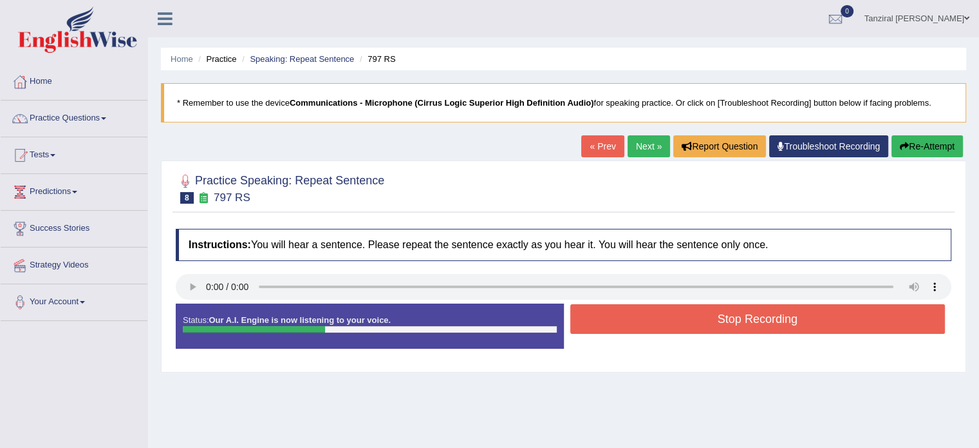
click at [687, 319] on button "Stop Recording" at bounding box center [757, 319] width 375 height 30
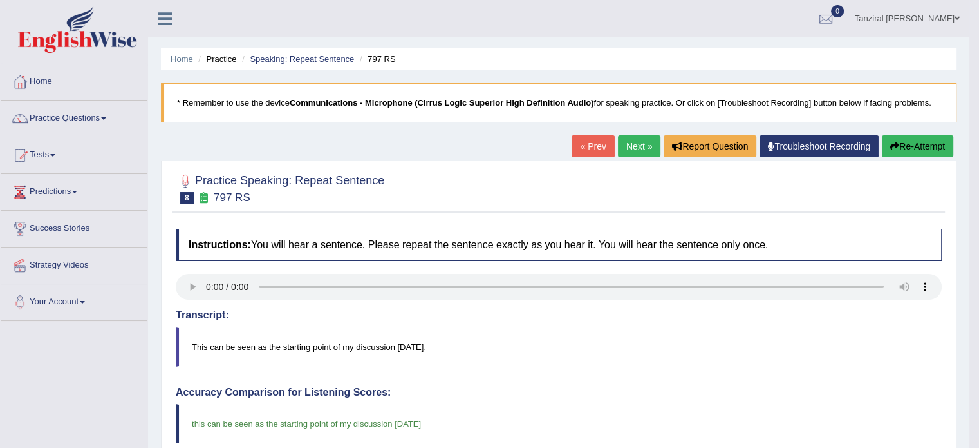
click at [632, 145] on link "Next »" at bounding box center [639, 146] width 42 height 22
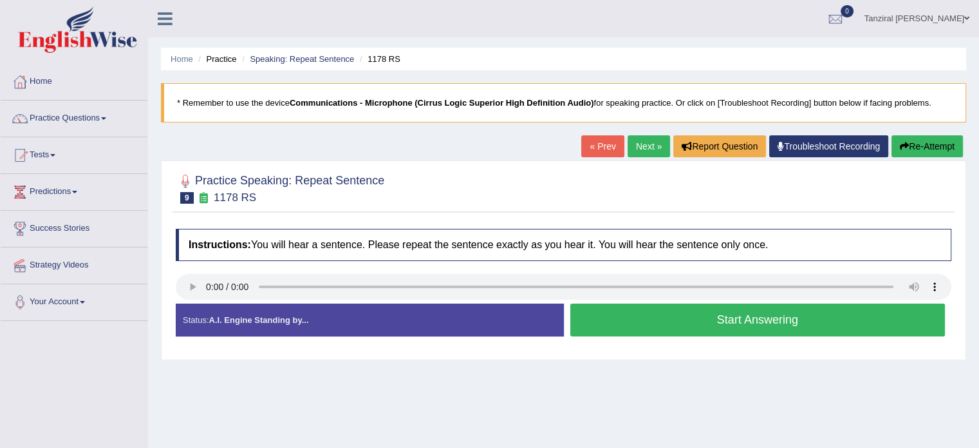
click at [639, 321] on button "Start Answering" at bounding box center [757, 319] width 375 height 33
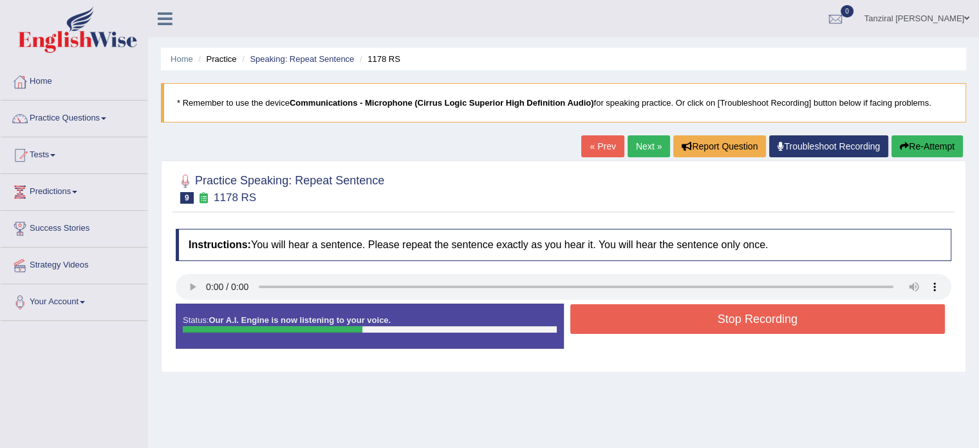
click at [654, 318] on button "Stop Recording" at bounding box center [757, 319] width 375 height 30
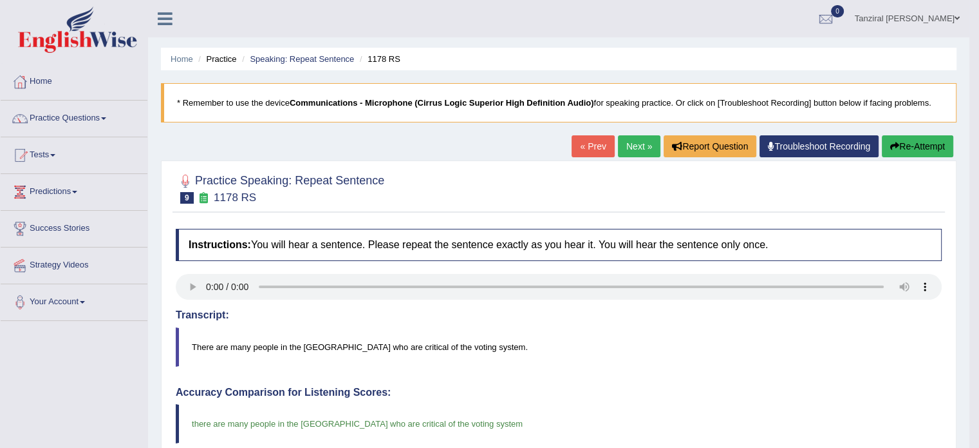
click at [641, 147] on link "Next »" at bounding box center [639, 146] width 42 height 22
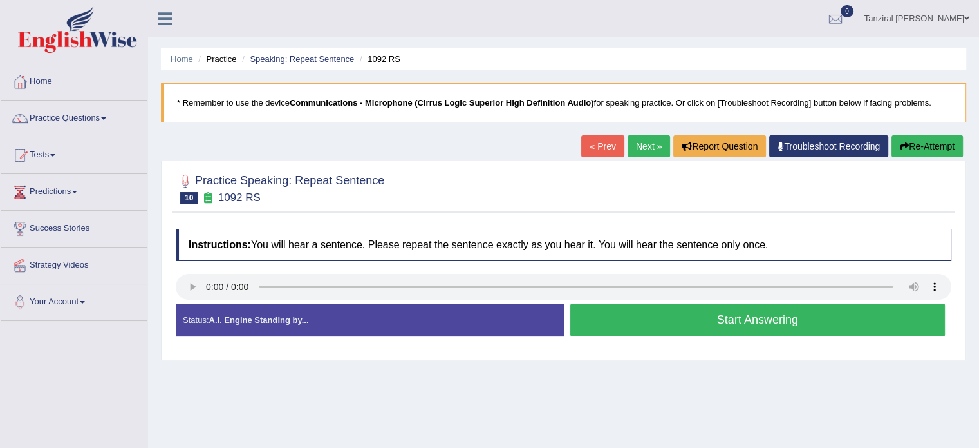
click at [649, 314] on button "Start Answering" at bounding box center [757, 319] width 375 height 33
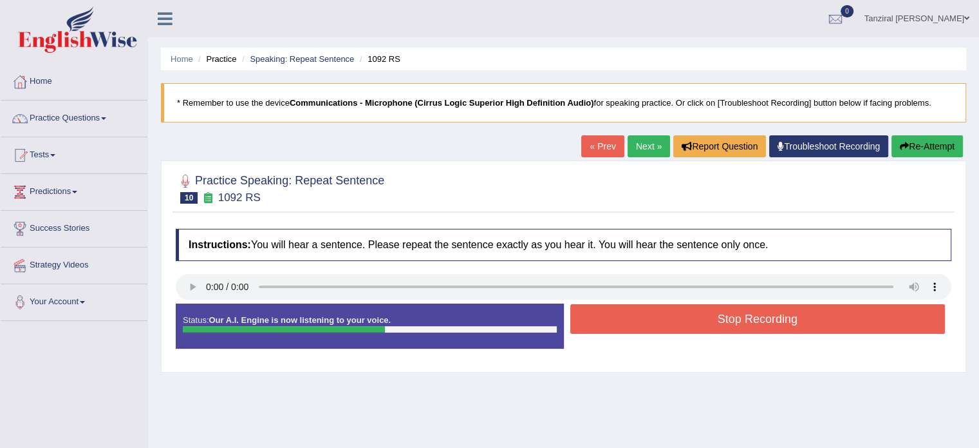
click at [649, 314] on button "Stop Recording" at bounding box center [757, 319] width 375 height 30
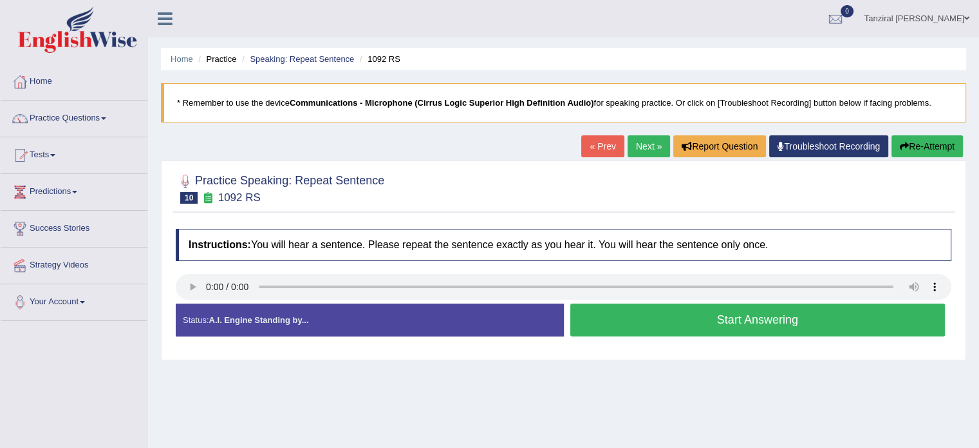
click at [622, 310] on button "Start Answering" at bounding box center [757, 319] width 375 height 33
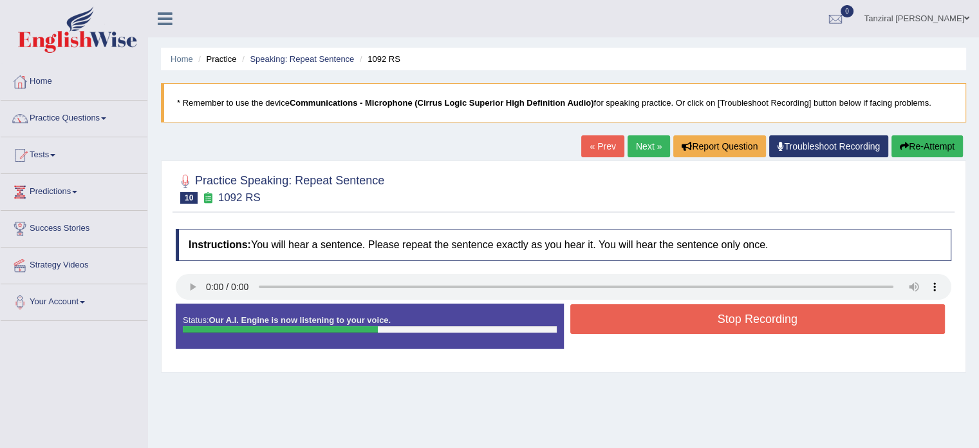
click at [659, 318] on button "Stop Recording" at bounding box center [757, 319] width 375 height 30
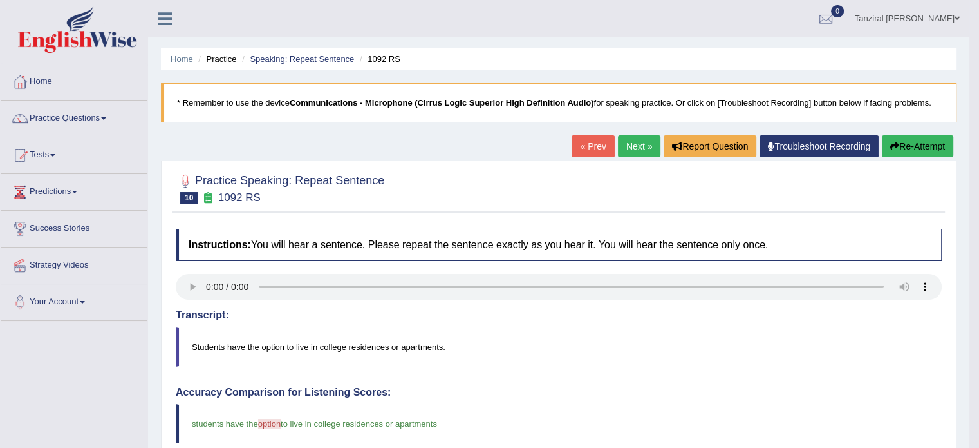
click at [626, 142] on link "Next »" at bounding box center [639, 146] width 42 height 22
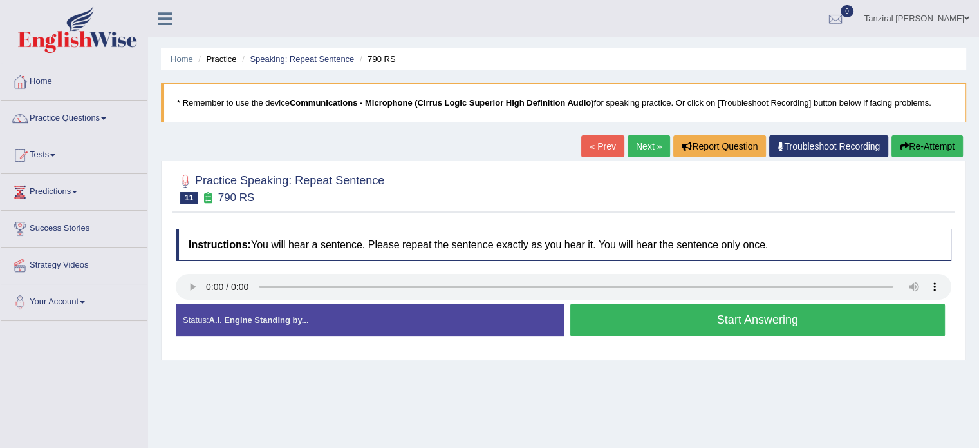
click at [679, 316] on button "Start Answering" at bounding box center [757, 319] width 375 height 33
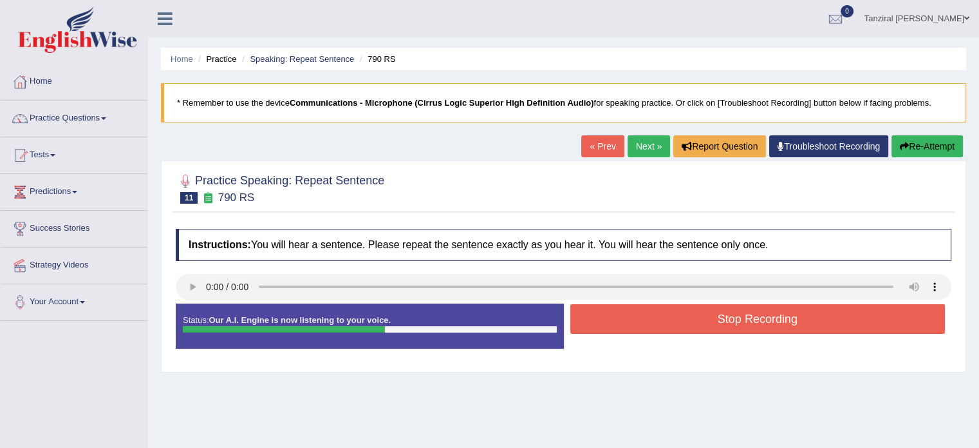
click at [646, 314] on button "Stop Recording" at bounding box center [757, 319] width 375 height 30
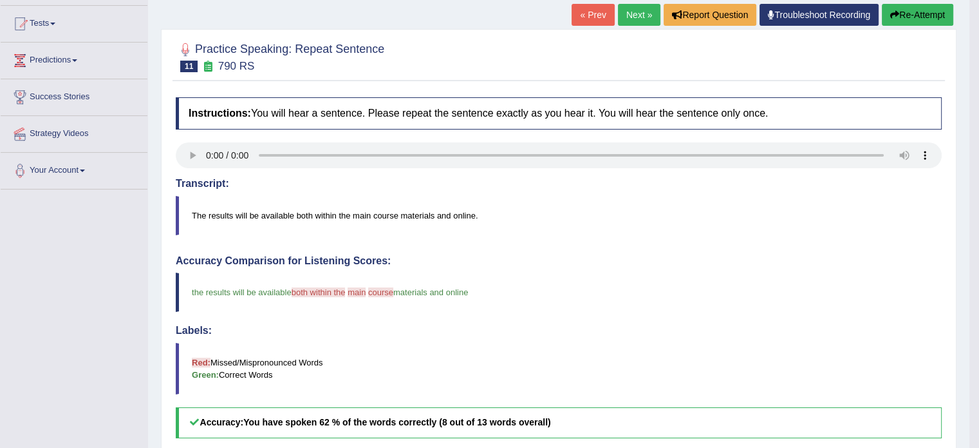
scroll to position [124, 0]
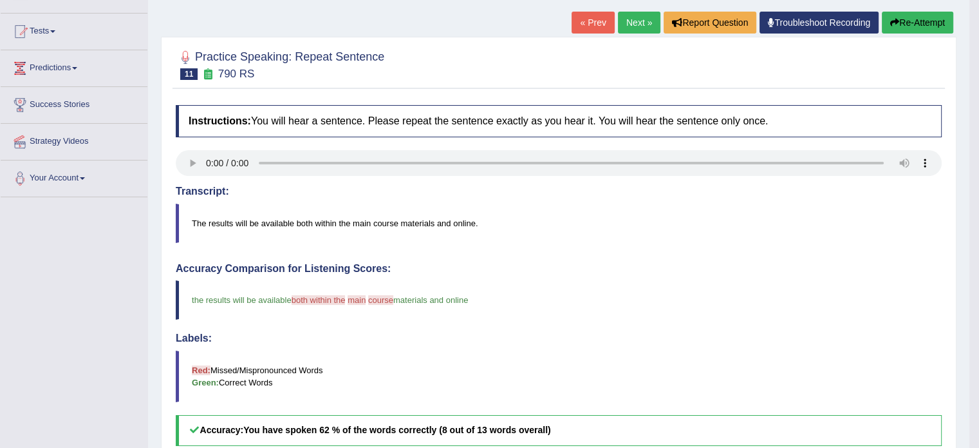
click at [625, 29] on link "Next »" at bounding box center [639, 23] width 42 height 22
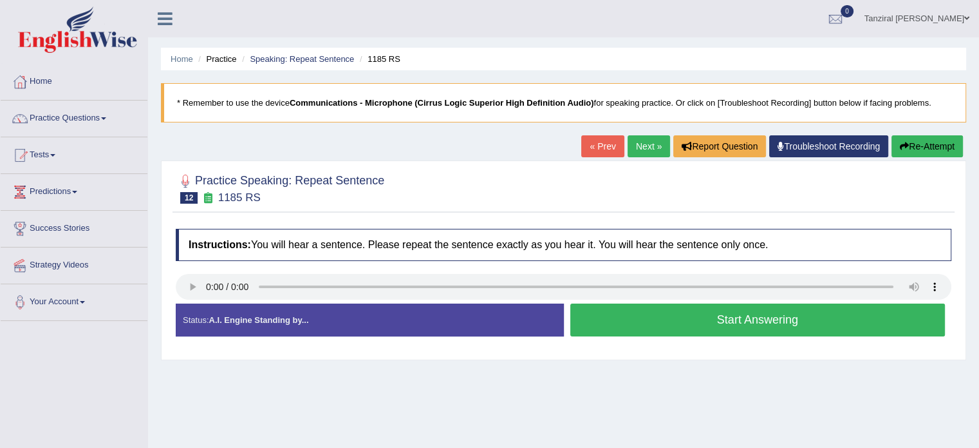
click at [662, 314] on button "Start Answering" at bounding box center [757, 319] width 375 height 33
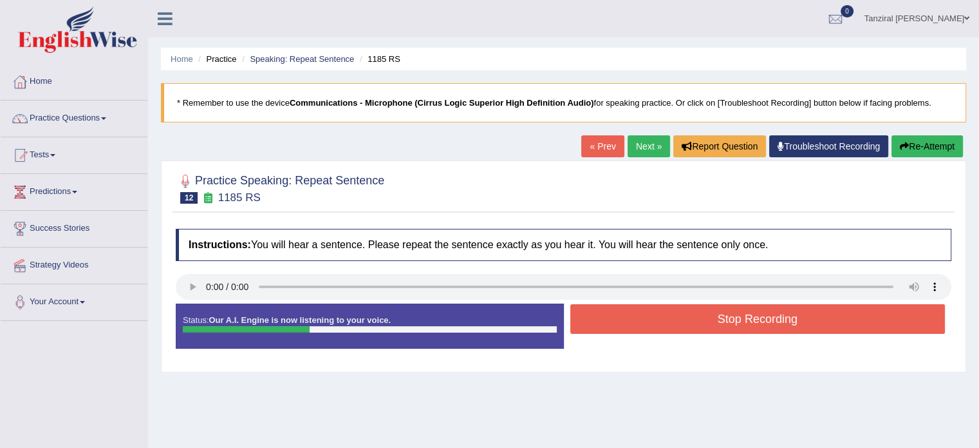
click at [662, 314] on button "Stop Recording" at bounding box center [757, 319] width 375 height 30
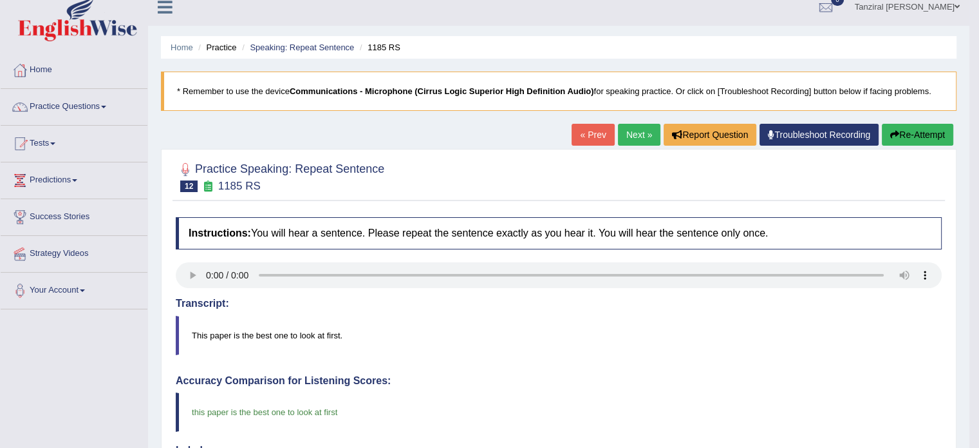
scroll to position [4, 0]
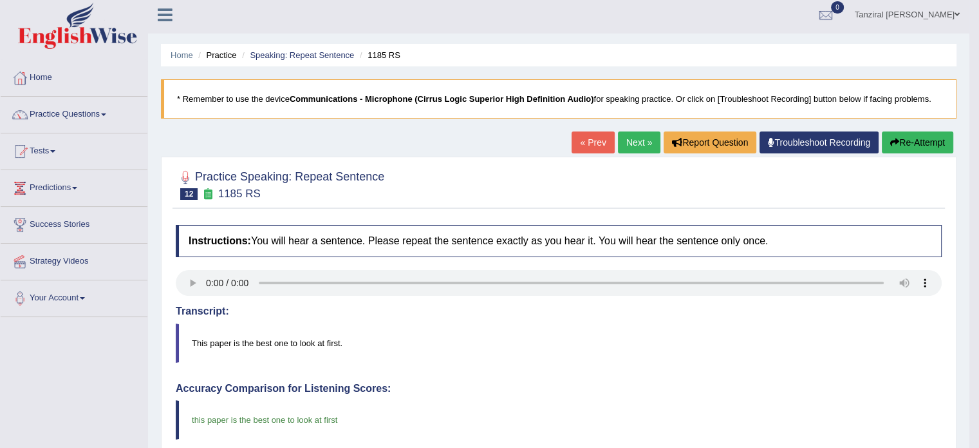
click at [631, 140] on link "Next »" at bounding box center [639, 142] width 42 height 22
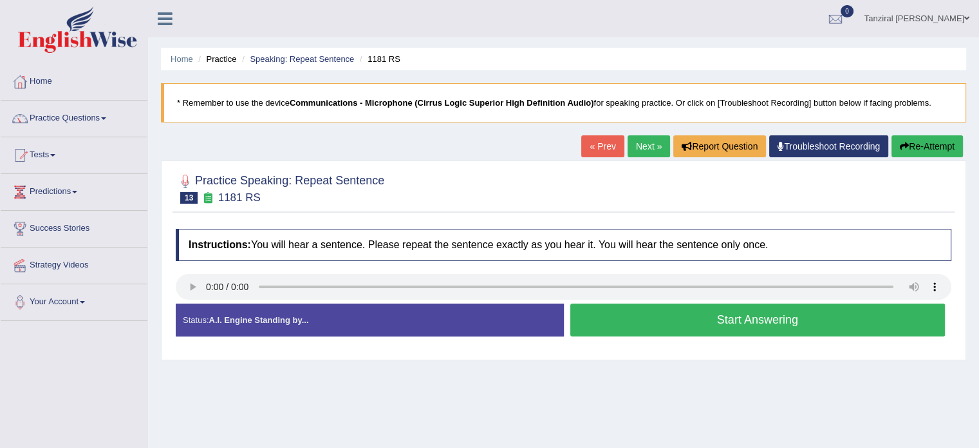
click at [646, 305] on button "Start Answering" at bounding box center [757, 319] width 375 height 33
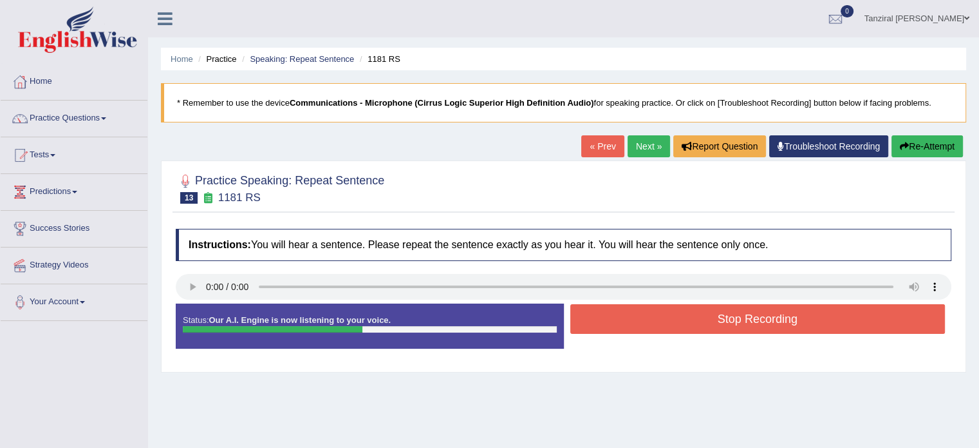
click at [650, 313] on button "Stop Recording" at bounding box center [757, 319] width 375 height 30
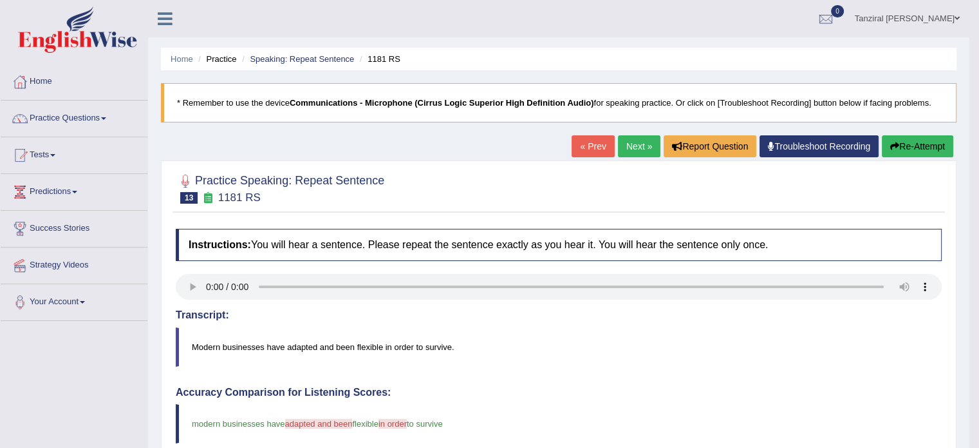
click at [912, 155] on button "Re-Attempt" at bounding box center [917, 146] width 71 height 22
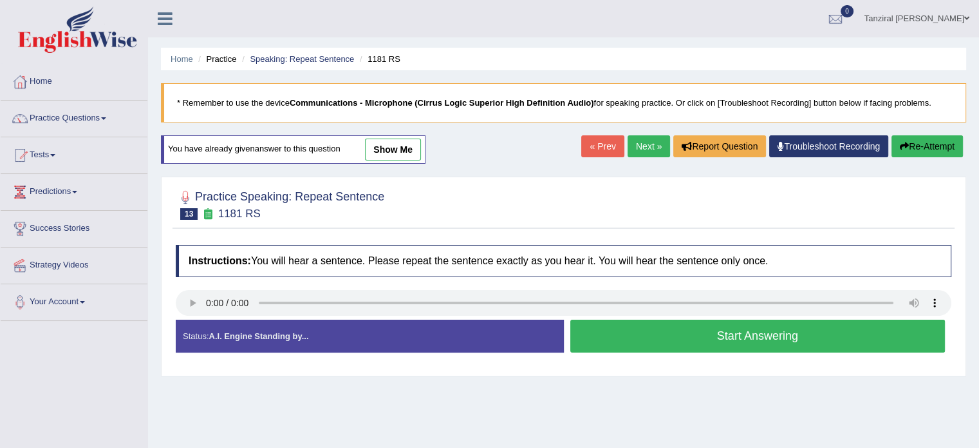
click at [634, 336] on button "Start Answering" at bounding box center [757, 335] width 375 height 33
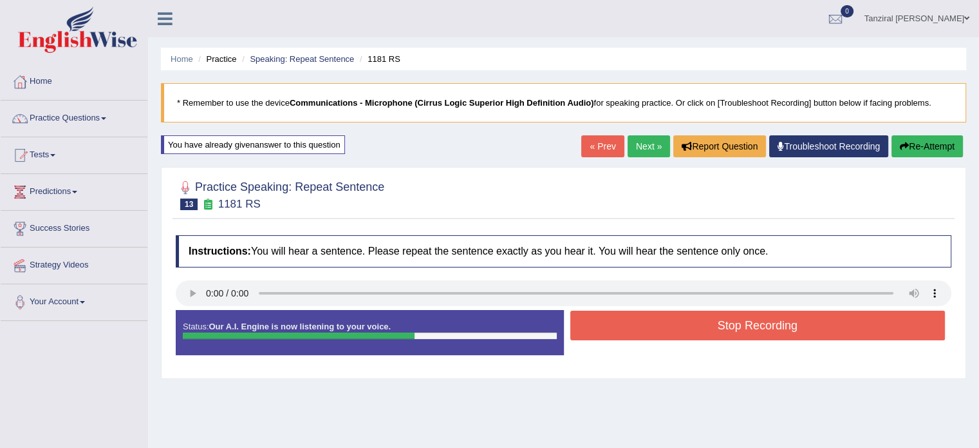
click at [634, 336] on button "Stop Recording" at bounding box center [757, 325] width 375 height 30
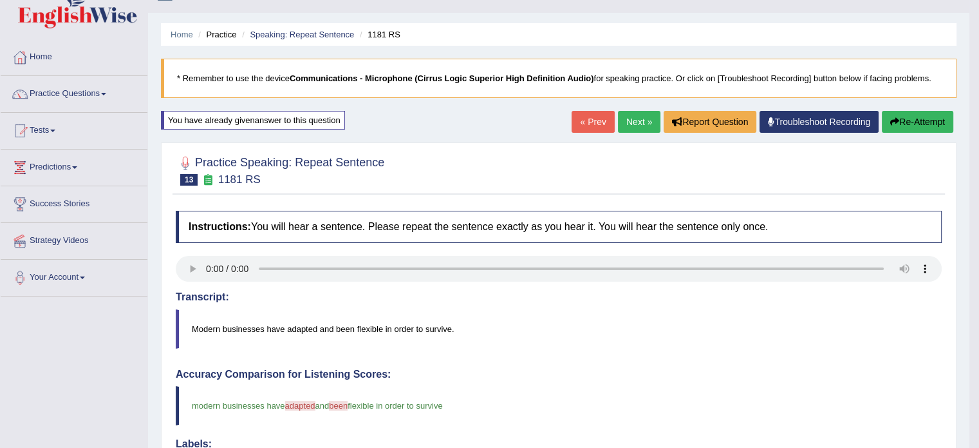
scroll to position [15, 0]
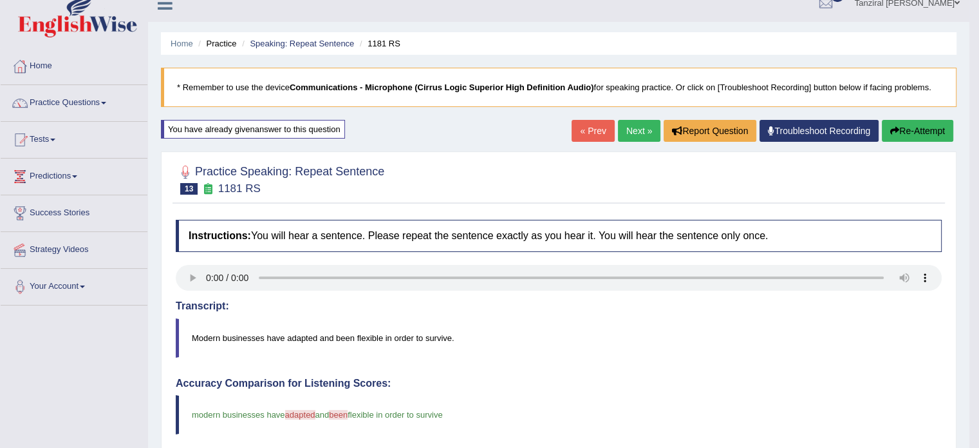
click at [643, 136] on link "Next »" at bounding box center [639, 131] width 42 height 22
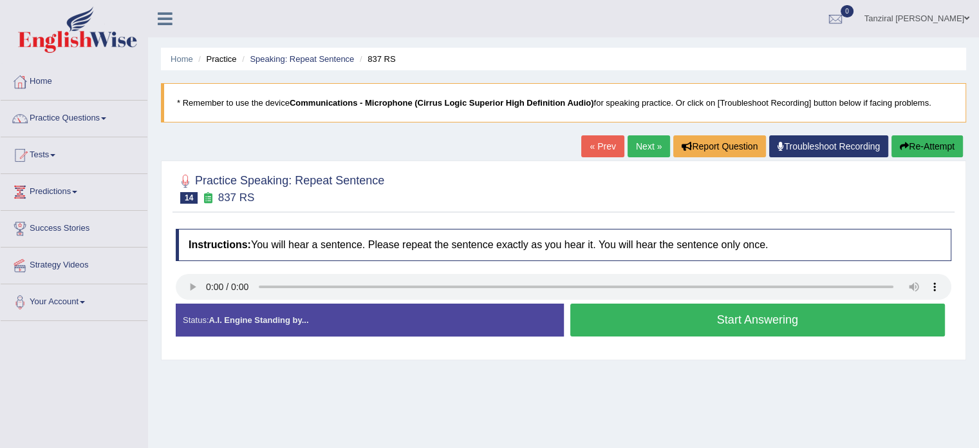
click at [613, 311] on button "Start Answering" at bounding box center [757, 319] width 375 height 33
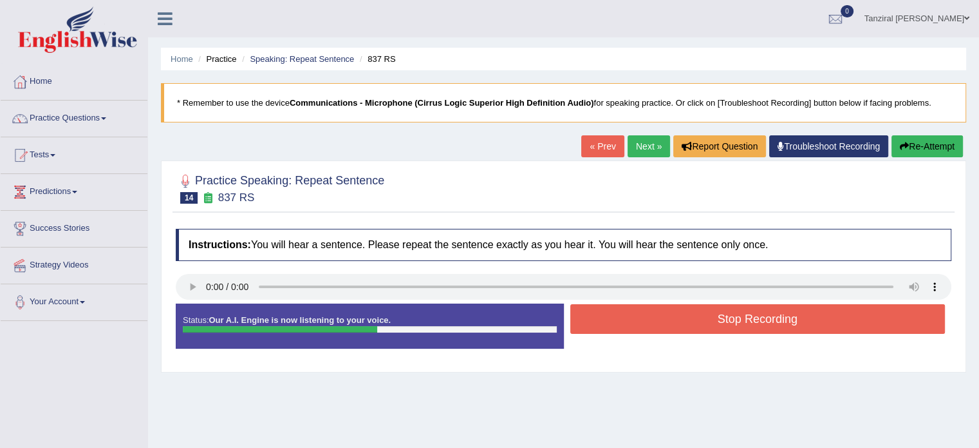
click at [668, 307] on button "Stop Recording" at bounding box center [757, 319] width 375 height 30
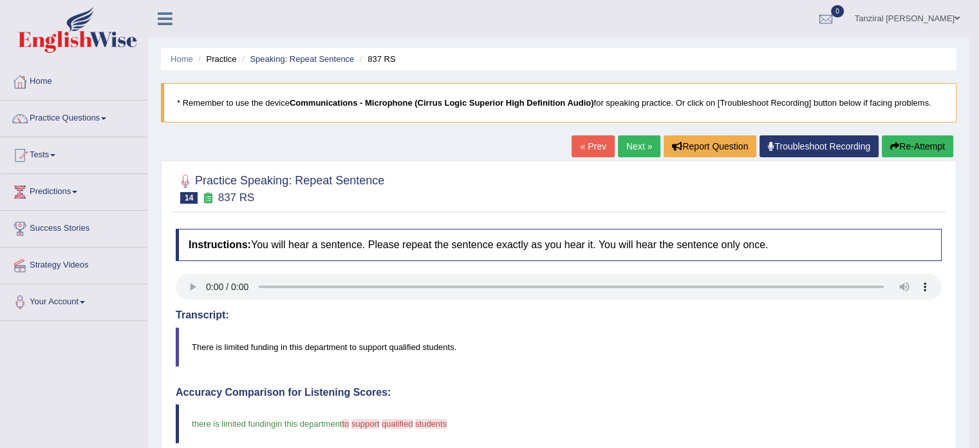
click at [633, 157] on div "« Prev Next » Report Question Troubleshoot Recording Re-Attempt" at bounding box center [764, 147] width 385 height 25
click at [630, 142] on link "Next »" at bounding box center [639, 146] width 42 height 22
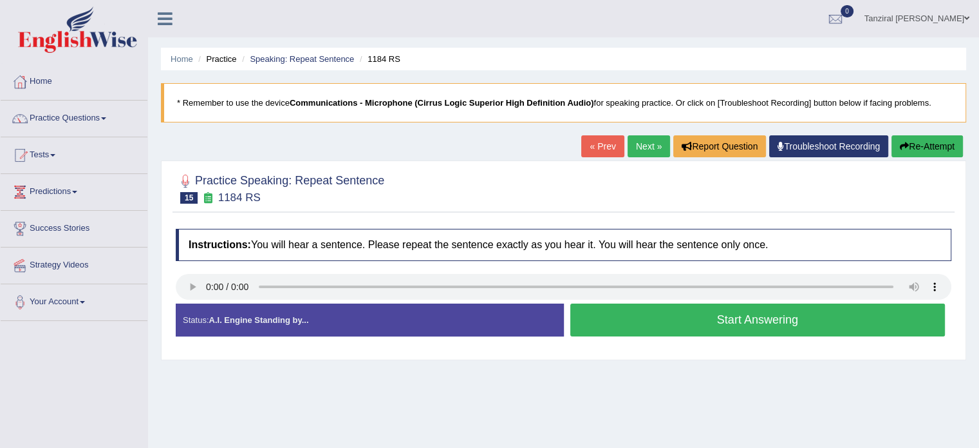
click at [685, 316] on button "Start Answering" at bounding box center [757, 319] width 375 height 33
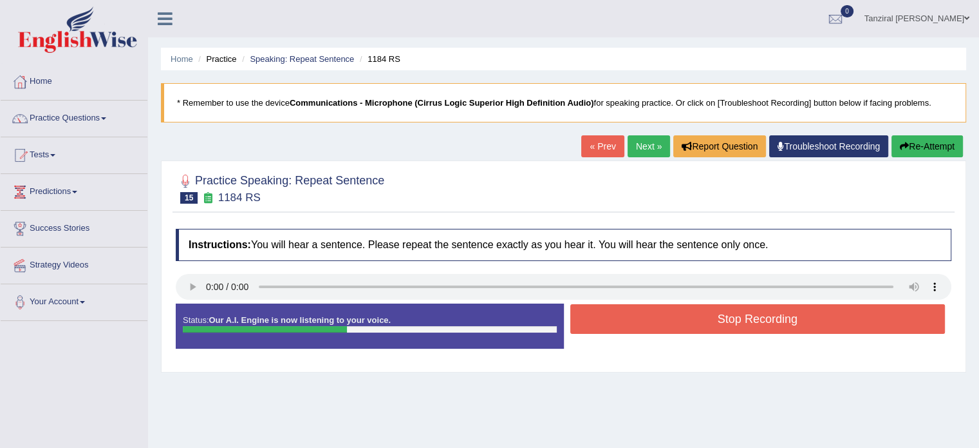
click at [685, 316] on button "Stop Recording" at bounding box center [757, 319] width 375 height 30
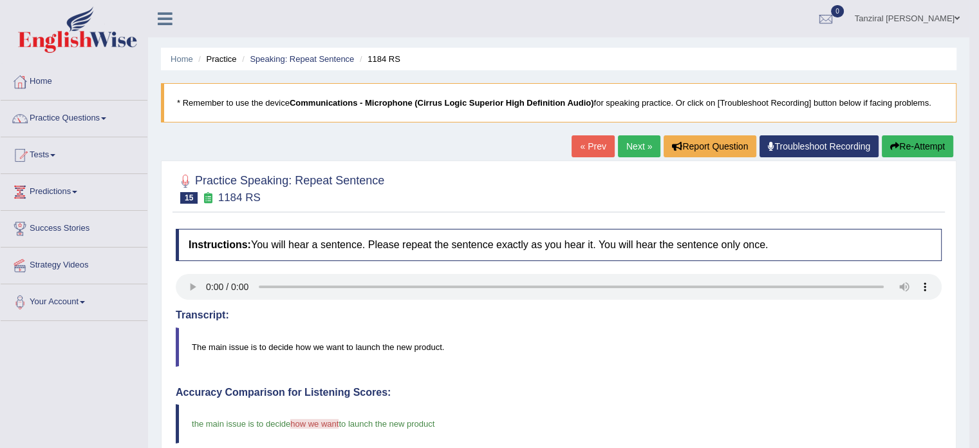
click at [634, 147] on link "Next »" at bounding box center [639, 146] width 42 height 22
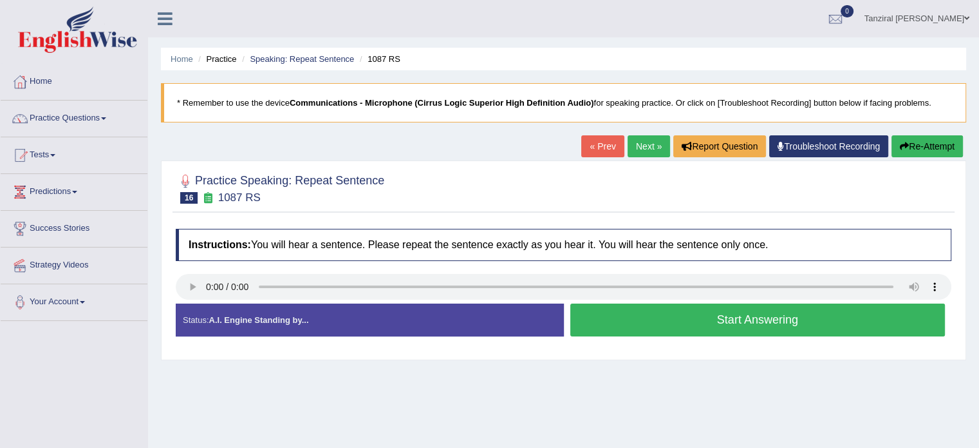
click at [677, 314] on button "Start Answering" at bounding box center [757, 319] width 375 height 33
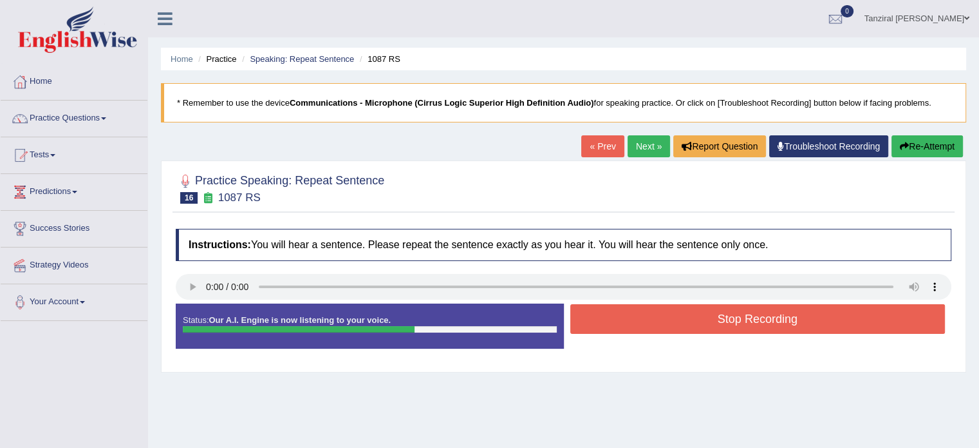
click at [708, 334] on div "Stop Recording" at bounding box center [758, 320] width 388 height 33
click at [706, 325] on button "Stop Recording" at bounding box center [757, 319] width 375 height 30
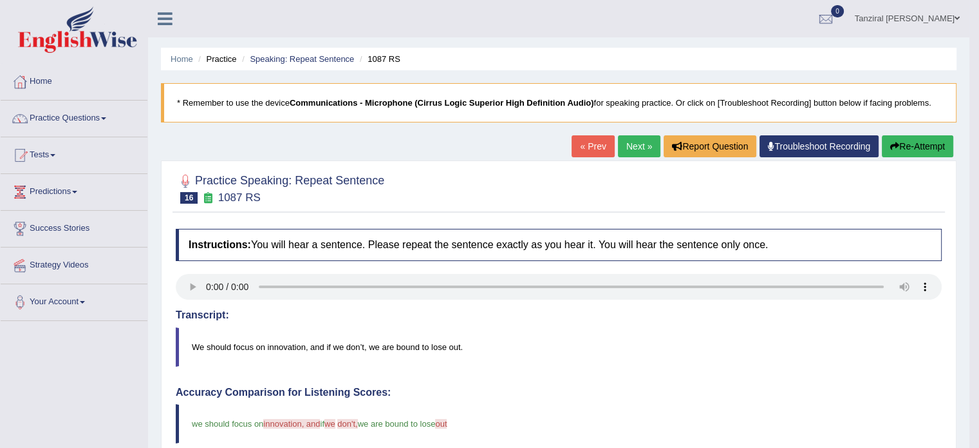
click at [621, 149] on link "Next »" at bounding box center [639, 146] width 42 height 22
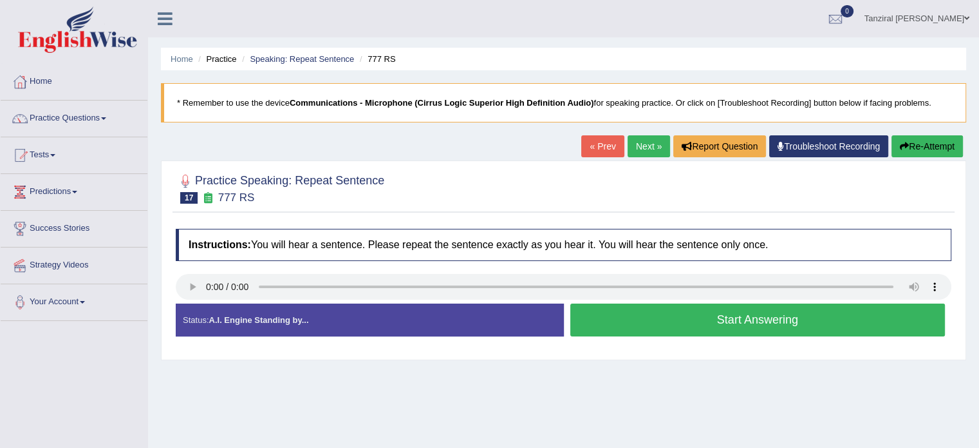
click at [618, 326] on button "Start Answering" at bounding box center [757, 319] width 375 height 33
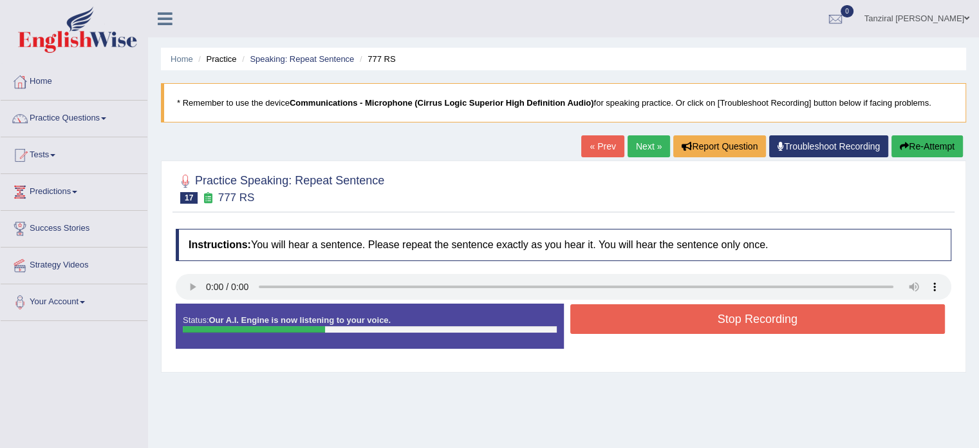
click at [618, 326] on button "Stop Recording" at bounding box center [757, 319] width 375 height 30
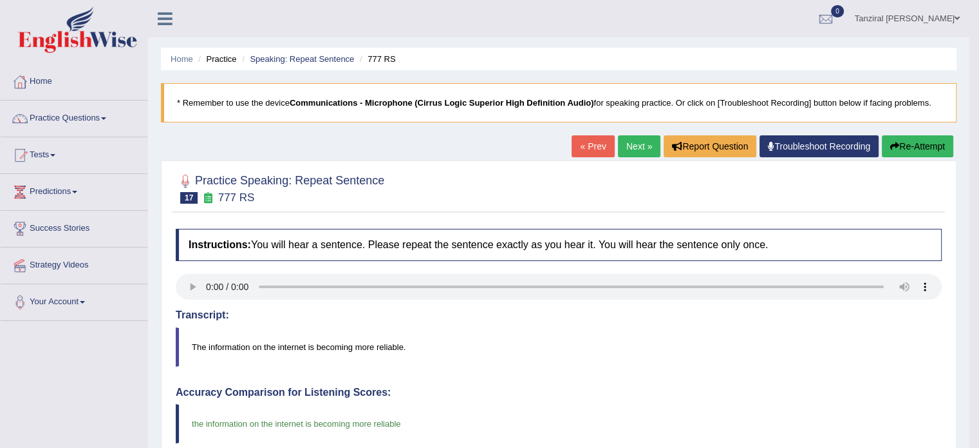
click at [631, 142] on link "Next »" at bounding box center [639, 146] width 42 height 22
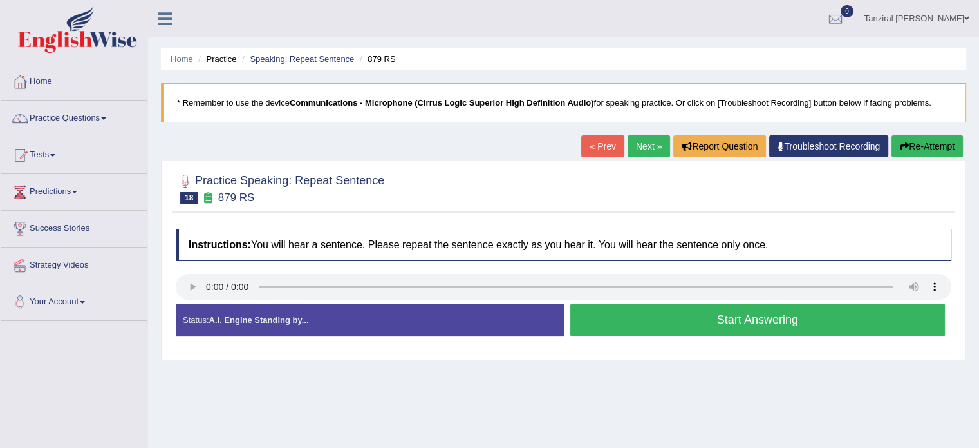
click at [671, 319] on button "Start Answering" at bounding box center [757, 319] width 375 height 33
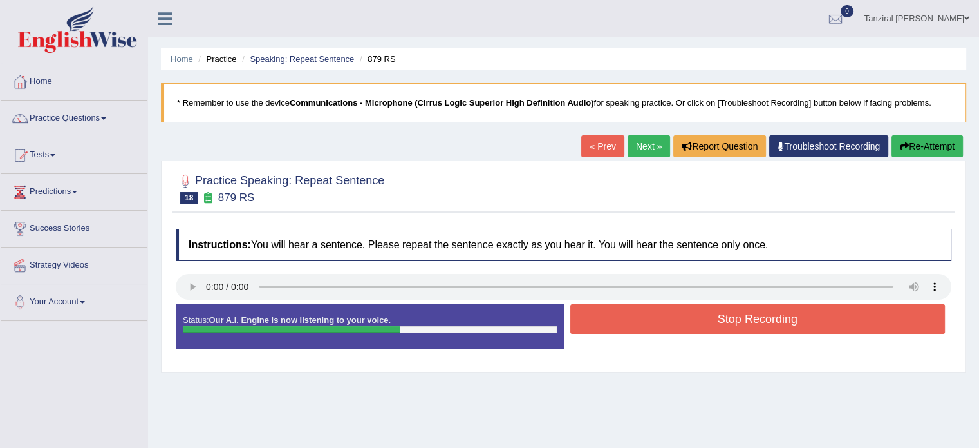
click at [671, 319] on button "Stop Recording" at bounding box center [757, 319] width 375 height 30
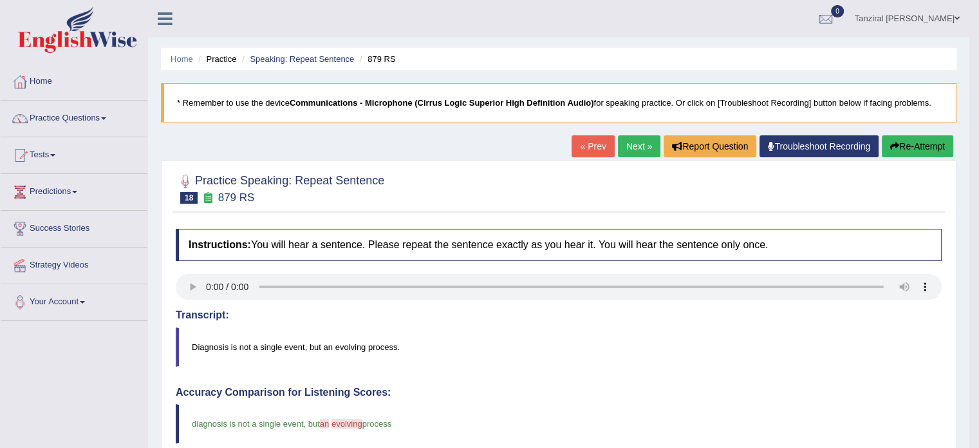
click at [625, 147] on link "Next »" at bounding box center [639, 146] width 42 height 22
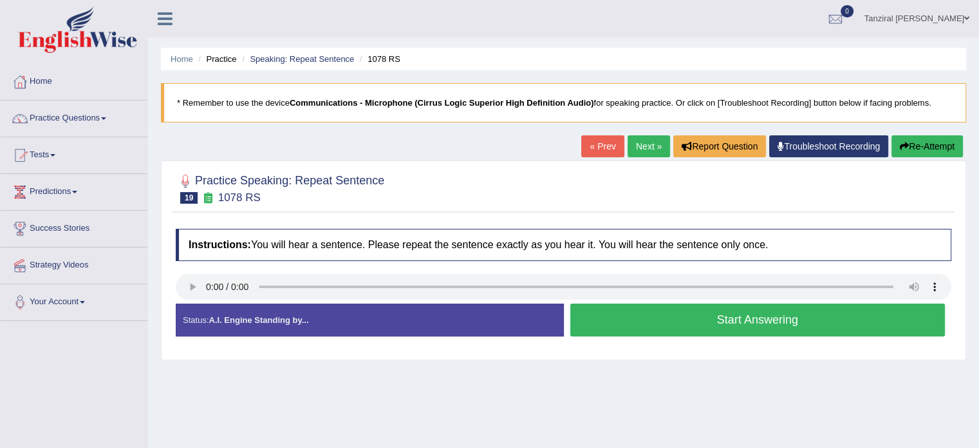
click at [632, 321] on button "Start Answering" at bounding box center [757, 319] width 375 height 33
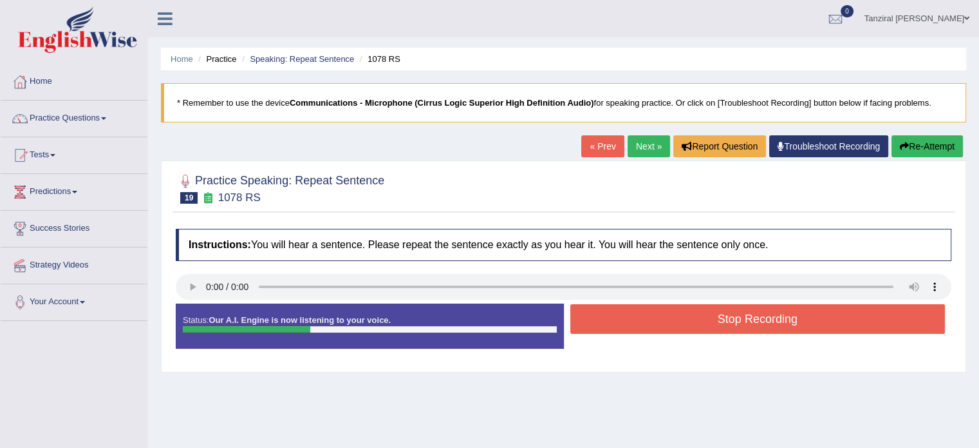
click at [632, 321] on button "Stop Recording" at bounding box center [757, 319] width 375 height 30
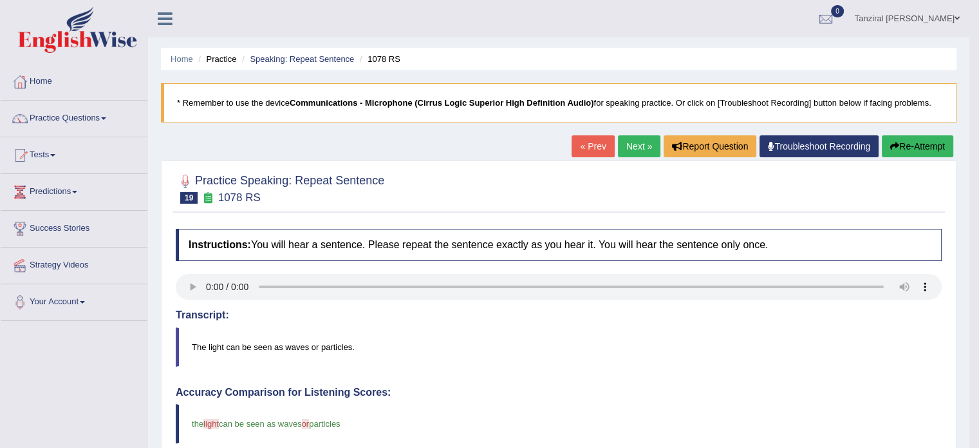
click at [625, 150] on link "Next »" at bounding box center [639, 146] width 42 height 22
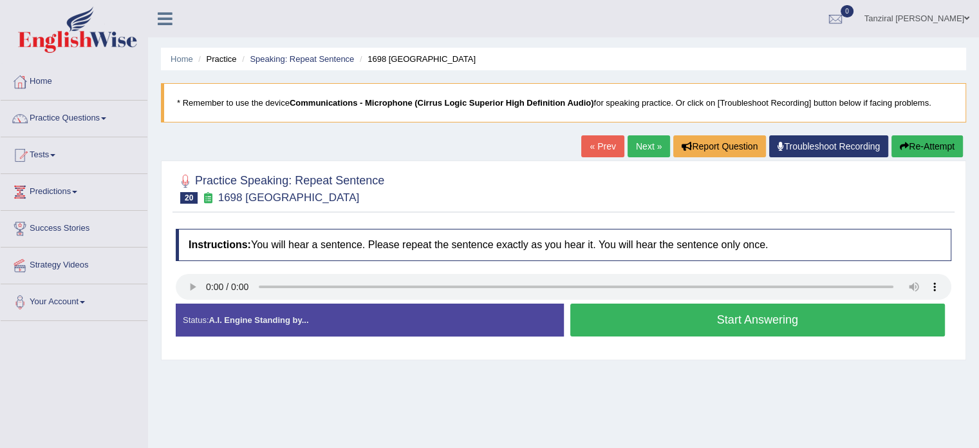
click at [634, 317] on button "Start Answering" at bounding box center [757, 319] width 375 height 33
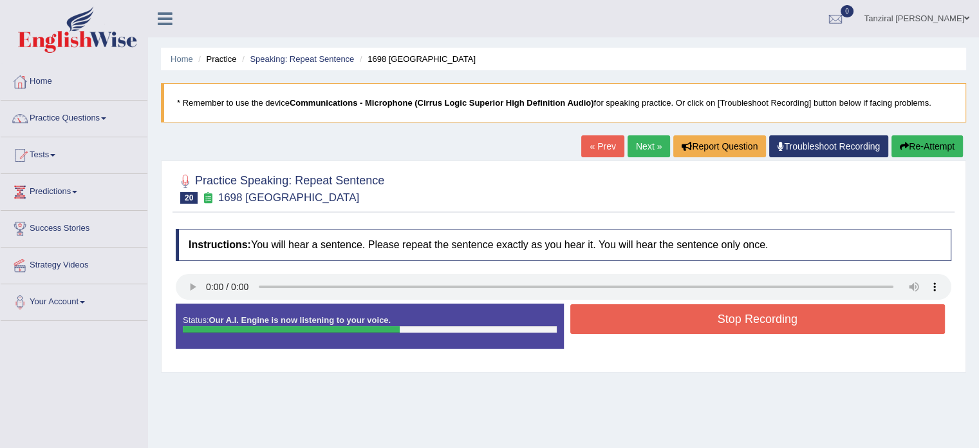
click at [634, 317] on button "Stop Recording" at bounding box center [757, 319] width 375 height 30
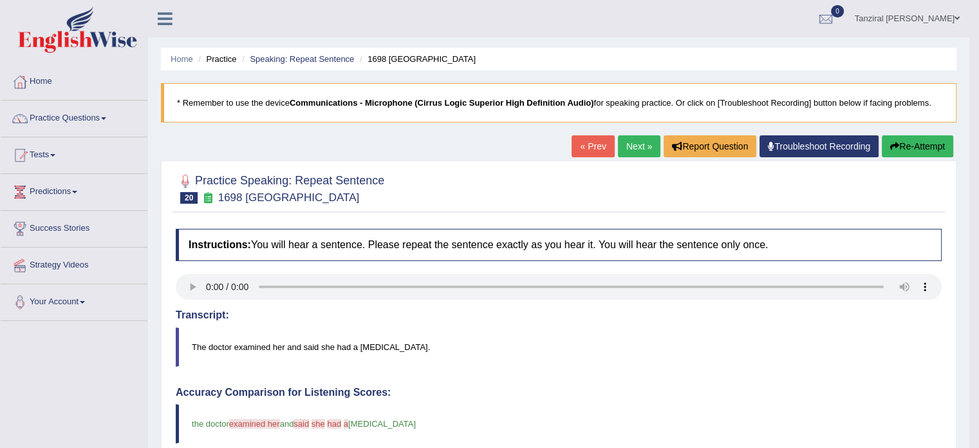
click at [925, 138] on button "Re-Attempt" at bounding box center [917, 146] width 71 height 22
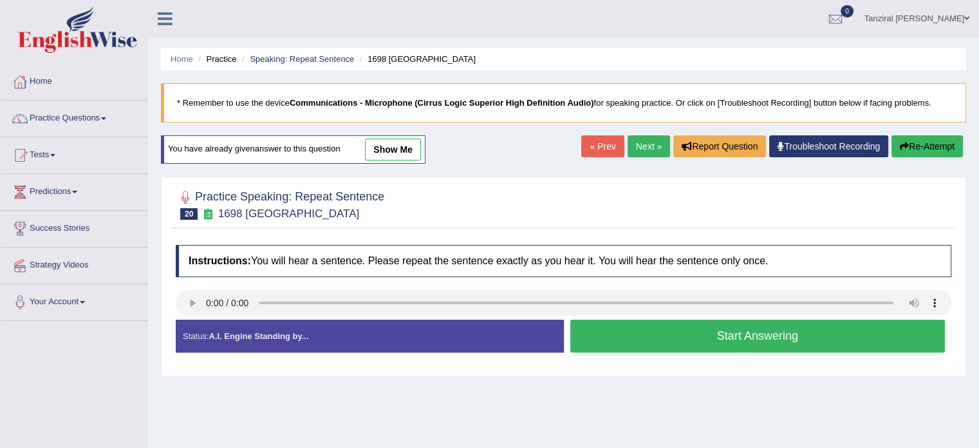
click at [620, 339] on button "Start Answering" at bounding box center [757, 335] width 375 height 33
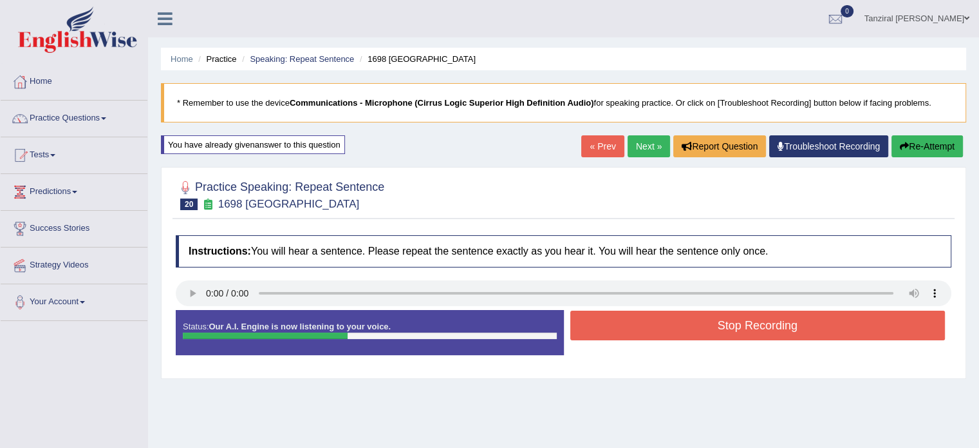
click at [630, 332] on button "Stop Recording" at bounding box center [757, 325] width 375 height 30
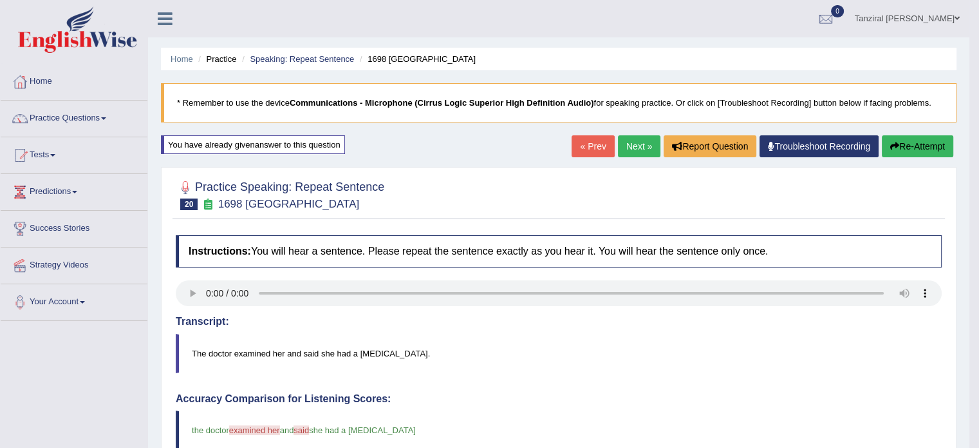
click at [642, 144] on link "Next »" at bounding box center [639, 146] width 42 height 22
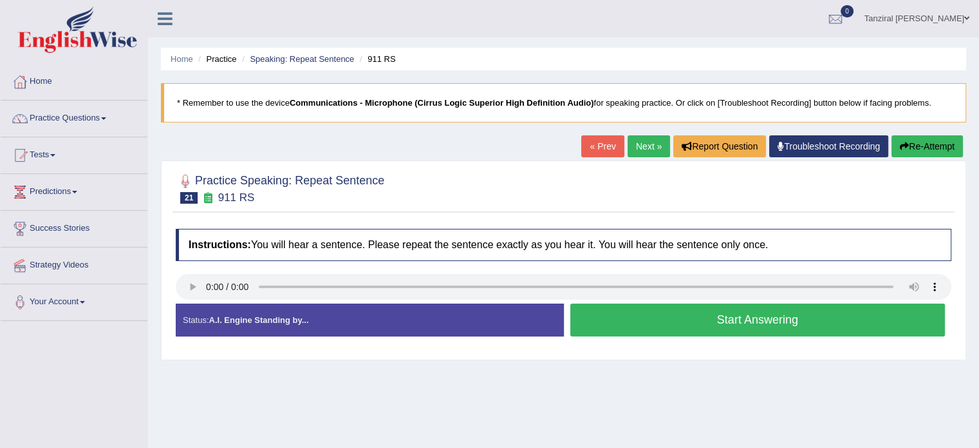
click at [650, 316] on button "Start Answering" at bounding box center [757, 319] width 375 height 33
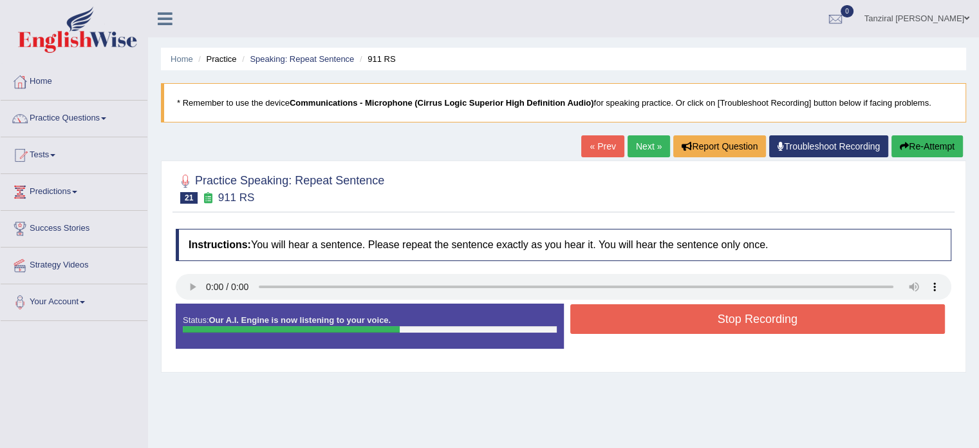
click at [650, 316] on button "Stop Recording" at bounding box center [757, 319] width 375 height 30
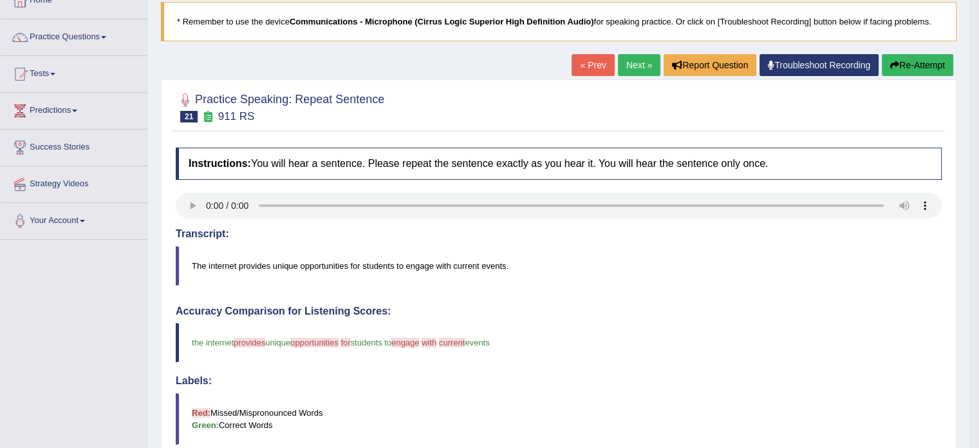
scroll to position [72, 0]
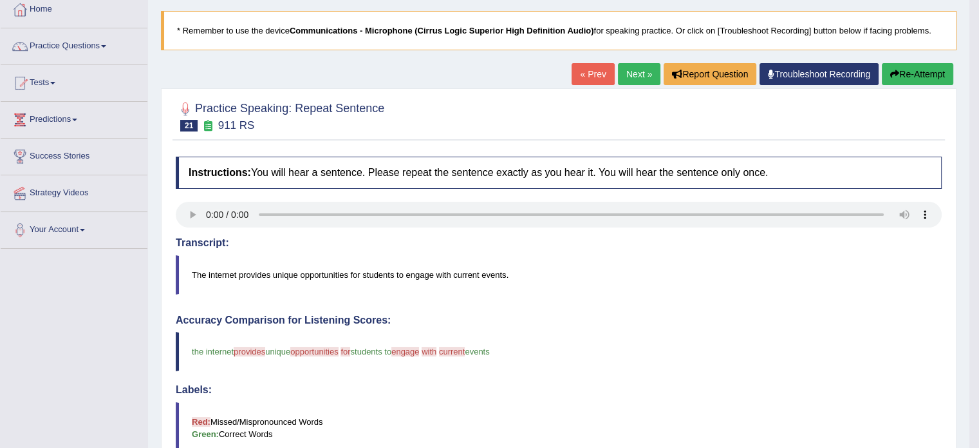
click at [637, 72] on link "Next »" at bounding box center [639, 74] width 42 height 22
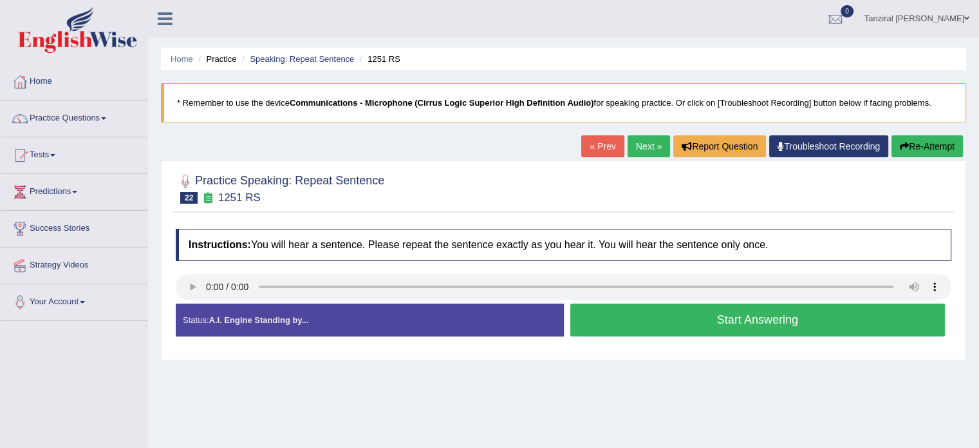
click at [610, 319] on button "Start Answering" at bounding box center [757, 319] width 375 height 33
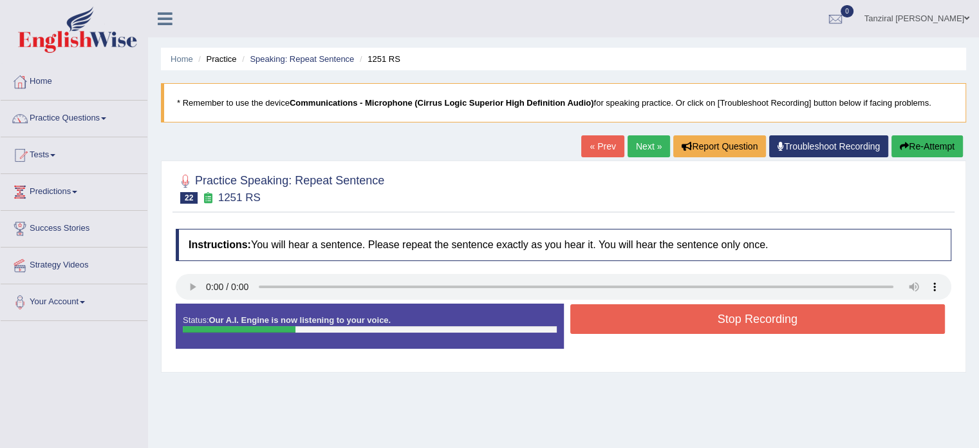
click at [610, 319] on button "Stop Recording" at bounding box center [757, 319] width 375 height 30
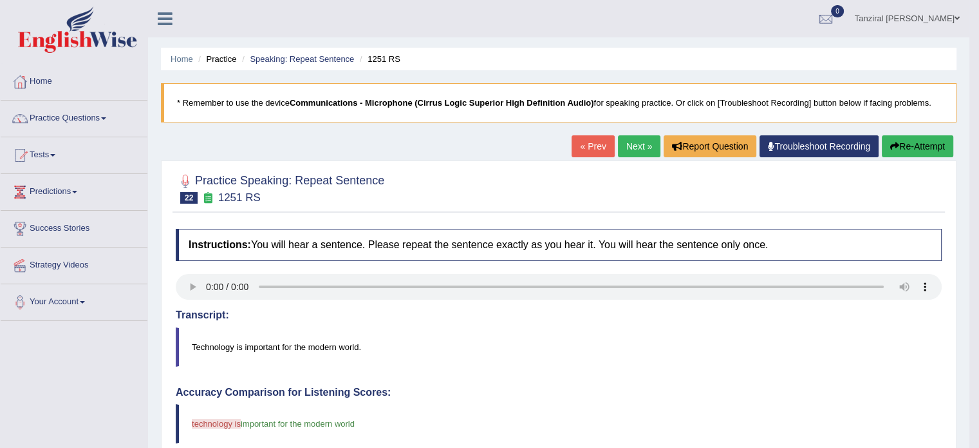
click at [932, 141] on button "Re-Attempt" at bounding box center [917, 146] width 71 height 22
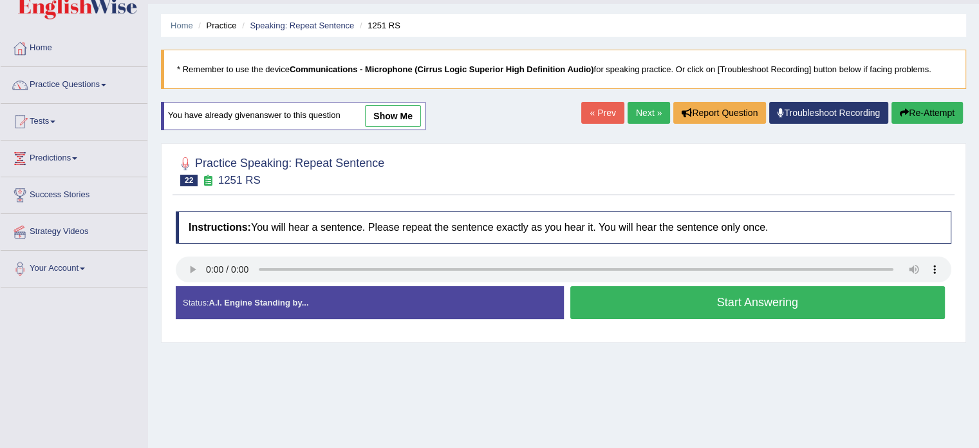
scroll to position [35, 0]
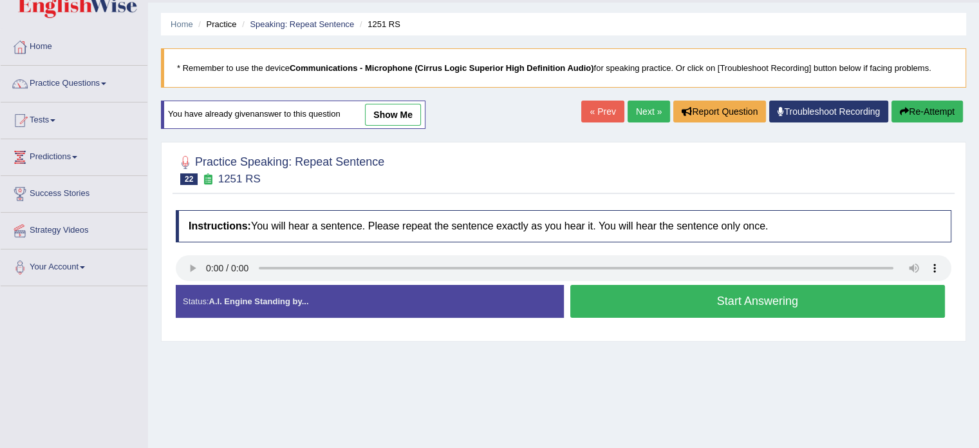
click at [645, 298] on button "Start Answering" at bounding box center [757, 301] width 375 height 33
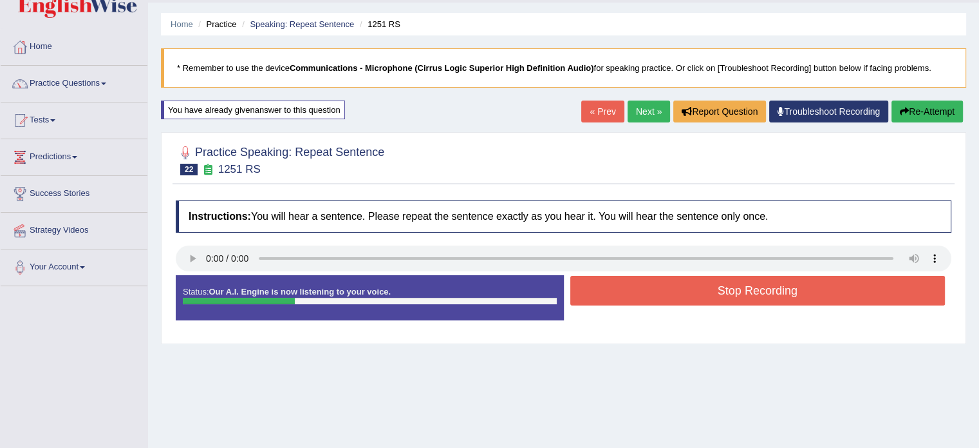
click at [645, 298] on button "Stop Recording" at bounding box center [757, 291] width 375 height 30
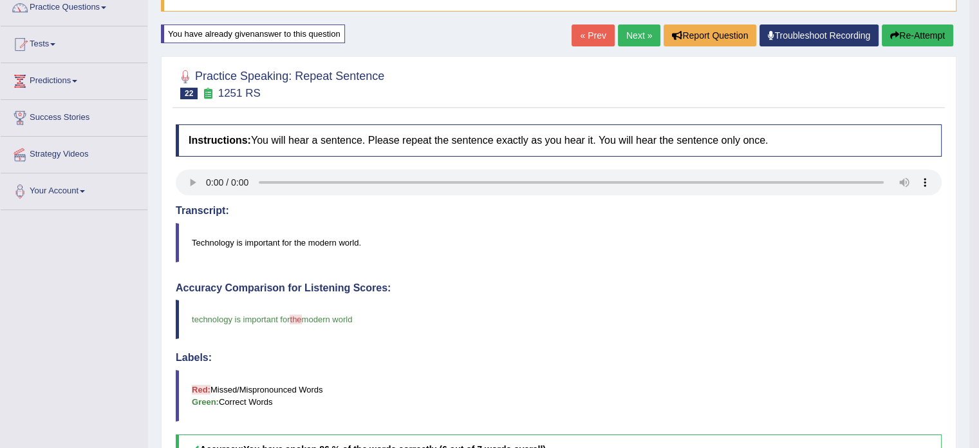
scroll to position [90, 0]
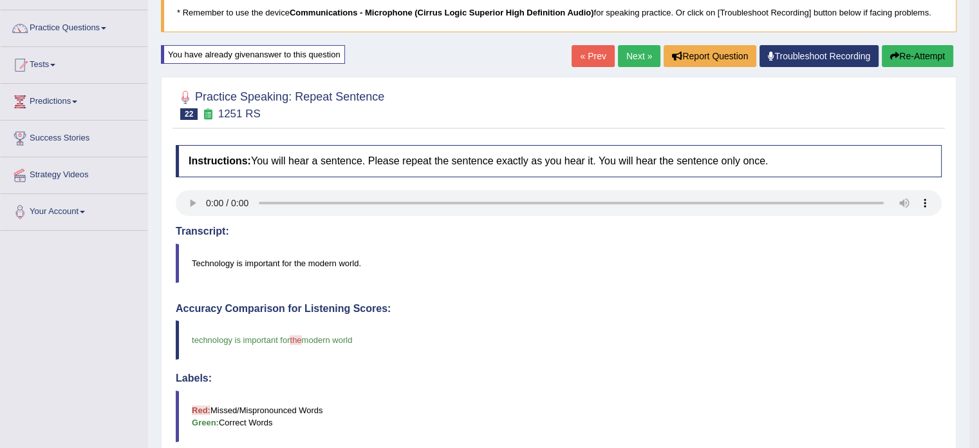
click at [907, 52] on button "Re-Attempt" at bounding box center [917, 56] width 71 height 22
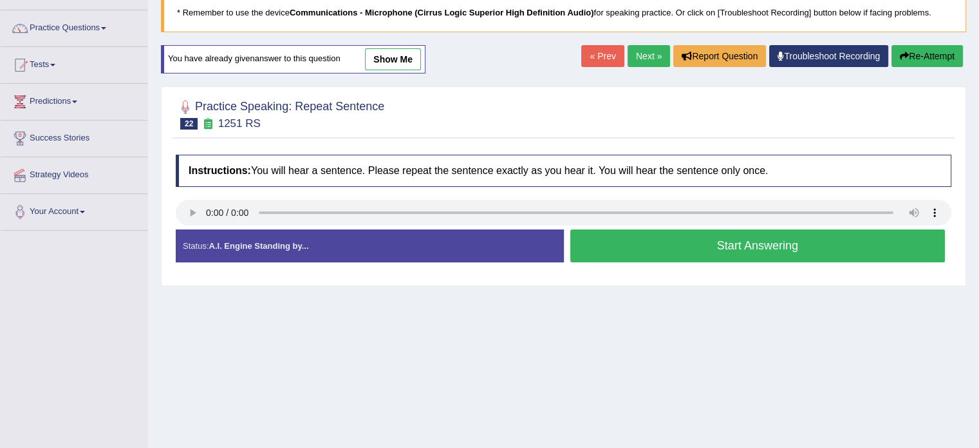
click at [626, 254] on button "Start Answering" at bounding box center [757, 245] width 375 height 33
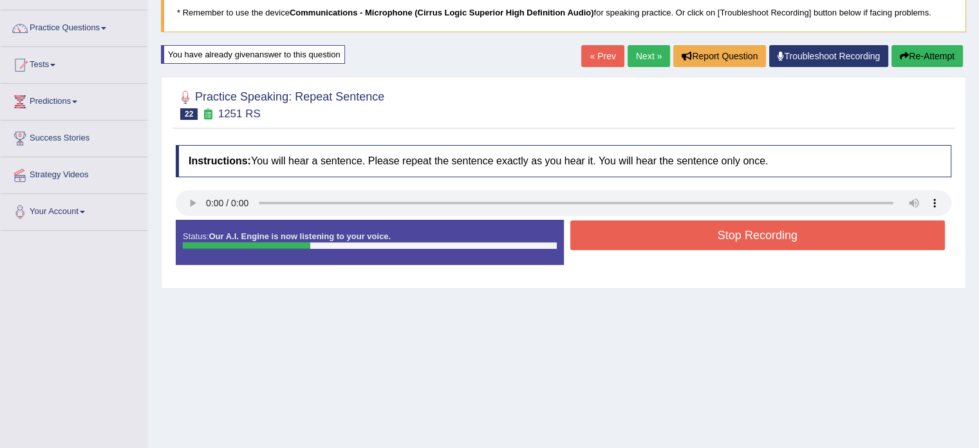
click at [647, 243] on button "Stop Recording" at bounding box center [757, 235] width 375 height 30
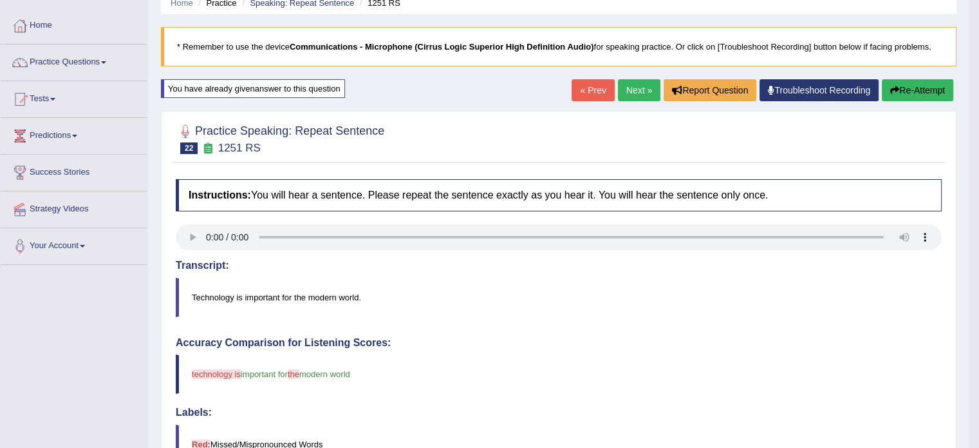
scroll to position [5, 0]
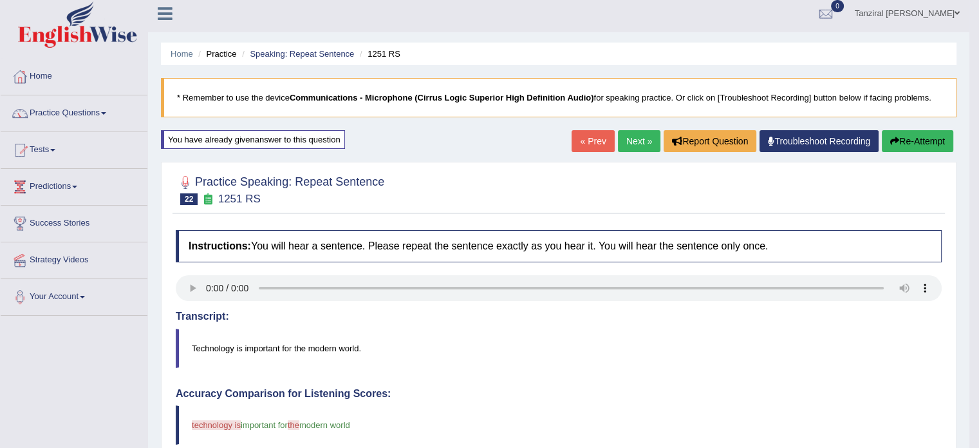
click at [648, 144] on link "Next »" at bounding box center [639, 141] width 42 height 22
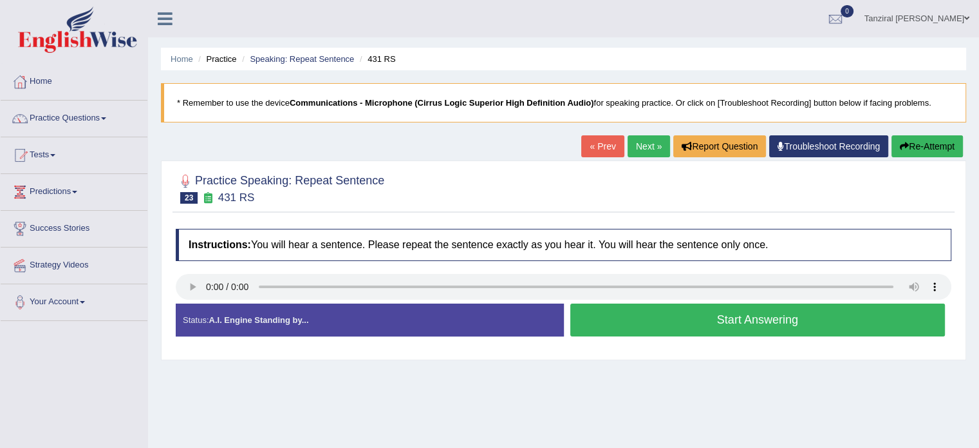
click at [647, 312] on button "Start Answering" at bounding box center [757, 319] width 375 height 33
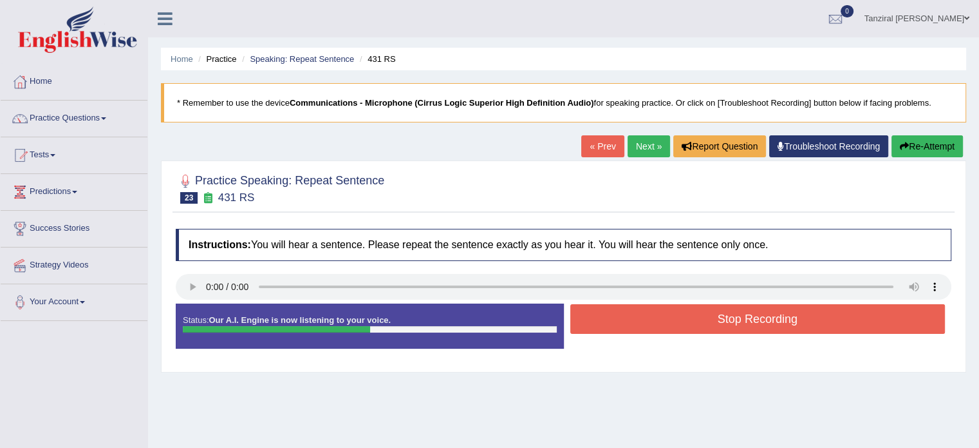
click at [649, 314] on button "Stop Recording" at bounding box center [757, 319] width 375 height 30
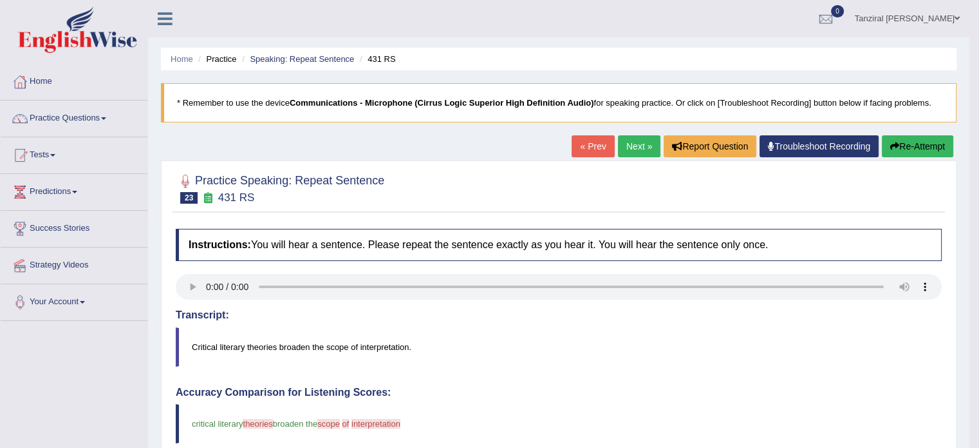
click at [639, 147] on link "Next »" at bounding box center [639, 146] width 42 height 22
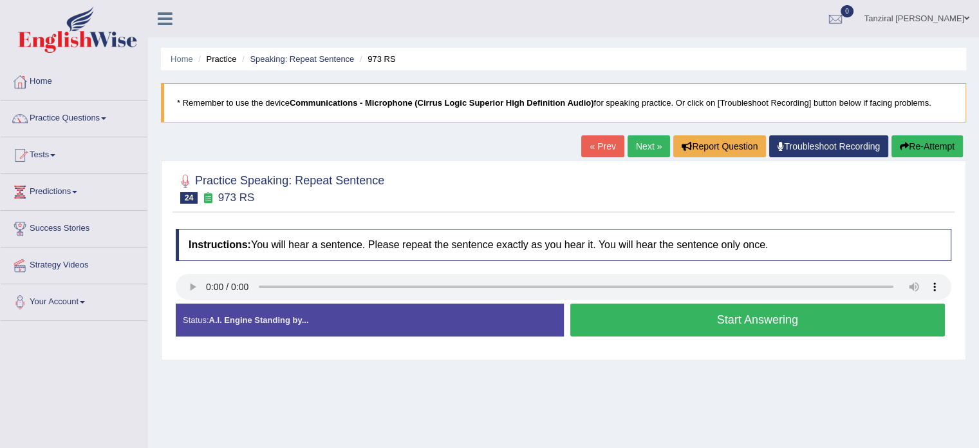
click at [643, 311] on button "Start Answering" at bounding box center [757, 319] width 375 height 33
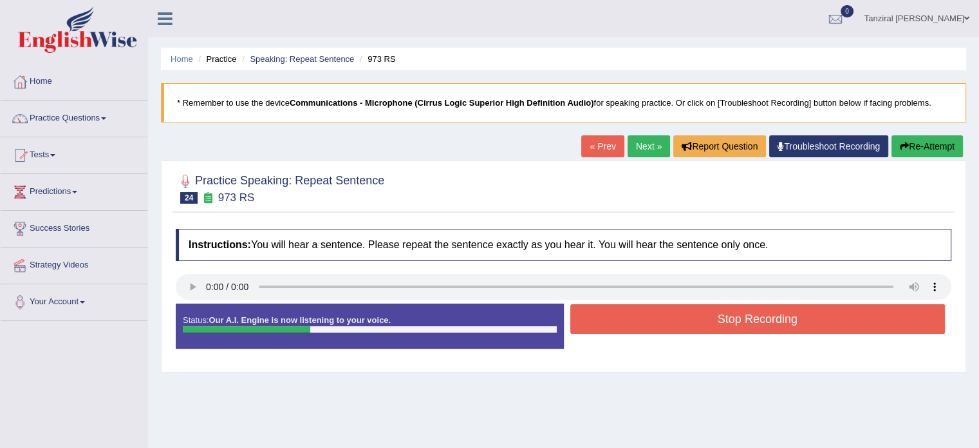
click at [621, 316] on button "Stop Recording" at bounding box center [757, 319] width 375 height 30
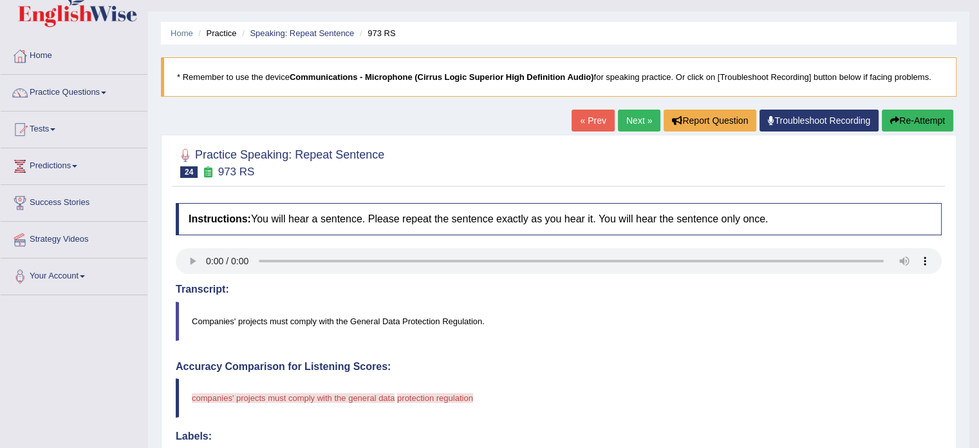
scroll to position [26, 0]
click at [918, 117] on button "Re-Attempt" at bounding box center [917, 120] width 71 height 22
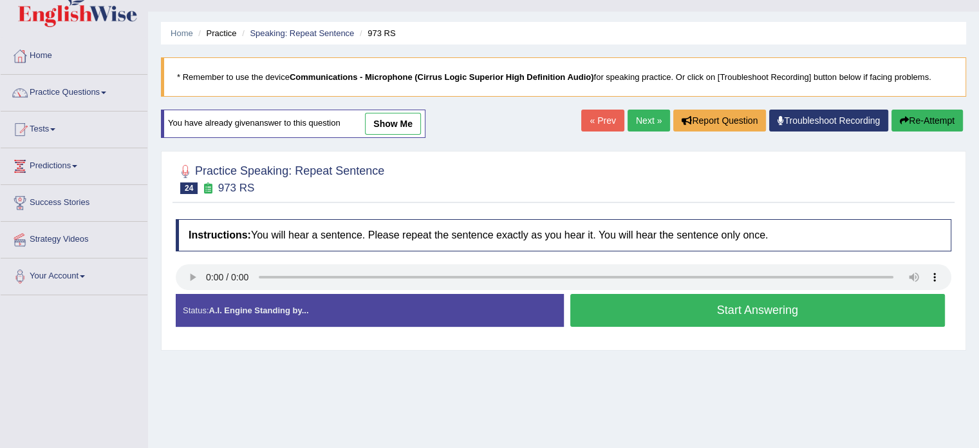
click at [662, 296] on button "Start Answering" at bounding box center [757, 310] width 375 height 33
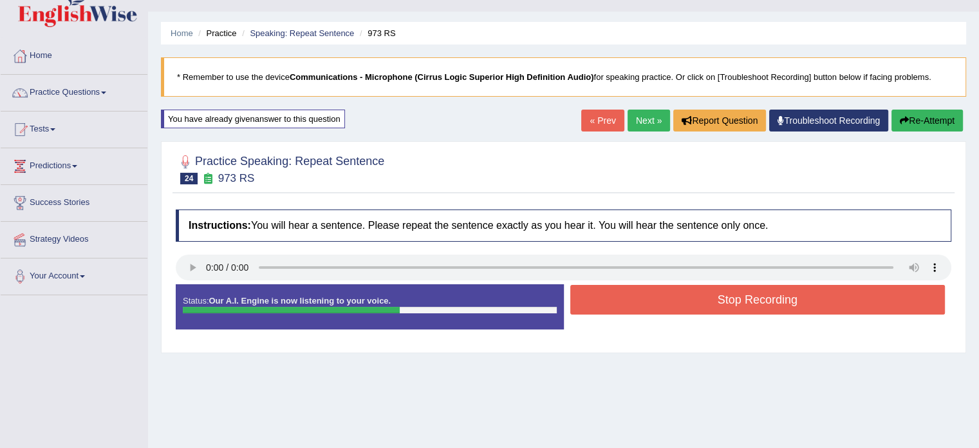
click at [697, 285] on button "Stop Recording" at bounding box center [757, 300] width 375 height 30
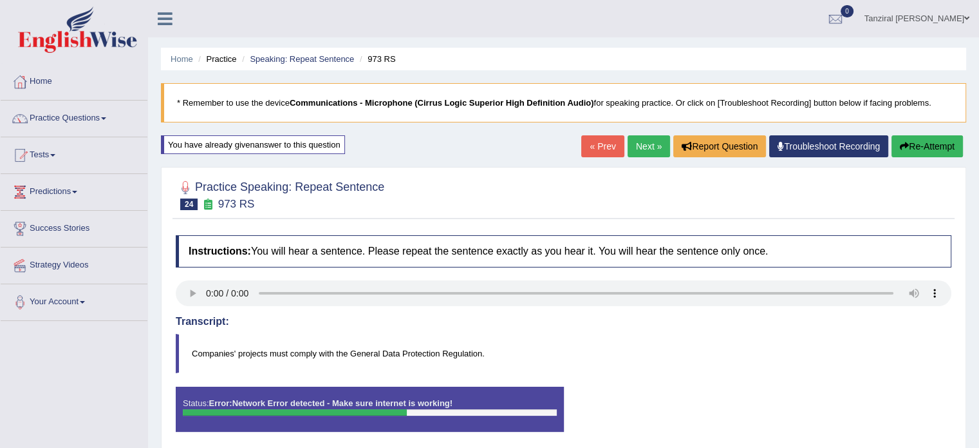
click at [924, 146] on button "Re-Attempt" at bounding box center [927, 146] width 71 height 22
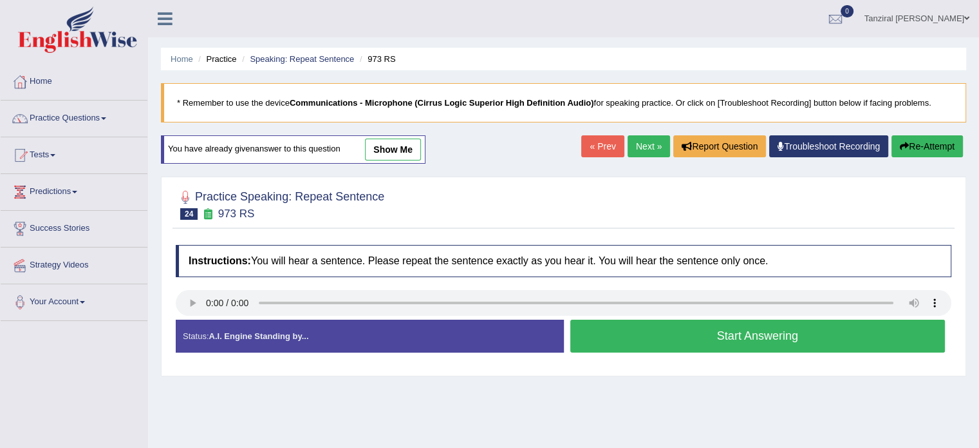
click at [623, 332] on button "Start Answering" at bounding box center [757, 335] width 375 height 33
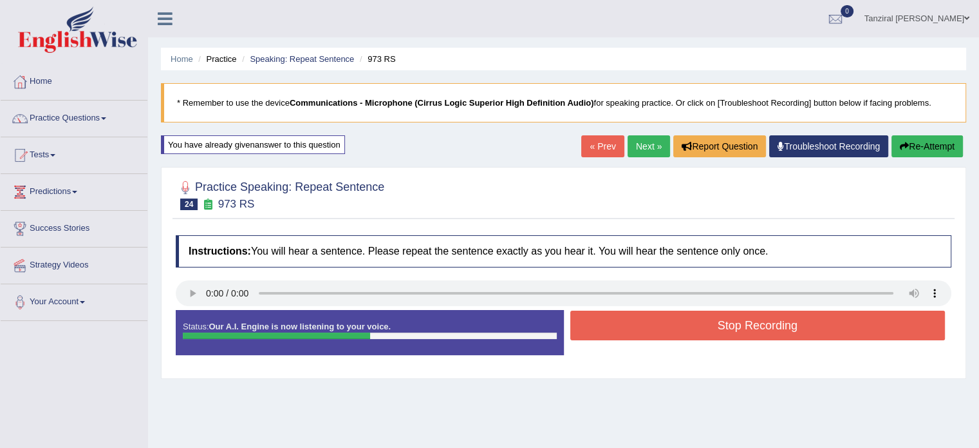
click at [623, 332] on button "Stop Recording" at bounding box center [757, 325] width 375 height 30
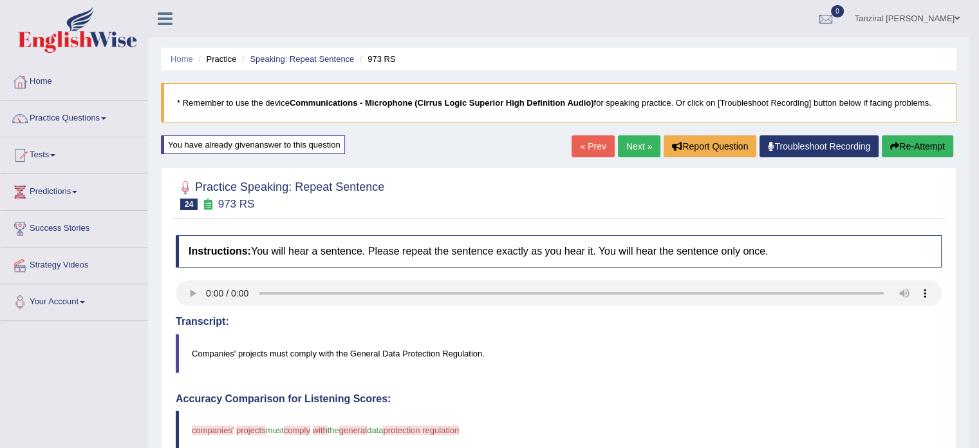
click at [641, 150] on link "Next »" at bounding box center [639, 146] width 42 height 22
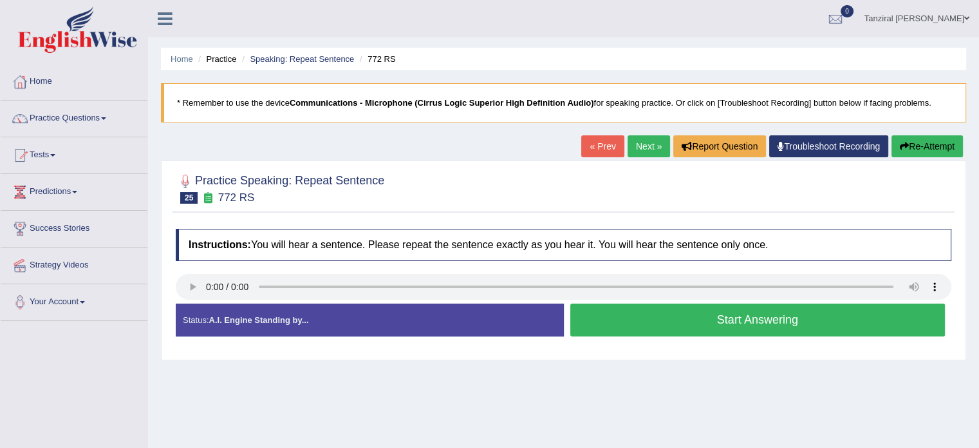
click at [654, 315] on button "Start Answering" at bounding box center [757, 319] width 375 height 33
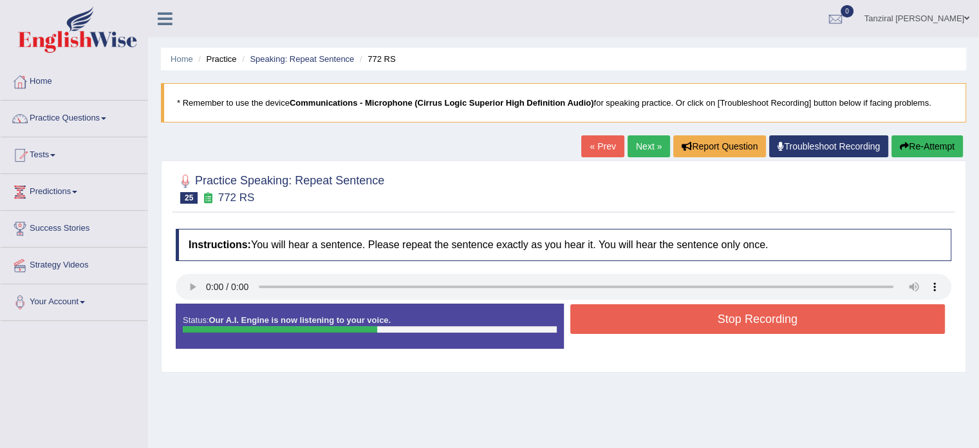
click at [654, 315] on button "Stop Recording" at bounding box center [757, 319] width 375 height 30
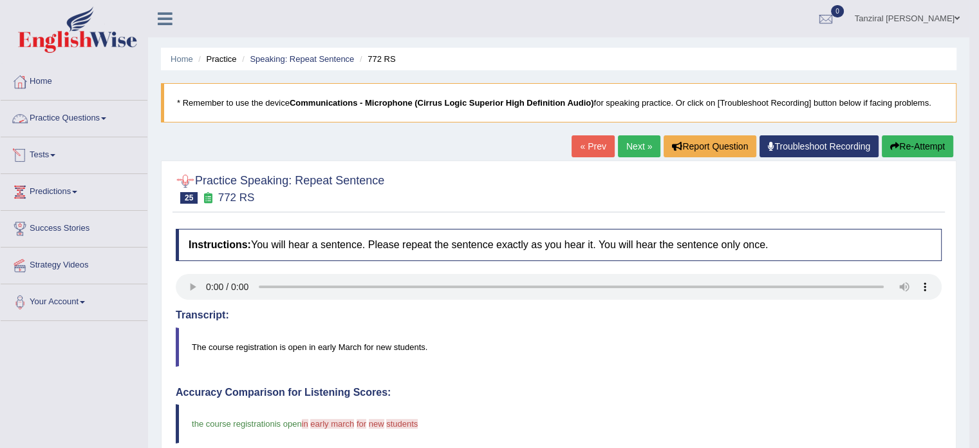
click at [66, 123] on link "Practice Questions" at bounding box center [74, 116] width 147 height 32
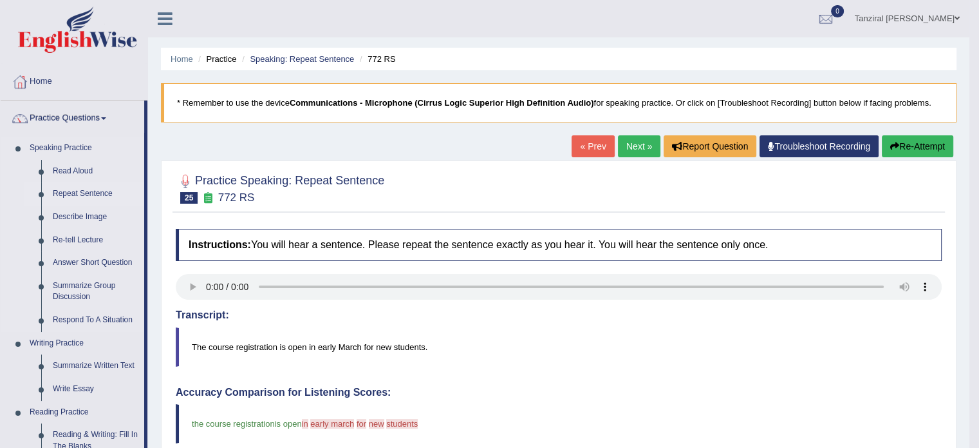
click at [79, 198] on link "Repeat Sentence" at bounding box center [95, 193] width 97 height 23
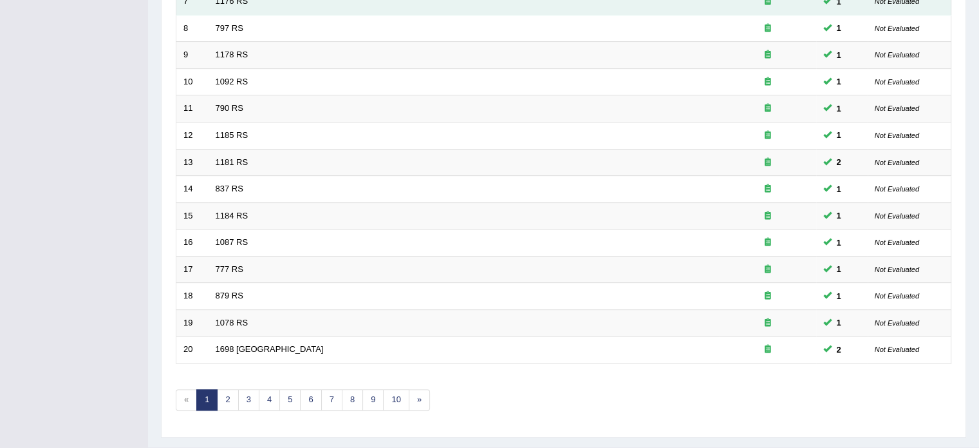
scroll to position [401, 0]
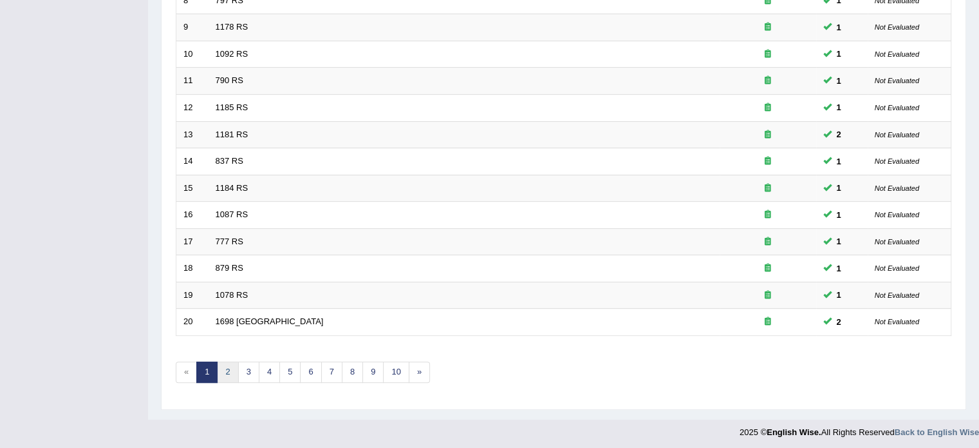
click at [232, 376] on link "2" at bounding box center [227, 371] width 21 height 21
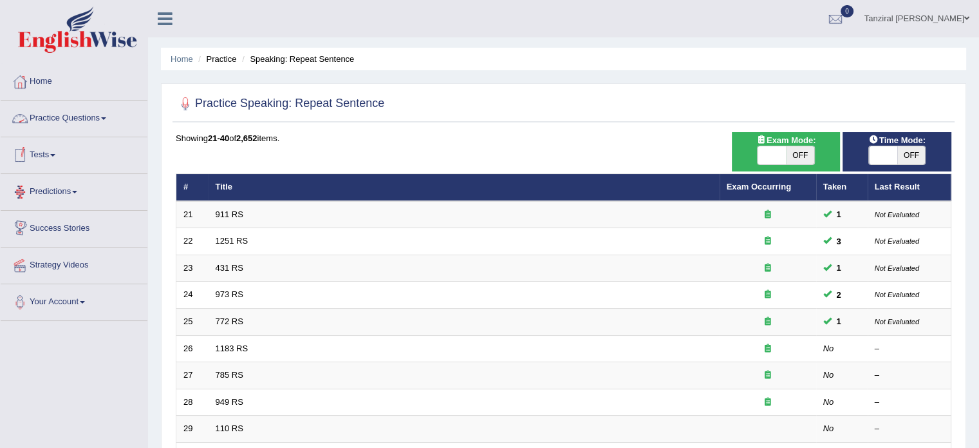
click at [75, 123] on link "Practice Questions" at bounding box center [74, 116] width 147 height 32
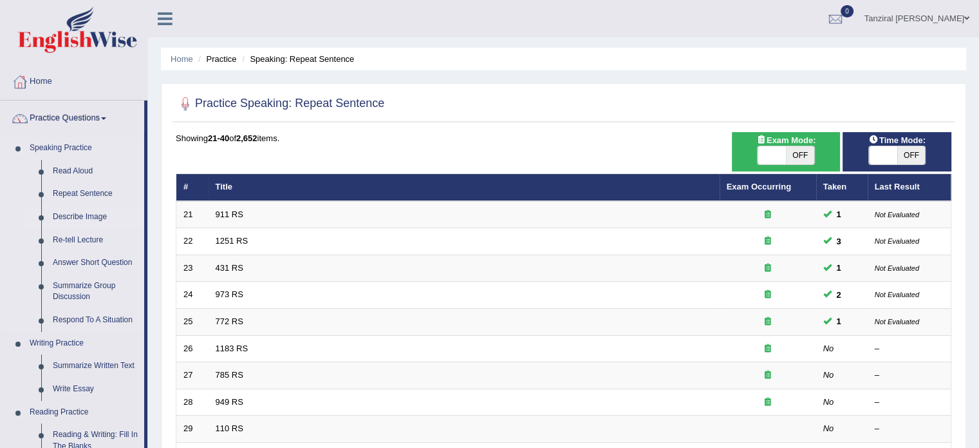
click at [88, 212] on link "Describe Image" at bounding box center [95, 216] width 97 height 23
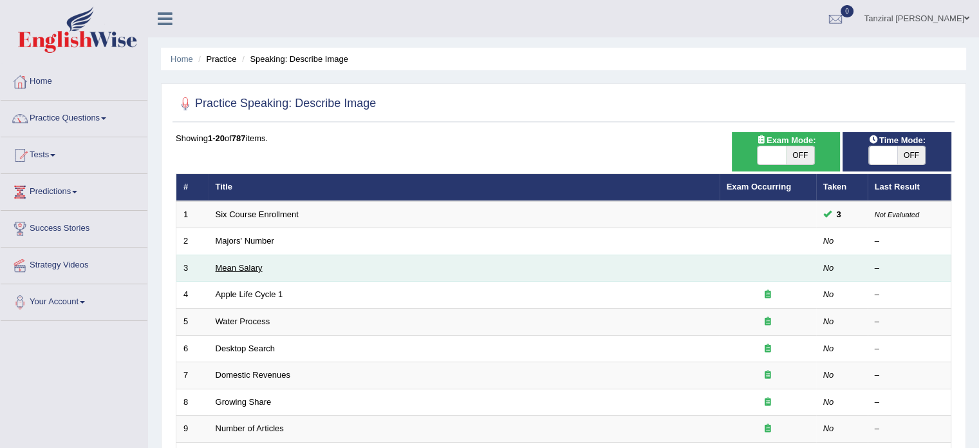
click at [252, 265] on link "Mean Salary" at bounding box center [239, 268] width 47 height 10
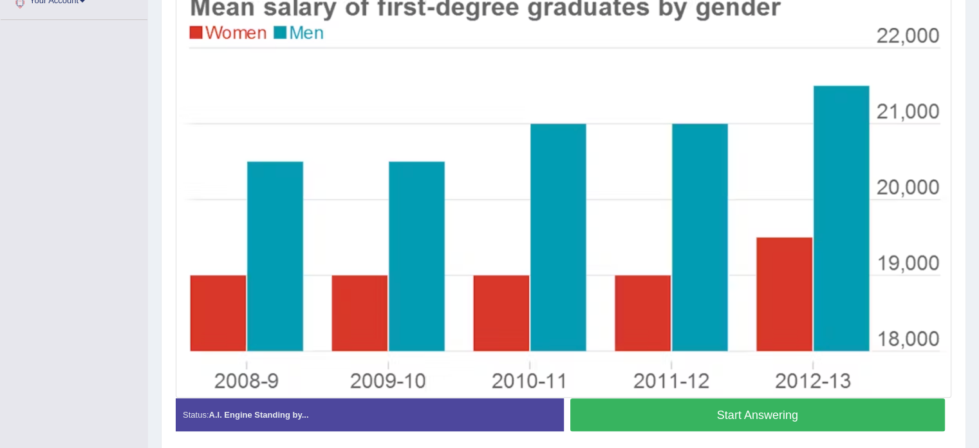
scroll to position [292, 0]
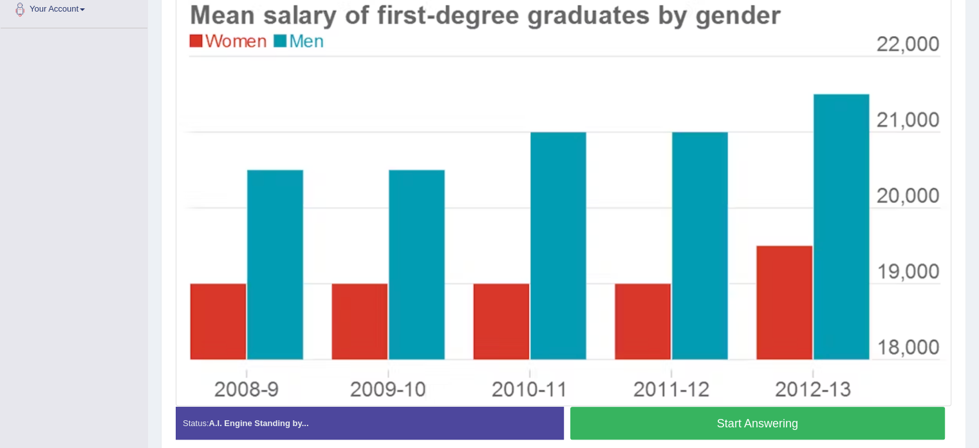
click at [690, 419] on button "Start Answering" at bounding box center [757, 422] width 375 height 33
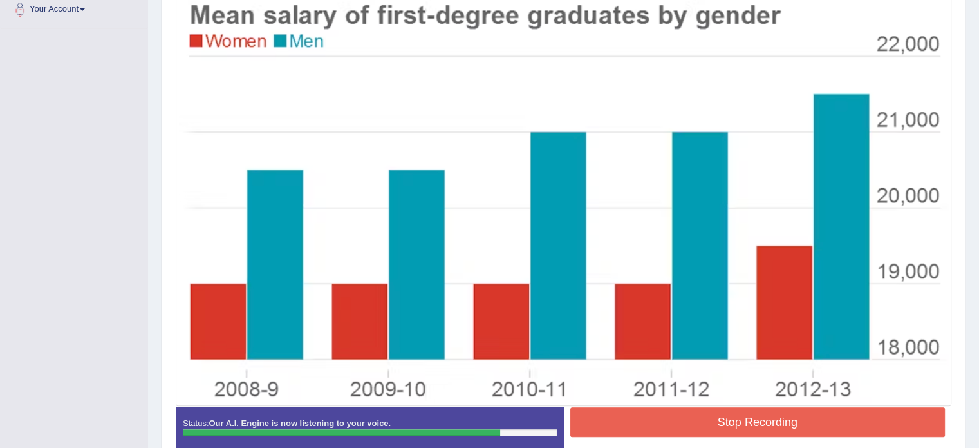
click at [690, 419] on button "Stop Recording" at bounding box center [757, 422] width 375 height 30
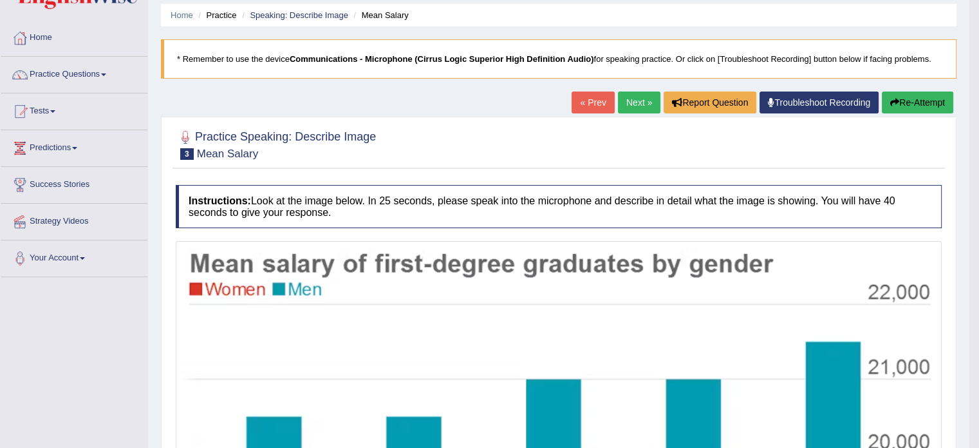
scroll to position [42, 0]
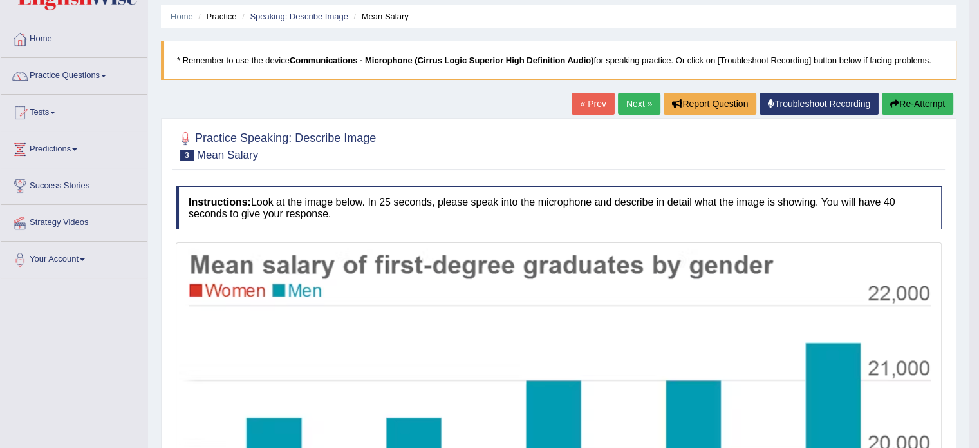
click at [636, 104] on link "Next »" at bounding box center [639, 104] width 42 height 22
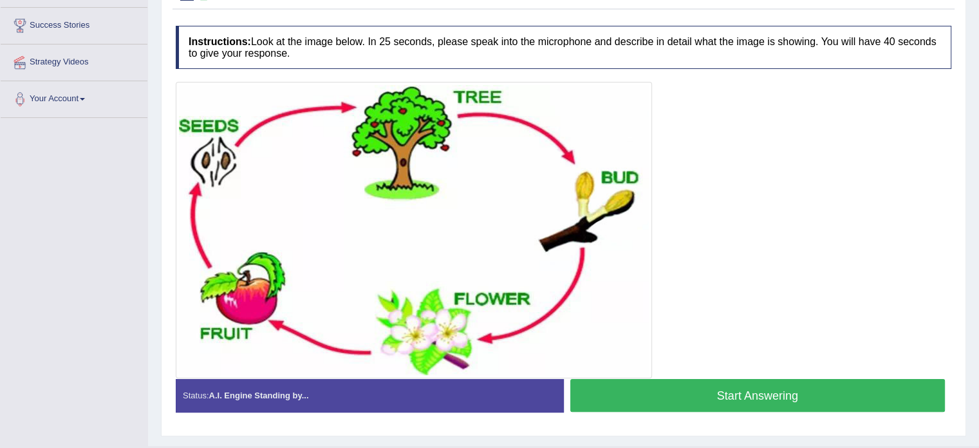
scroll to position [203, 0]
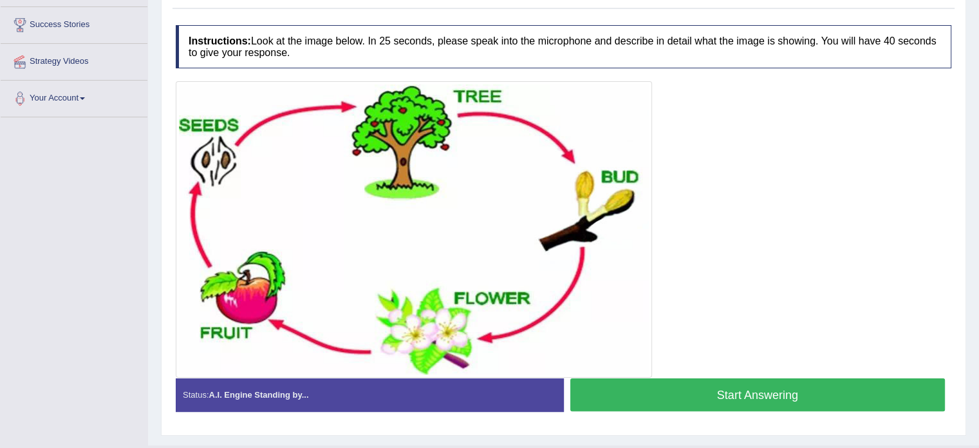
click at [714, 388] on button "Start Answering" at bounding box center [757, 394] width 375 height 33
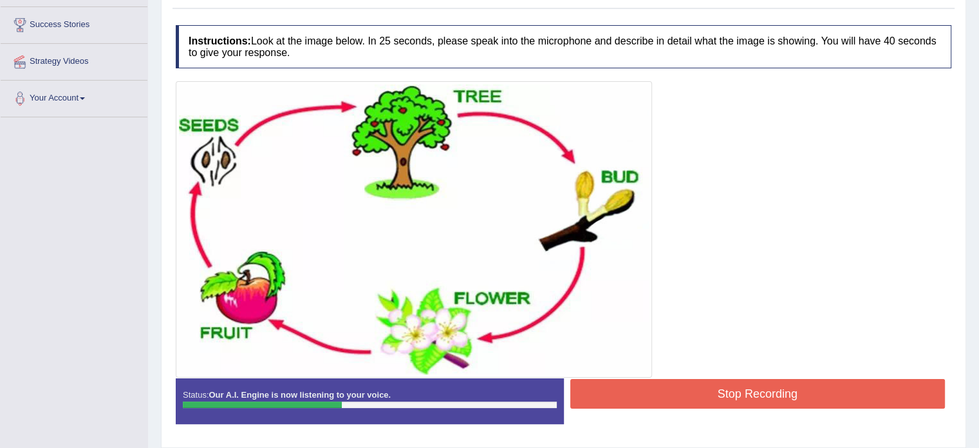
click at [699, 389] on button "Stop Recording" at bounding box center [757, 394] width 375 height 30
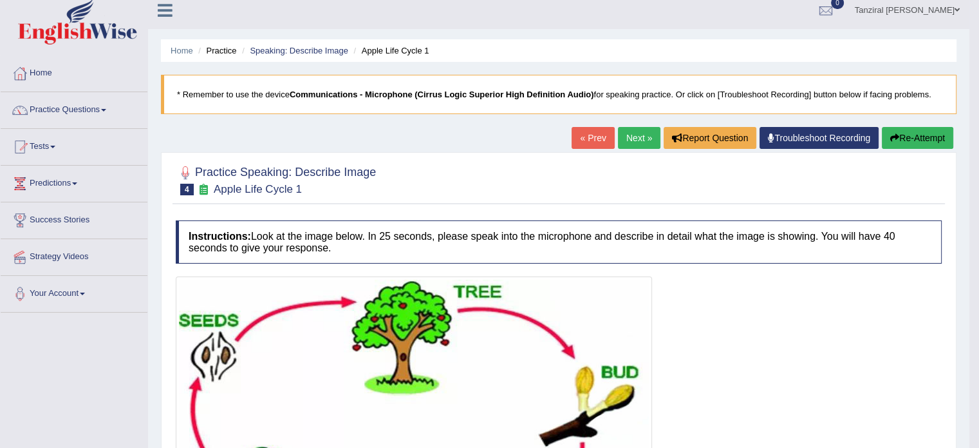
scroll to position [0, 0]
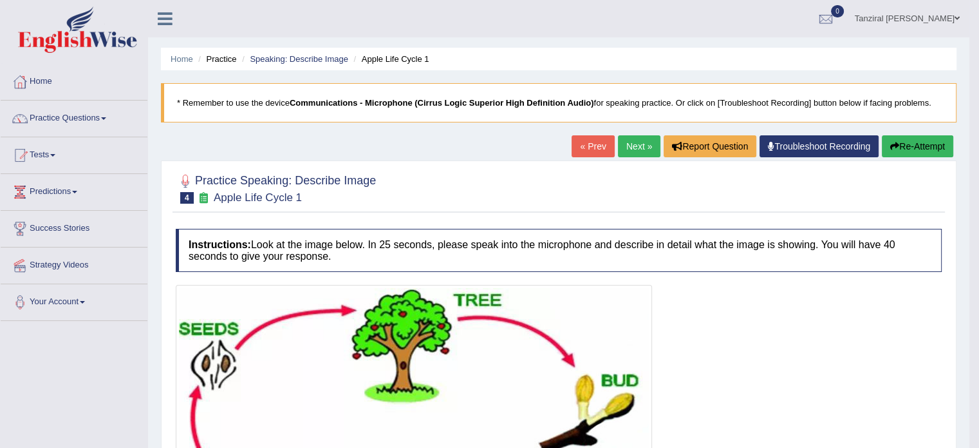
click at [630, 146] on link "Next »" at bounding box center [639, 146] width 42 height 22
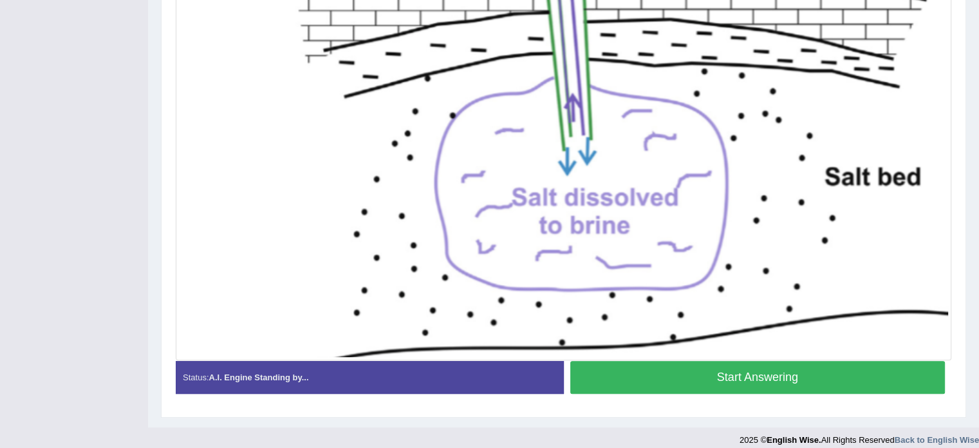
scroll to position [452, 0]
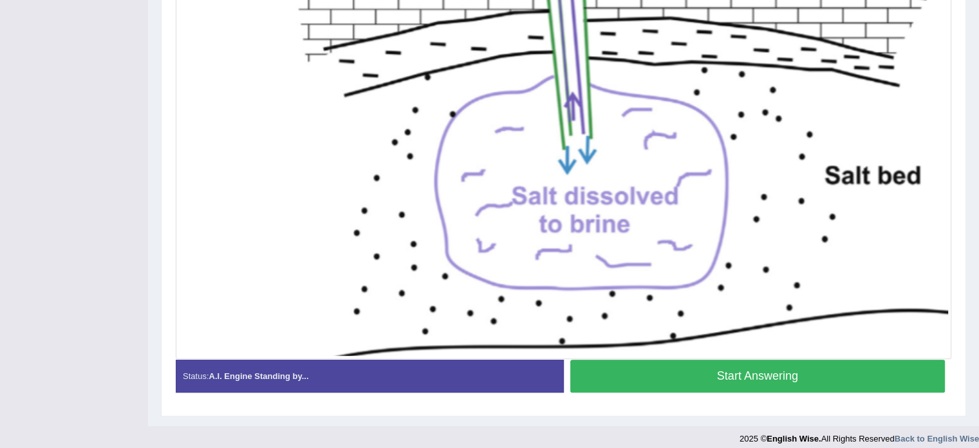
click at [648, 365] on button "Start Answering" at bounding box center [757, 375] width 375 height 33
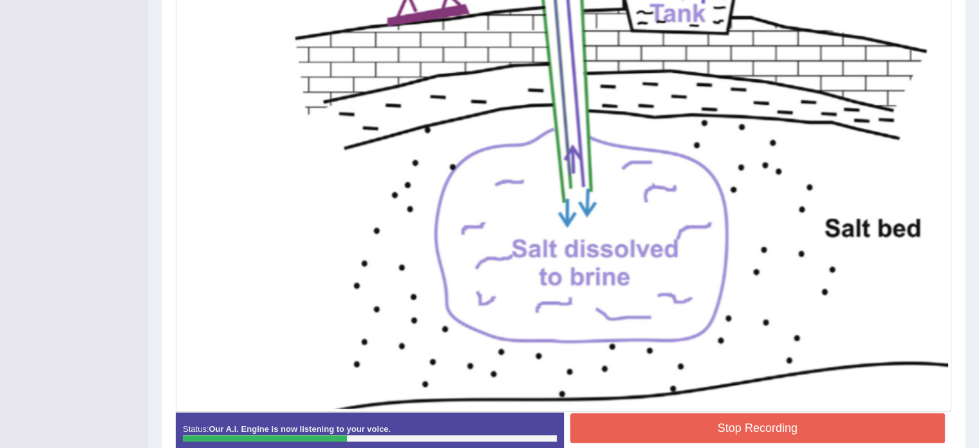
scroll to position [412, 0]
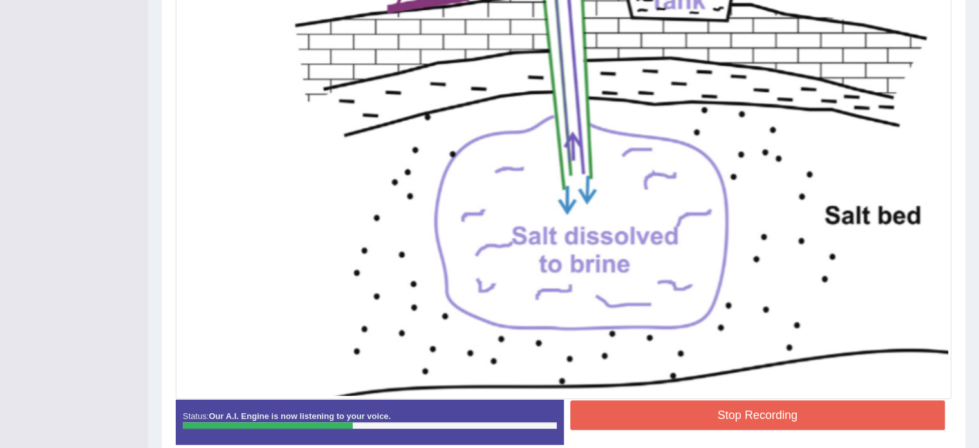
click at [672, 419] on button "Stop Recording" at bounding box center [757, 415] width 375 height 30
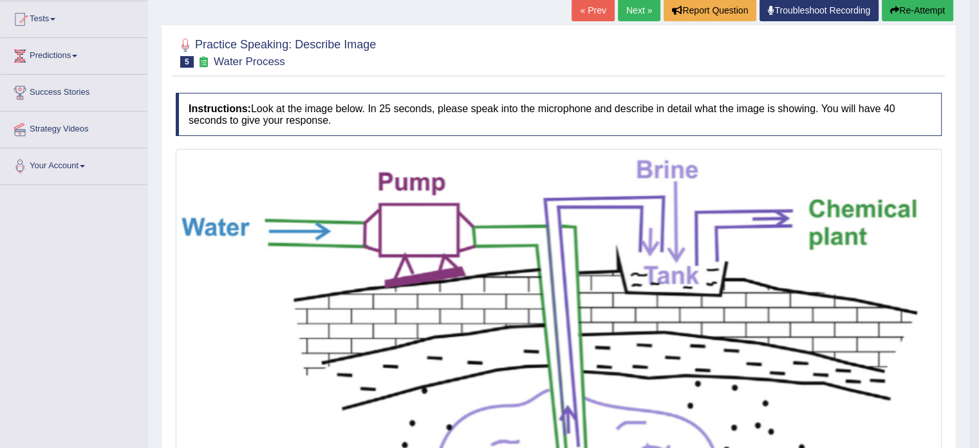
scroll to position [135, 0]
click at [643, 10] on link "Next »" at bounding box center [639, 11] width 42 height 22
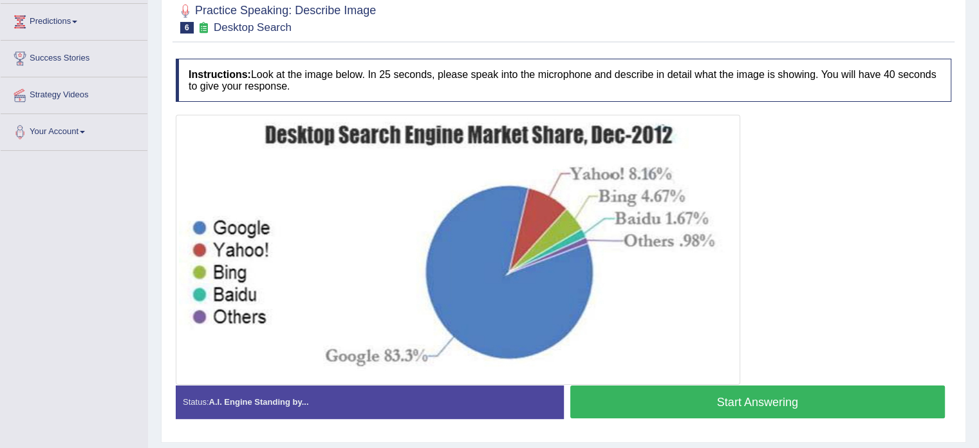
scroll to position [229, 0]
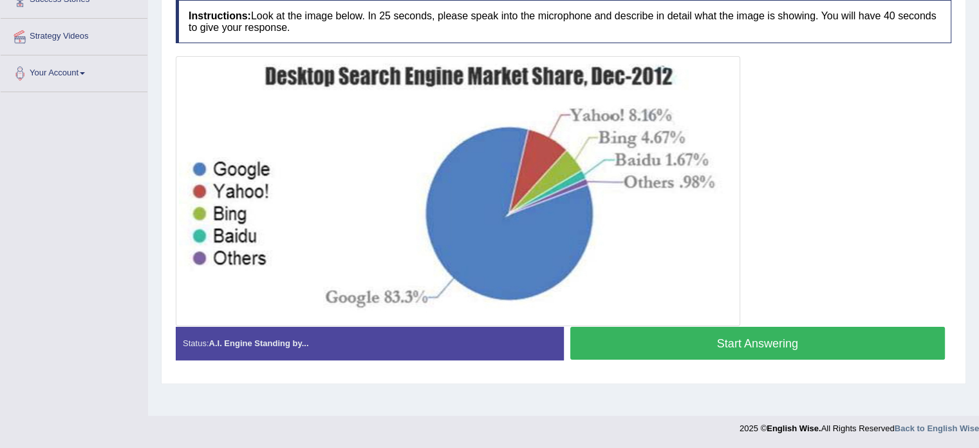
click at [623, 334] on button "Start Answering" at bounding box center [757, 342] width 375 height 33
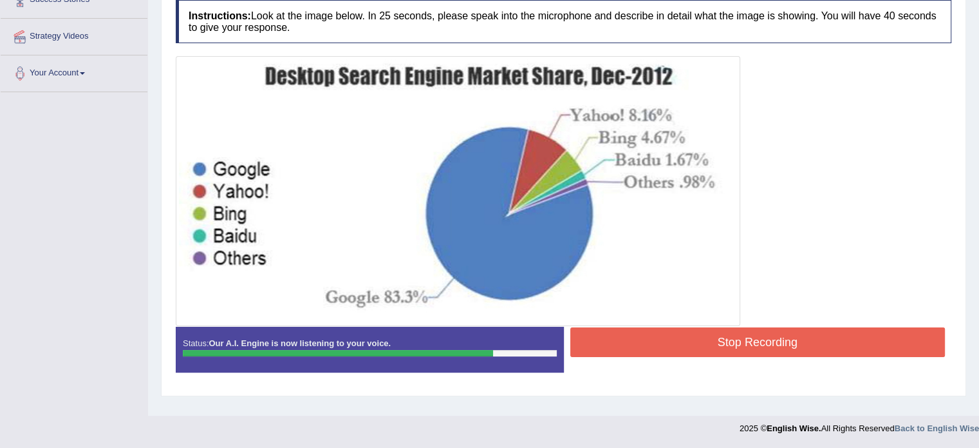
click at [801, 341] on button "Stop Recording" at bounding box center [757, 342] width 375 height 30
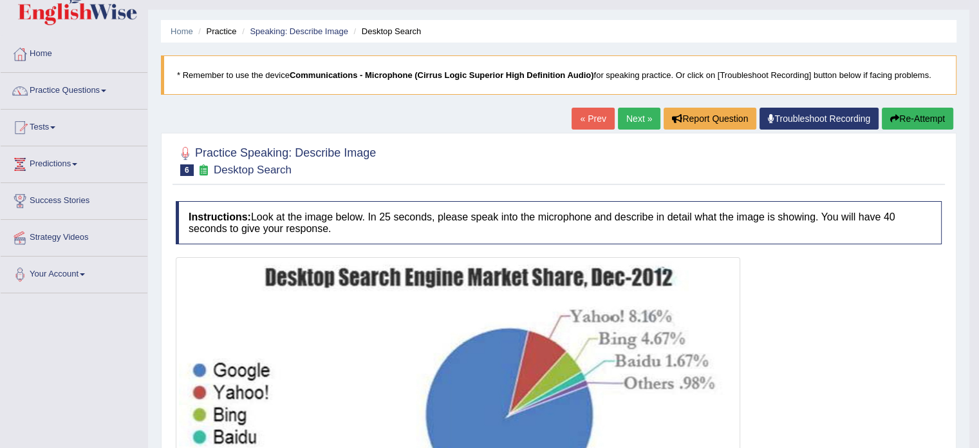
scroll to position [16, 0]
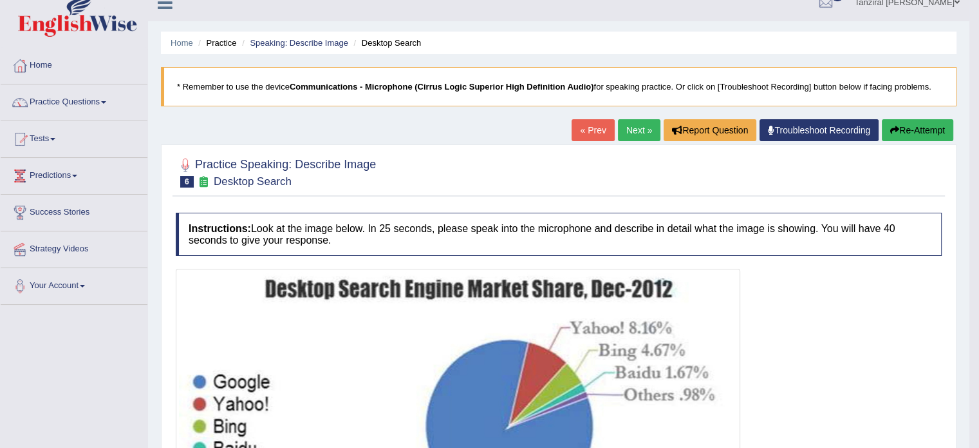
click at [626, 129] on link "Next »" at bounding box center [639, 130] width 42 height 22
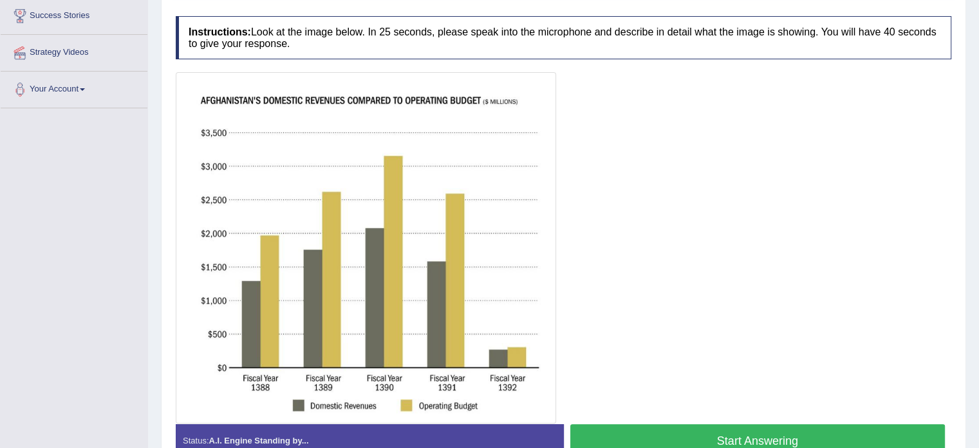
scroll to position [286, 0]
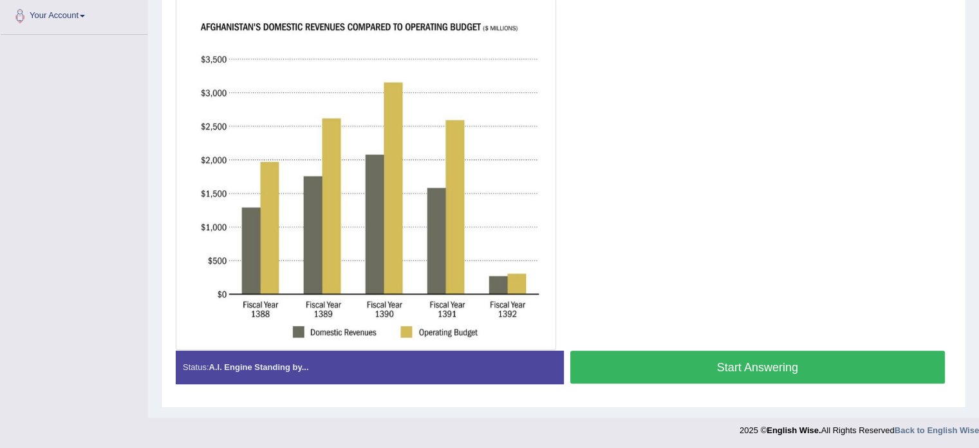
click at [739, 360] on button "Start Answering" at bounding box center [757, 366] width 375 height 33
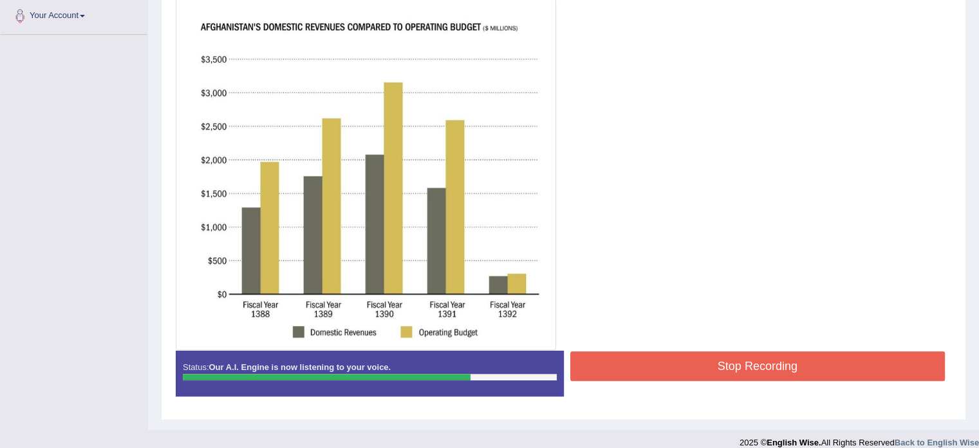
click at [706, 368] on button "Stop Recording" at bounding box center [757, 366] width 375 height 30
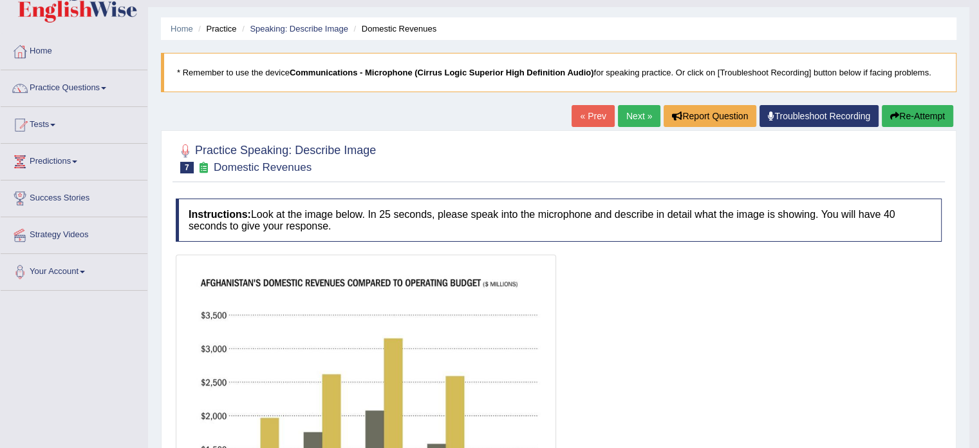
scroll to position [0, 0]
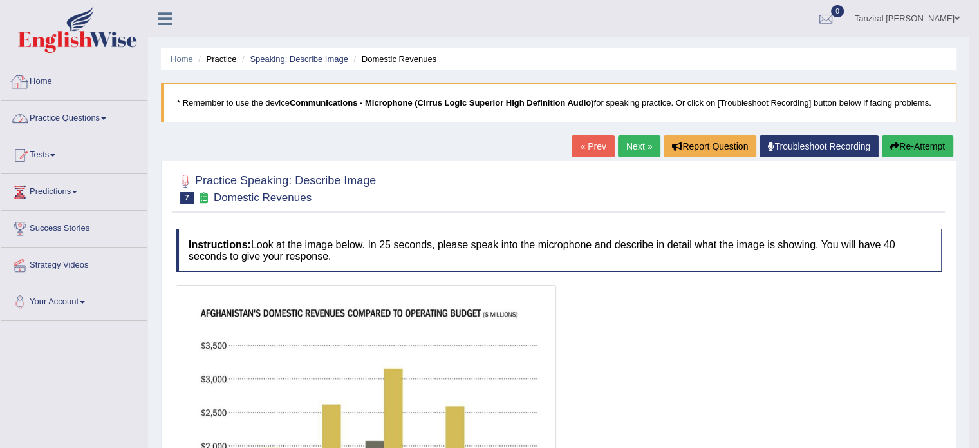
click at [77, 123] on link "Practice Questions" at bounding box center [74, 116] width 147 height 32
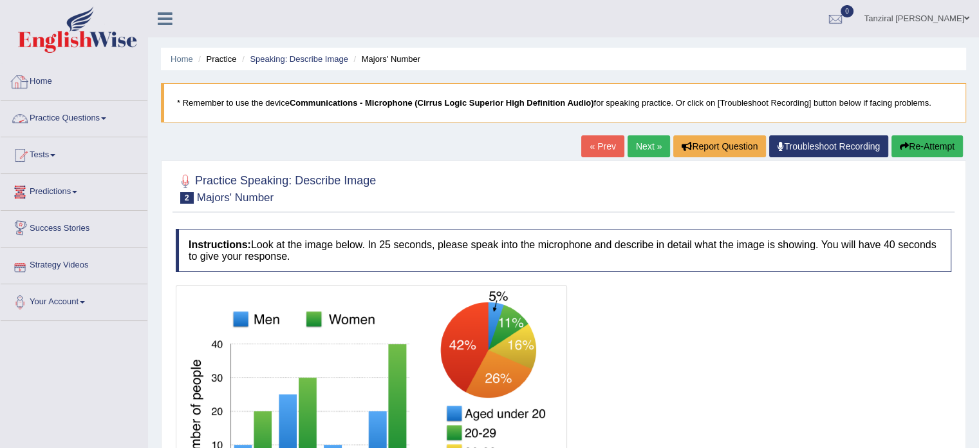
click at [42, 82] on link "Home" at bounding box center [74, 80] width 147 height 32
